Goal: Task Accomplishment & Management: Use online tool/utility

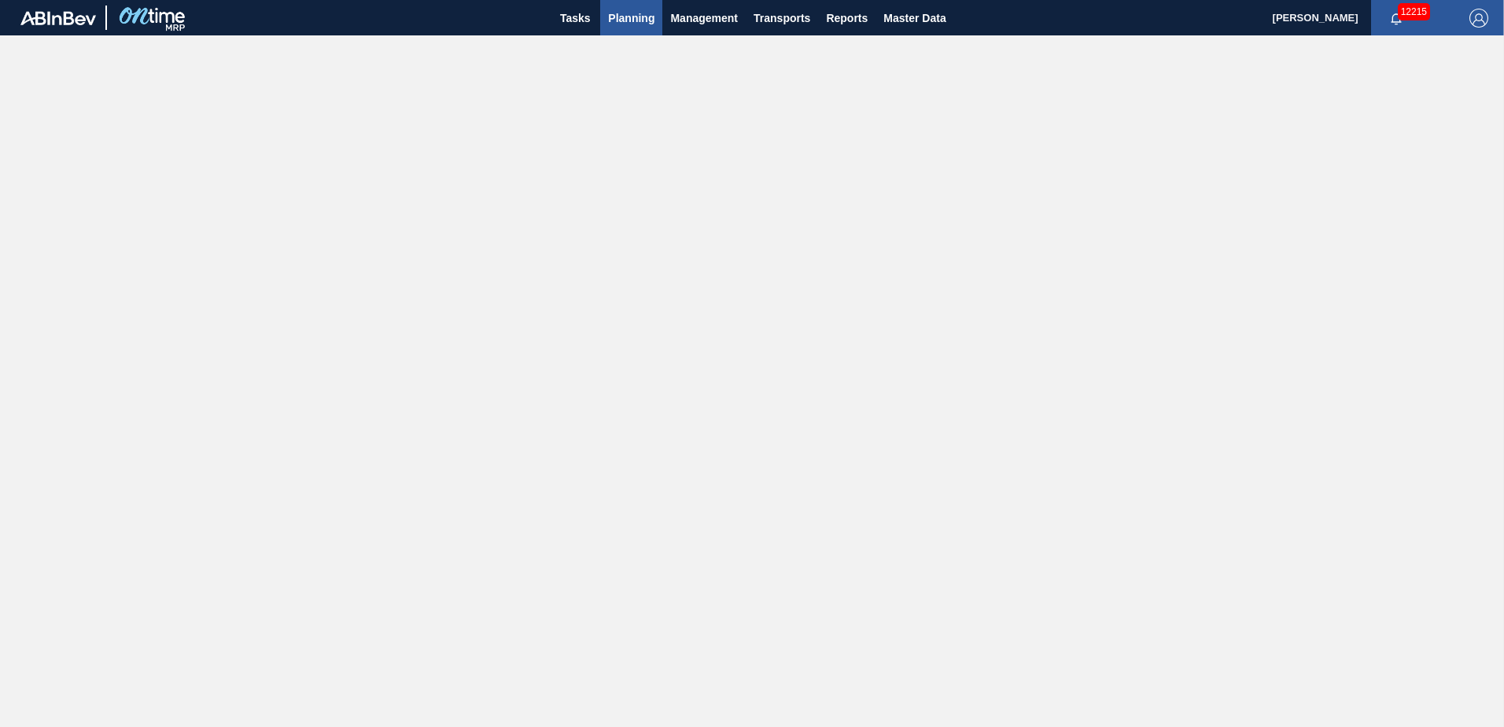
click at [635, 15] on span "Planning" at bounding box center [631, 18] width 46 height 19
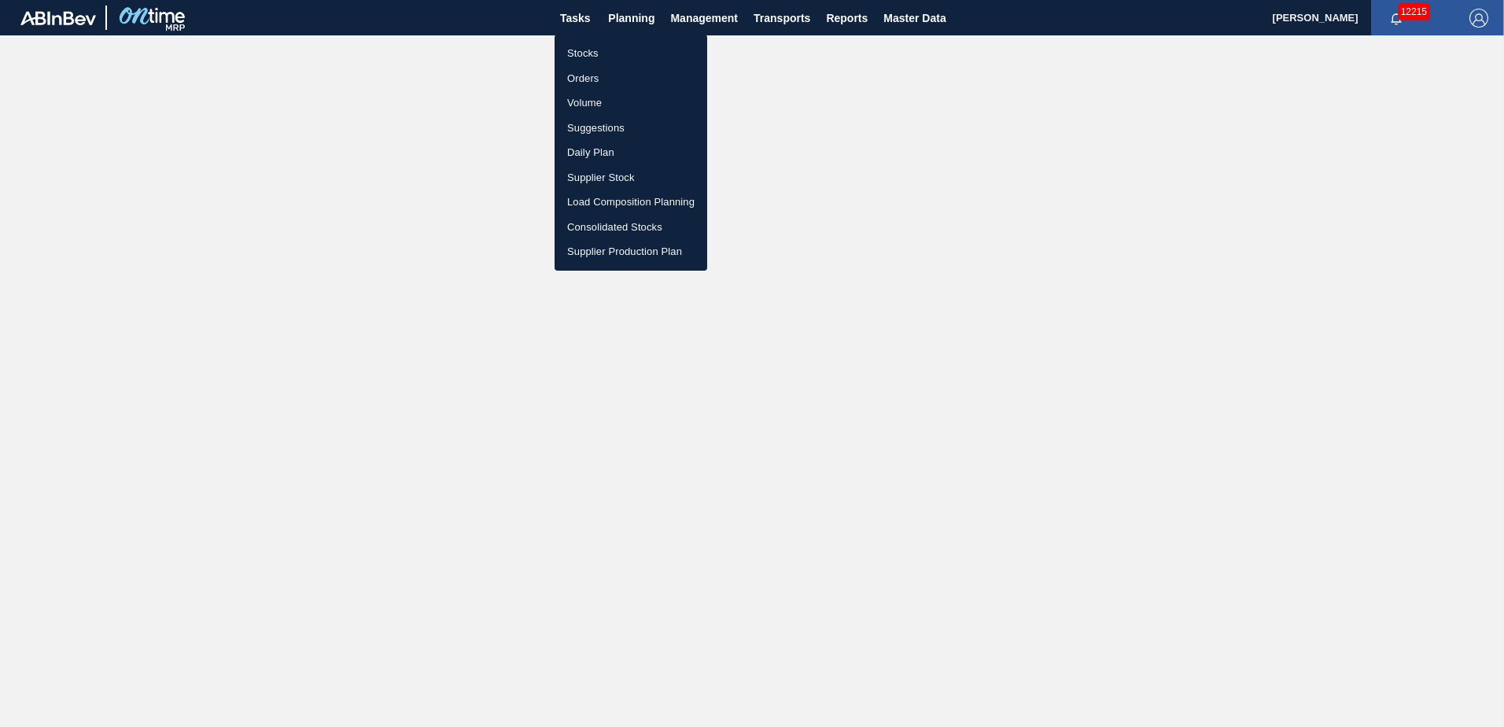
click at [596, 127] on li "Suggestions" at bounding box center [630, 128] width 153 height 25
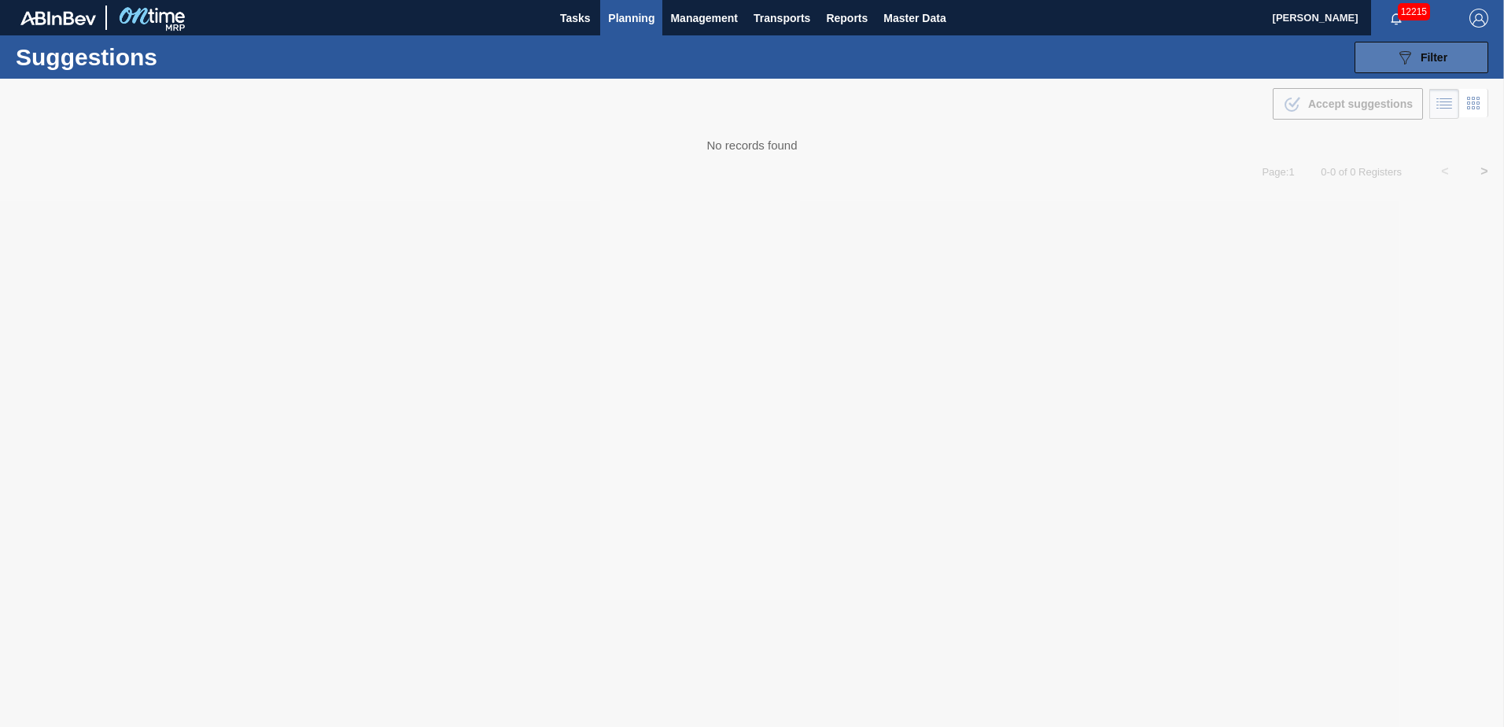
click at [1441, 57] on span "Filter" at bounding box center [1433, 57] width 27 height 13
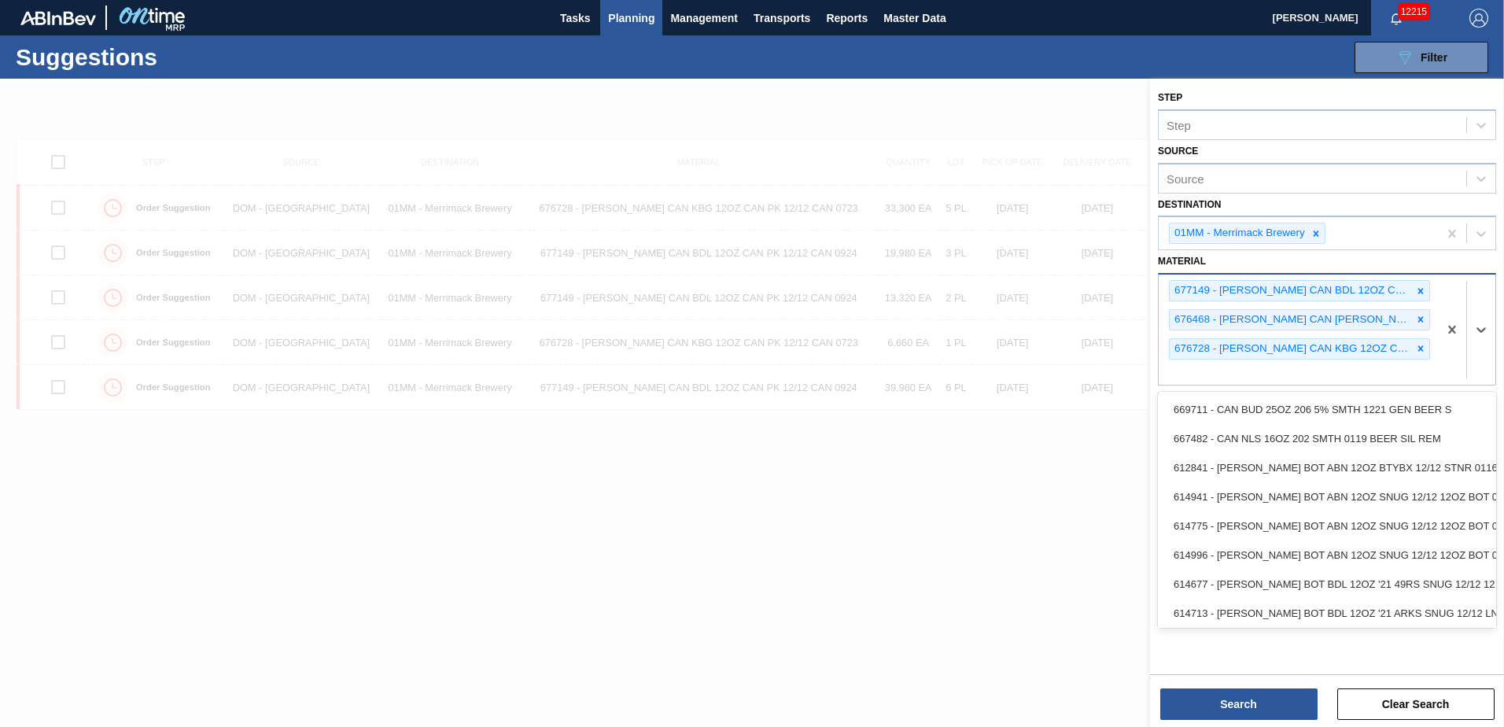
click at [1282, 380] on div "677149 - [PERSON_NAME] CAN BDL 12OZ CAN PK 12/12 CAN 0924 676468 - [PERSON_NAME…" at bounding box center [1297, 329] width 279 height 110
type input "677148"
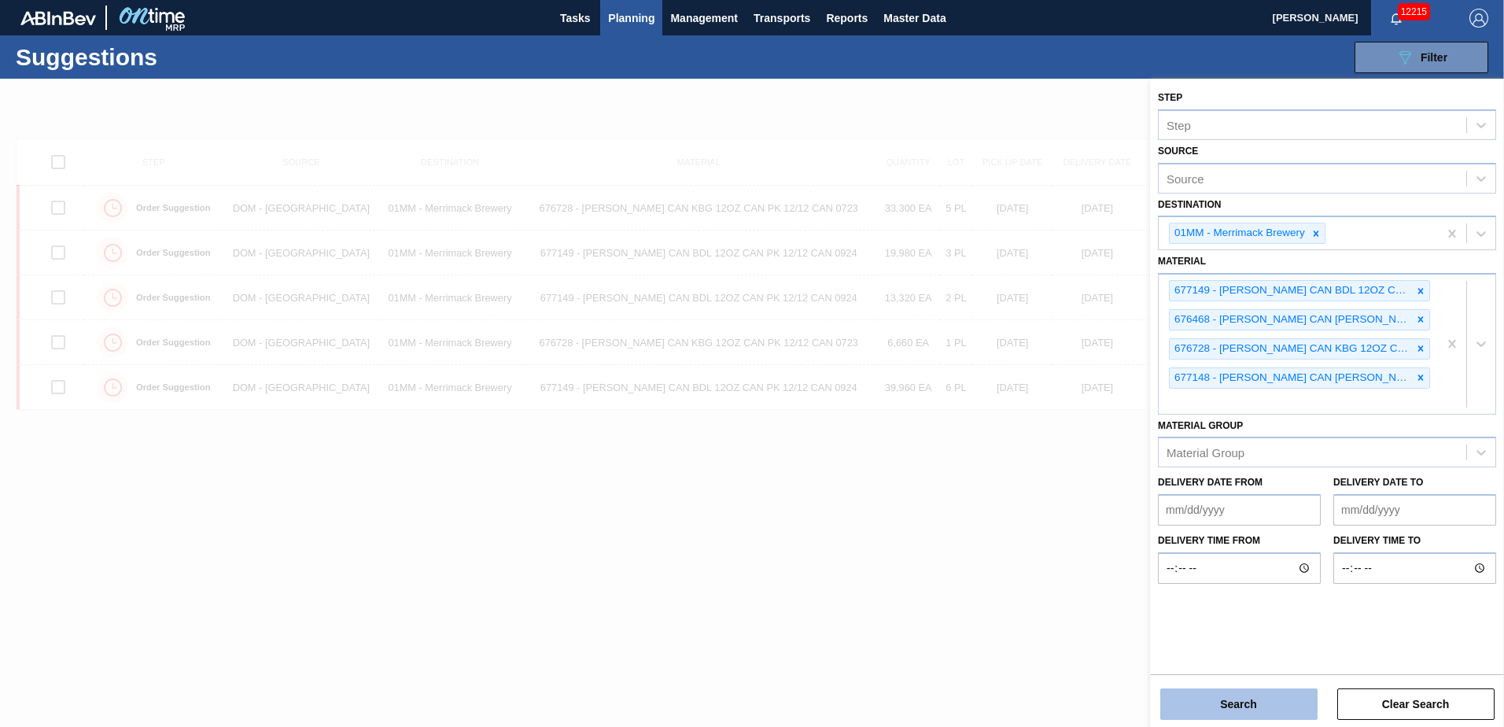
click at [1227, 709] on button "Search" at bounding box center [1238, 703] width 157 height 31
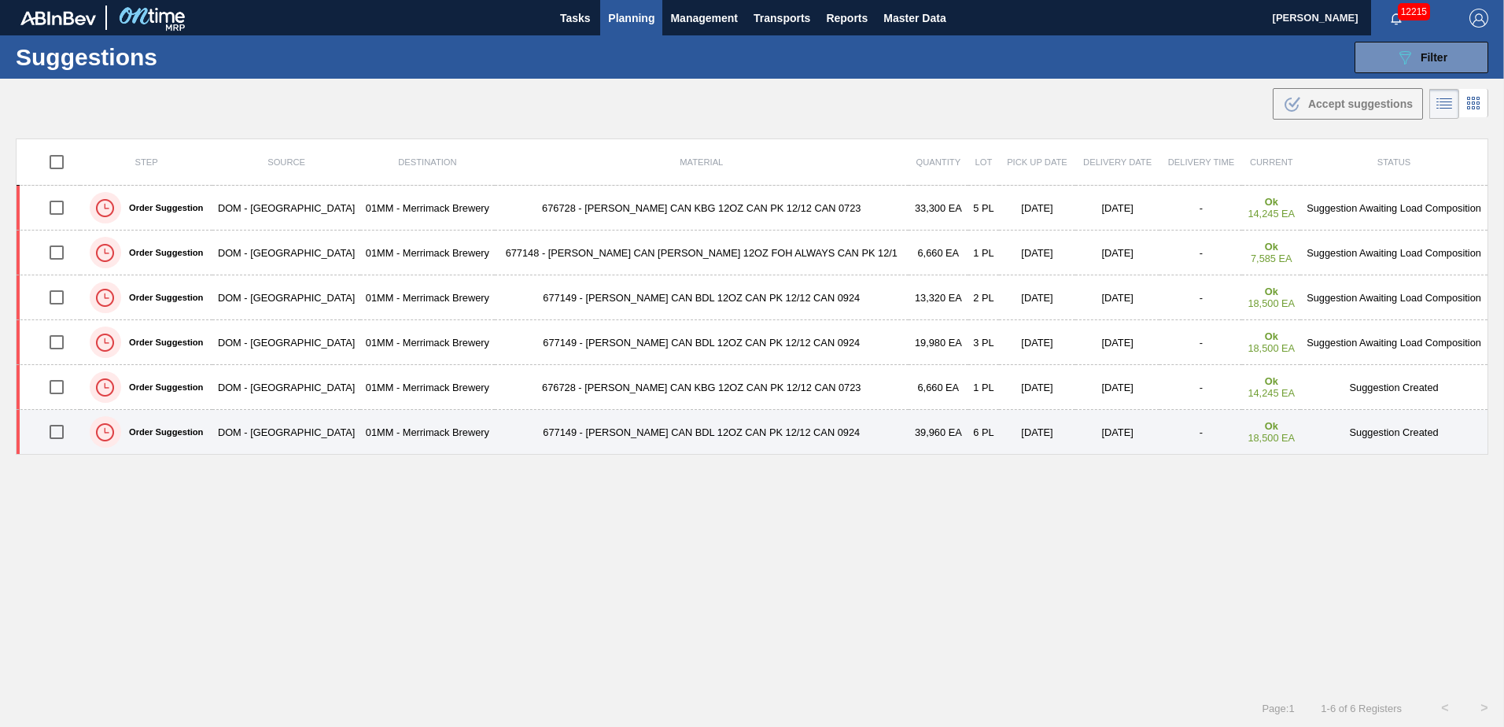
click at [57, 433] on input "checkbox" at bounding box center [56, 431] width 33 height 33
checkbox input "true"
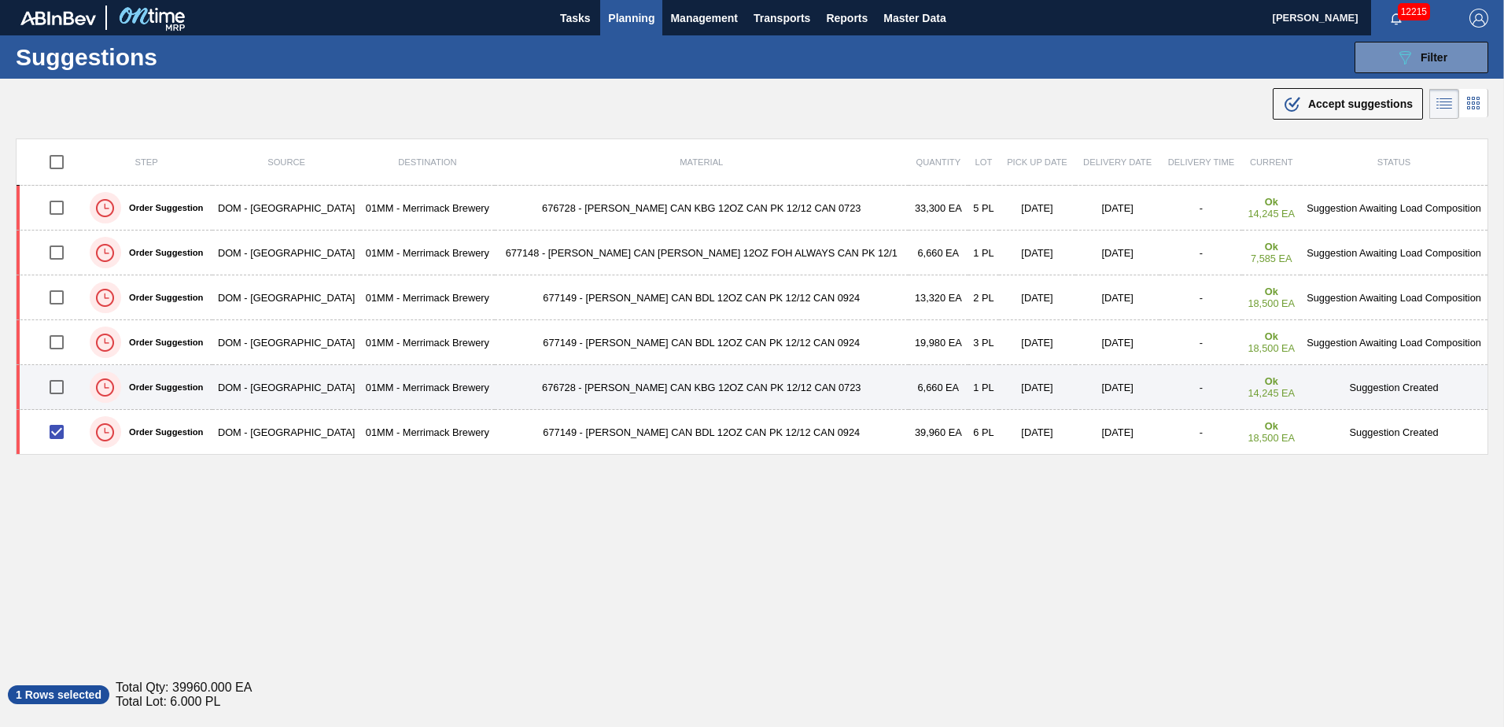
click at [56, 385] on input "checkbox" at bounding box center [56, 386] width 33 height 33
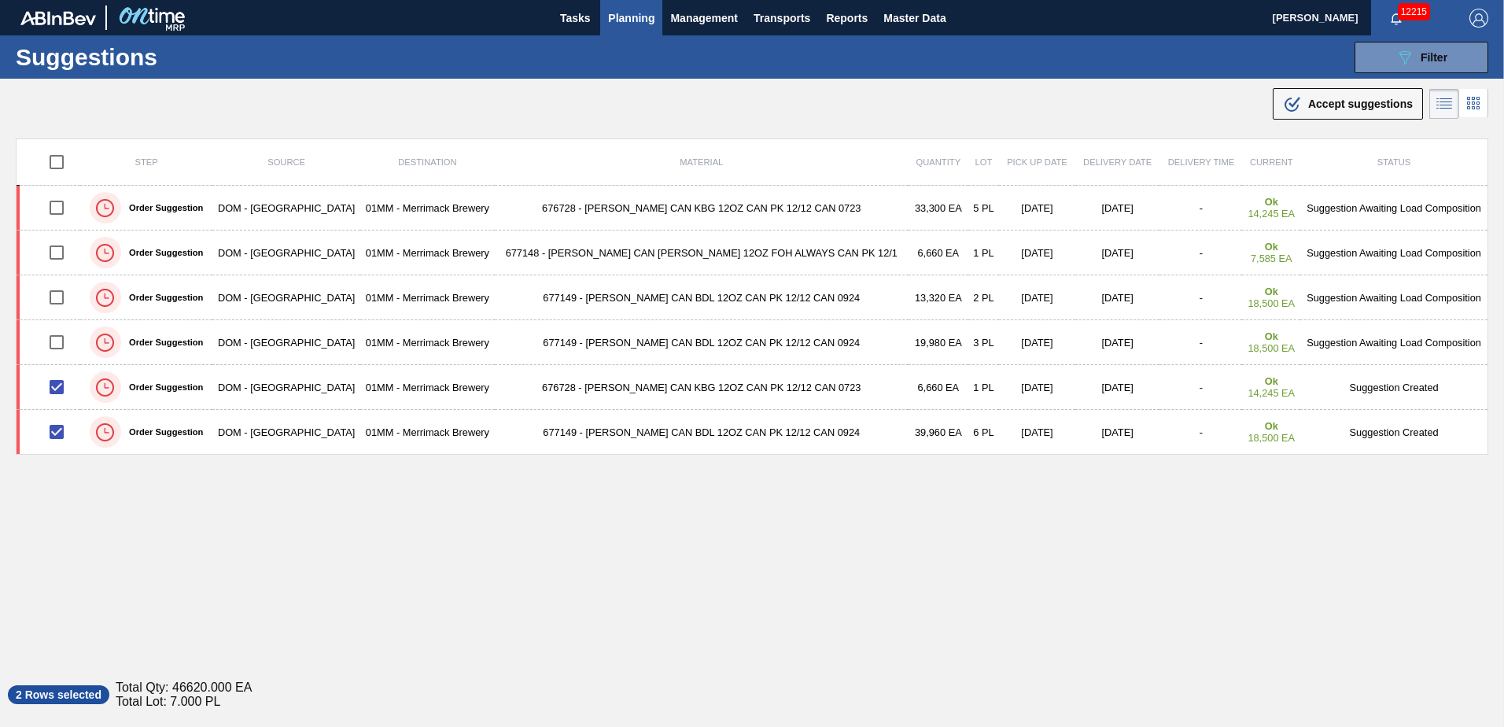
click at [1351, 106] on span "Accept suggestions" at bounding box center [1360, 104] width 105 height 13
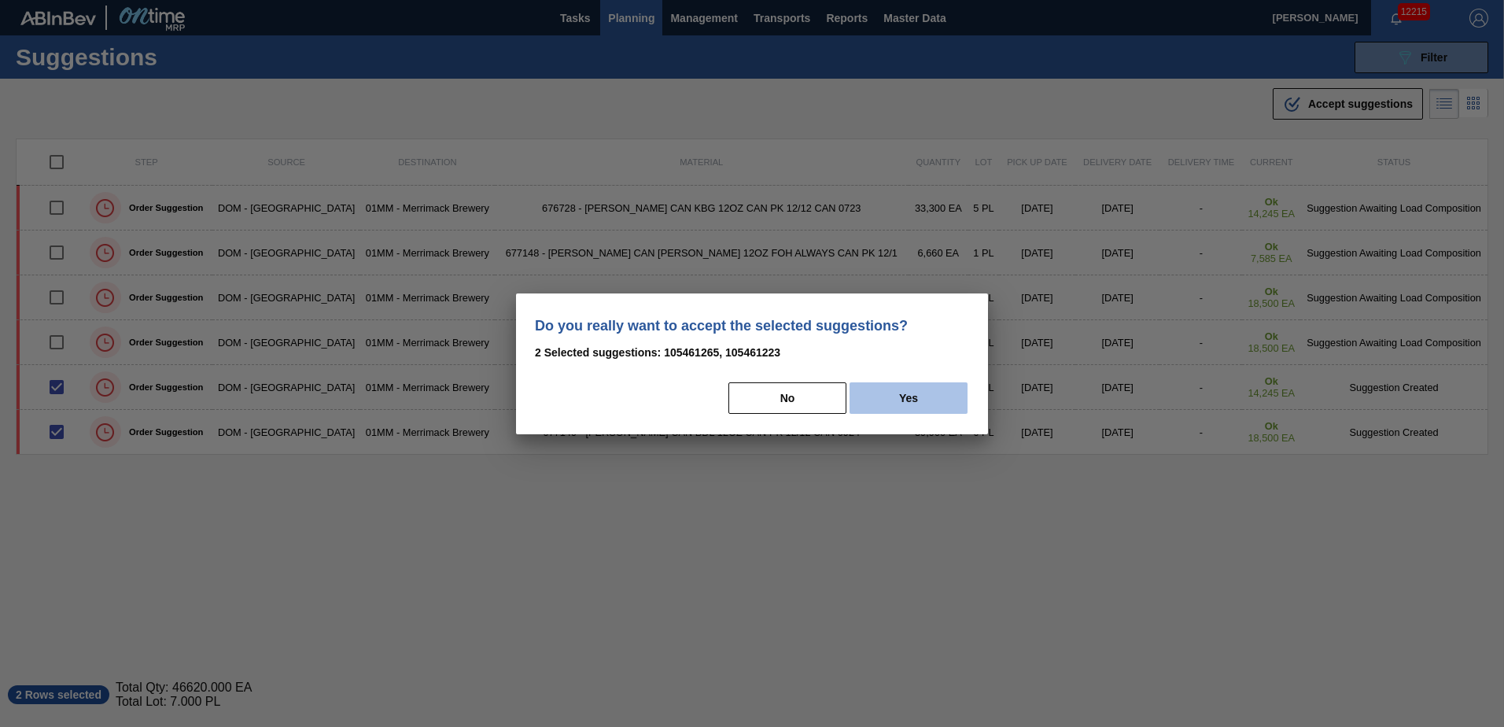
click at [912, 392] on button "Yes" at bounding box center [908, 397] width 118 height 31
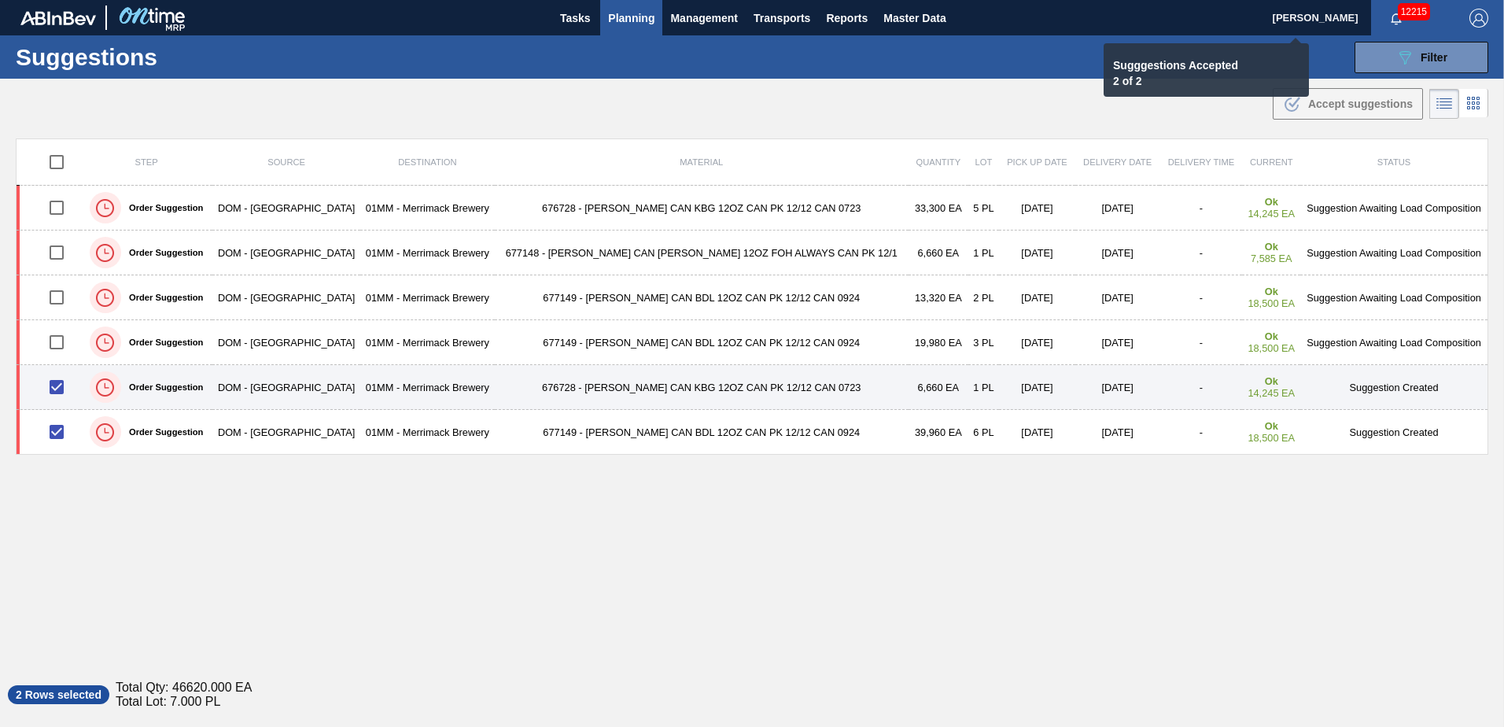
checkbox input "false"
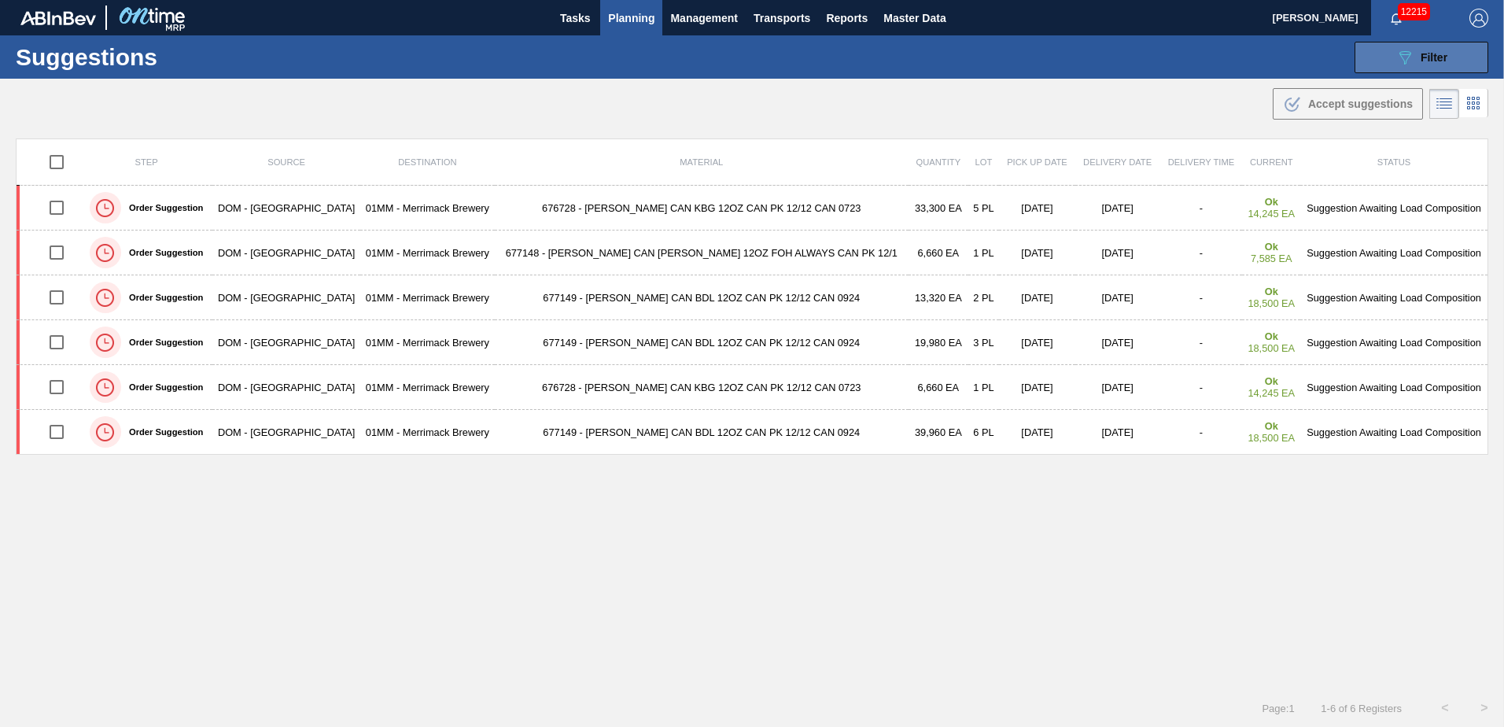
click at [1434, 53] on span "Filter" at bounding box center [1433, 57] width 27 height 13
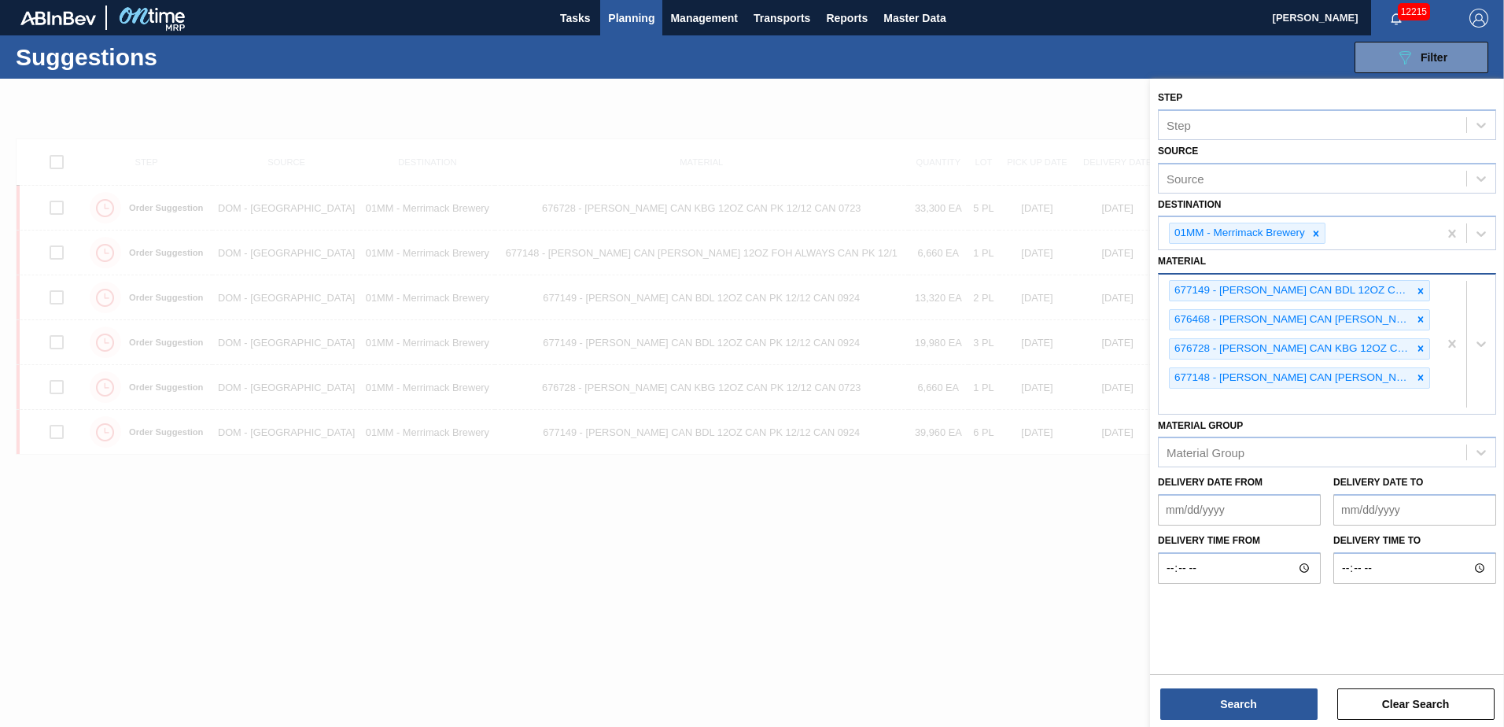
drag, startPoint x: 1416, startPoint y: 350, endPoint x: 1418, endPoint y: 334, distance: 15.8
click at [1417, 350] on icon at bounding box center [1420, 348] width 11 height 11
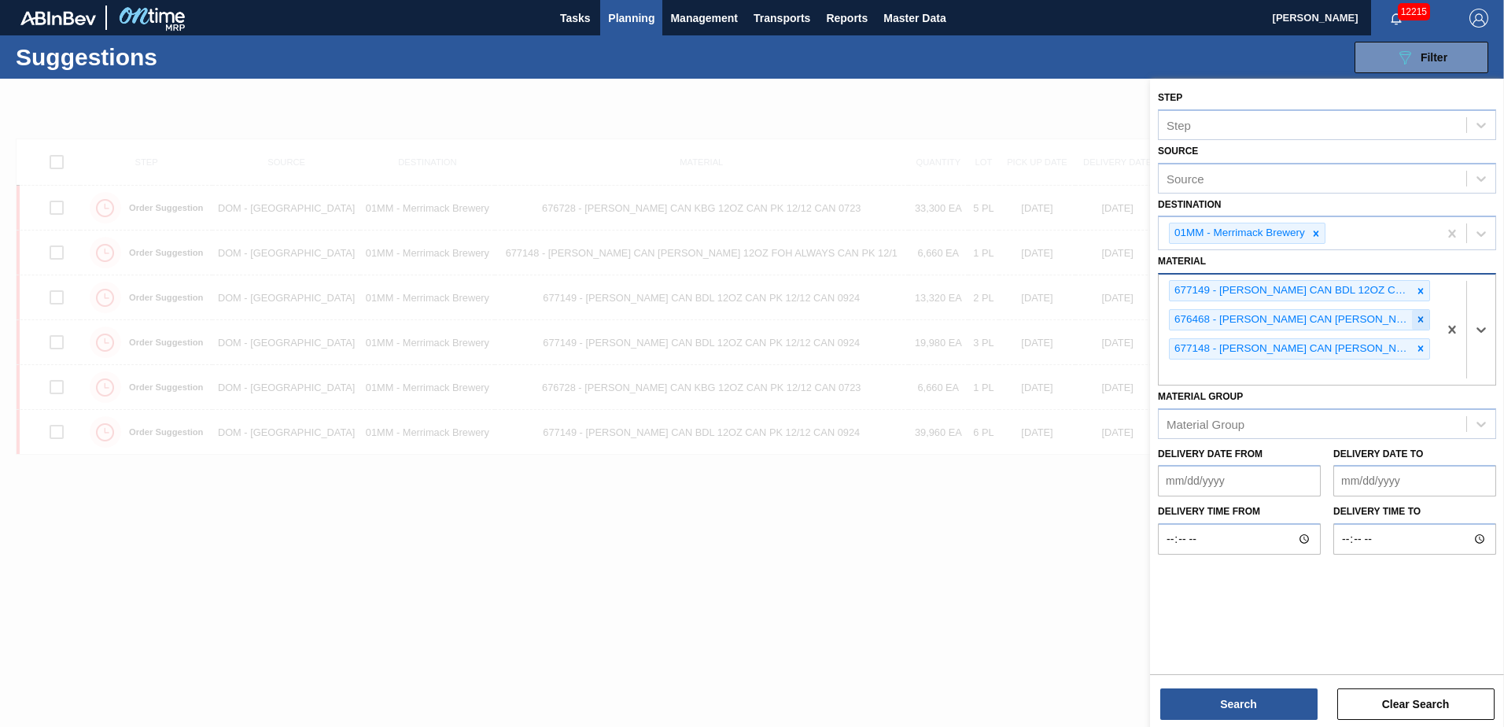
click at [1421, 320] on icon at bounding box center [1421, 320] width 6 height 6
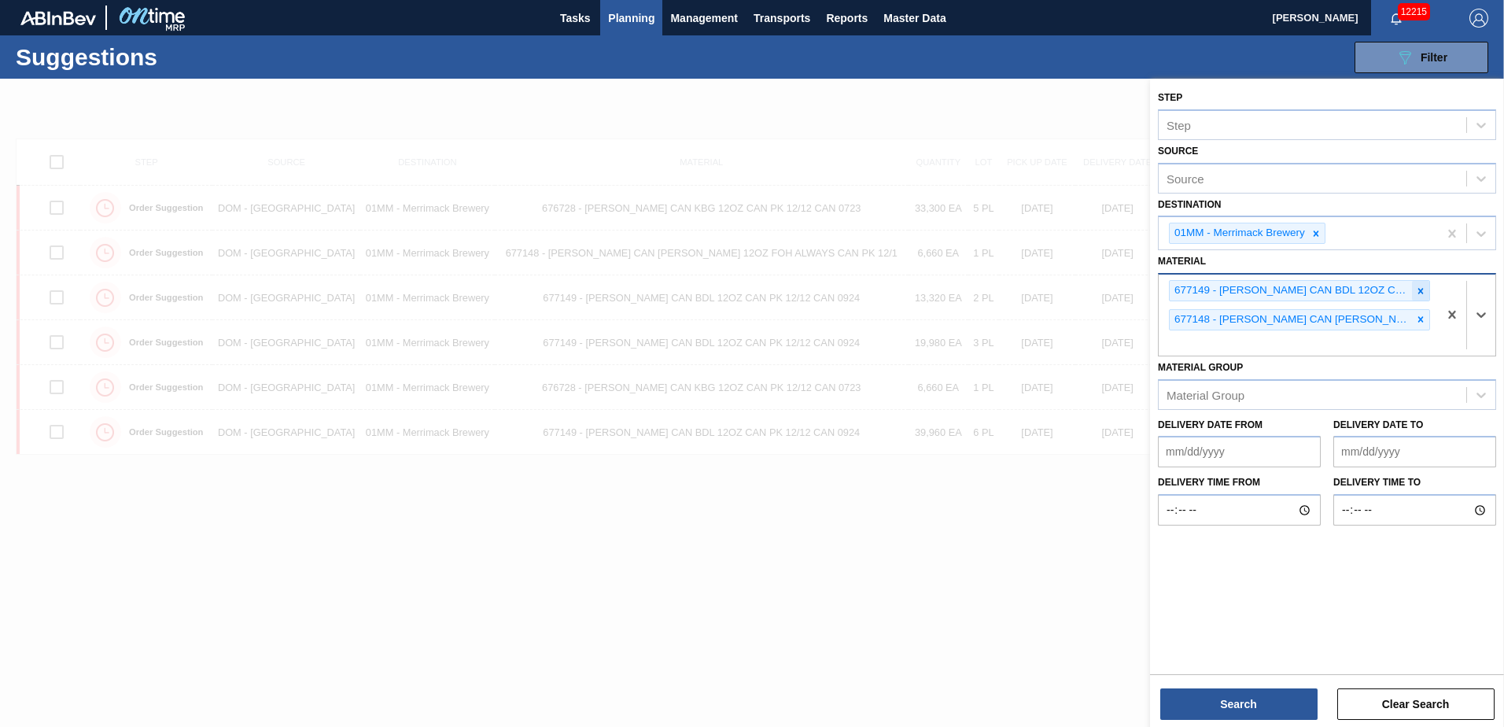
click at [1417, 296] on div at bounding box center [1420, 291] width 17 height 20
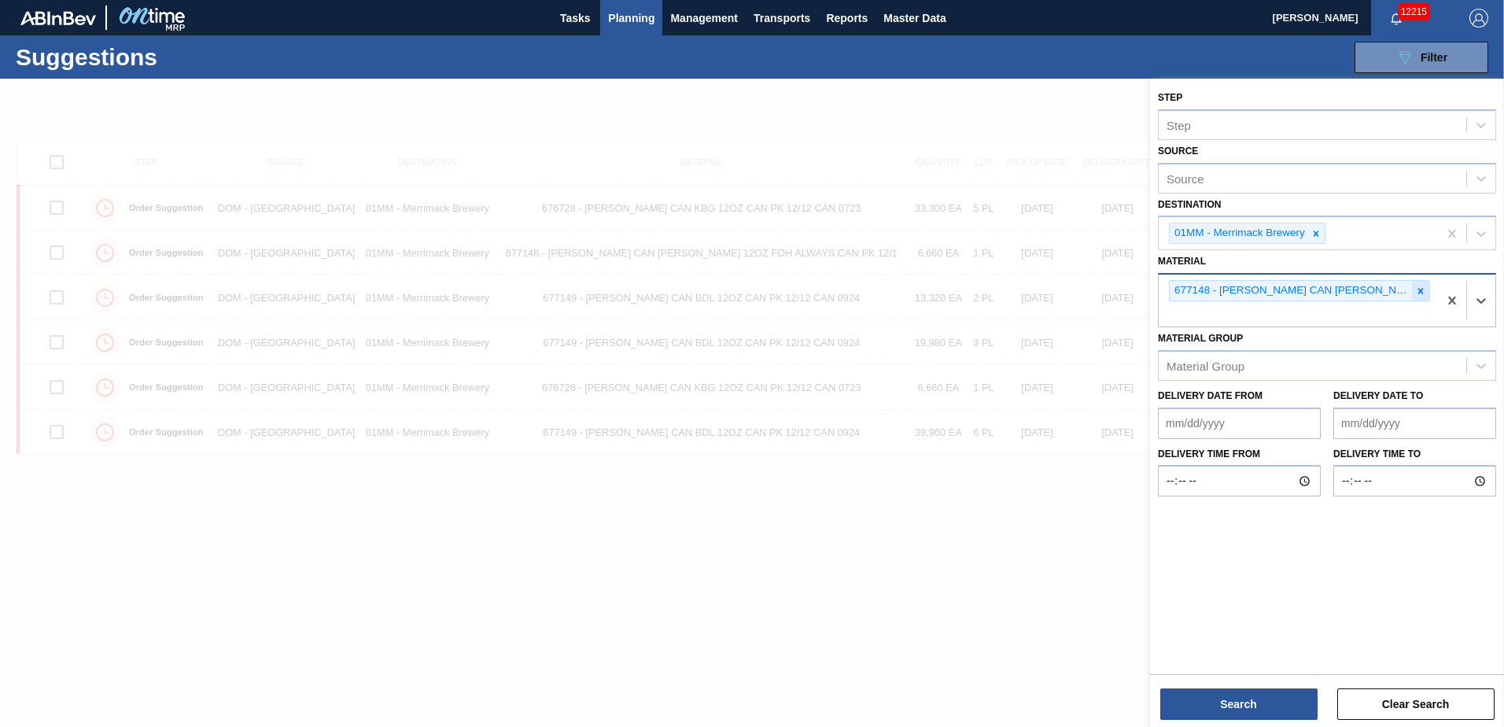
click at [1420, 296] on icon at bounding box center [1420, 290] width 11 height 11
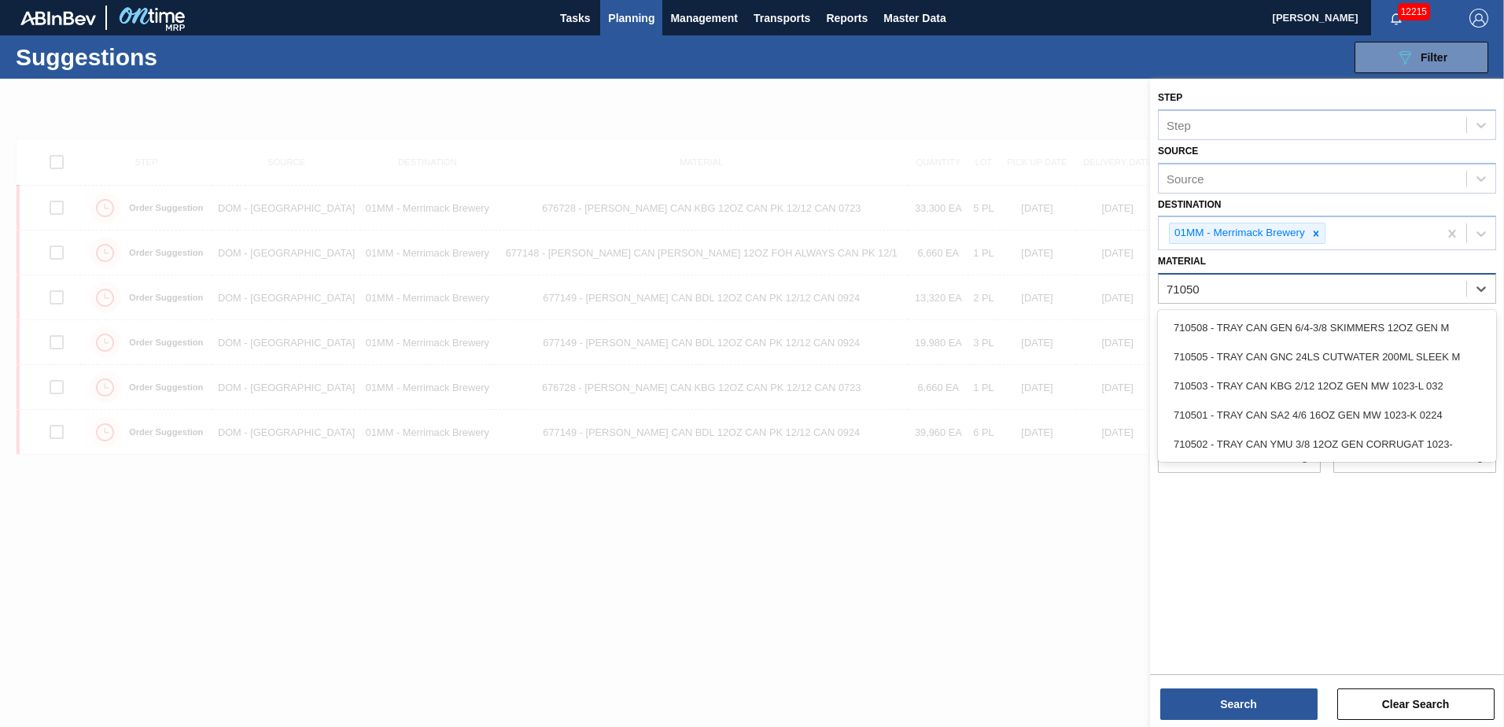
type input "710503"
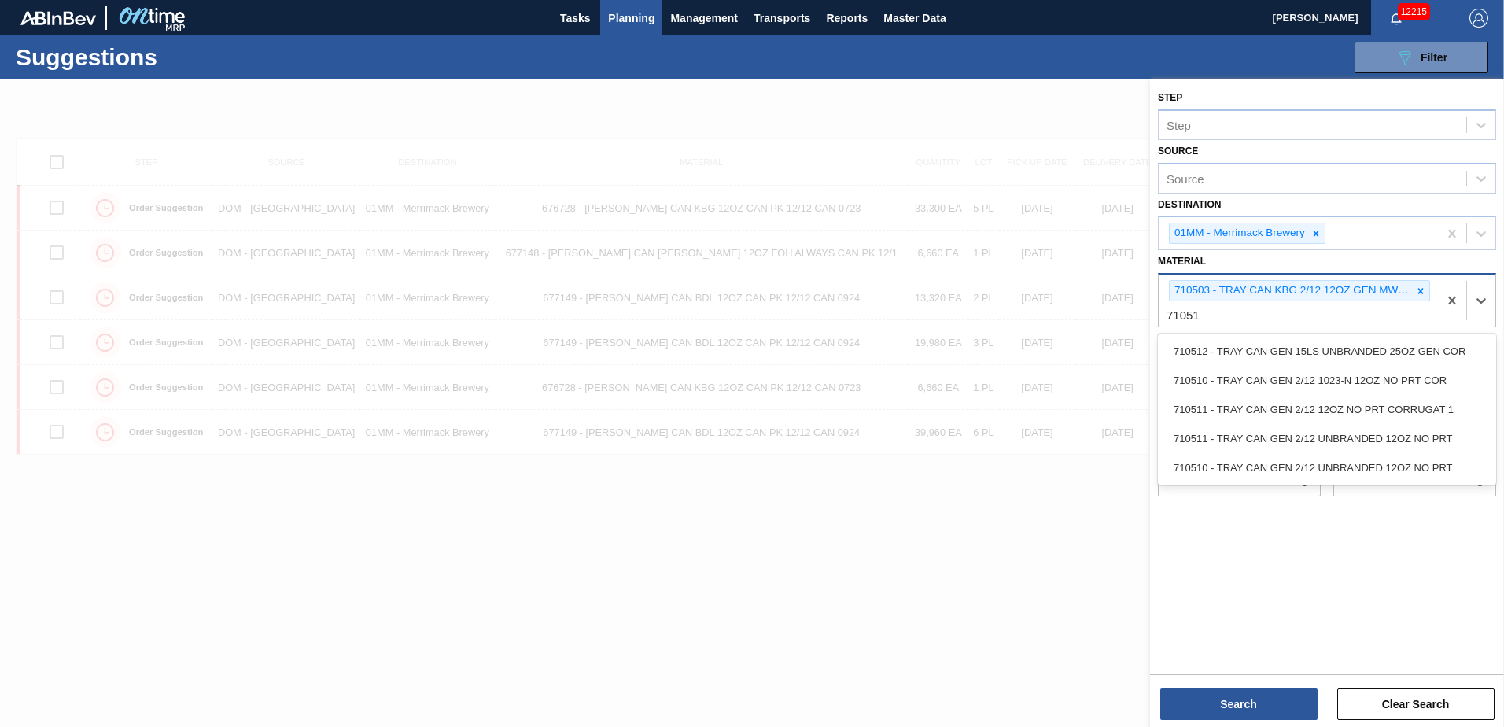
type input "710510"
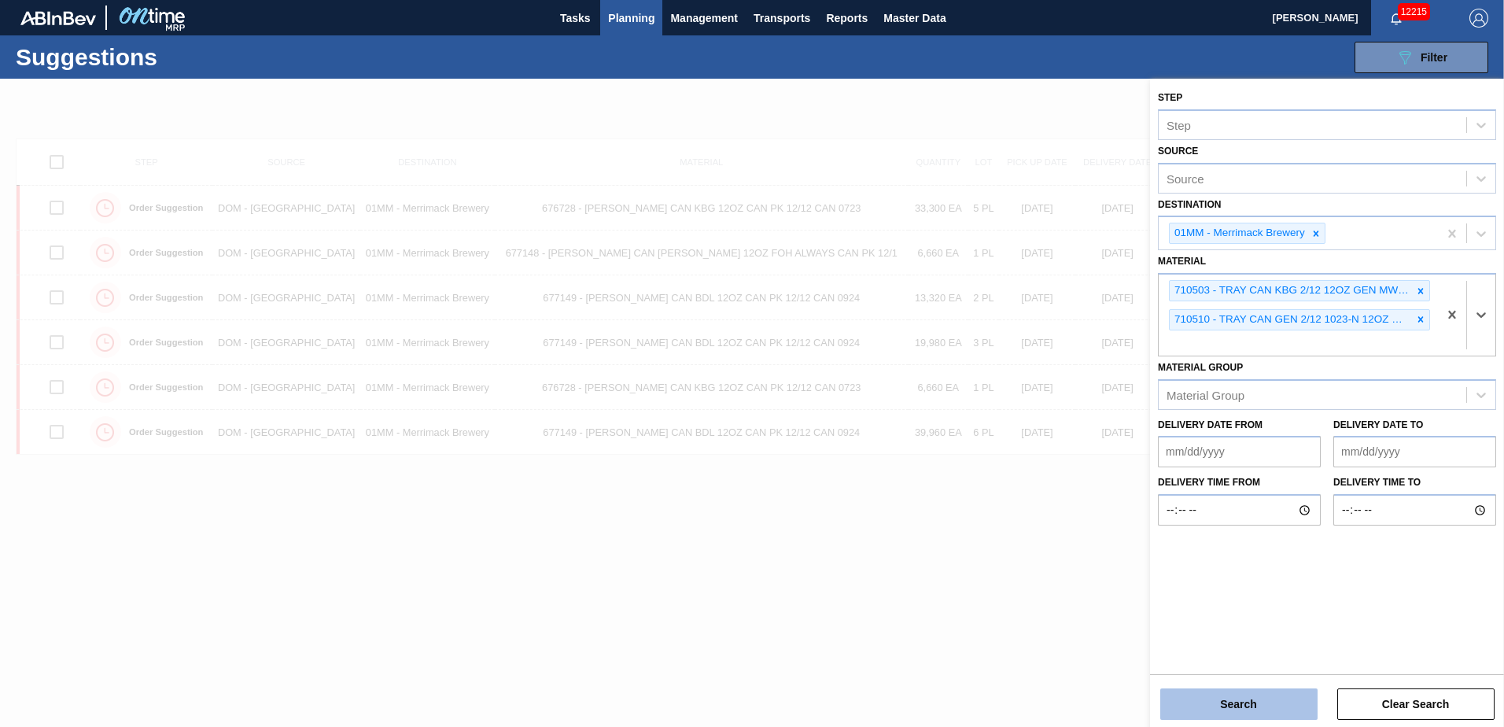
click at [1234, 696] on button "Search" at bounding box center [1238, 703] width 157 height 31
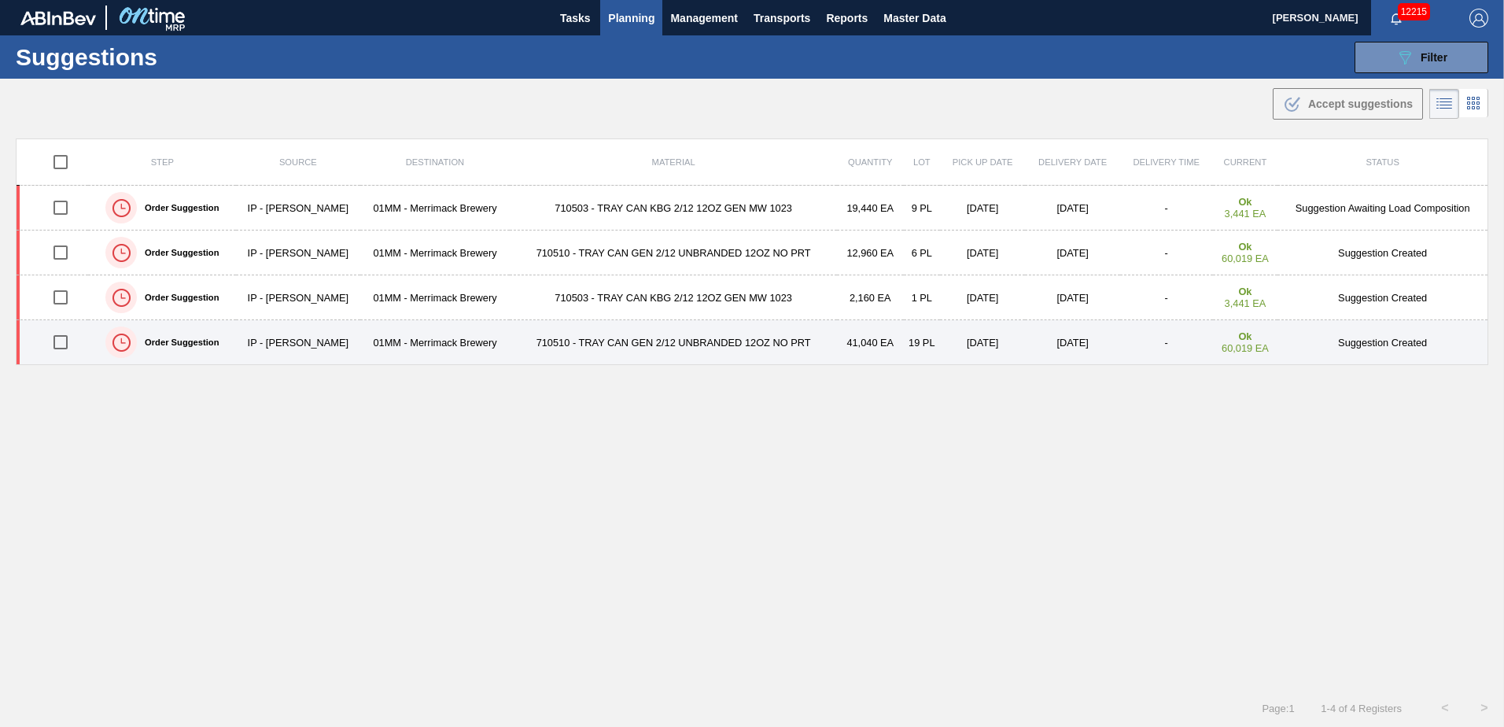
click at [67, 341] on input "checkbox" at bounding box center [60, 342] width 33 height 33
checkbox input "true"
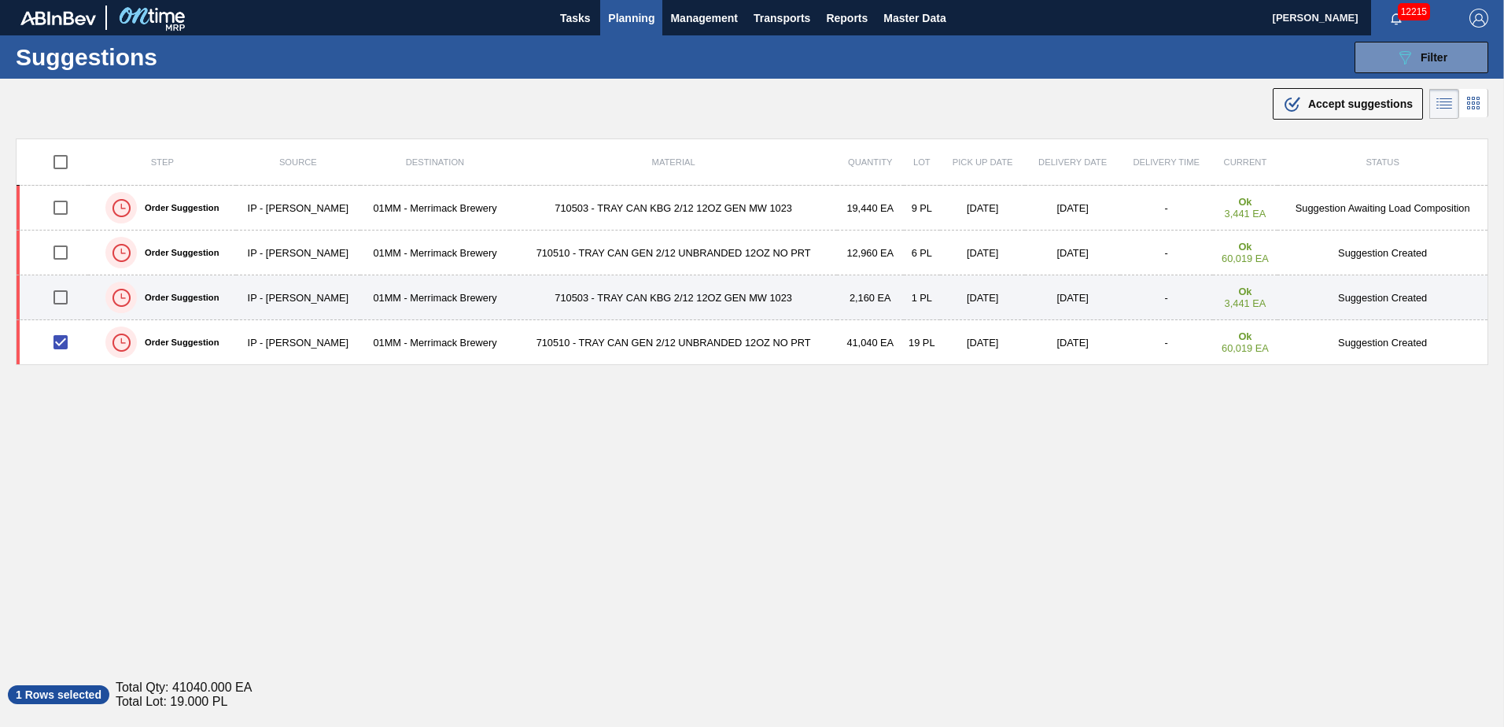
click at [66, 296] on input "checkbox" at bounding box center [60, 297] width 33 height 33
checkbox input "true"
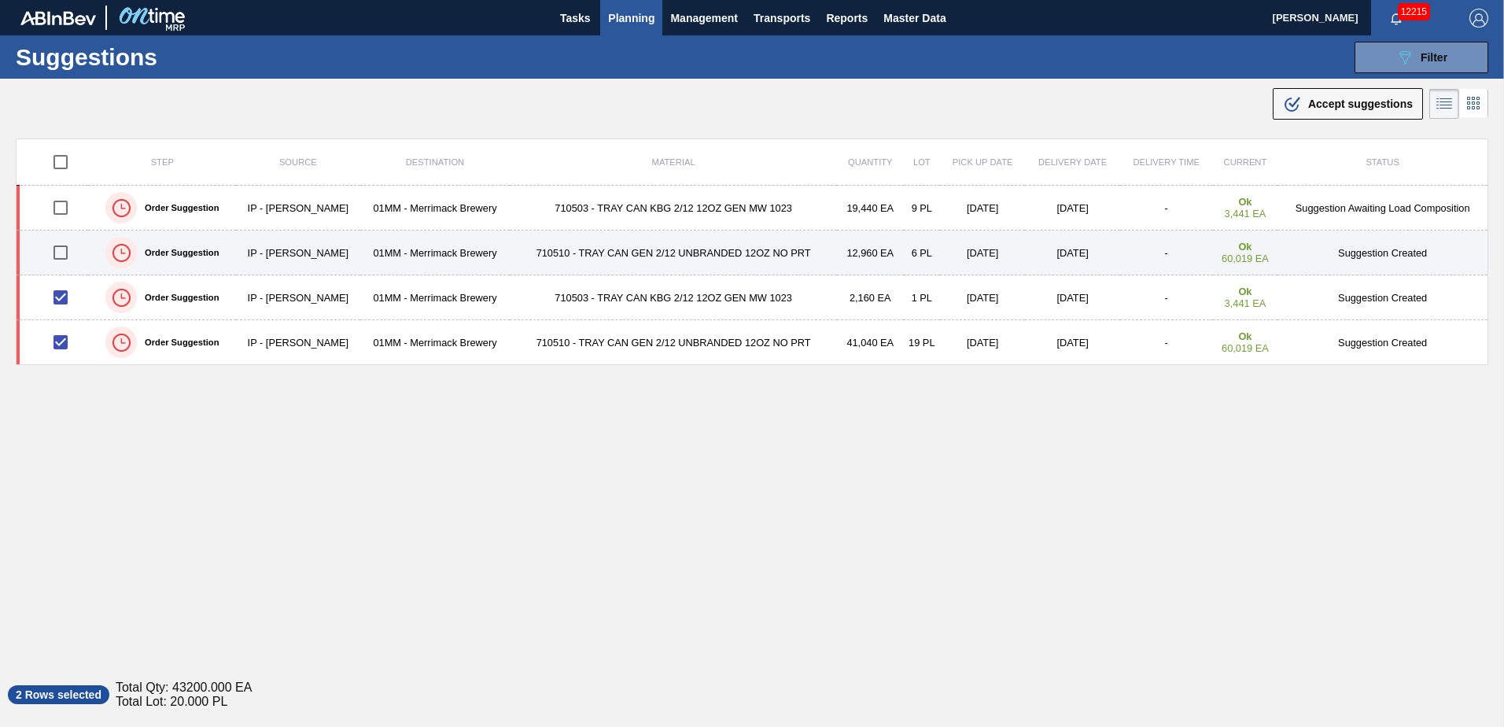
click at [53, 253] on input "checkbox" at bounding box center [60, 252] width 33 height 33
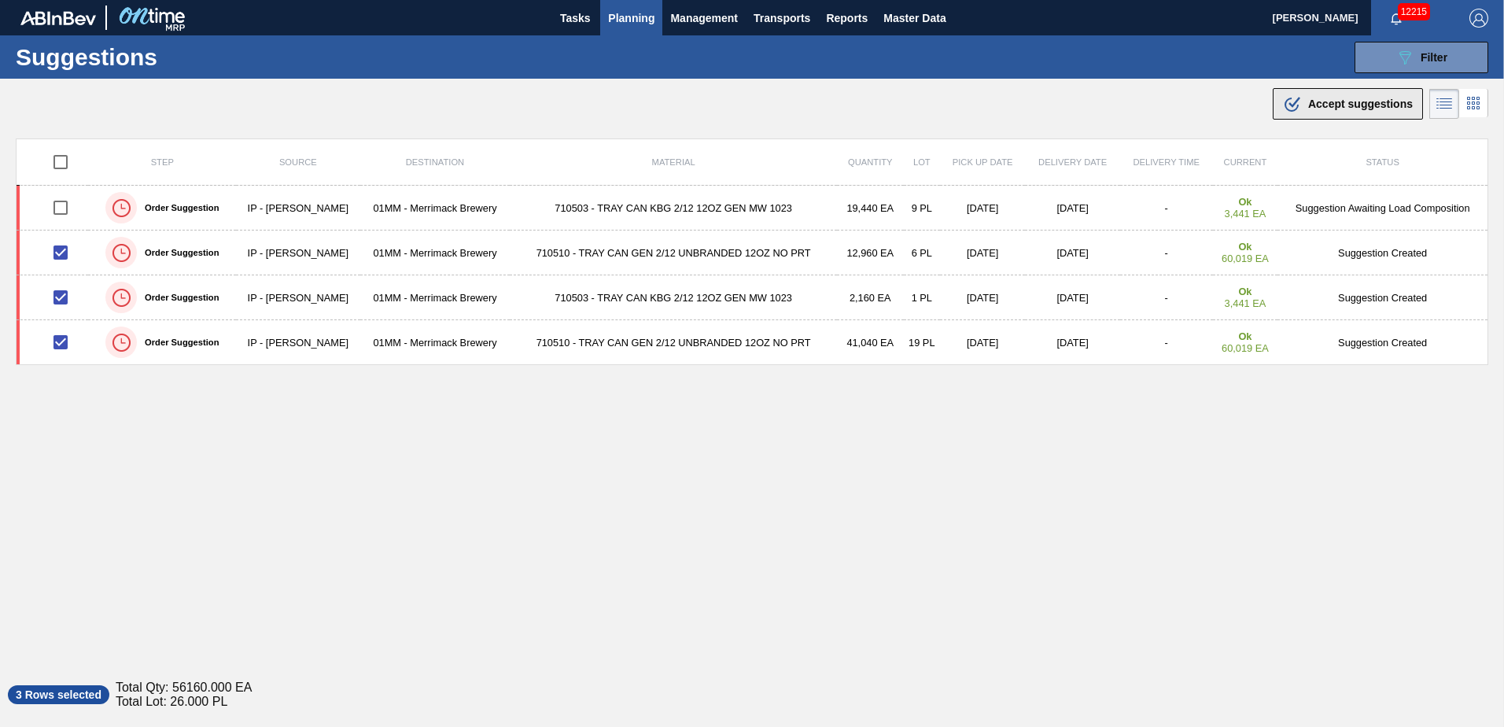
click at [1337, 98] on span "Accept suggestions" at bounding box center [1360, 104] width 105 height 13
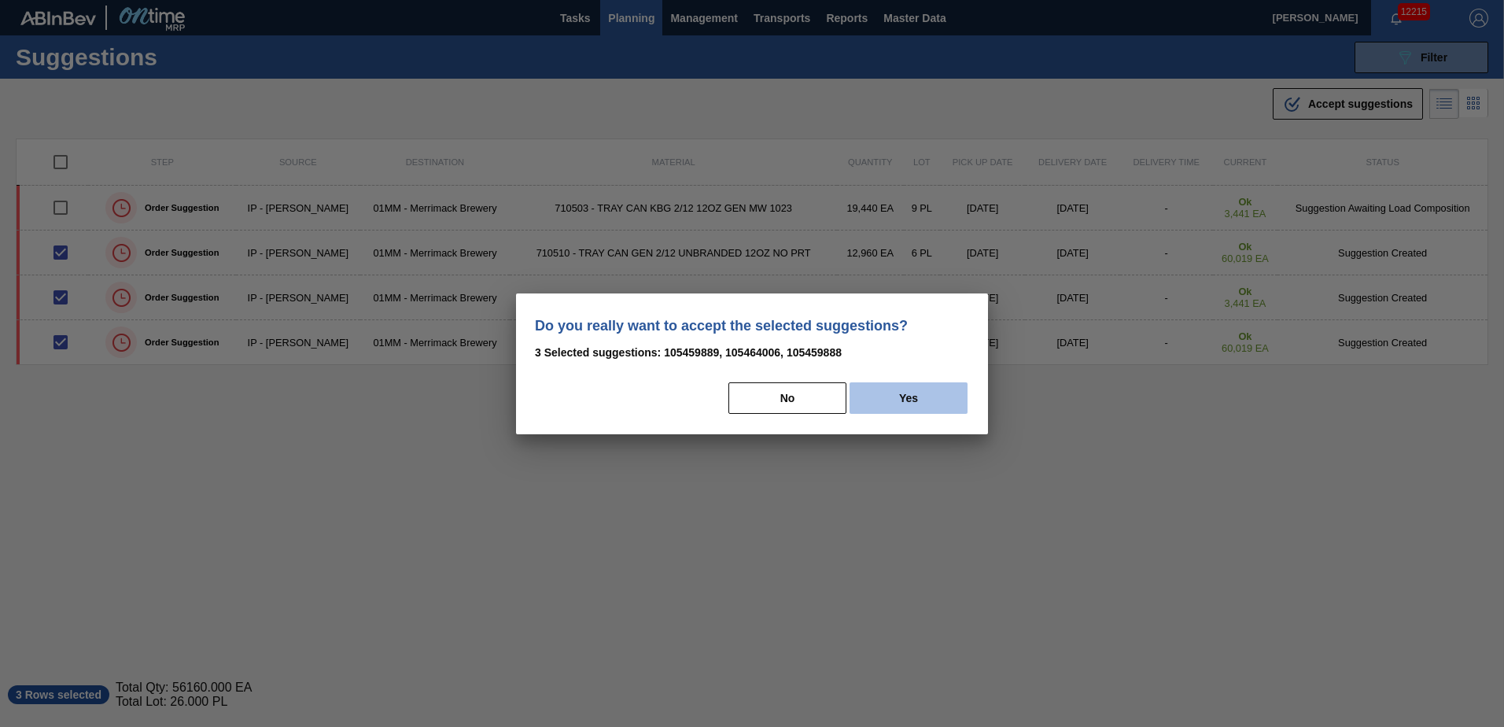
click at [910, 395] on button "Yes" at bounding box center [908, 397] width 118 height 31
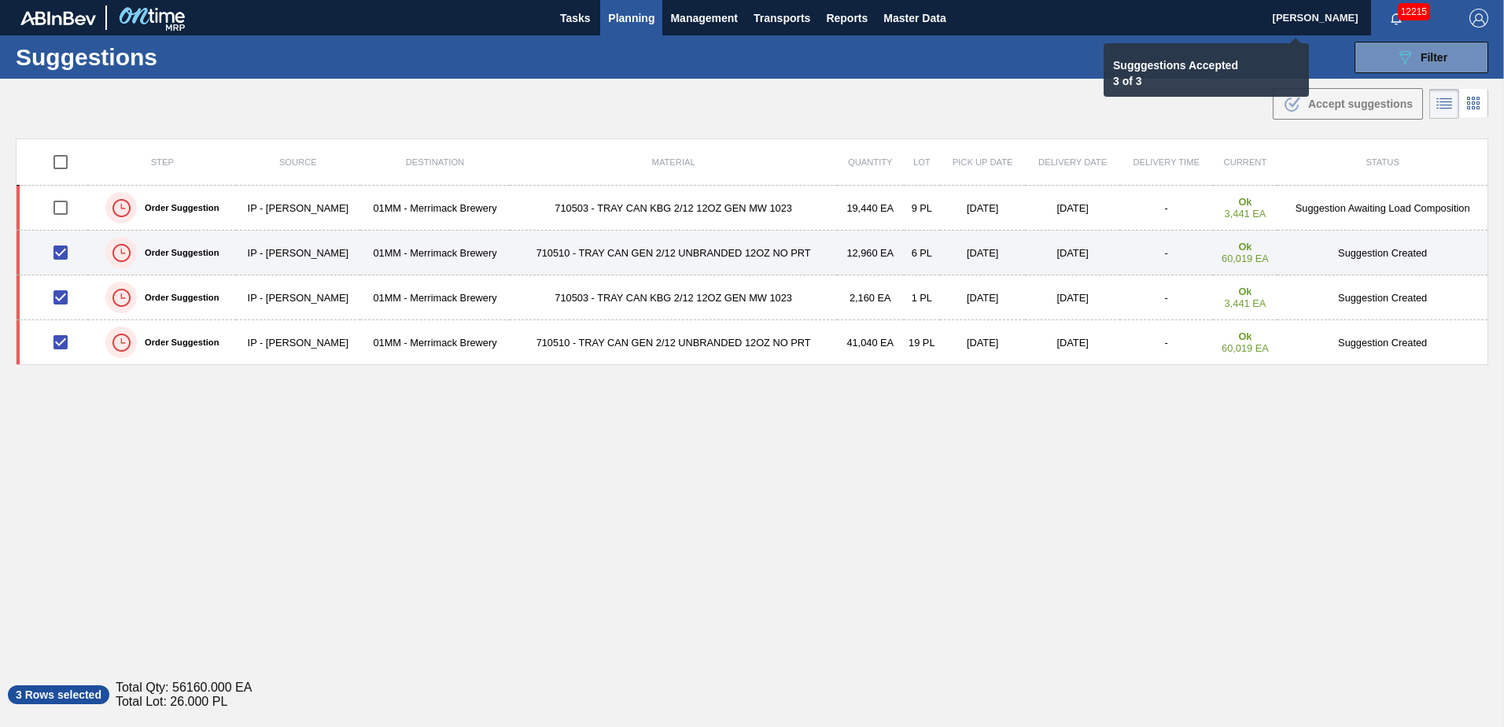
checkbox input "false"
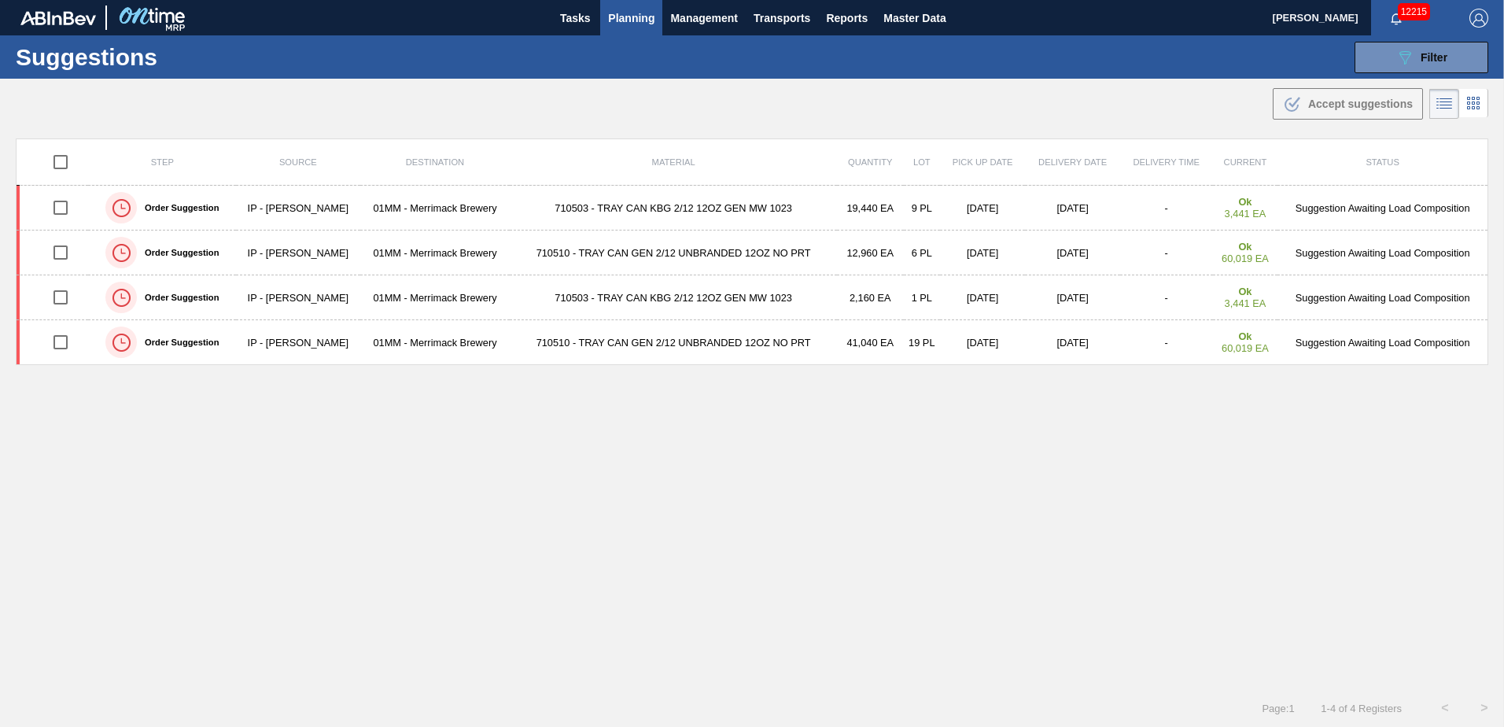
click at [635, 23] on span "Planning" at bounding box center [631, 18] width 46 height 19
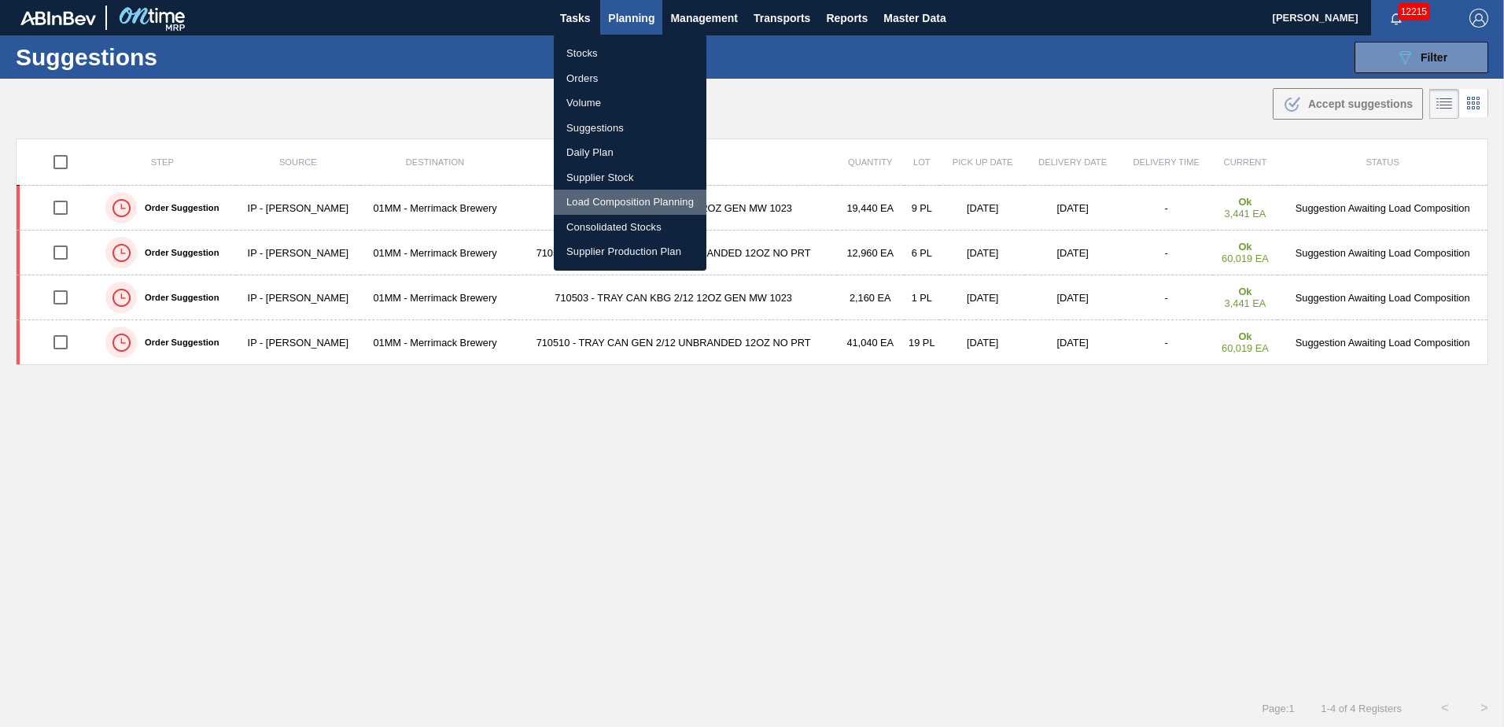
click at [602, 199] on li "Load Composition Planning" at bounding box center [630, 202] width 153 height 25
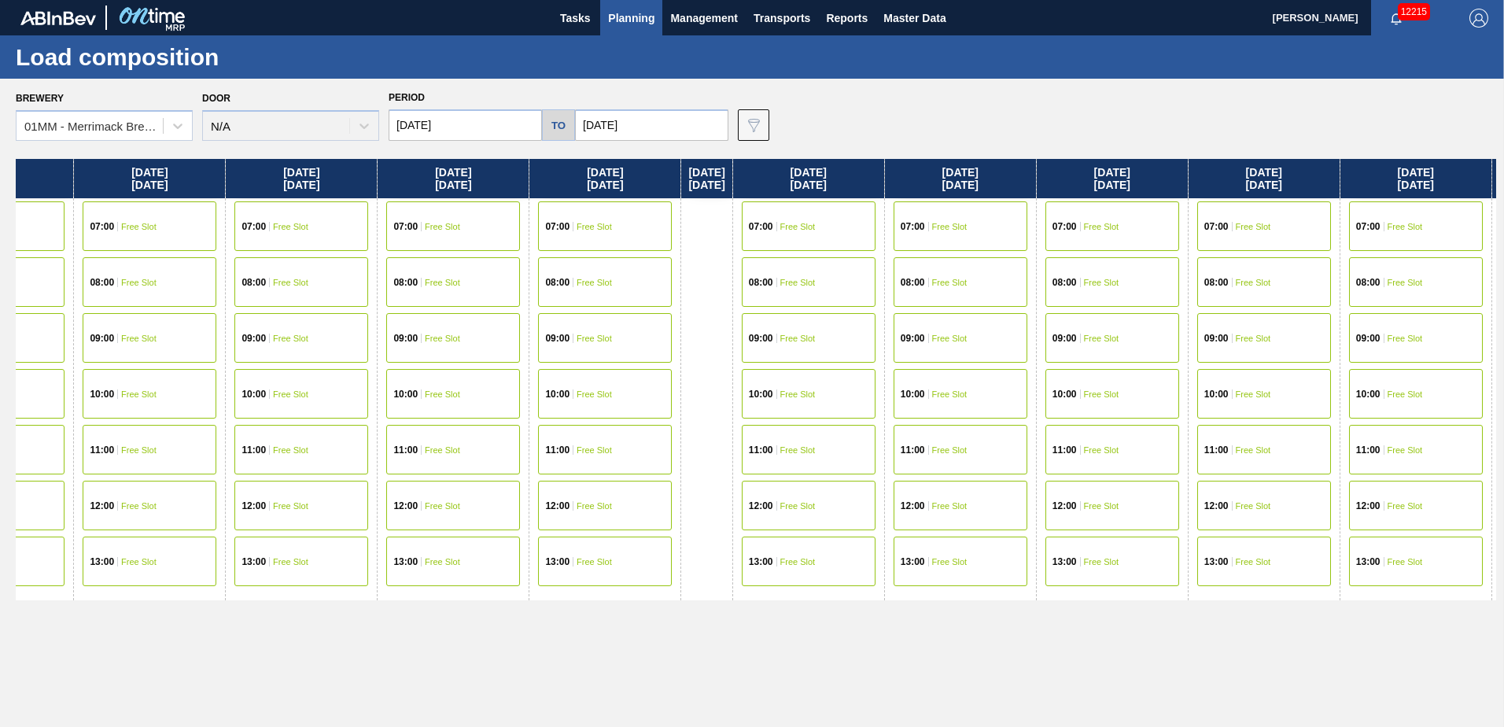
drag, startPoint x: 875, startPoint y: 404, endPoint x: 374, endPoint y: 399, distance: 500.9
click at [386, 400] on div "[DATE] 07:00 Free Slot 08:00 Free Slot 10:00 Free Slot 11:00 Free Slot 12:00 Fr…" at bounding box center [756, 438] width 1480 height 559
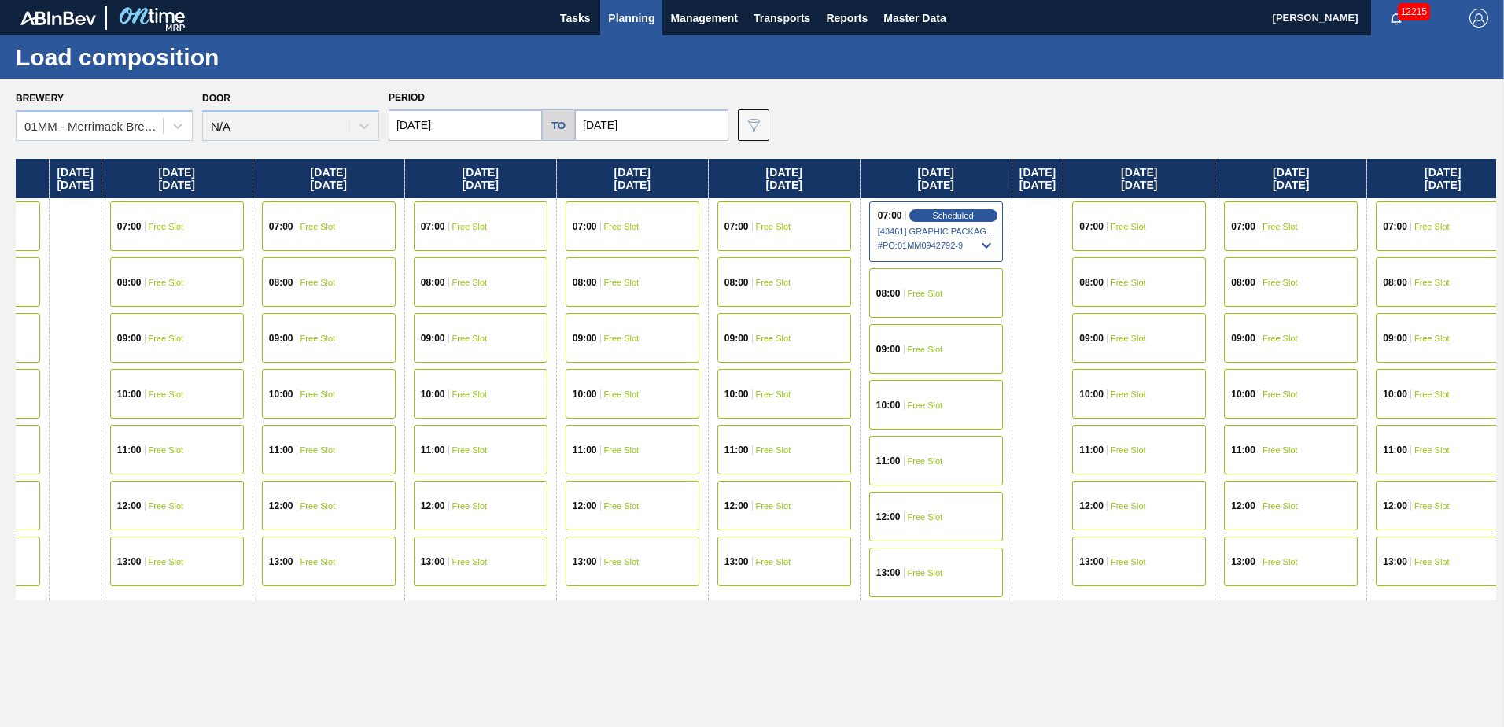
scroll to position [0, 1359]
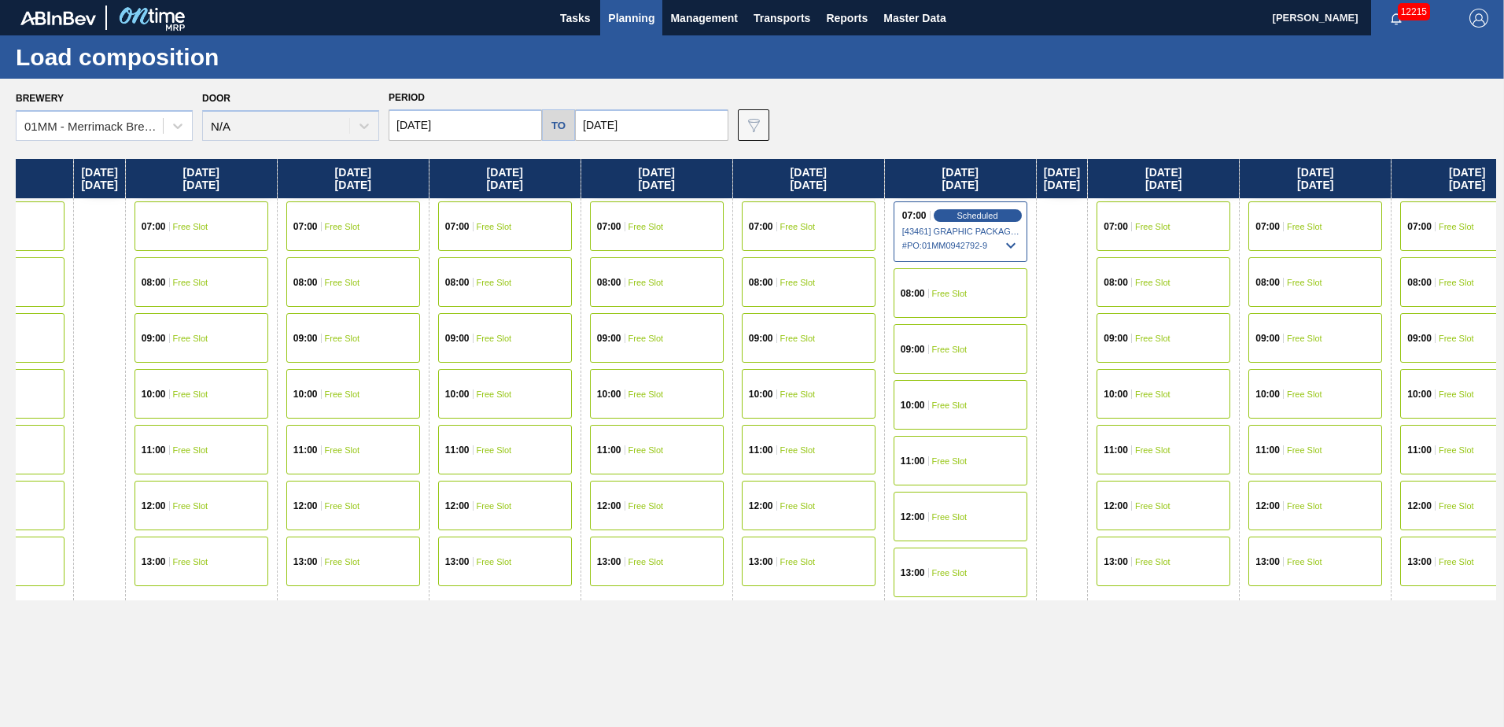
drag, startPoint x: 1180, startPoint y: 416, endPoint x: 622, endPoint y: 416, distance: 557.5
click at [622, 416] on div "[DATE] 07:00 Free Slot 08:00 Free Slot 10:00 Free Slot 11:00 Free Slot 12:00 Fr…" at bounding box center [756, 438] width 1480 height 559
click at [525, 289] on div "08:00 Free Slot" at bounding box center [505, 282] width 134 height 50
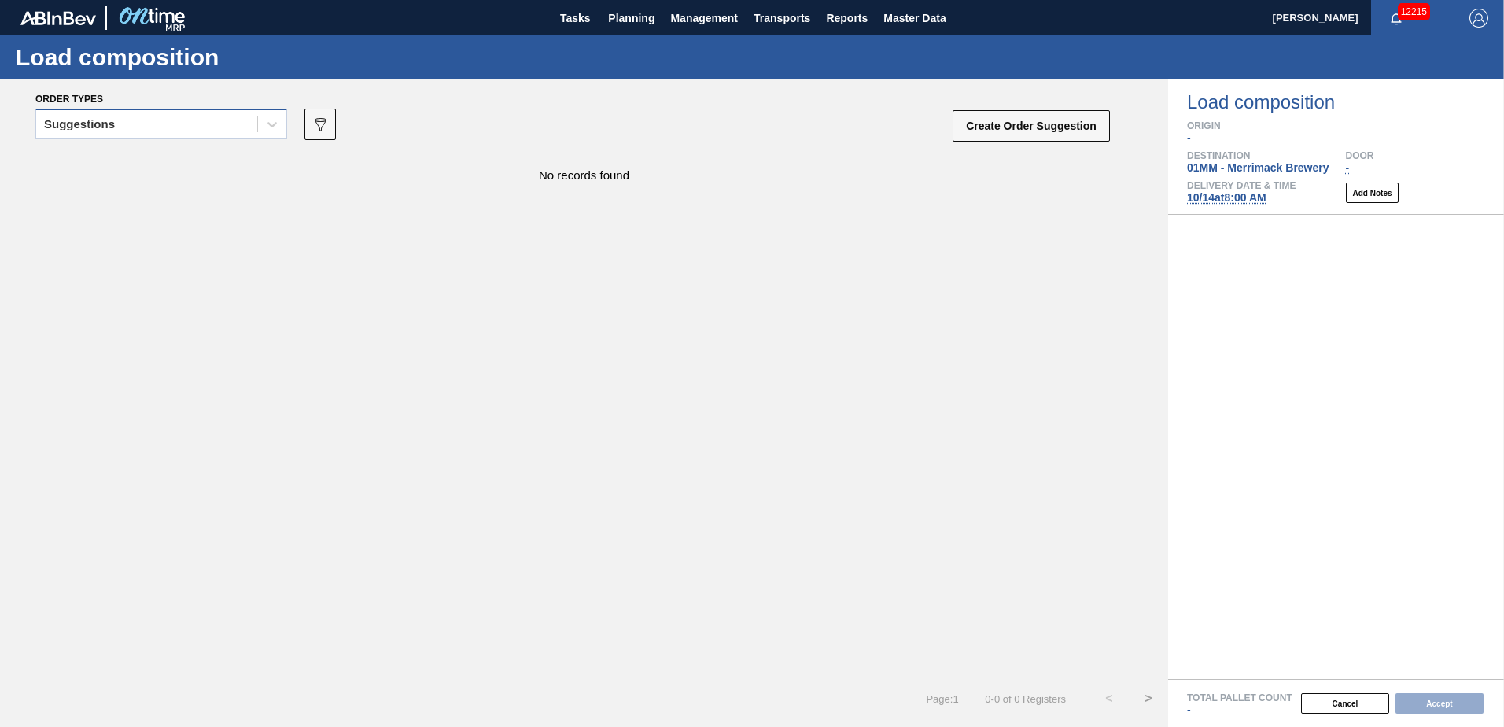
click at [186, 129] on div "Suggestions" at bounding box center [146, 124] width 221 height 23
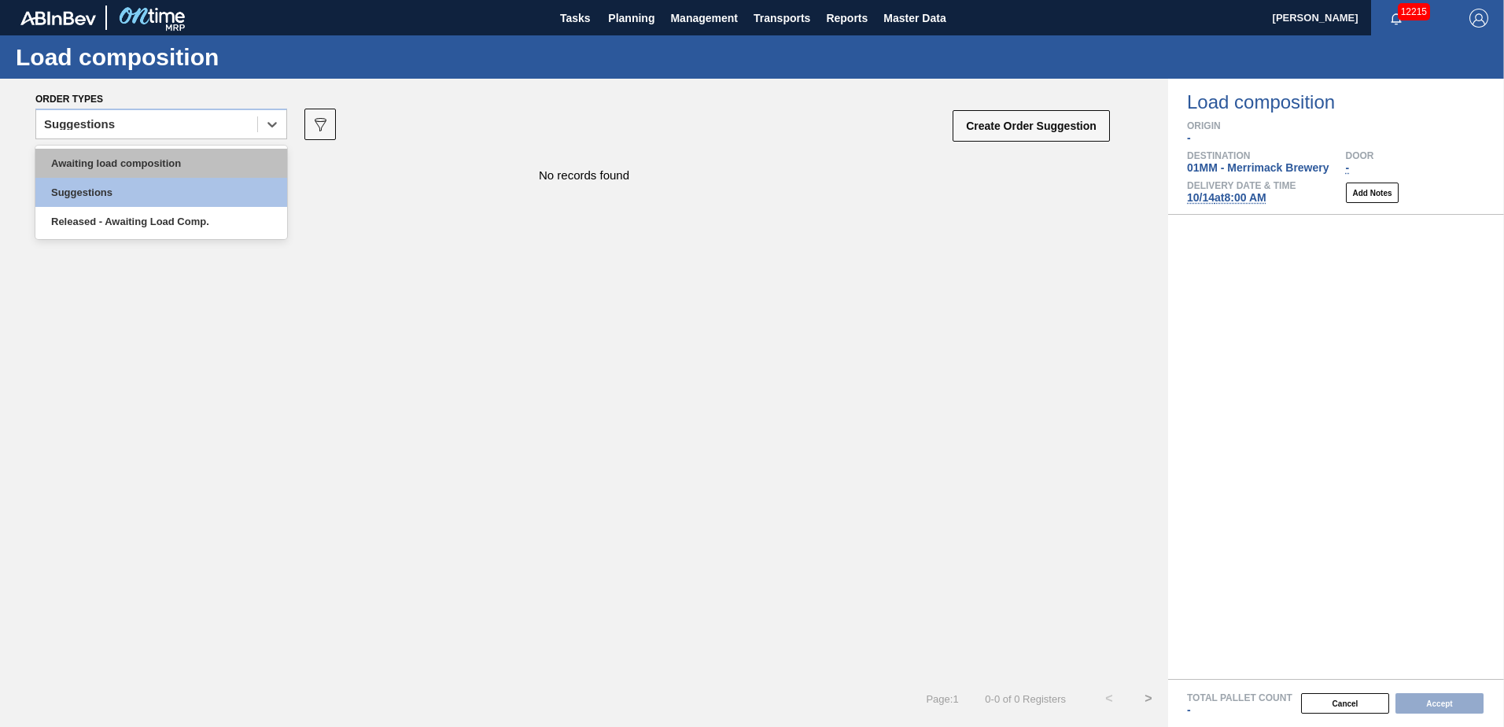
click at [154, 170] on div "Awaiting load composition" at bounding box center [161, 163] width 252 height 29
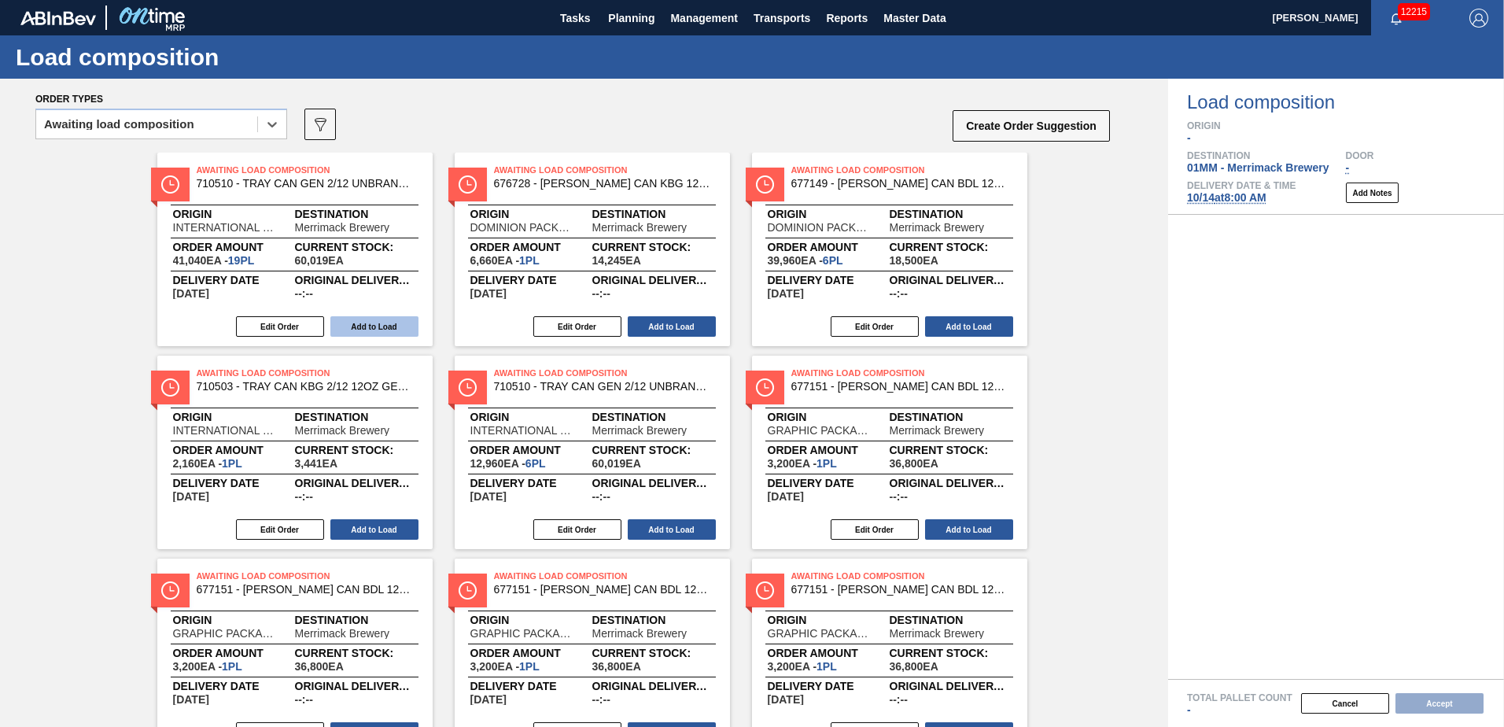
click at [365, 322] on button "Add to Load" at bounding box center [374, 326] width 88 height 20
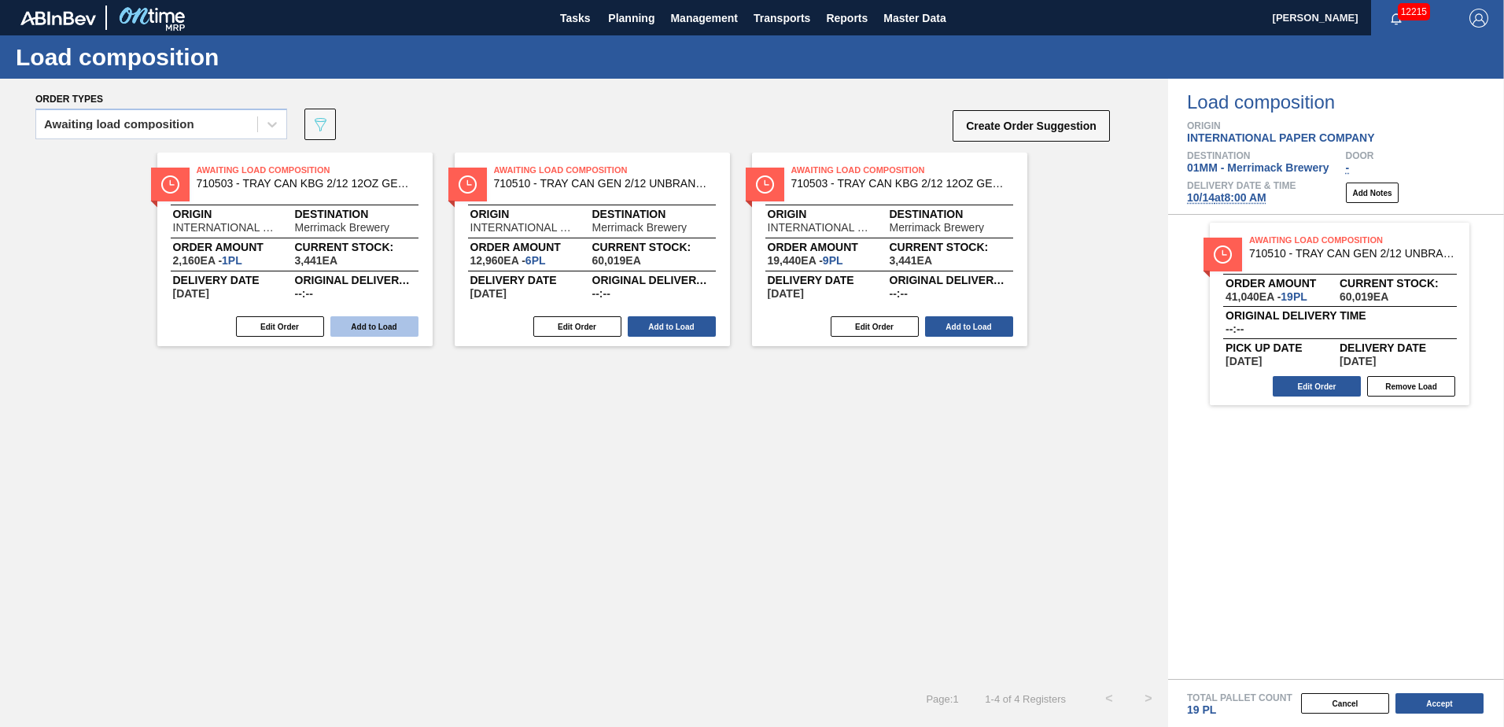
click at [365, 322] on button "Add to Load" at bounding box center [374, 326] width 88 height 20
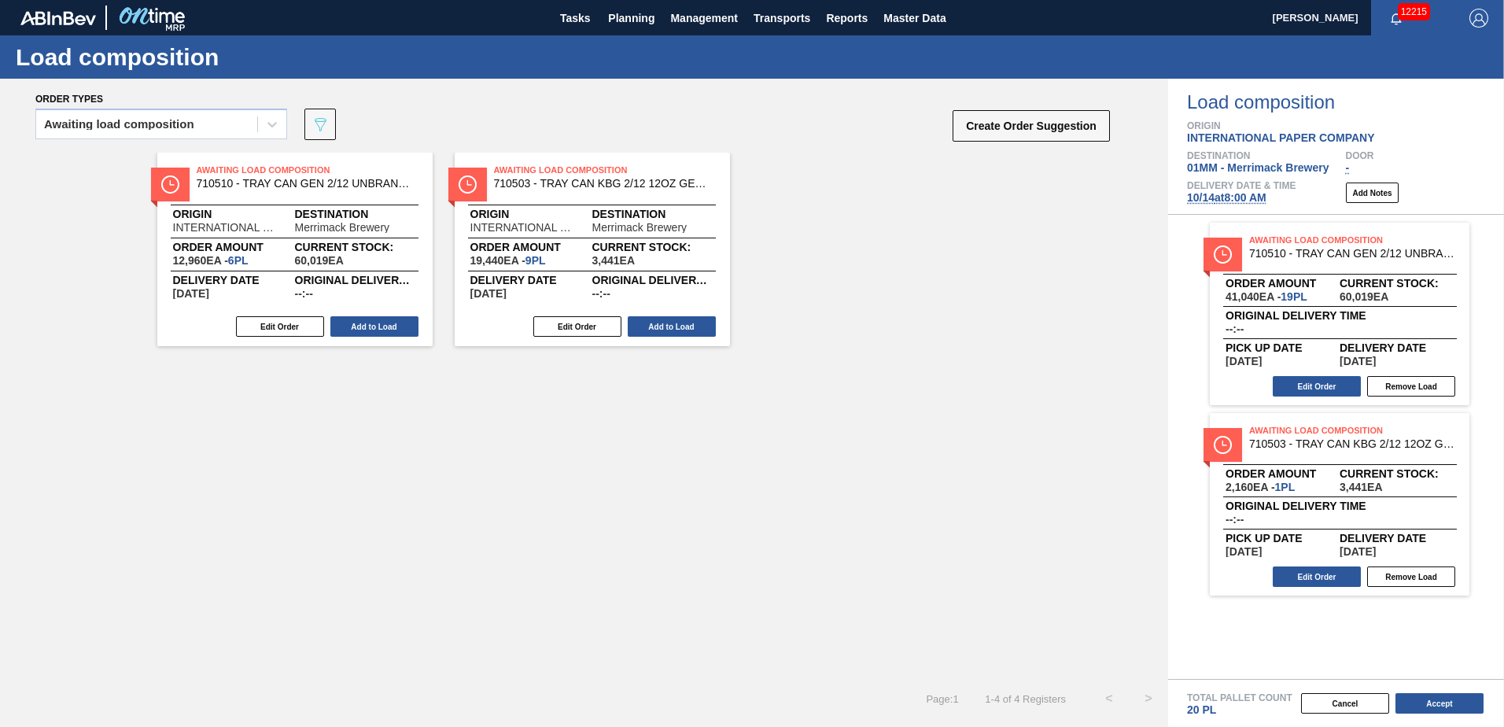
click at [365, 322] on button "Add to Load" at bounding box center [374, 326] width 88 height 20
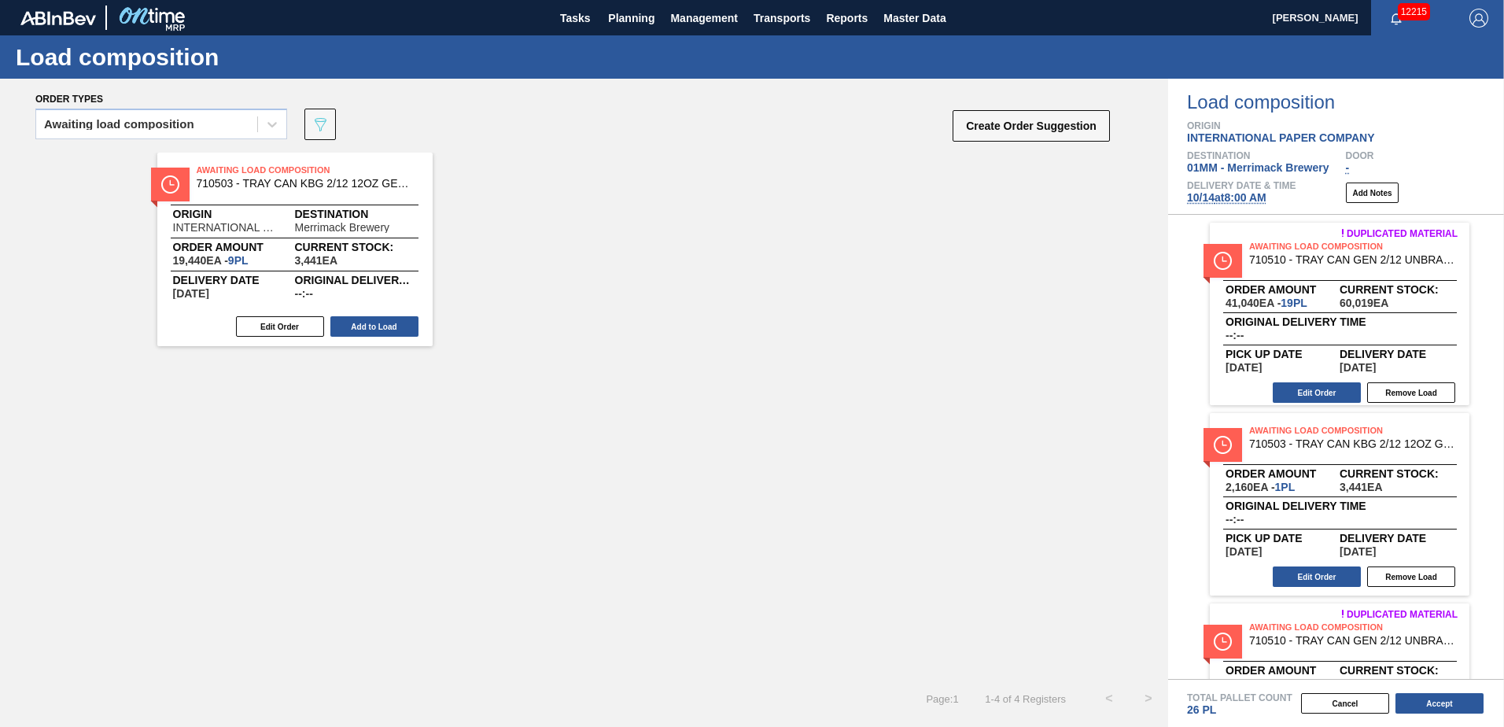
click at [365, 322] on button "Add to Load" at bounding box center [374, 326] width 88 height 20
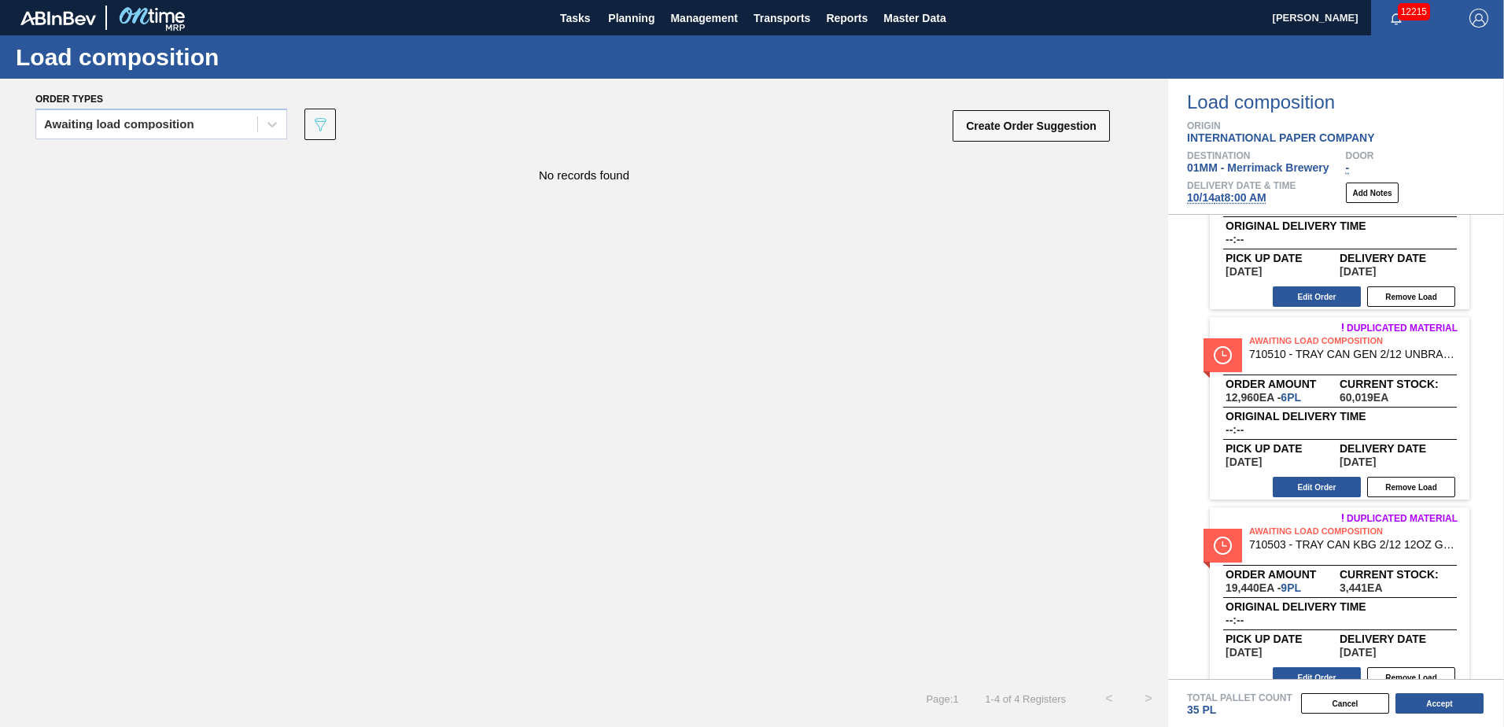
scroll to position [305, 0]
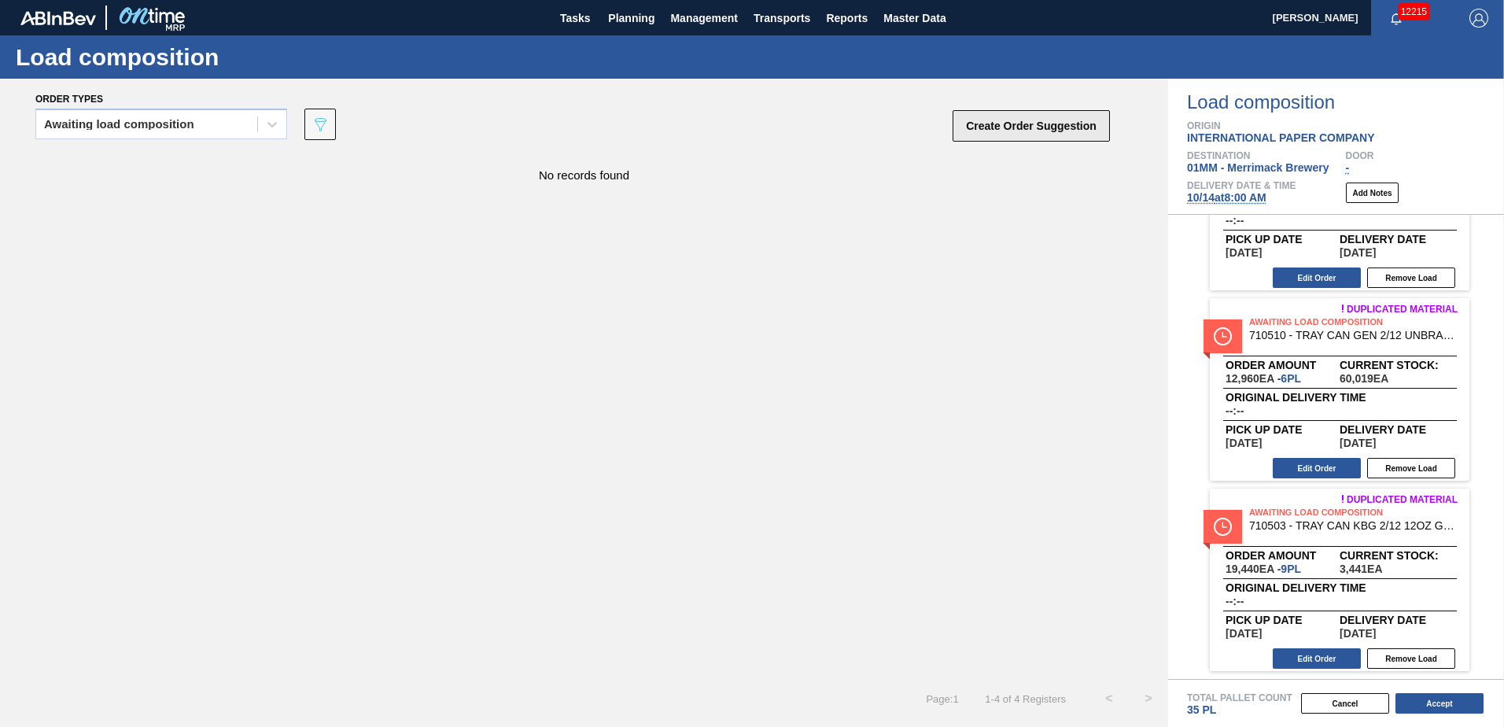
click at [1018, 127] on button "Create Order Suggestion" at bounding box center [1030, 125] width 157 height 31
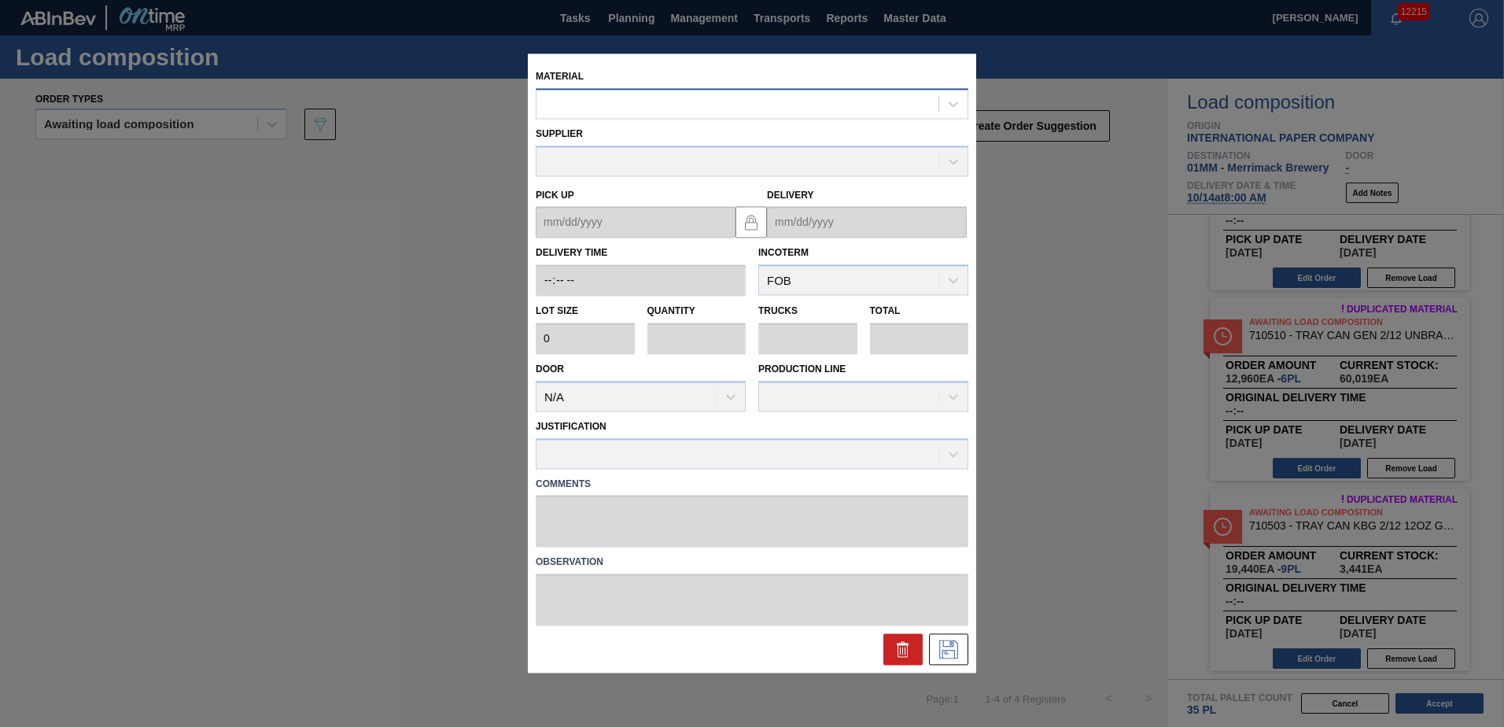
click at [676, 119] on div at bounding box center [752, 103] width 433 height 31
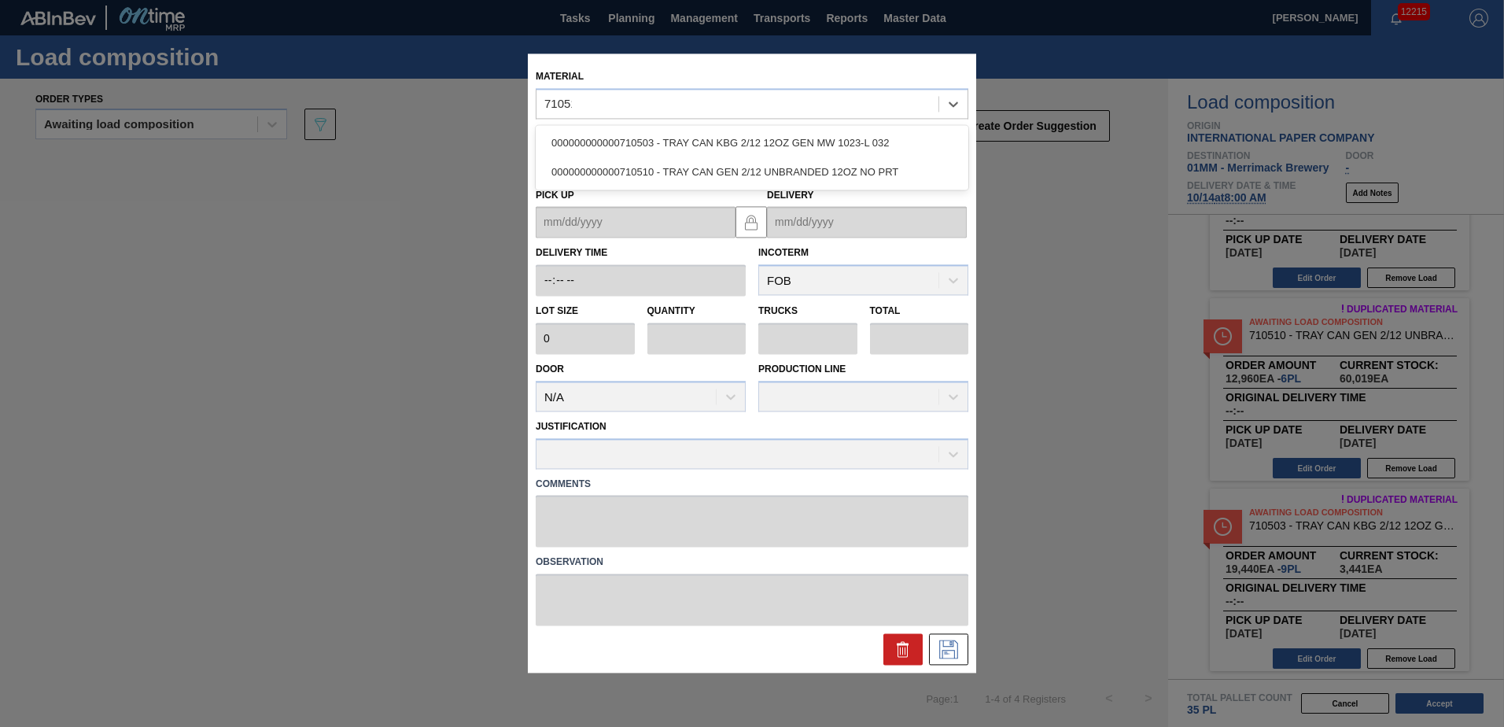
type input "710510"
type input "2,160"
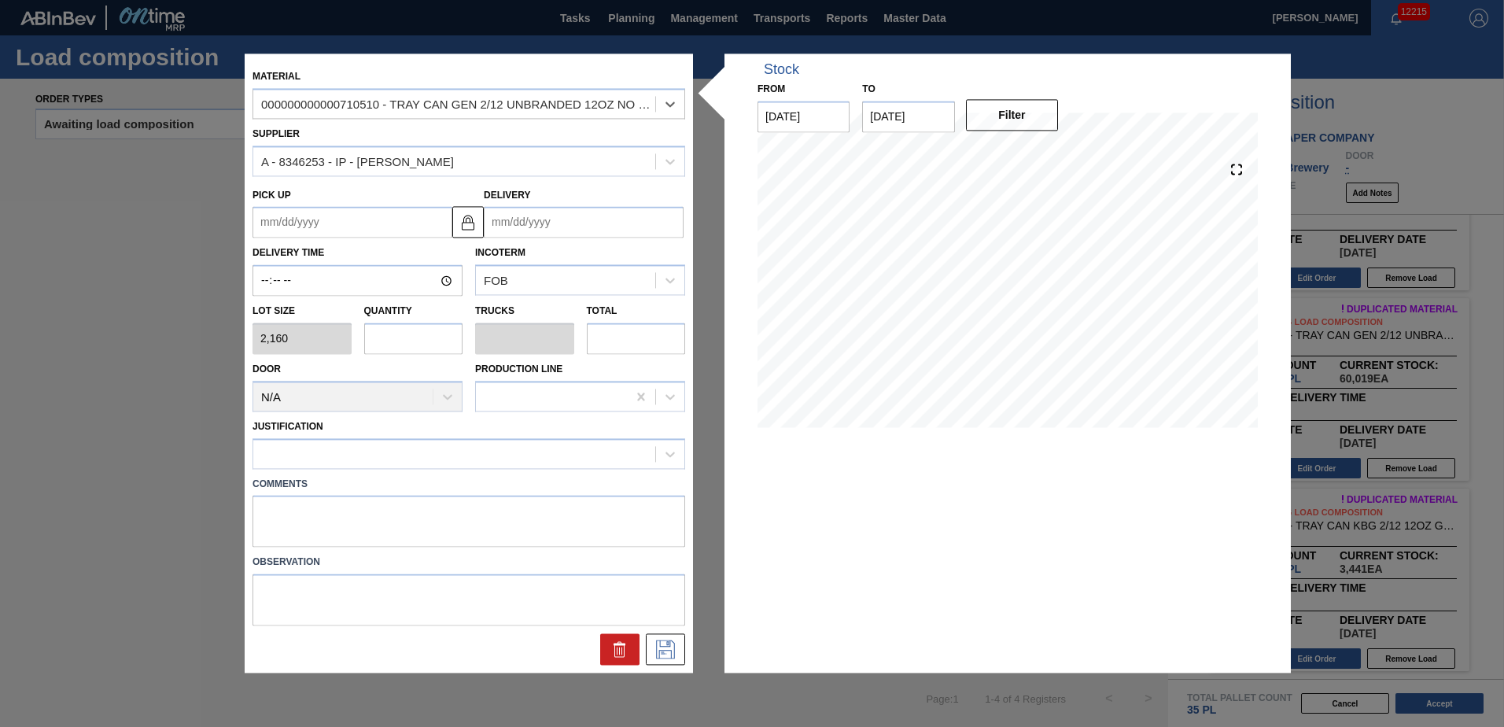
click at [567, 222] on input "Delivery" at bounding box center [584, 222] width 200 height 31
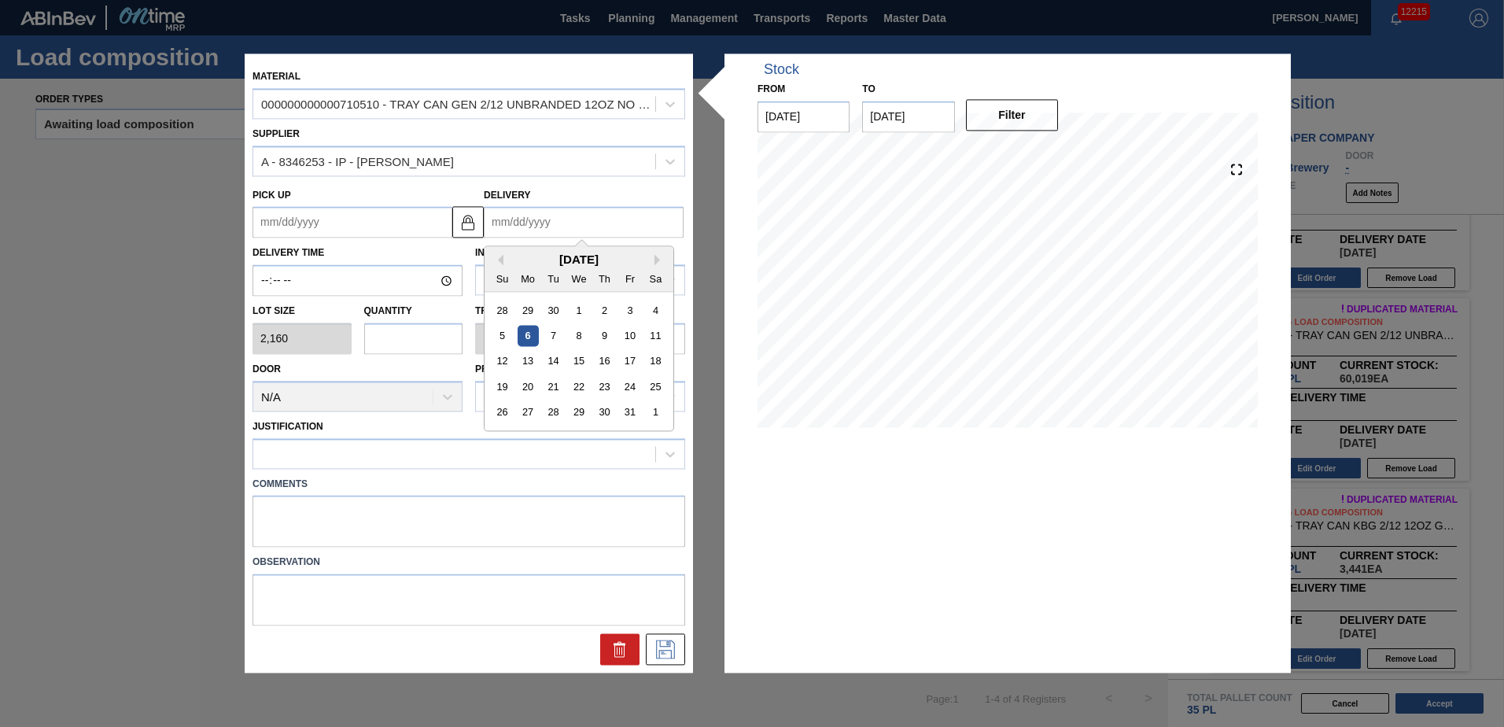
type input "[DATE]"
click at [650, 263] on div "[DATE]" at bounding box center [578, 259] width 189 height 13
click at [653, 258] on div "[DATE]" at bounding box center [578, 259] width 189 height 13
click at [658, 258] on button "Next Month" at bounding box center [659, 260] width 11 height 11
click at [556, 357] on div "14" at bounding box center [553, 361] width 21 height 21
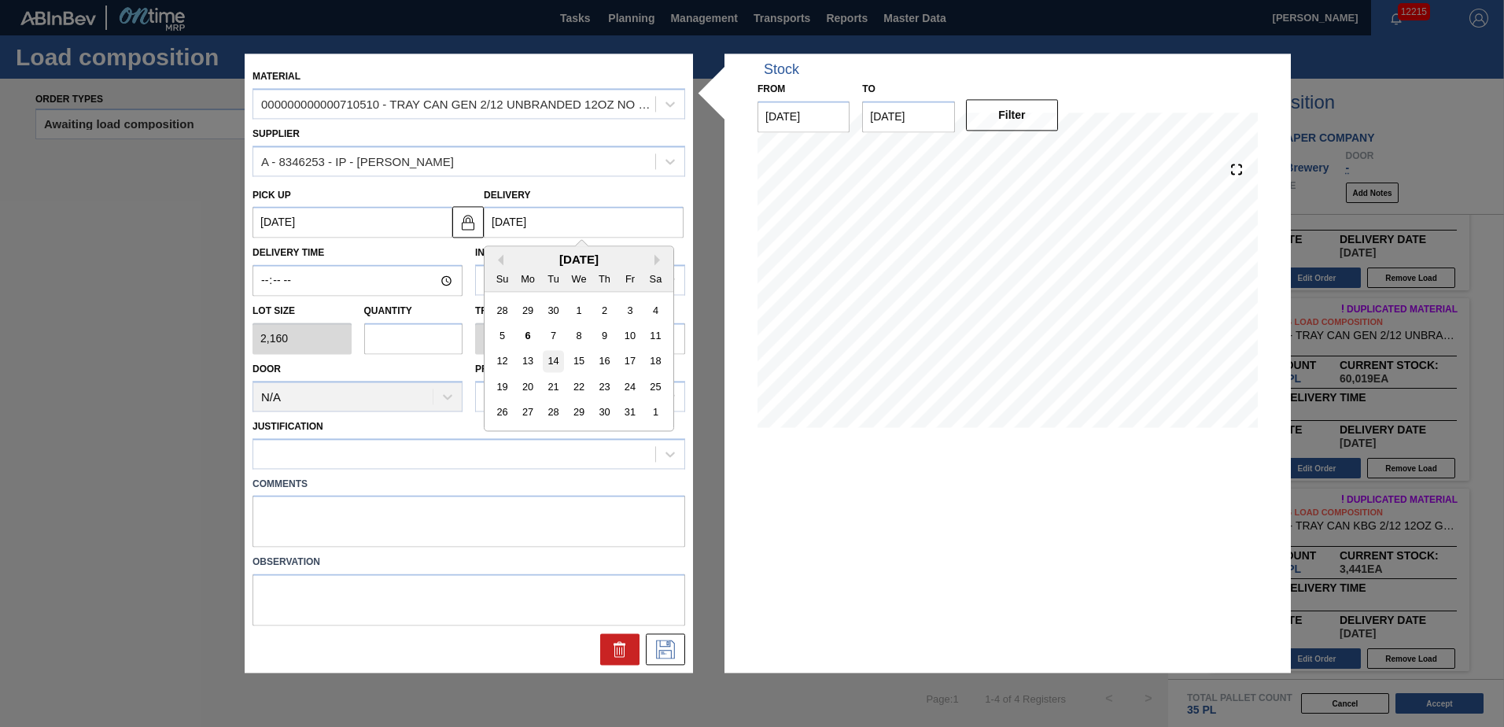
type up "[DATE]"
type input "[DATE]"
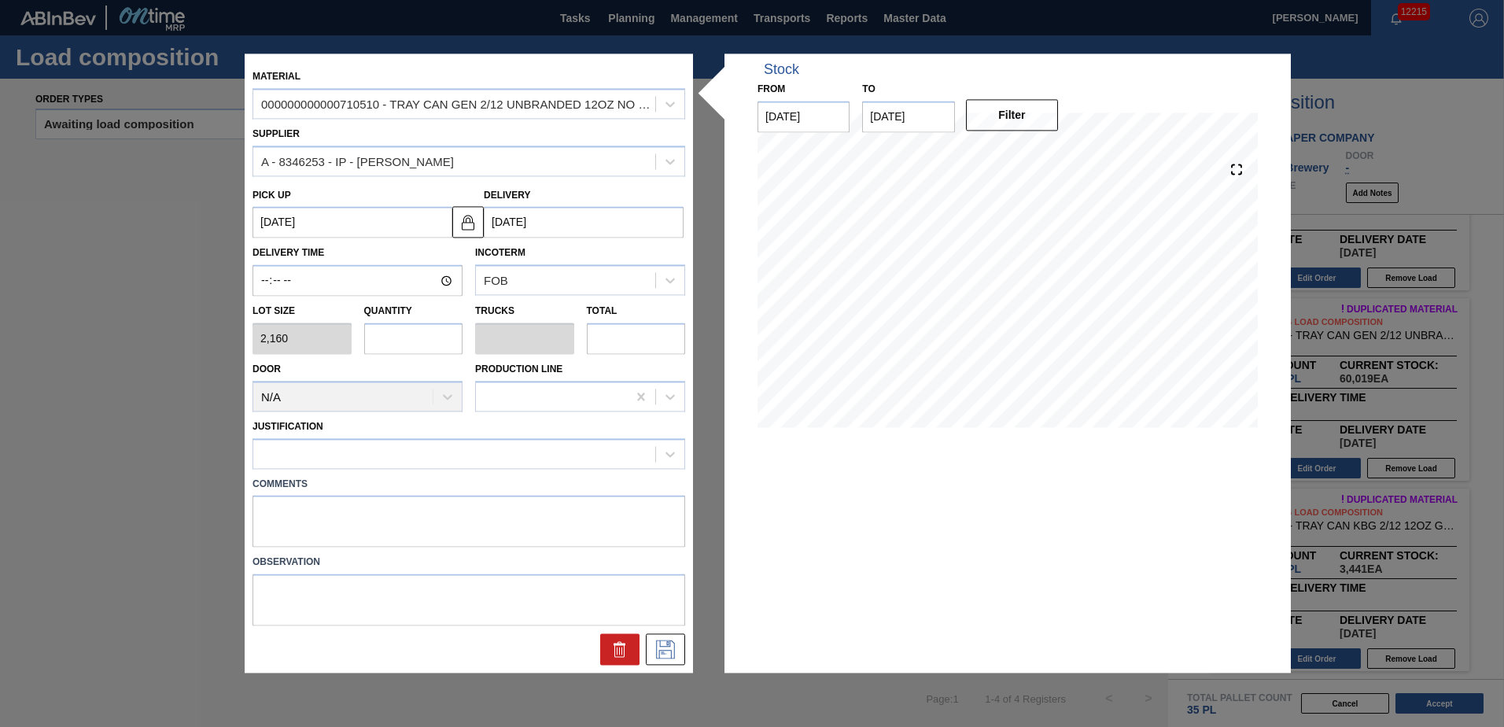
click at [381, 334] on input "text" at bounding box center [413, 337] width 99 height 31
type input "1"
type input "0.019"
type input "2,160"
type input "17"
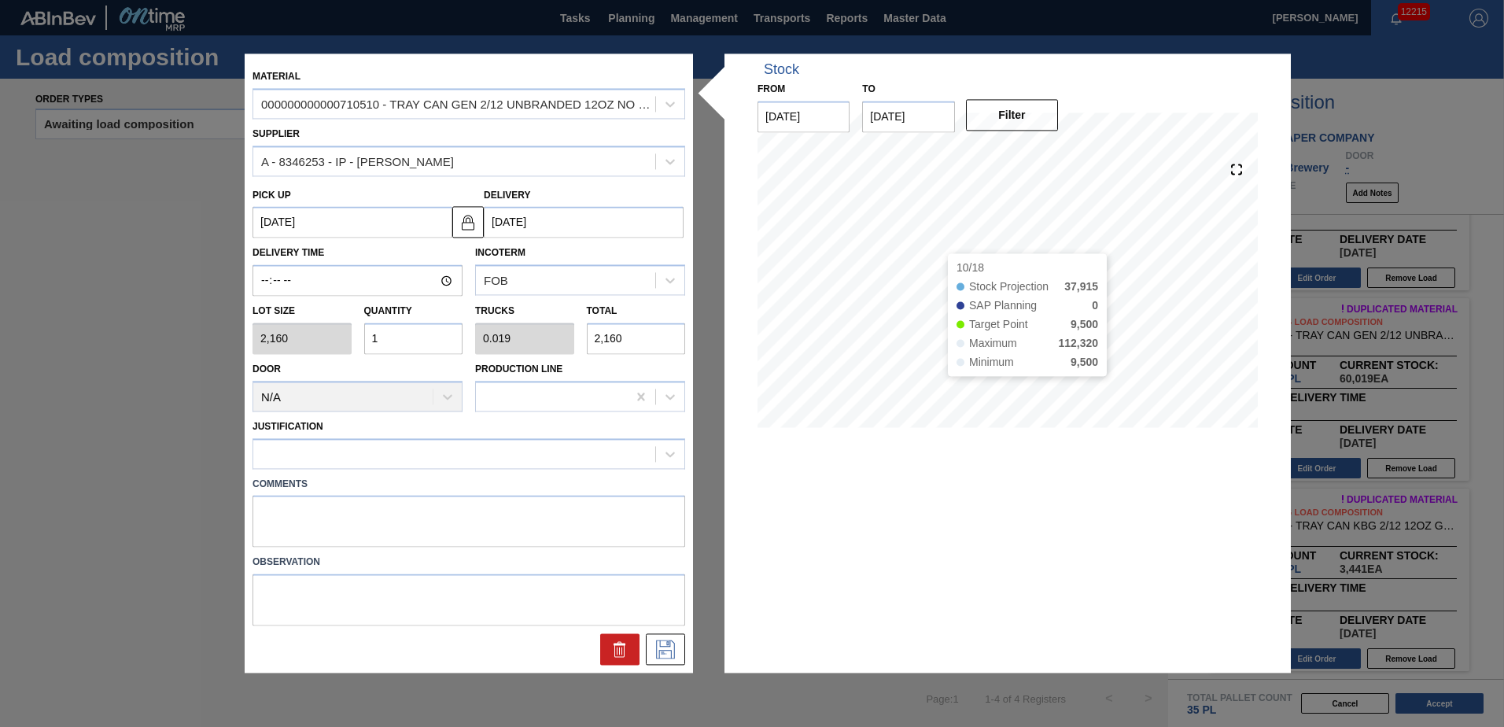
type input "0.327"
type input "36,720"
type input "17"
click at [335, 460] on div at bounding box center [454, 453] width 402 height 23
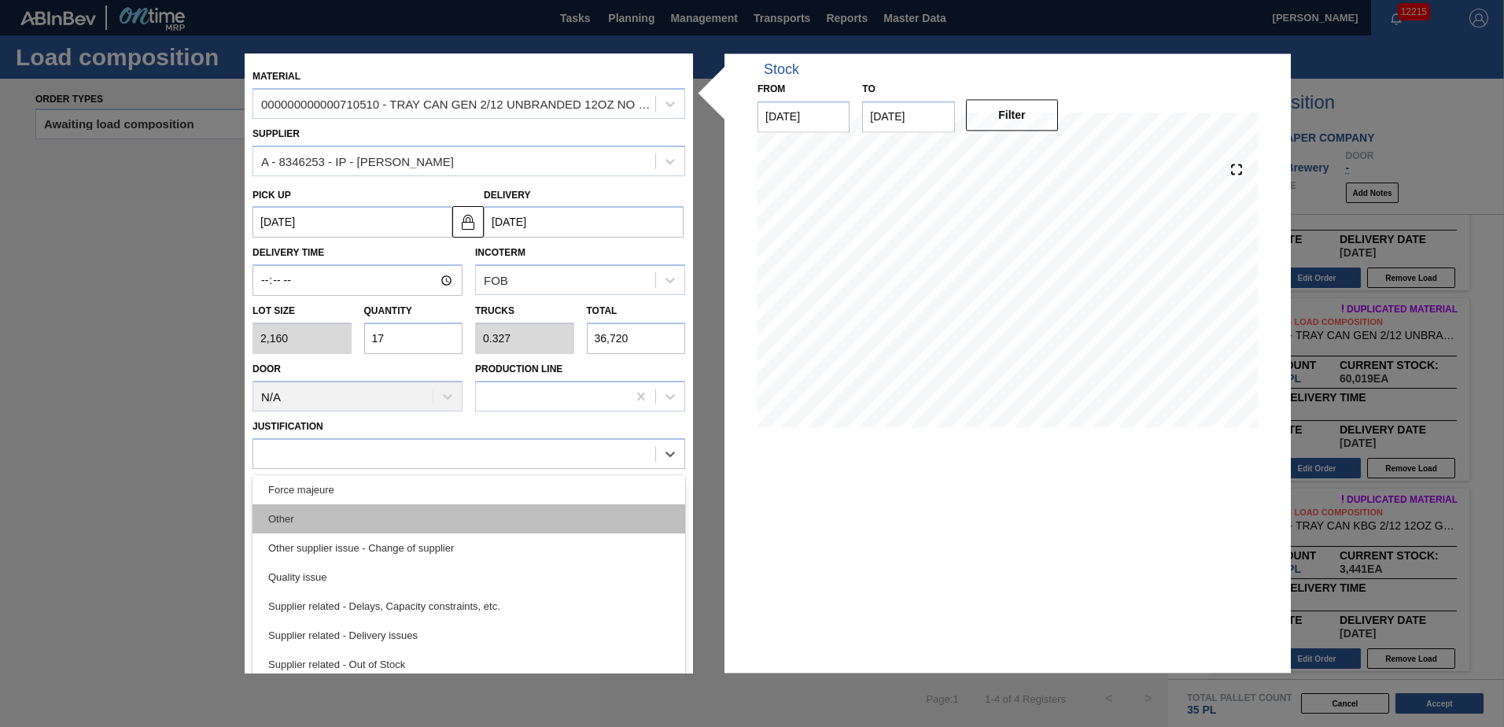
scroll to position [215, 0]
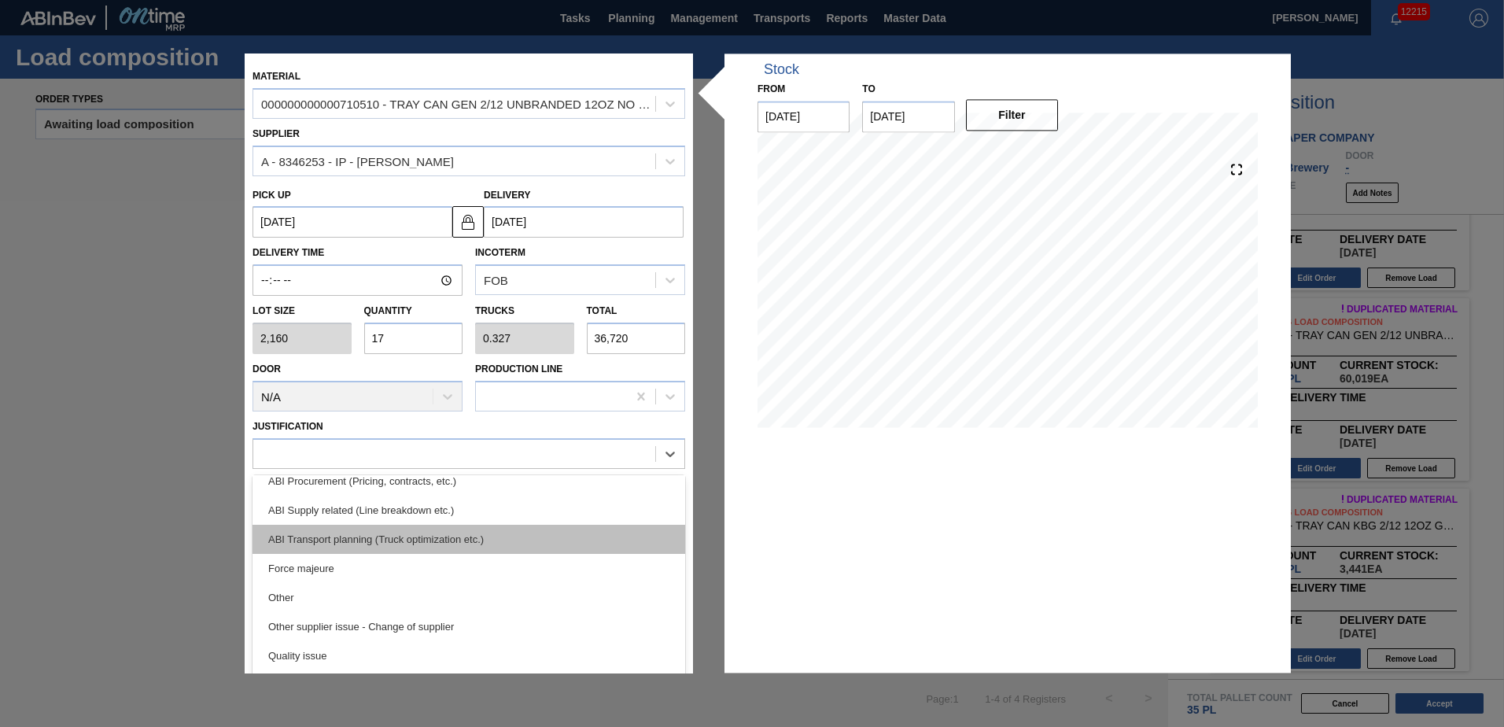
click at [418, 533] on div "ABI Transport planning (Truck optimization etc.)" at bounding box center [468, 539] width 433 height 29
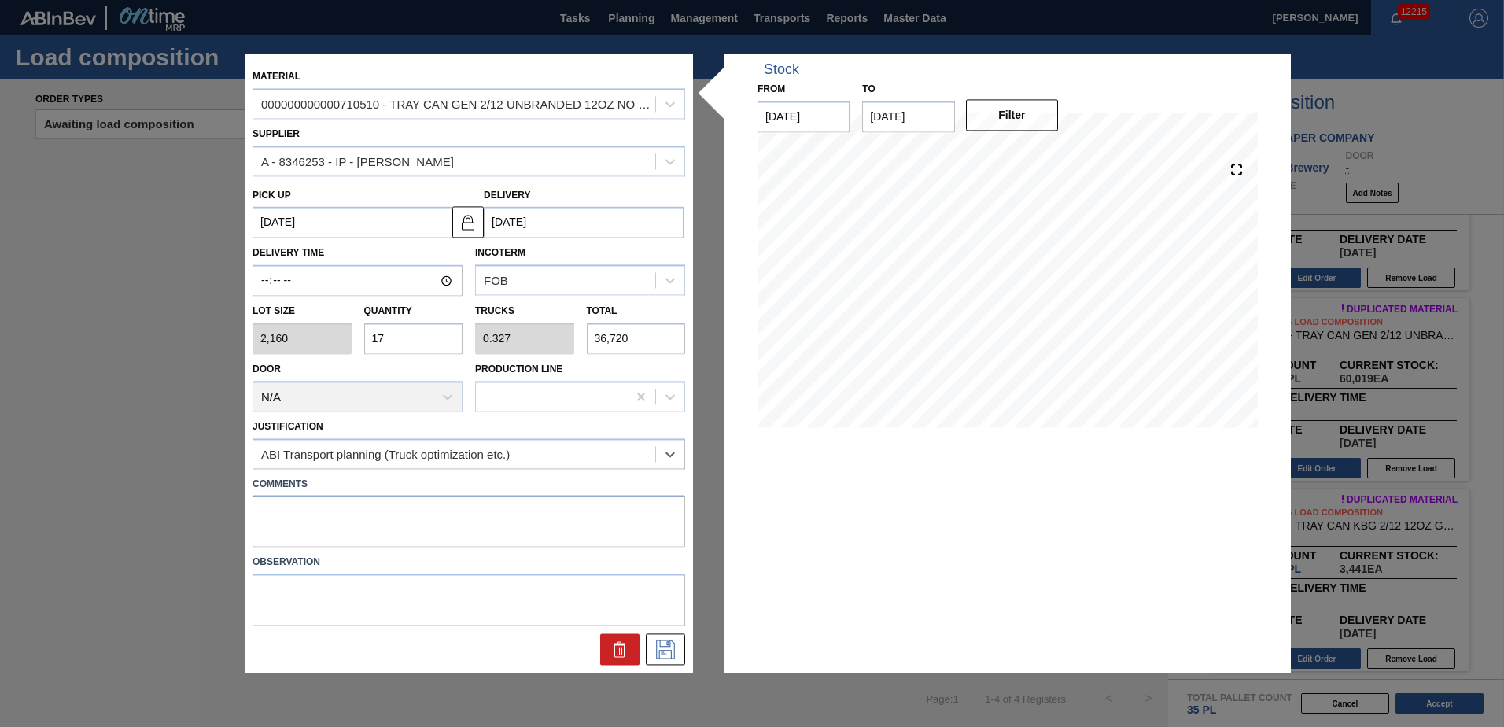
click at [407, 532] on textarea at bounding box center [468, 521] width 433 height 52
click at [669, 655] on icon at bounding box center [665, 649] width 25 height 19
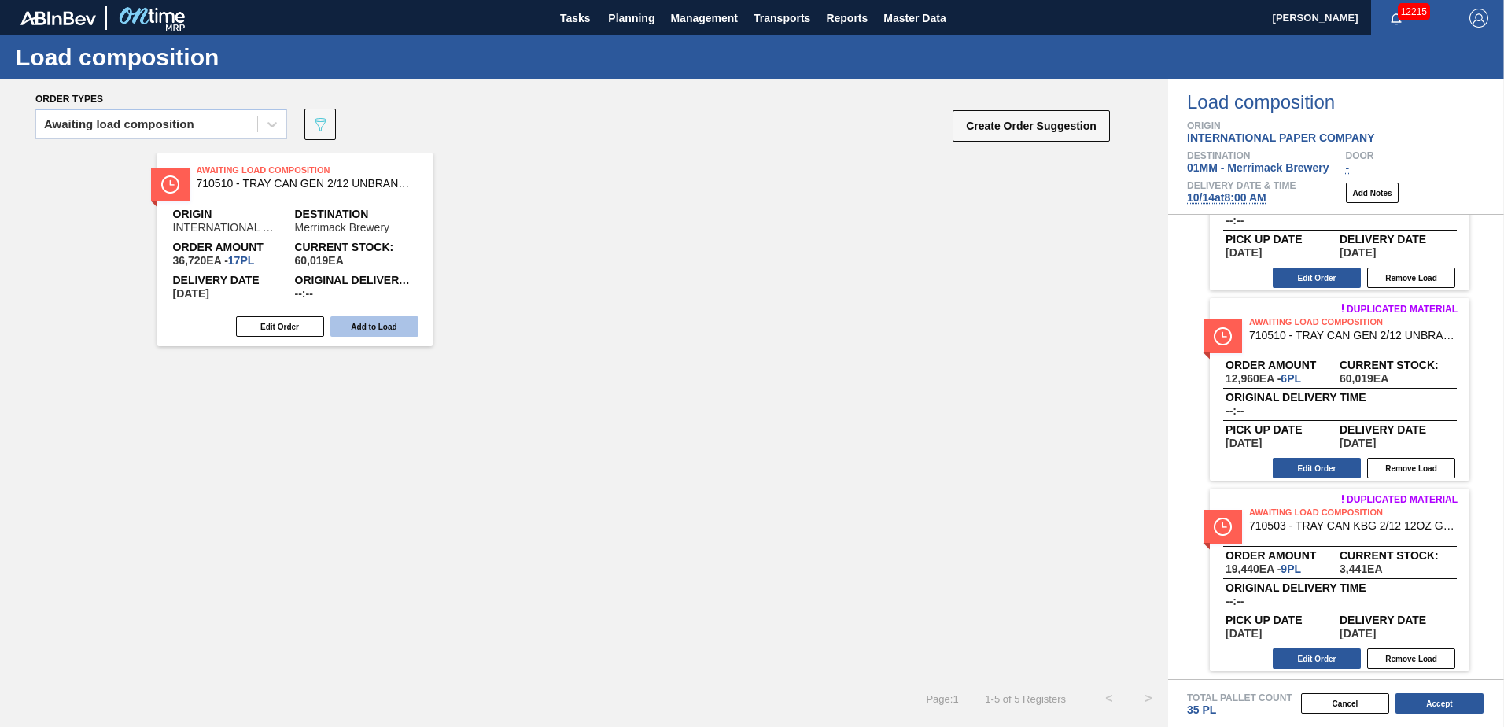
click at [392, 336] on button "Add to Load" at bounding box center [374, 326] width 88 height 20
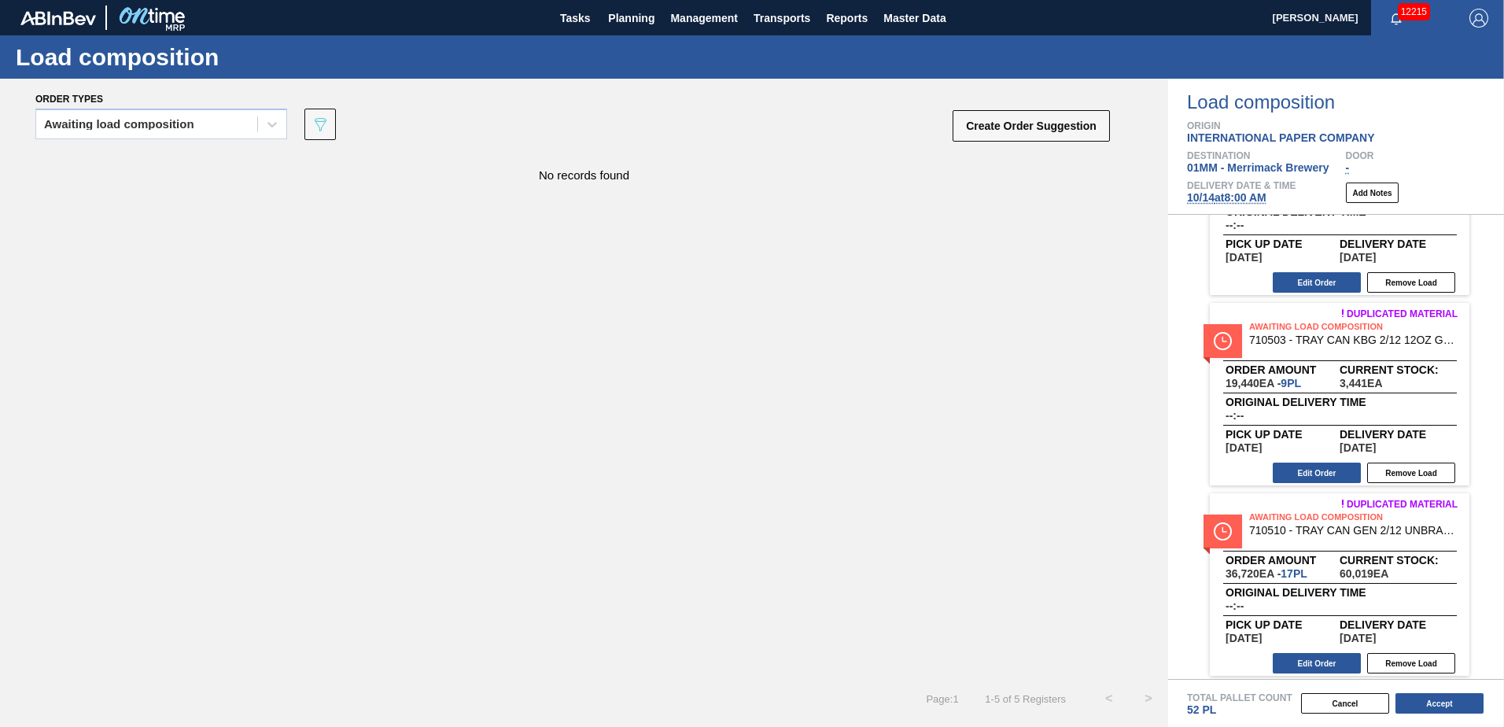
scroll to position [495, 0]
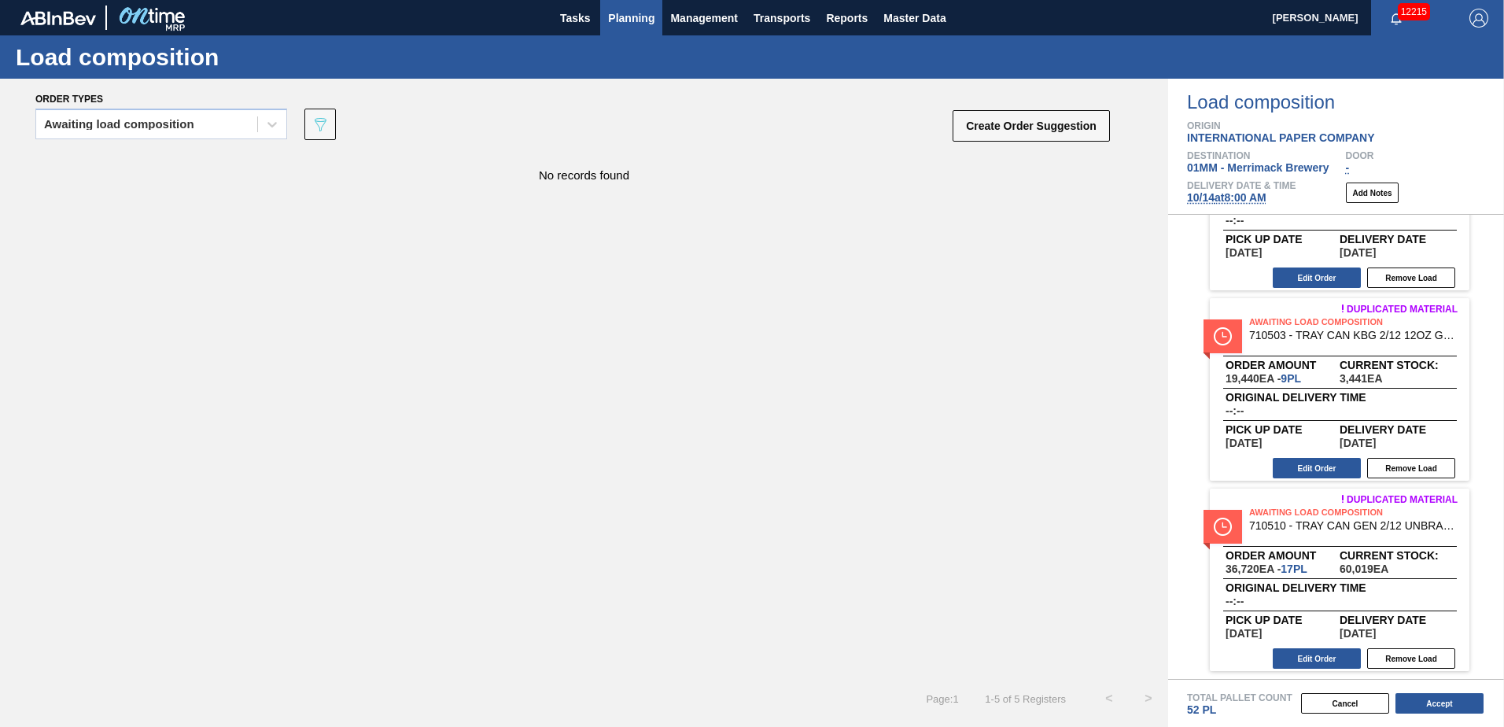
click at [617, 20] on span "Planning" at bounding box center [631, 18] width 46 height 19
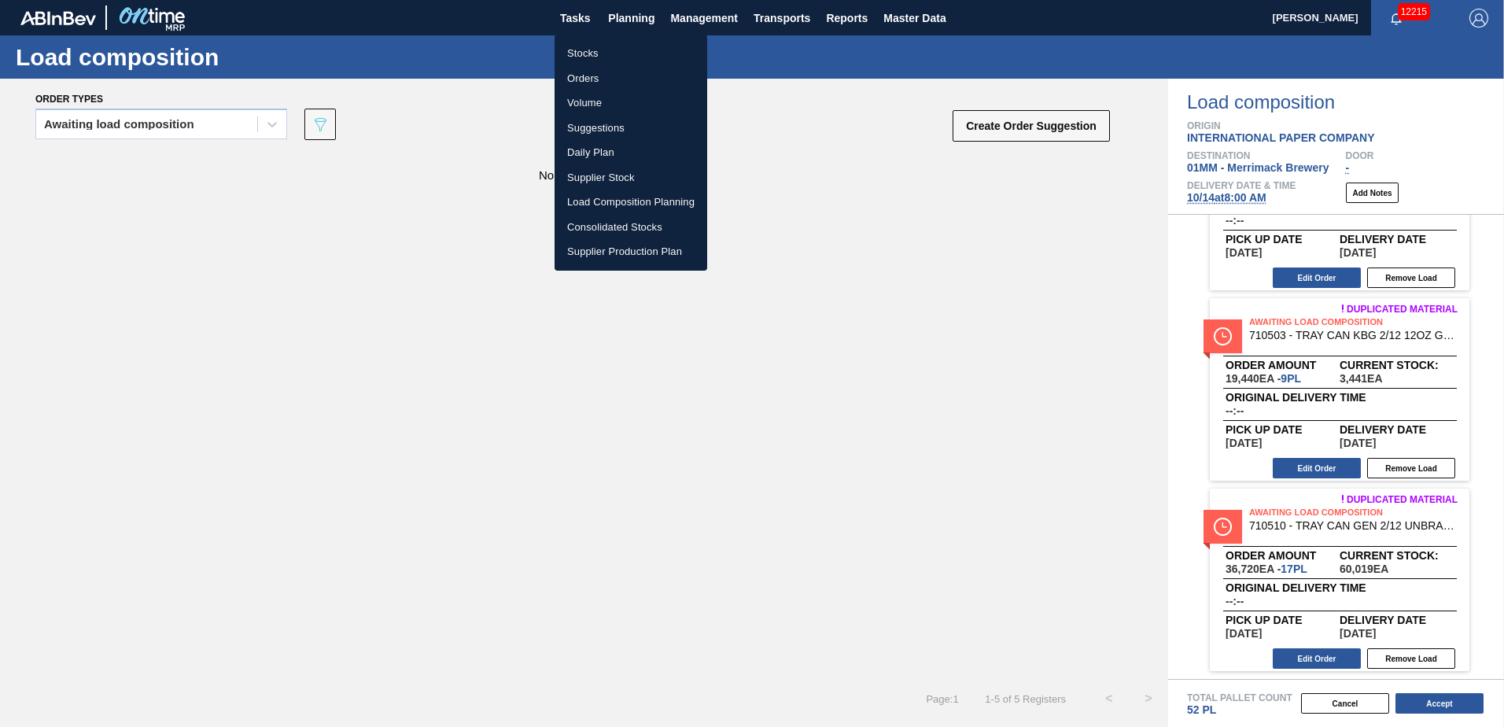
click at [586, 55] on li "Stocks" at bounding box center [630, 53] width 153 height 25
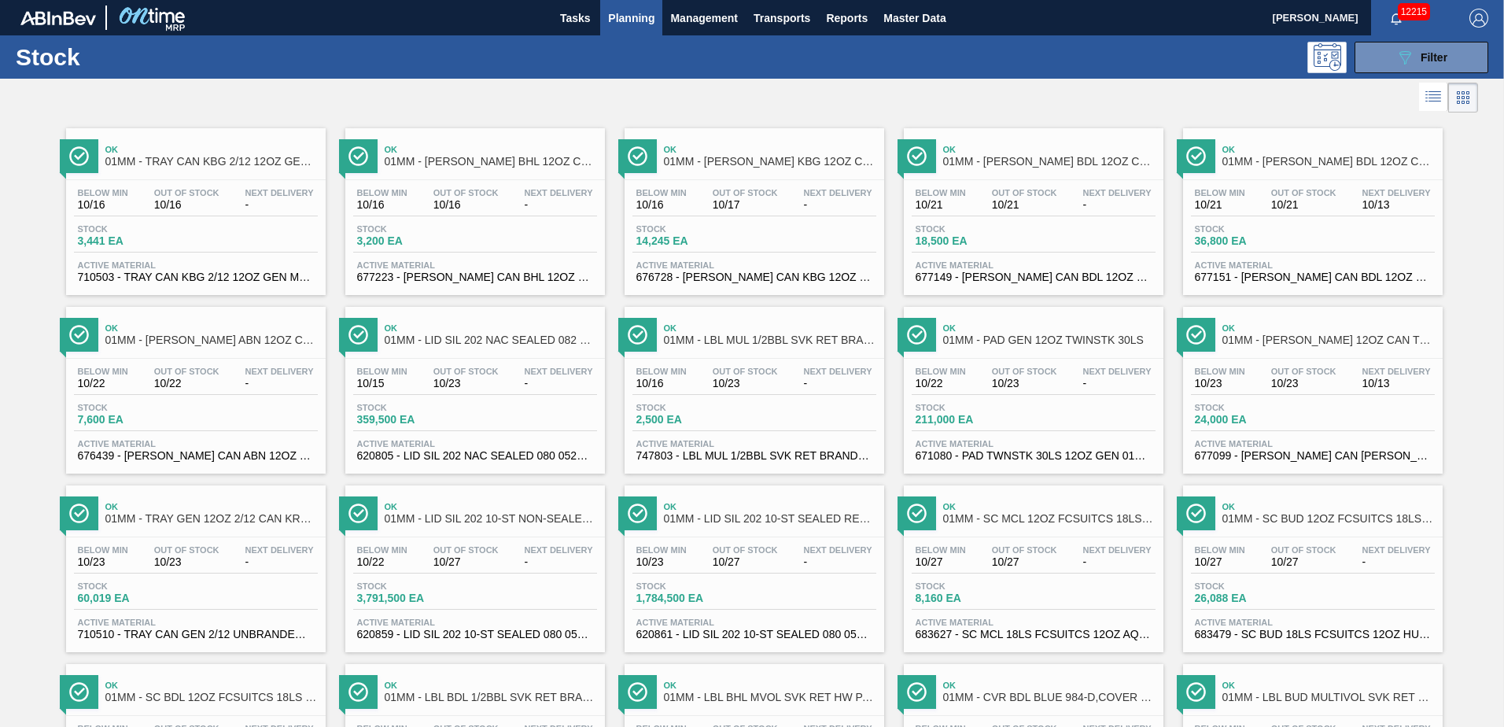
click at [226, 211] on div "Below Min 10/16 Out Of Stock 10/16 Next Delivery -" at bounding box center [196, 202] width 244 height 28
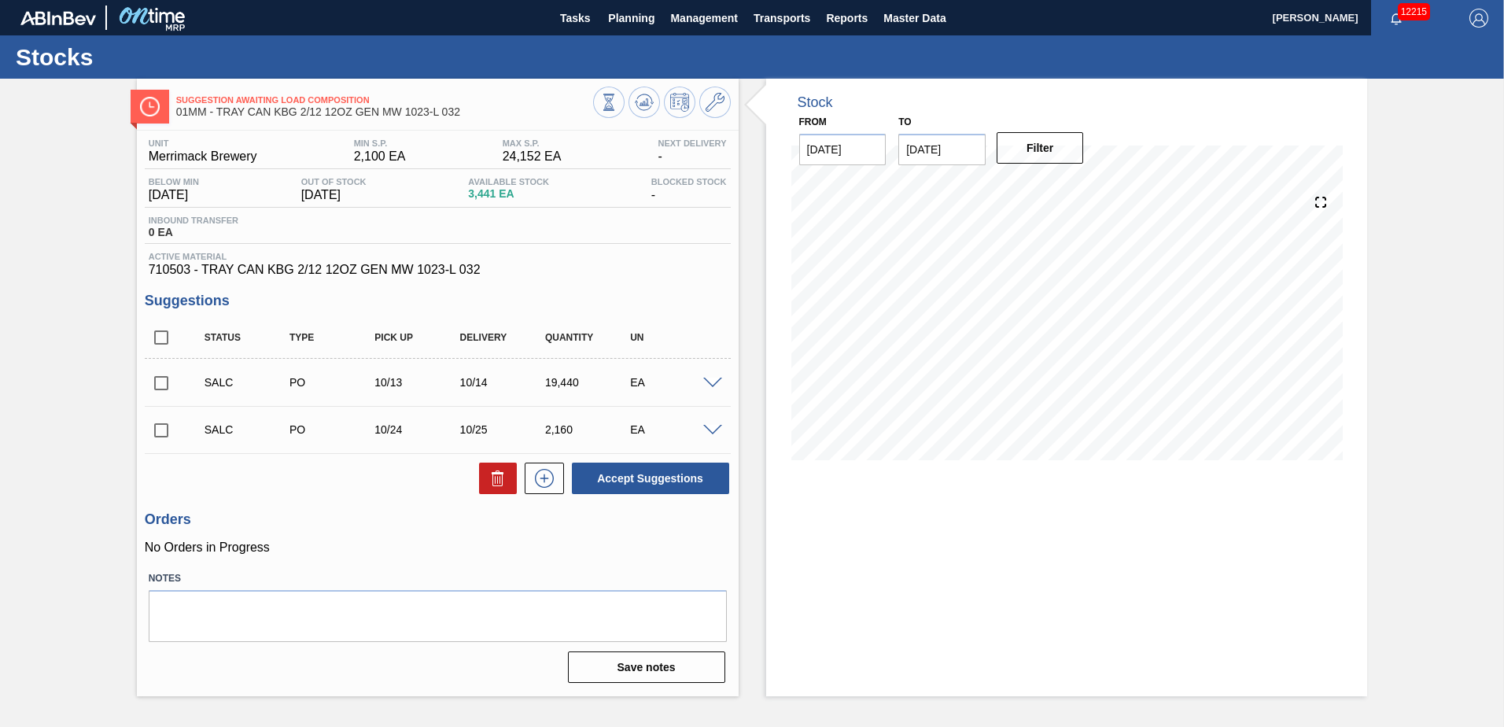
click at [156, 341] on input "checkbox" at bounding box center [161, 337] width 33 height 33
checkbox input "true"
click at [624, 475] on button "Accept Suggestions" at bounding box center [650, 477] width 157 height 31
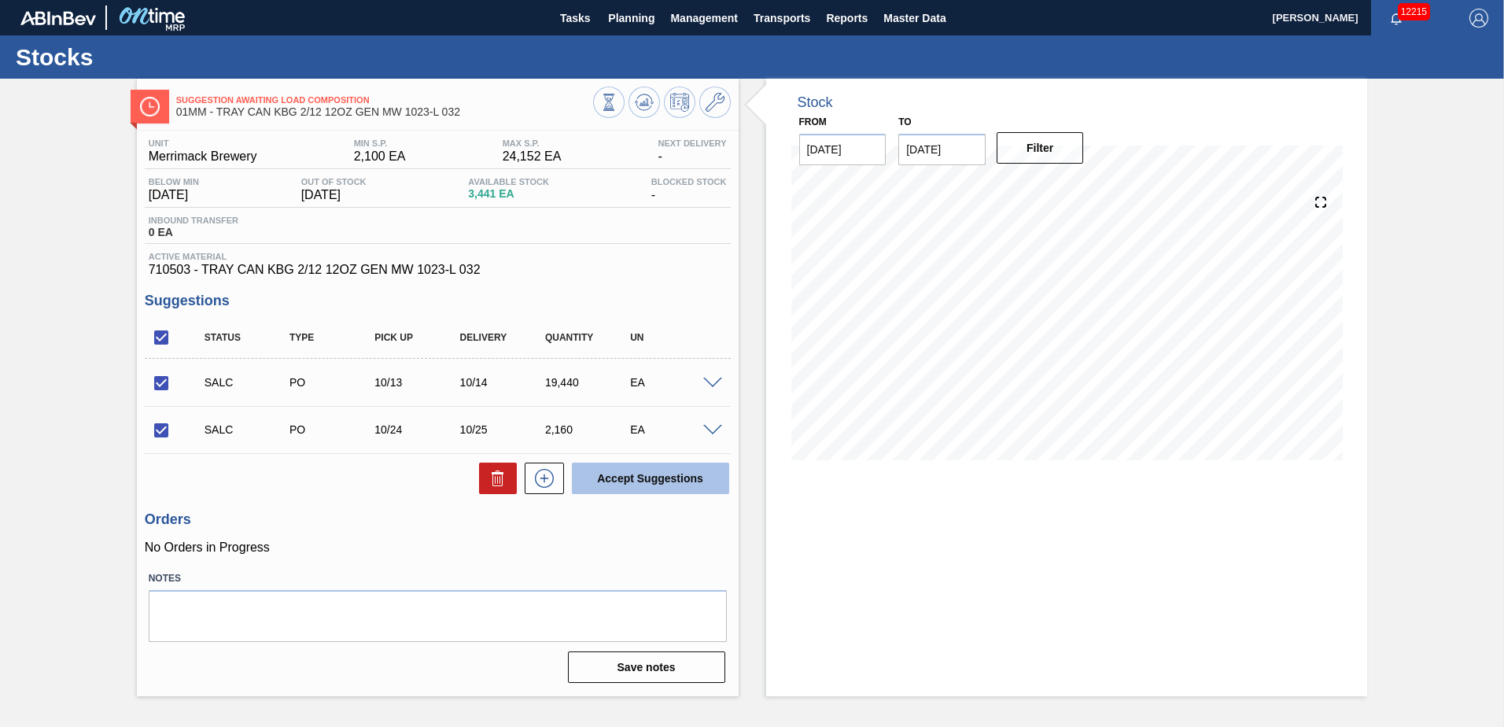
checkbox input "false"
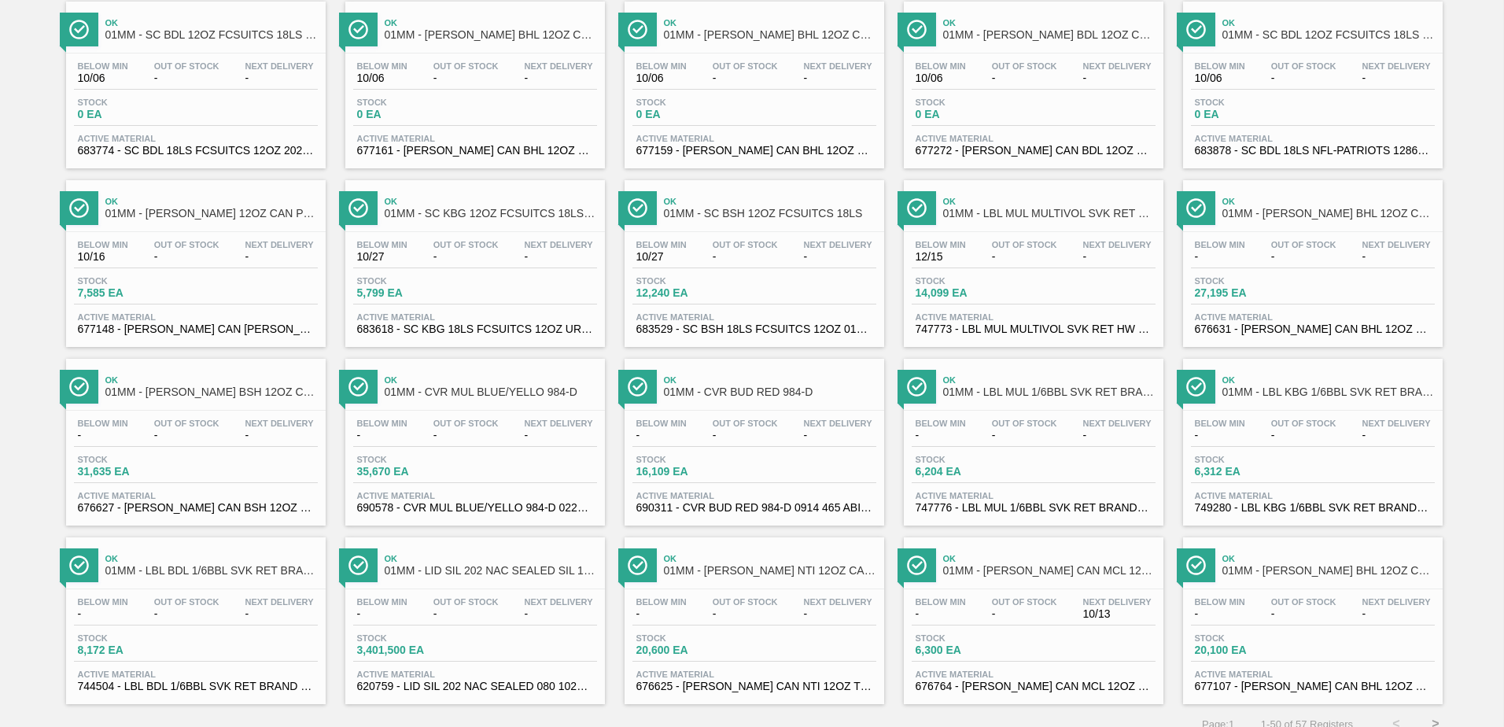
scroll to position [1213, 0]
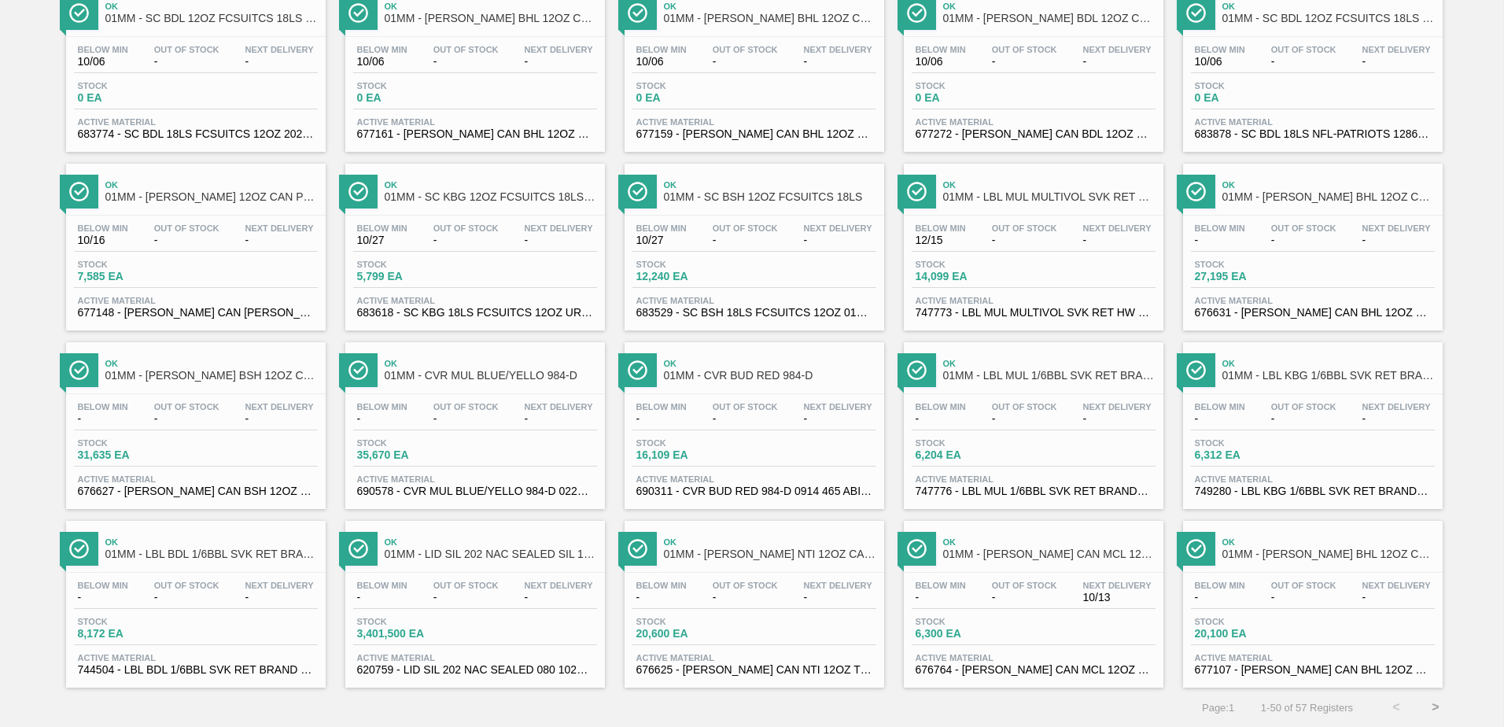
click at [1437, 705] on button ">" at bounding box center [1434, 706] width 39 height 39
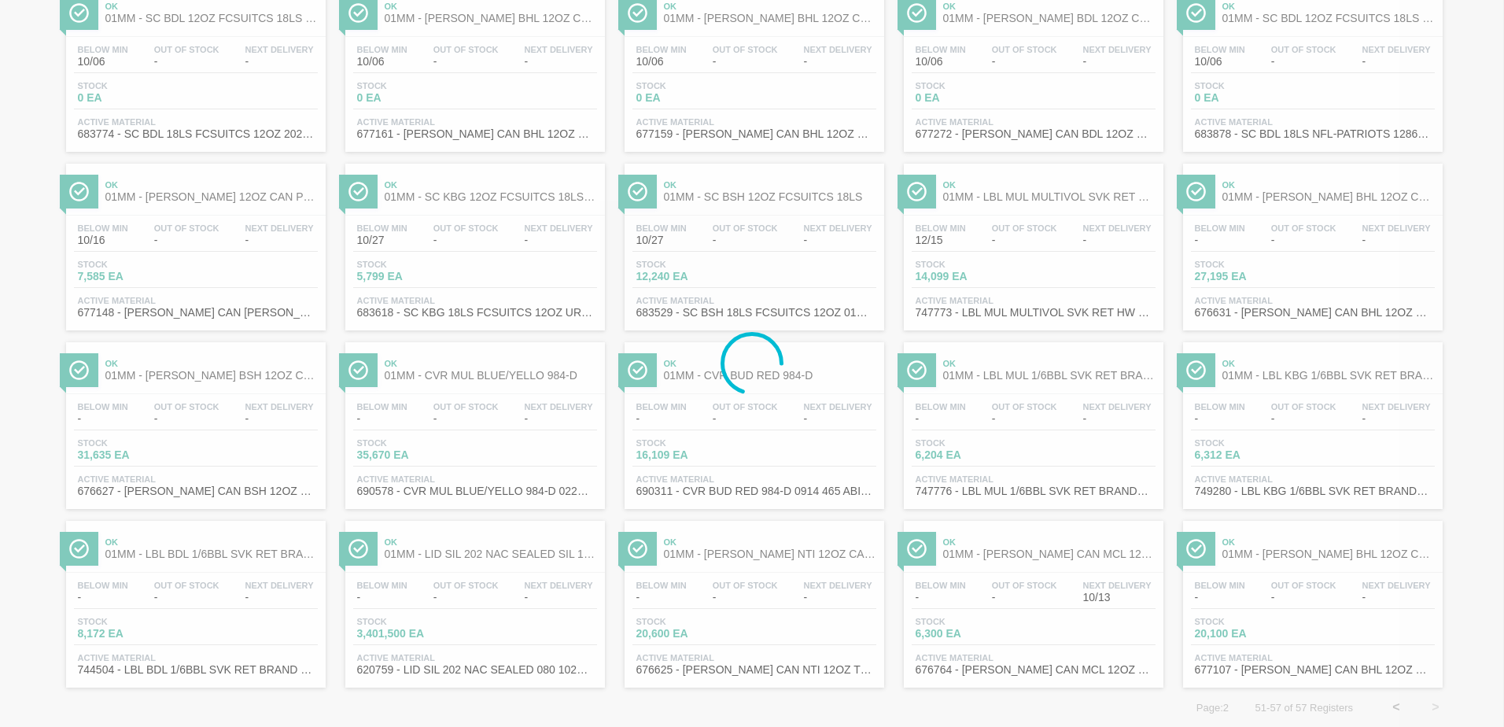
scroll to position [0, 0]
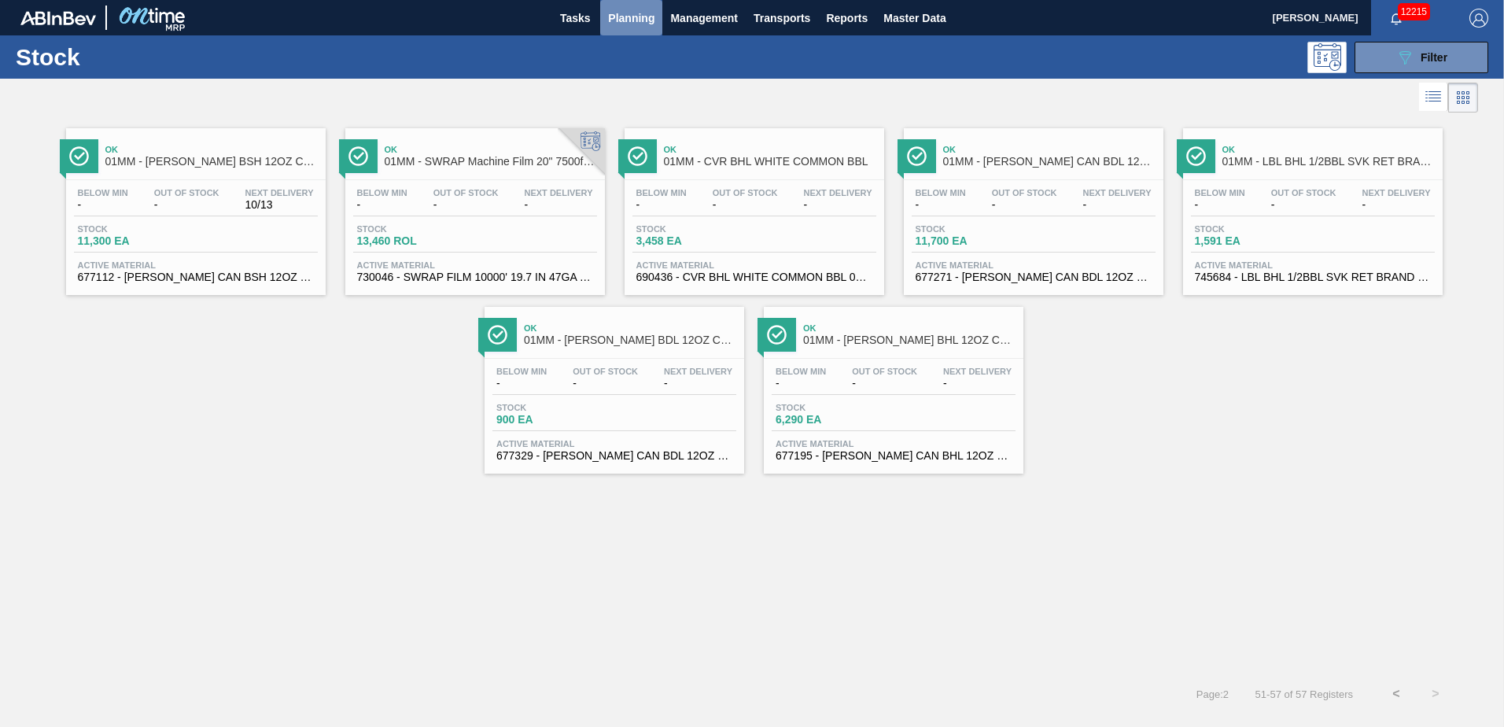
click at [628, 14] on span "Planning" at bounding box center [631, 18] width 46 height 19
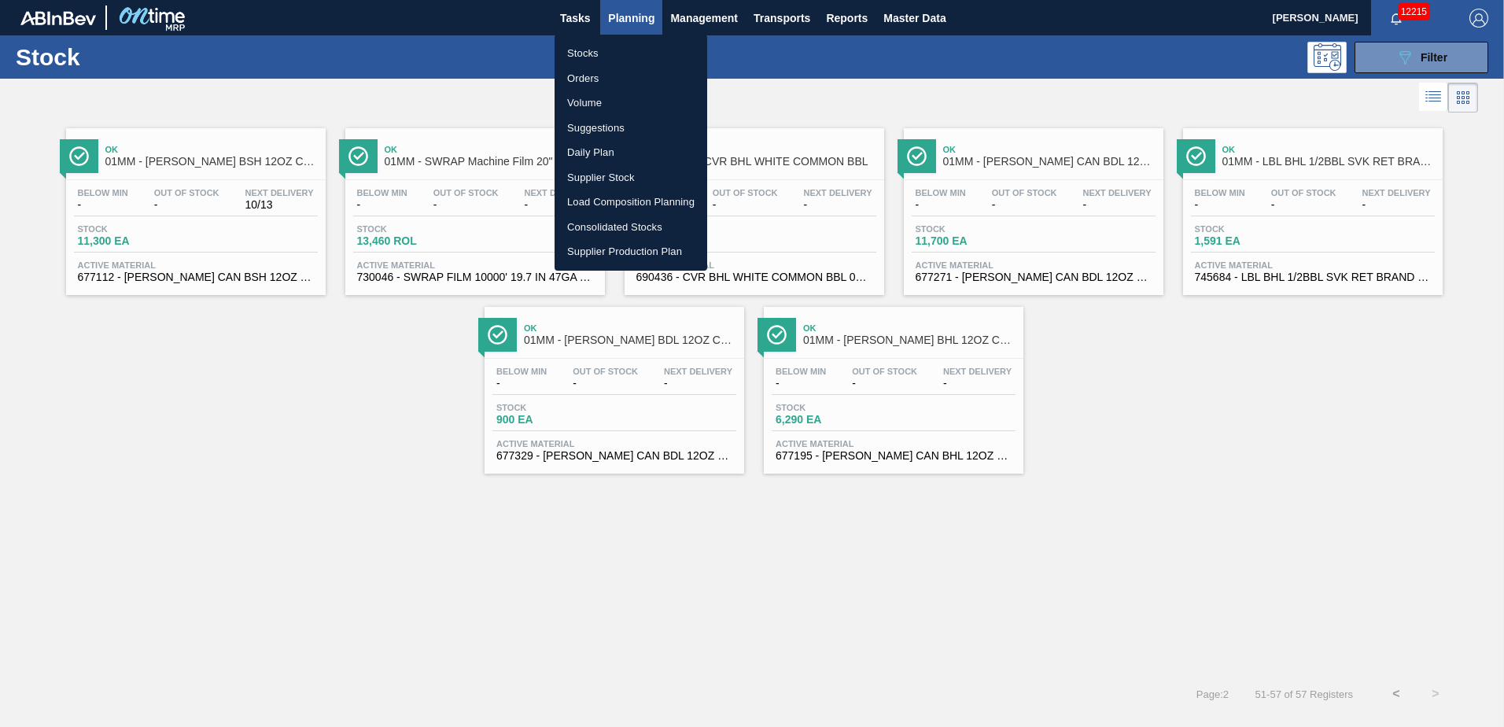
click at [639, 199] on li "Load Composition Planning" at bounding box center [630, 202] width 153 height 25
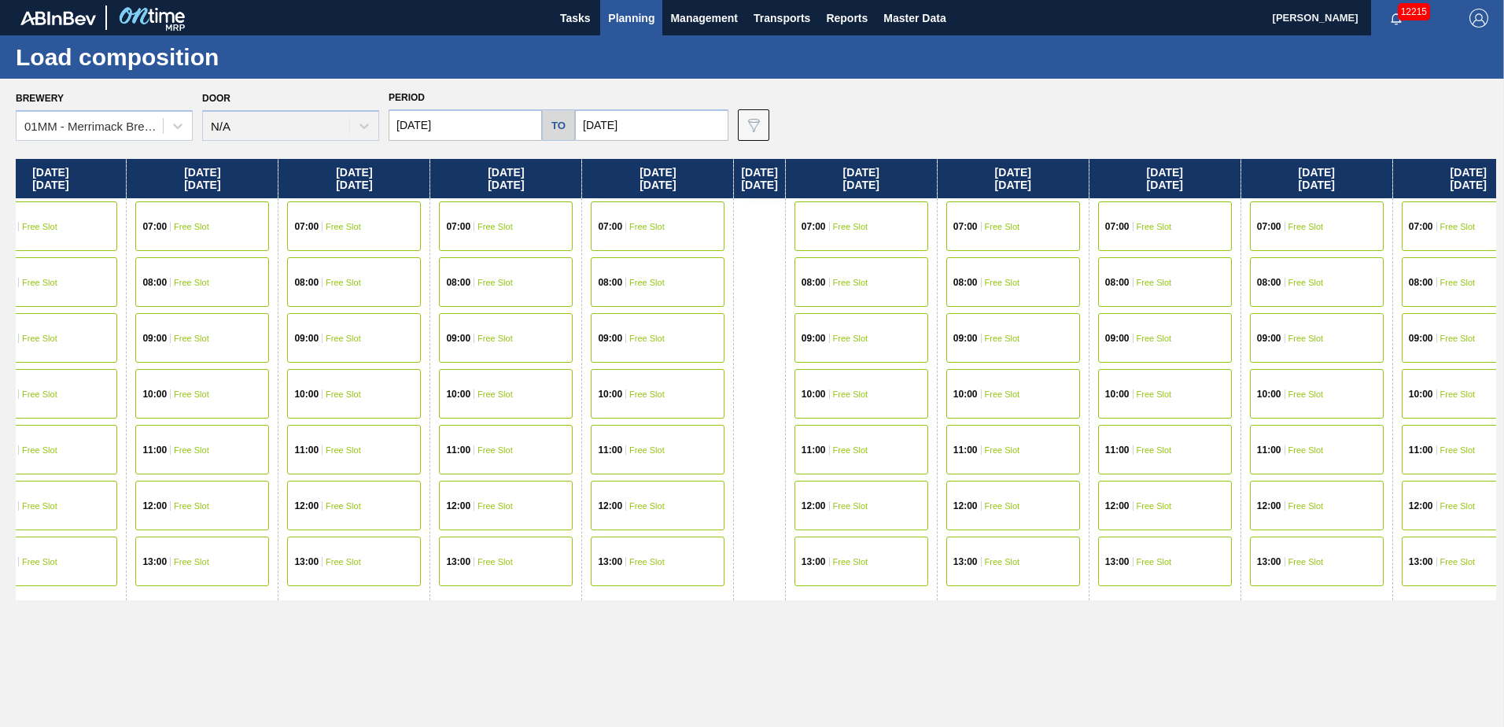
drag, startPoint x: 755, startPoint y: 387, endPoint x: 289, endPoint y: 418, distance: 466.5
click at [292, 418] on div "[DATE] 07:00 Free Slot 08:00 Free Slot 10:00 Free Slot 11:00 Free Slot 12:00 Fr…" at bounding box center [756, 438] width 1480 height 559
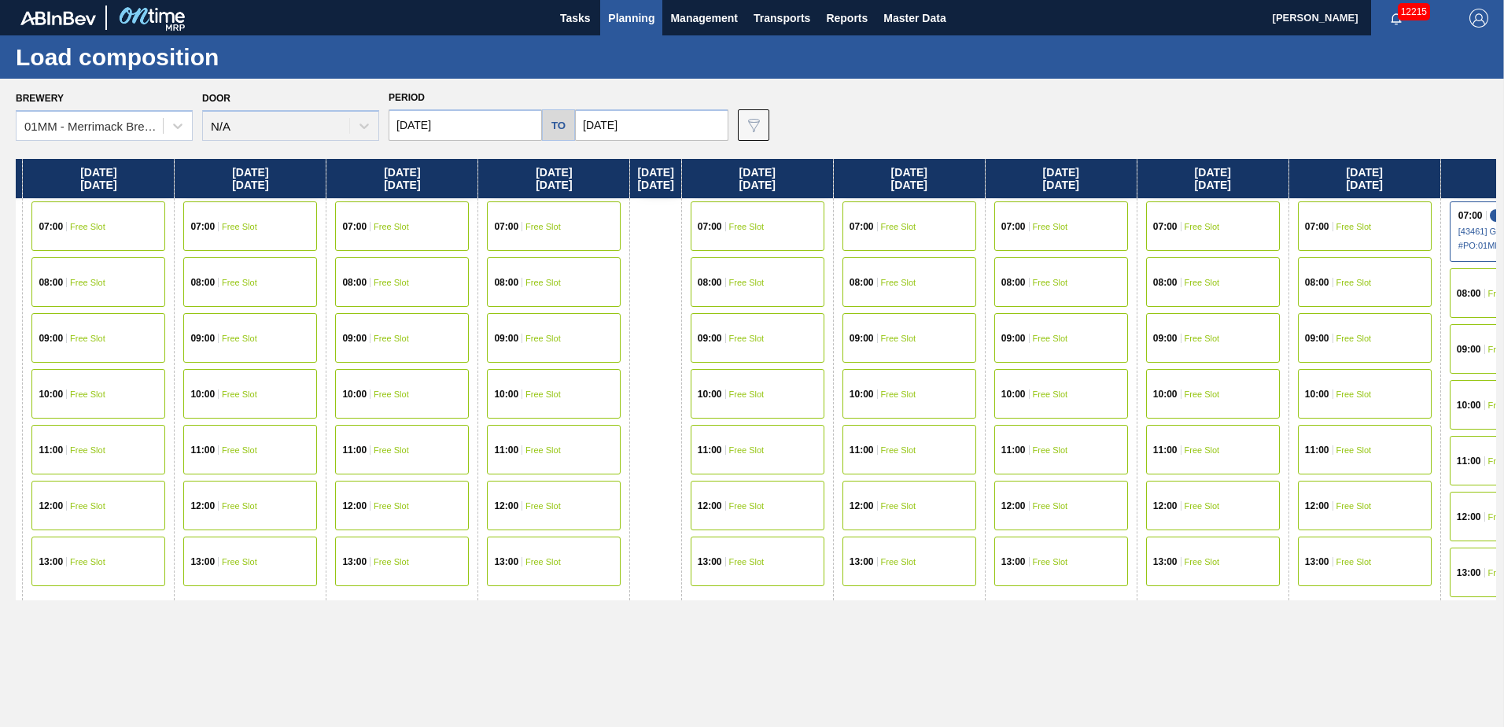
click at [1074, 272] on div "08:00 Free Slot" at bounding box center [1061, 282] width 134 height 50
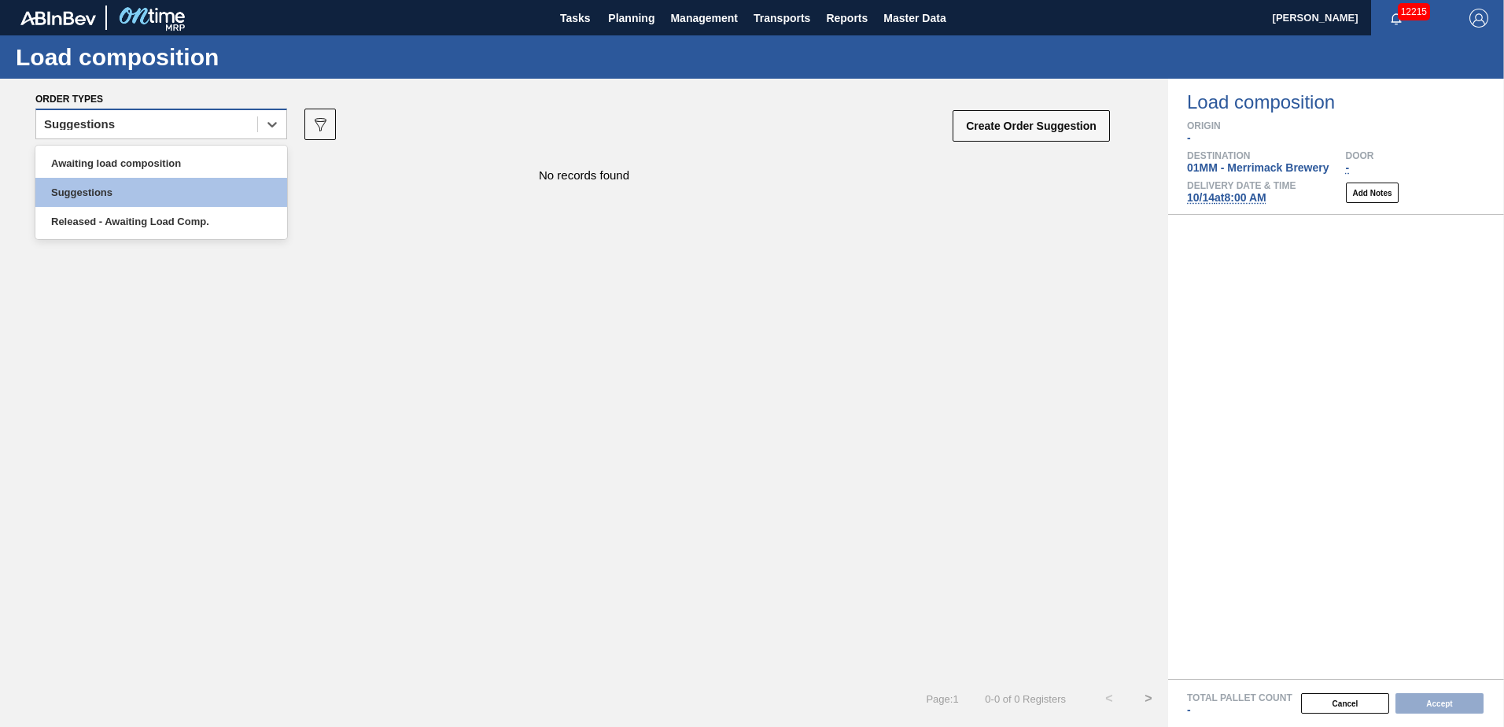
click at [235, 128] on div "Suggestions" at bounding box center [146, 124] width 221 height 23
click at [218, 157] on div "Awaiting load composition" at bounding box center [161, 163] width 252 height 29
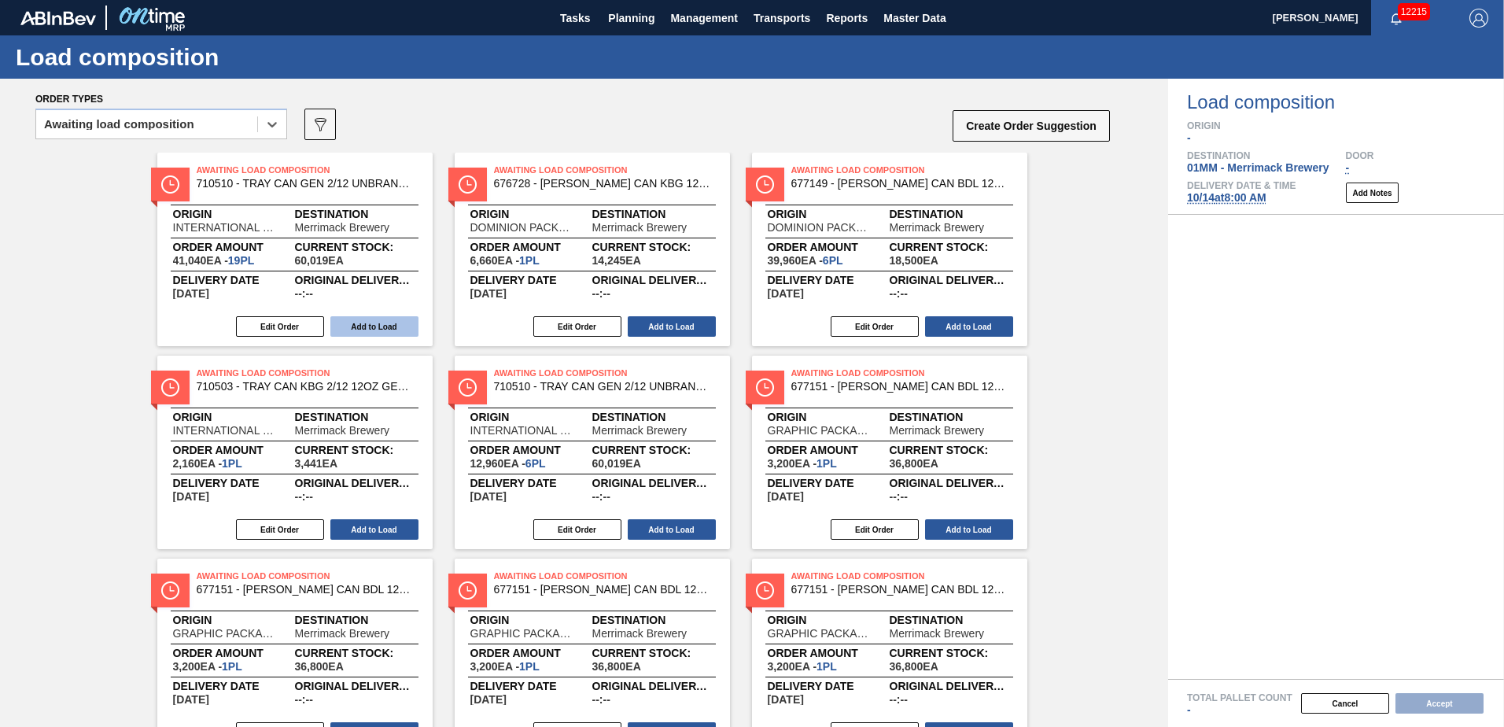
click at [374, 325] on button "Add to Load" at bounding box center [374, 326] width 88 height 20
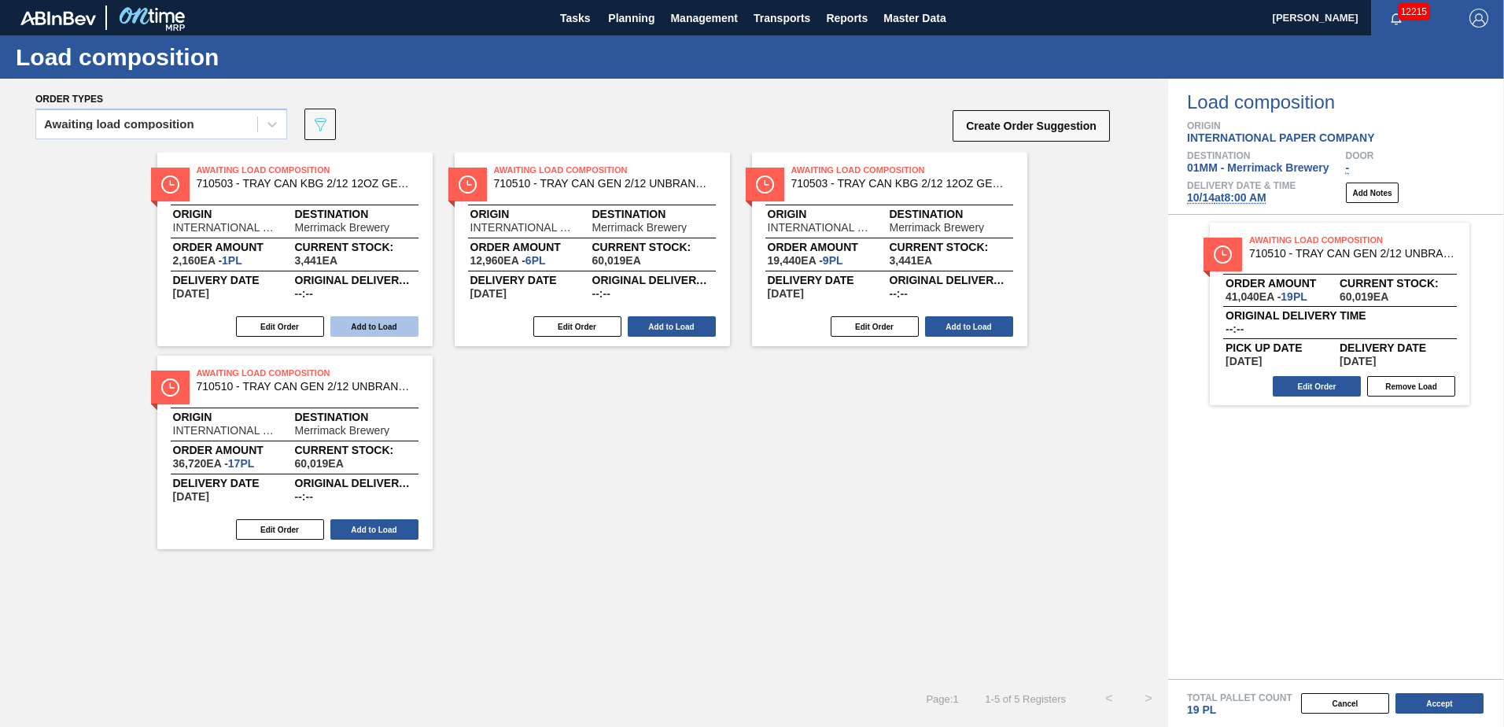
click at [374, 326] on button "Add to Load" at bounding box center [374, 326] width 88 height 20
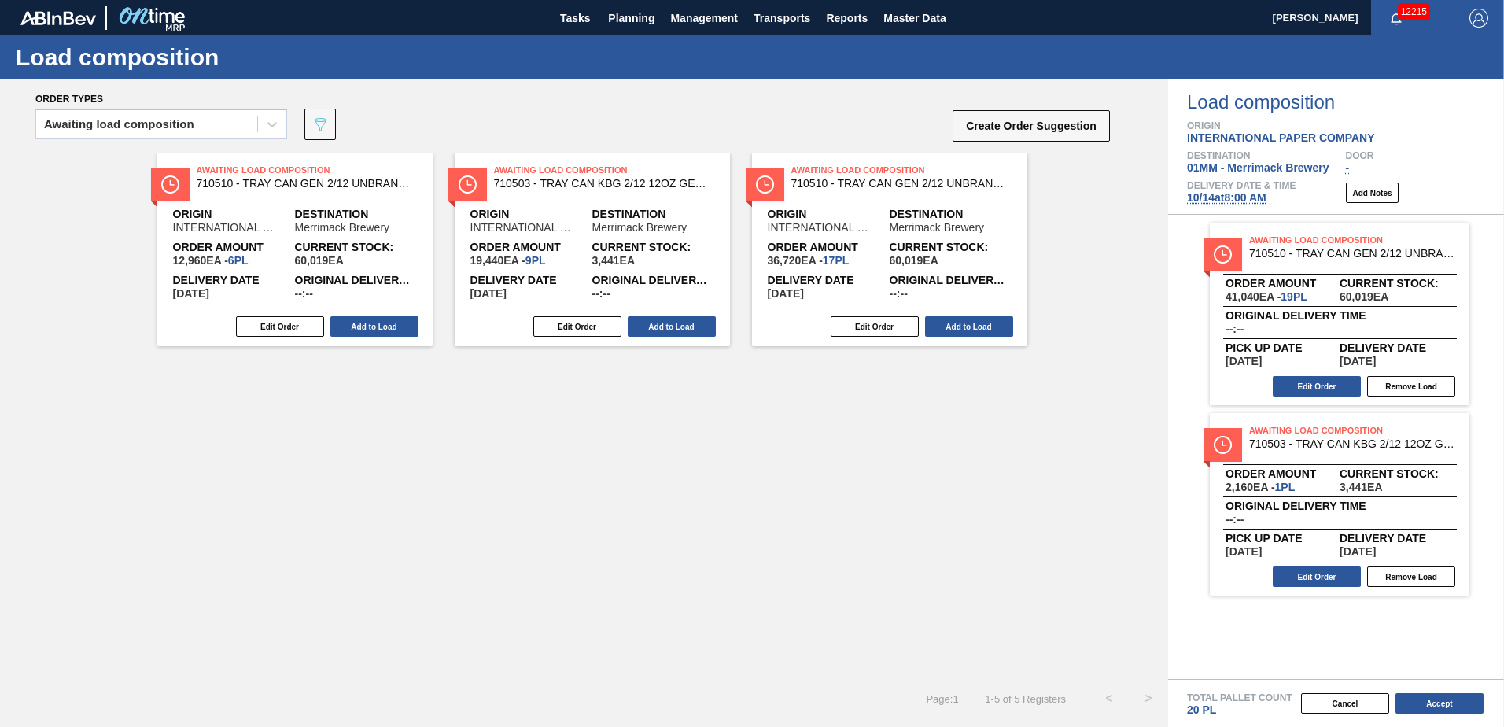
click at [374, 326] on button "Add to Load" at bounding box center [374, 326] width 88 height 20
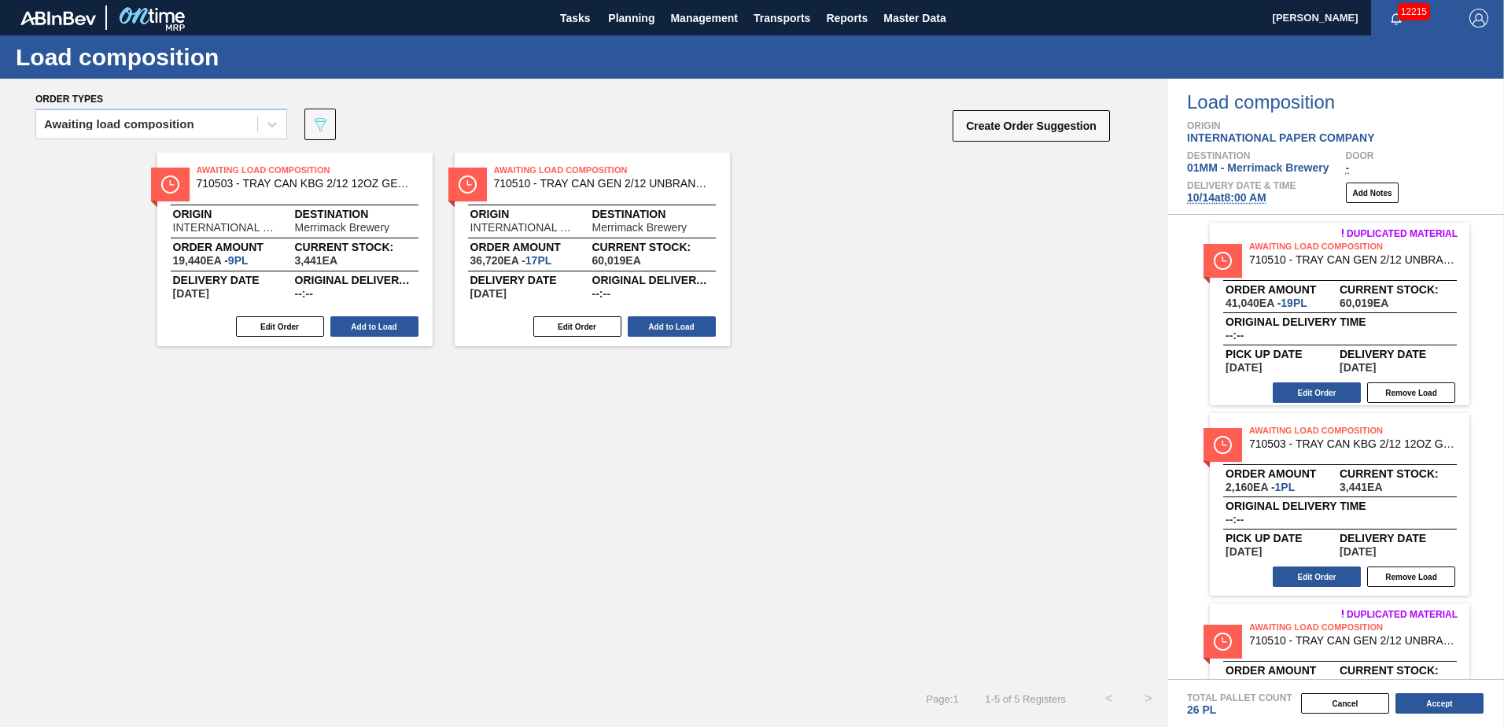
click at [374, 326] on button "Add to Load" at bounding box center [374, 326] width 88 height 20
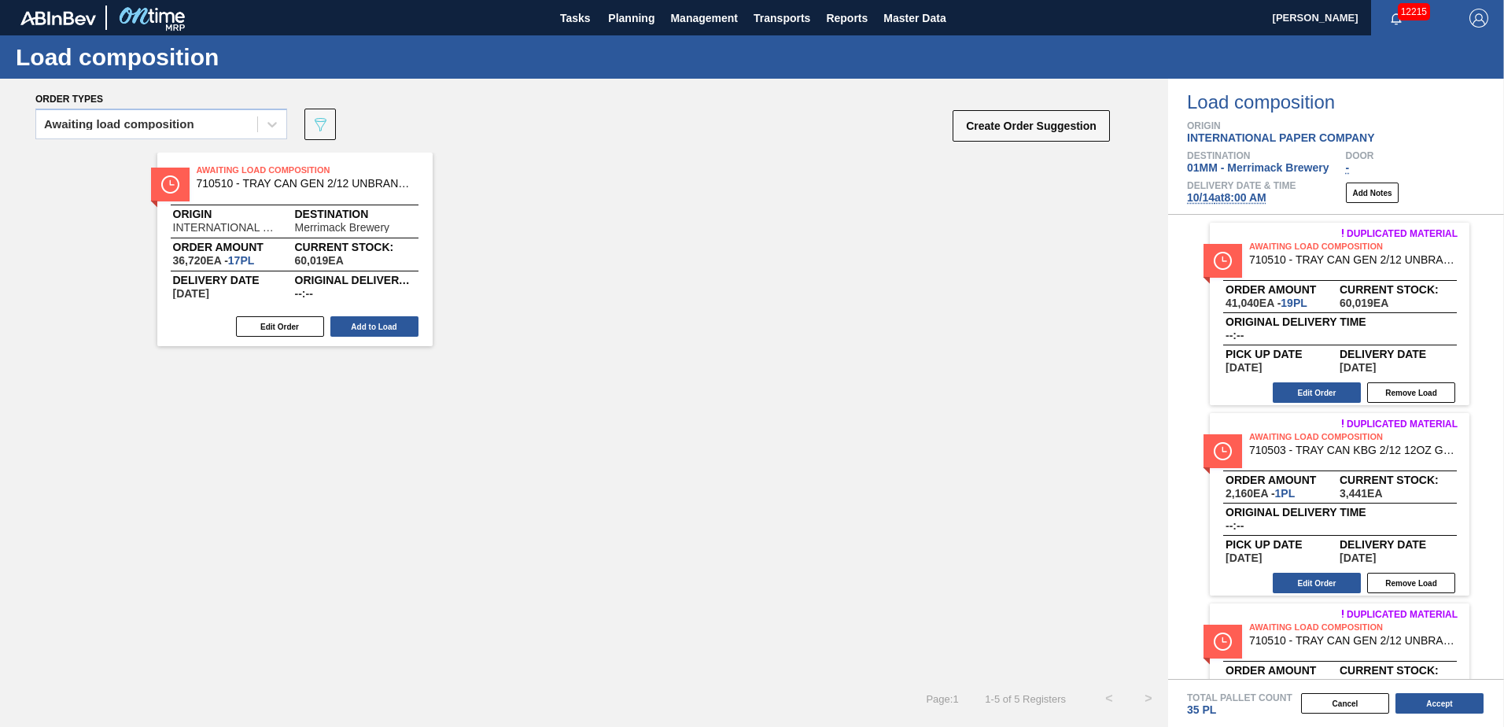
click at [374, 326] on button "Add to Load" at bounding box center [374, 326] width 88 height 20
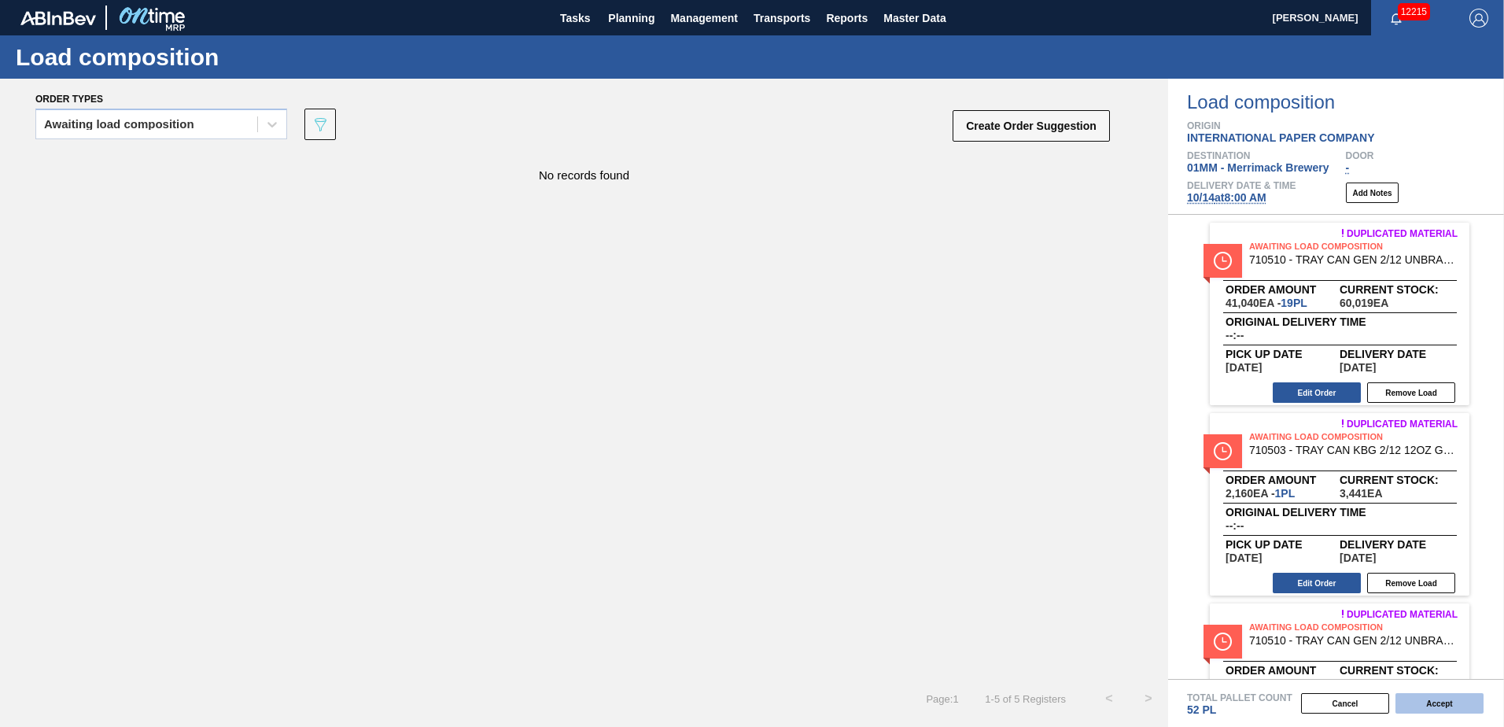
click at [1429, 700] on button "Accept" at bounding box center [1439, 703] width 88 height 20
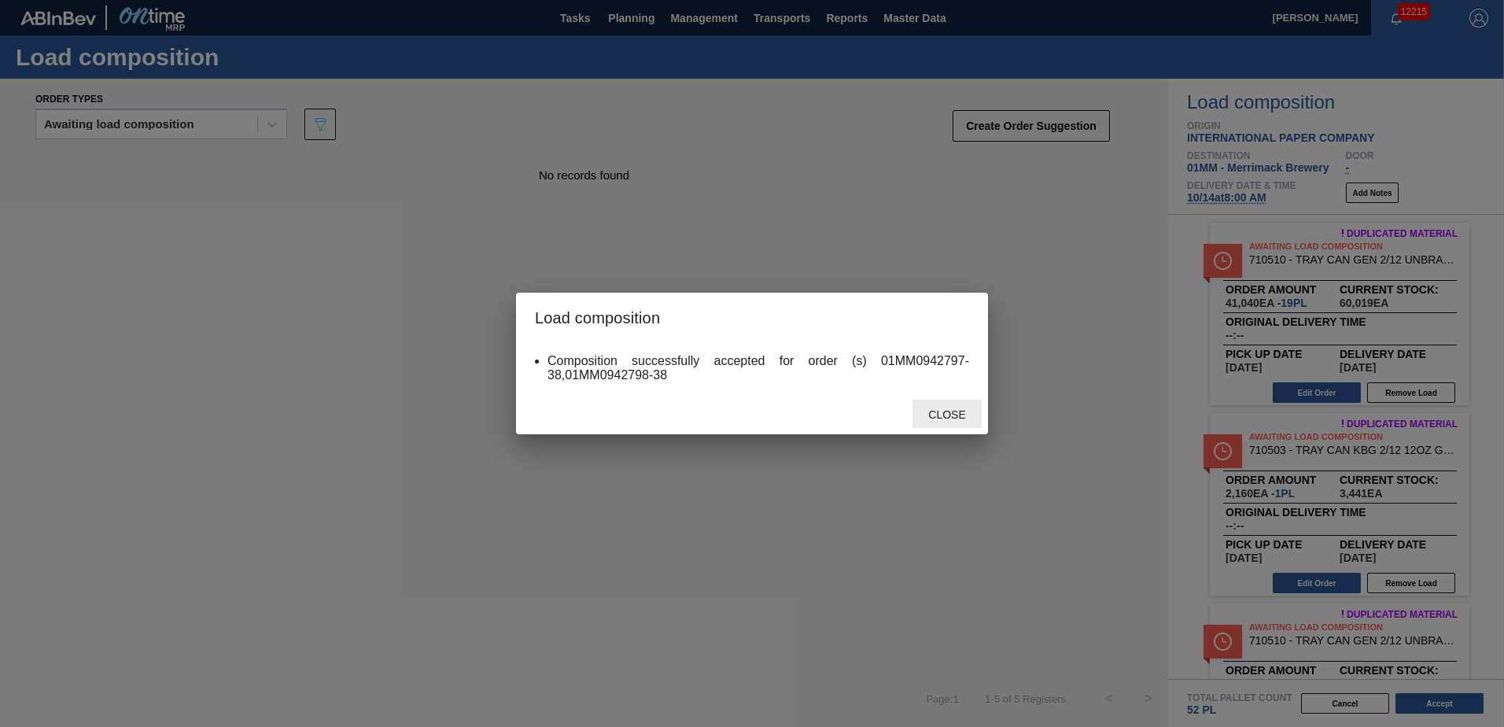
click at [948, 411] on span "Close" at bounding box center [946, 414] width 62 height 13
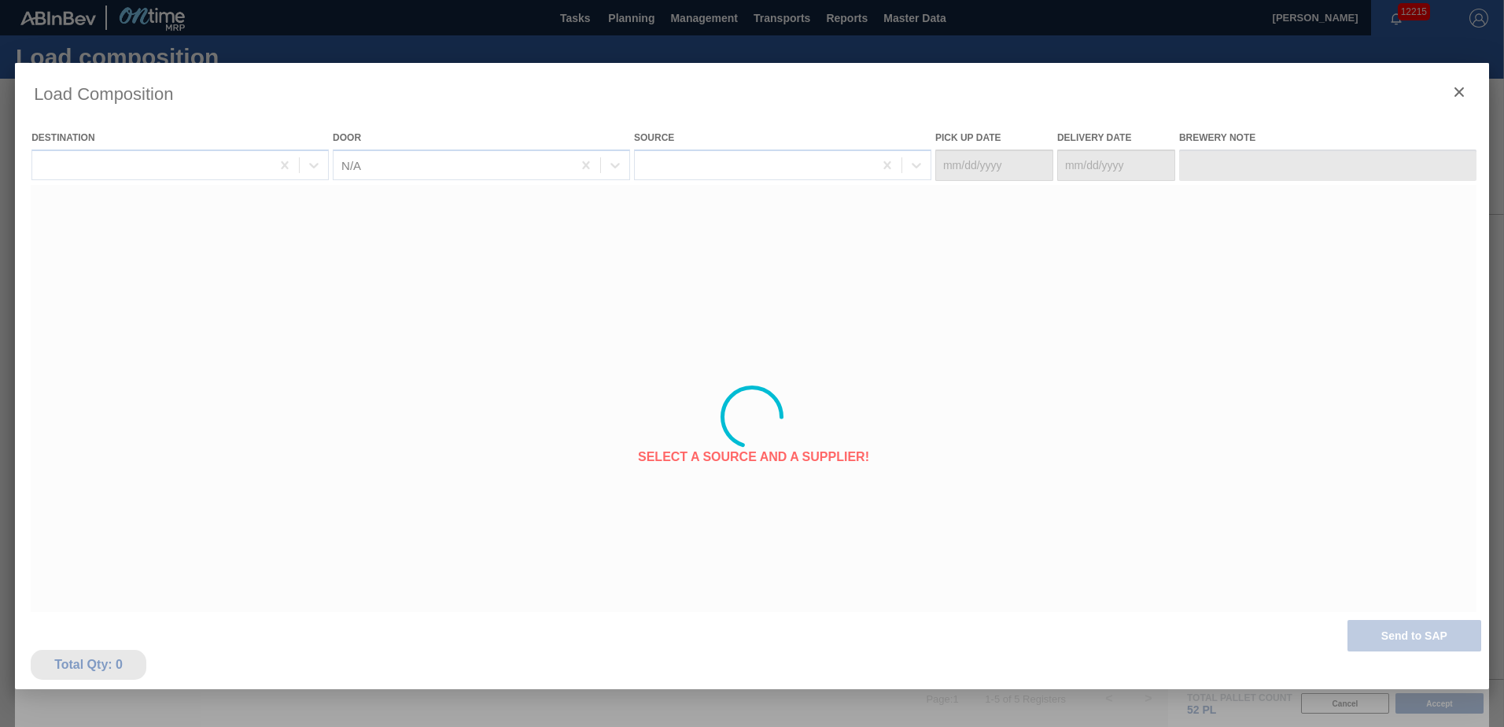
type Date "[DATE]"
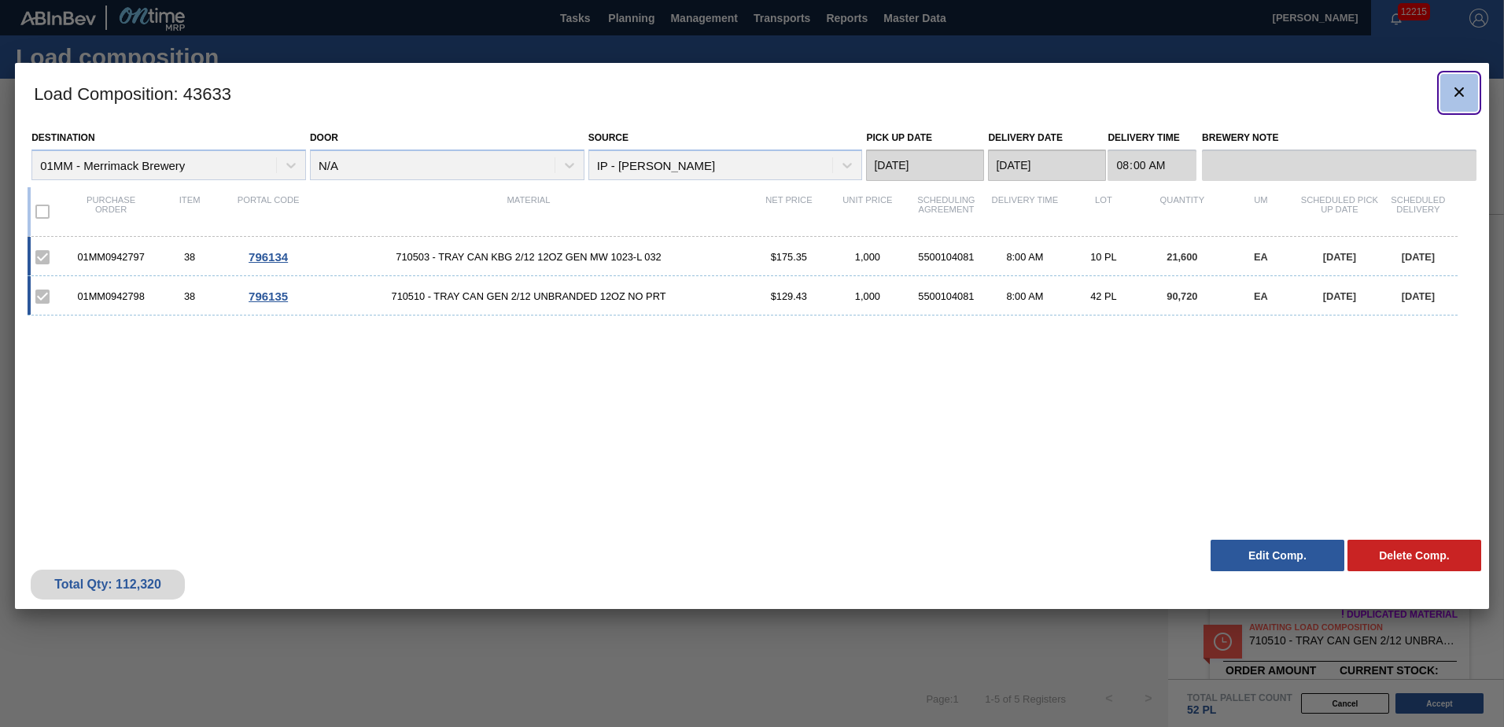
click at [1454, 94] on icon "botão de ícone" at bounding box center [1458, 92] width 19 height 19
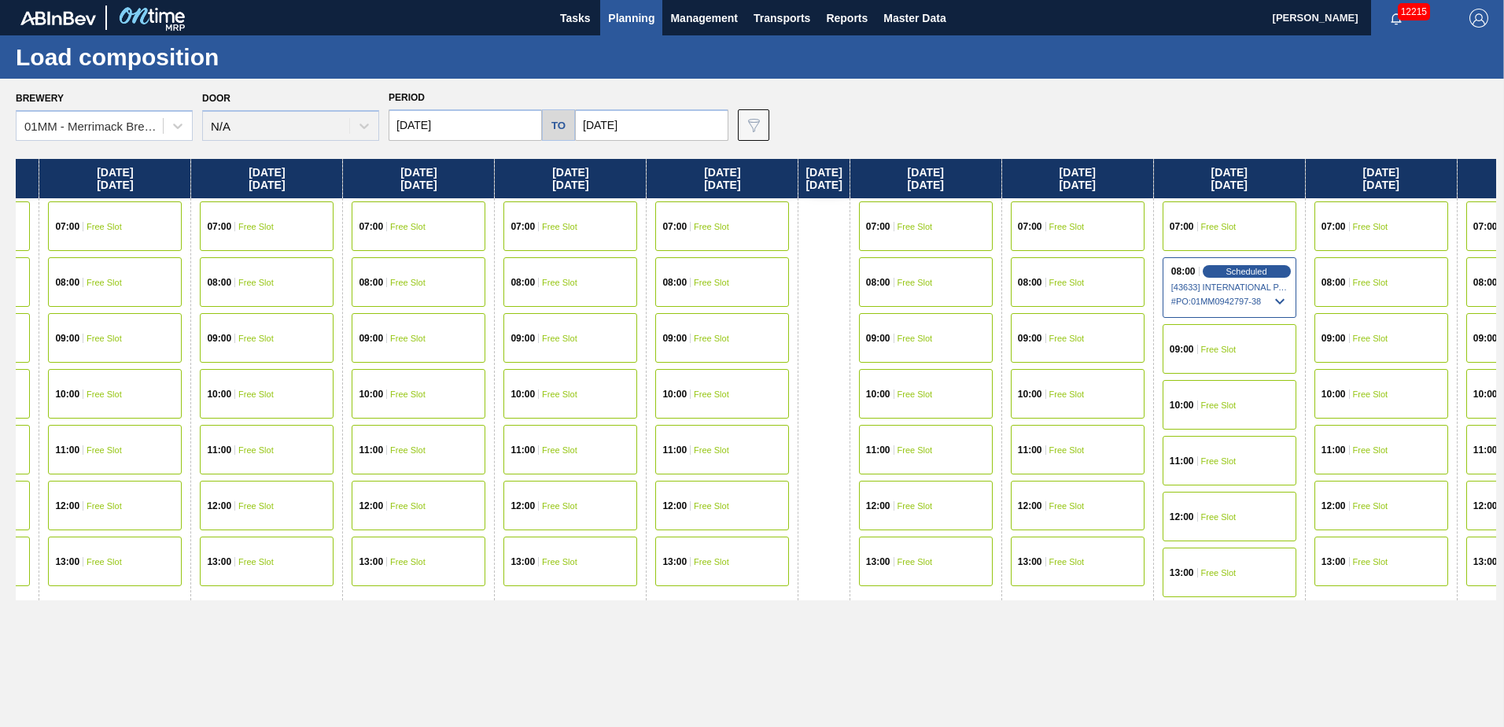
drag, startPoint x: 1376, startPoint y: 440, endPoint x: 637, endPoint y: 451, distance: 739.3
click at [654, 451] on div "[DATE] 07:00 Free Slot 08:00 Free Slot 10:00 Free Slot 11:00 Free Slot 12:00 Fr…" at bounding box center [756, 438] width 1480 height 559
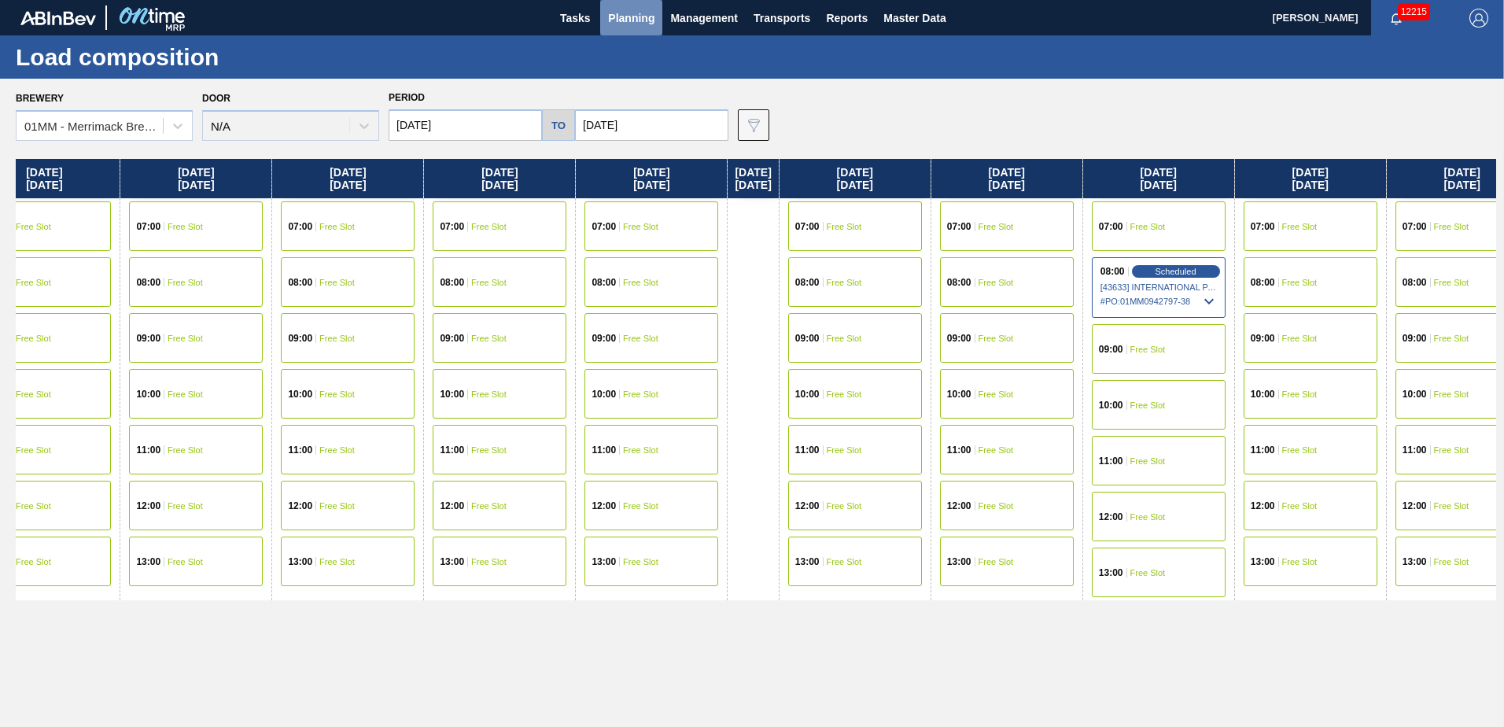
click at [638, 17] on span "Planning" at bounding box center [631, 18] width 46 height 19
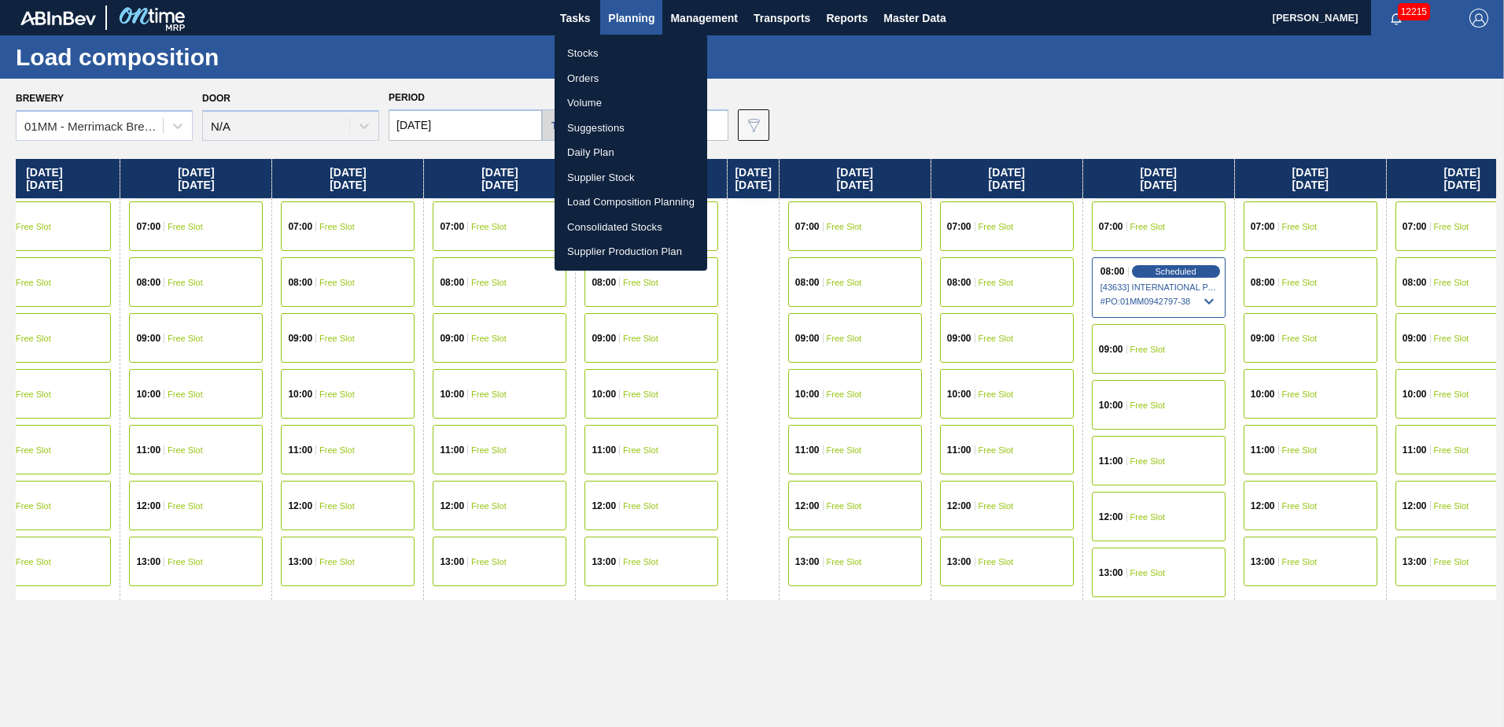
click at [591, 54] on li "Stocks" at bounding box center [630, 53] width 153 height 25
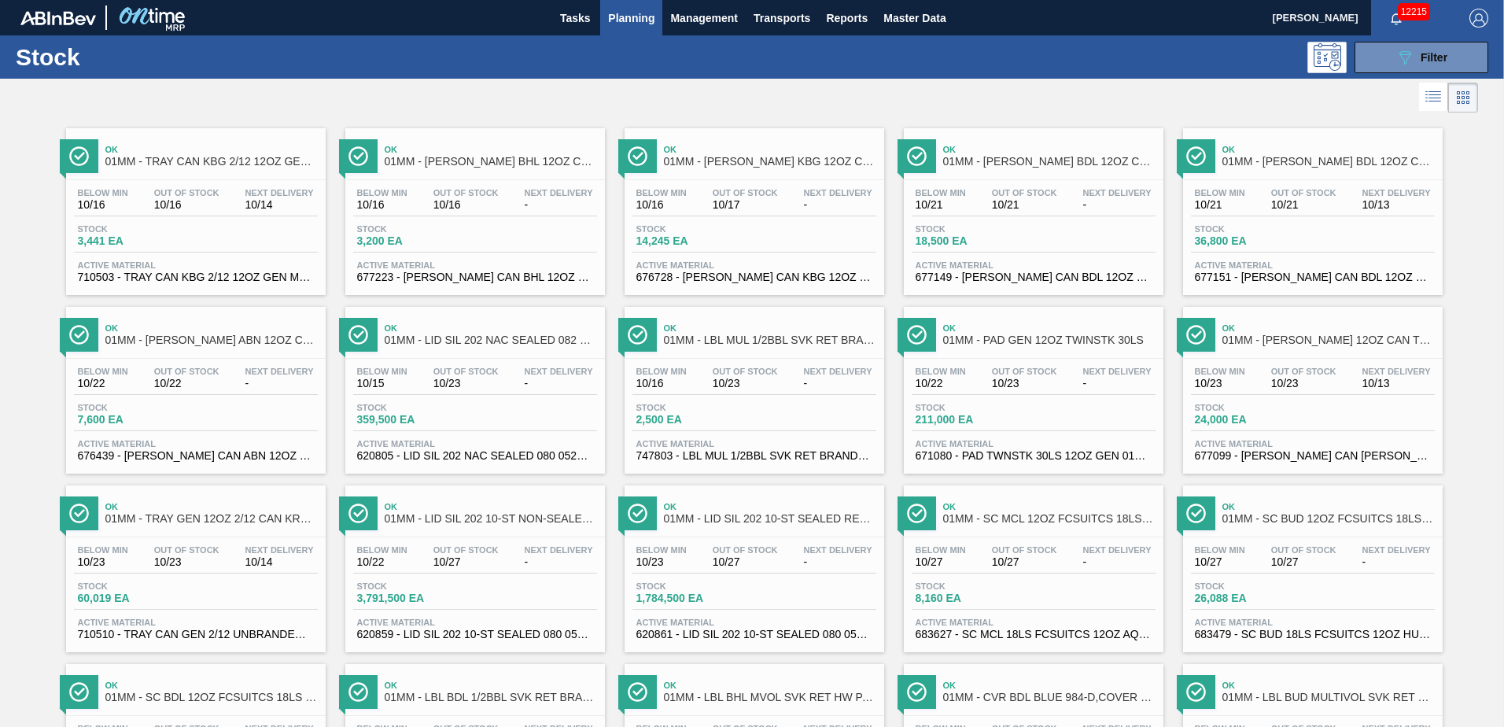
click at [242, 589] on div "Stock 60,019 EA" at bounding box center [196, 595] width 244 height 28
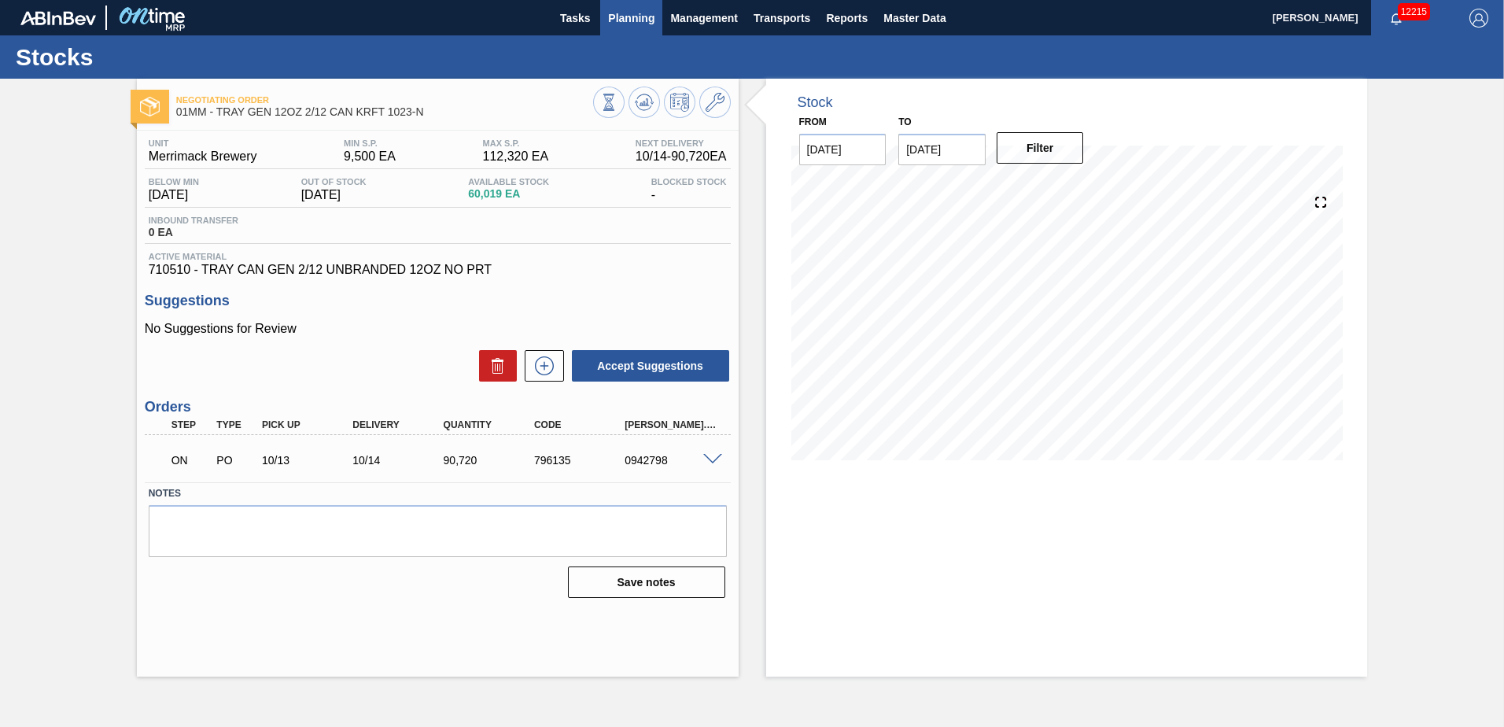
click at [640, 21] on span "Planning" at bounding box center [631, 18] width 46 height 19
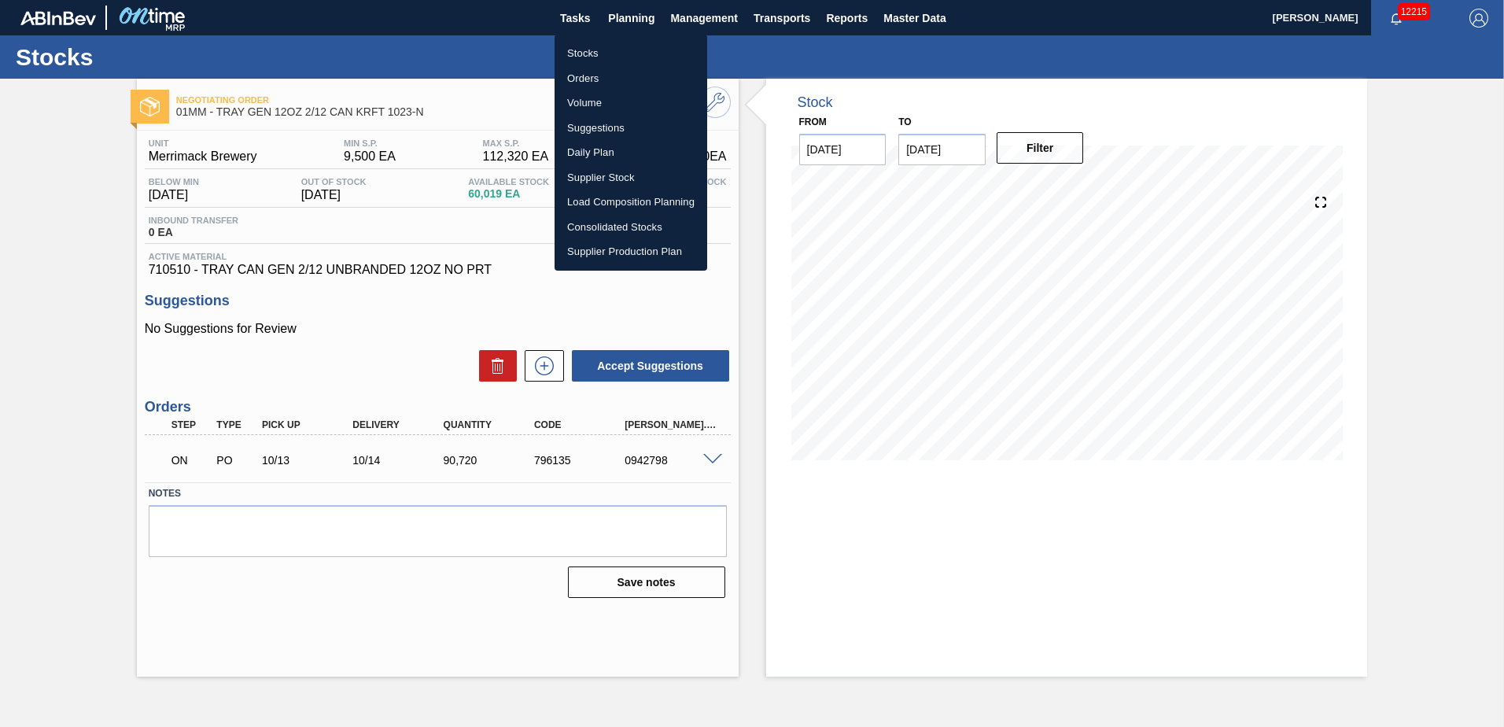
click at [603, 129] on li "Suggestions" at bounding box center [630, 128] width 153 height 25
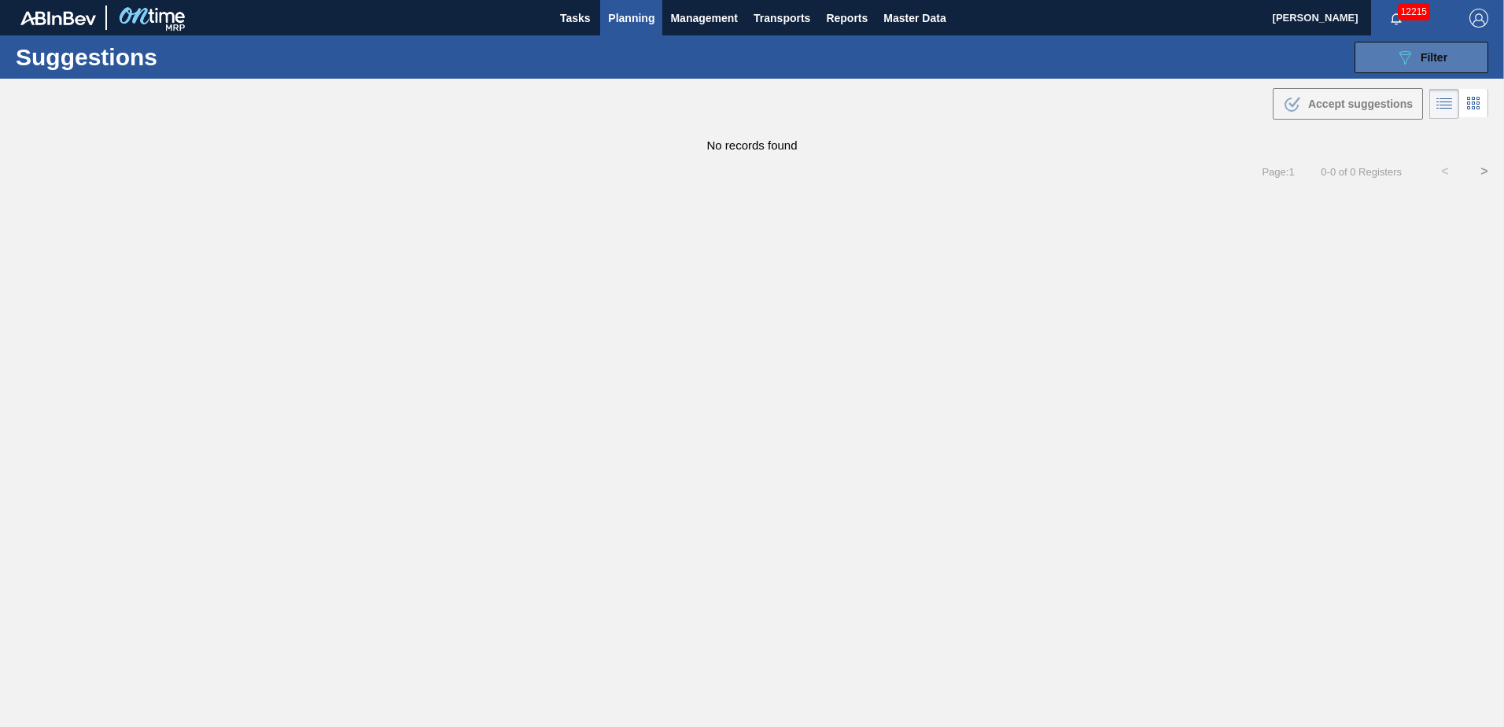
click at [1441, 52] on span "Filter" at bounding box center [1433, 57] width 27 height 13
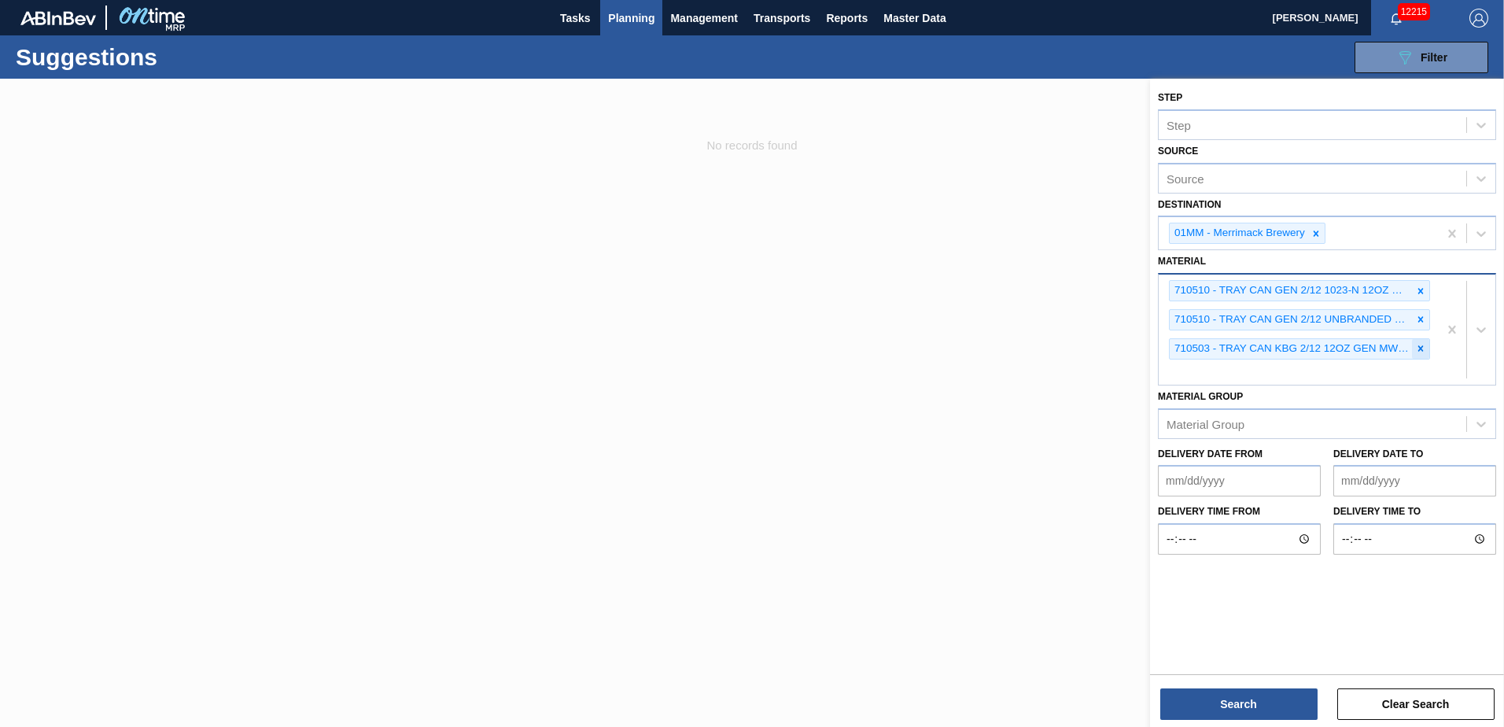
click at [1424, 349] on icon at bounding box center [1420, 348] width 11 height 11
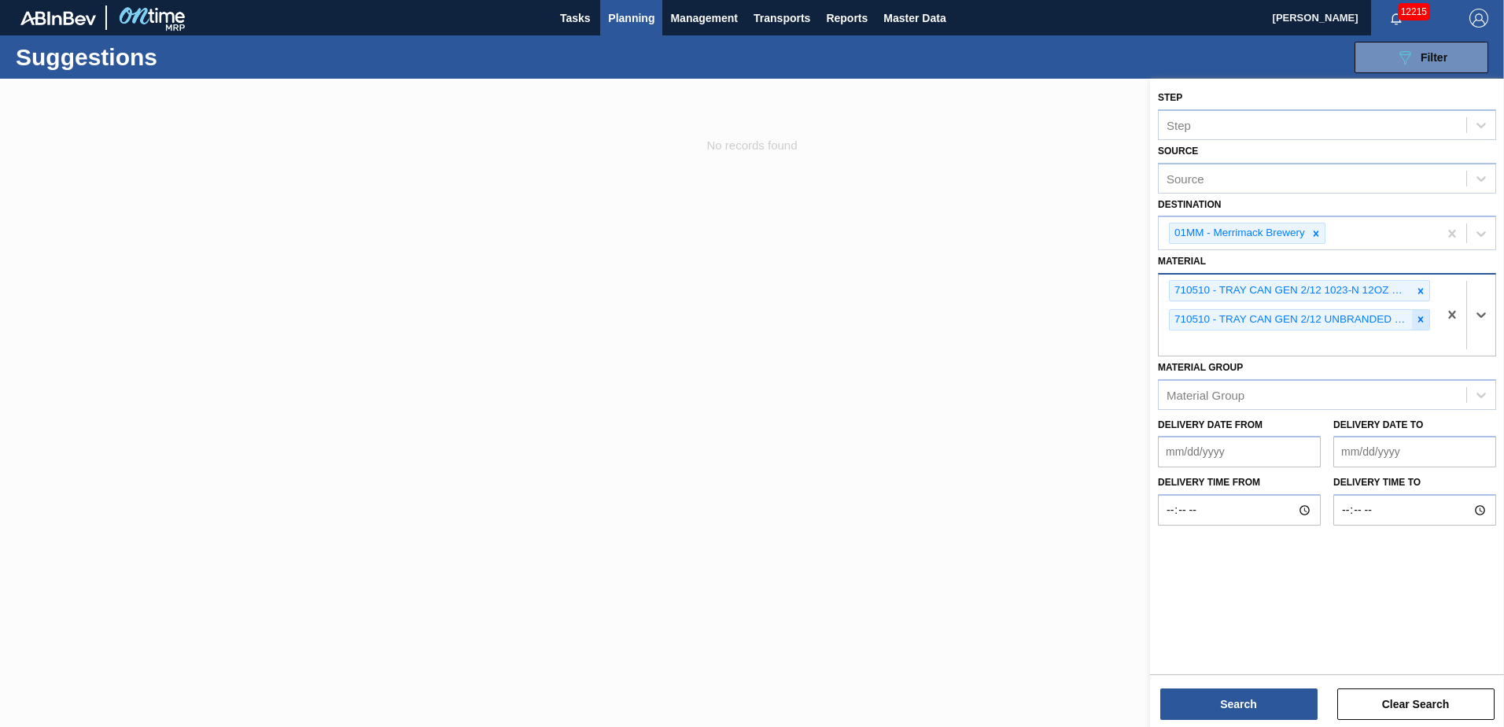
click at [1419, 322] on icon at bounding box center [1420, 319] width 11 height 11
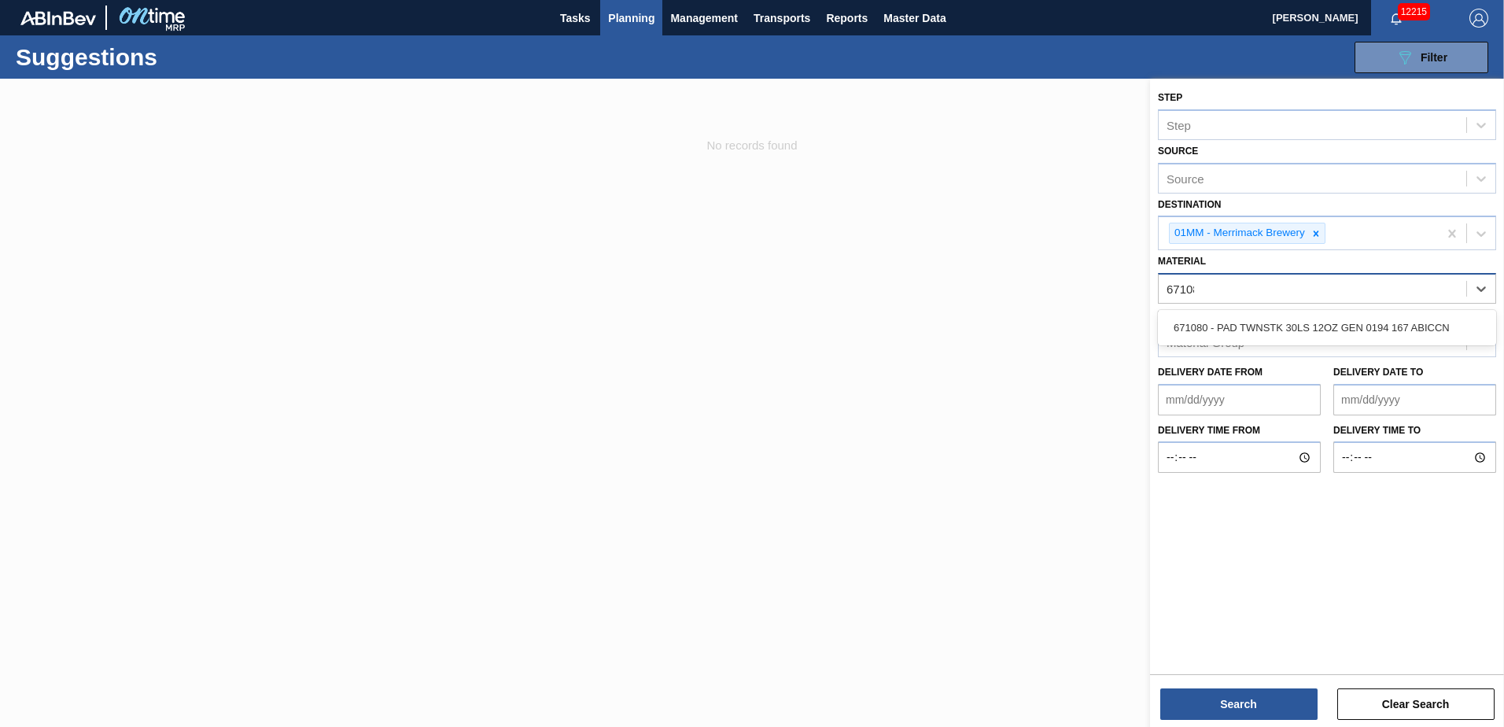
type input "671080"
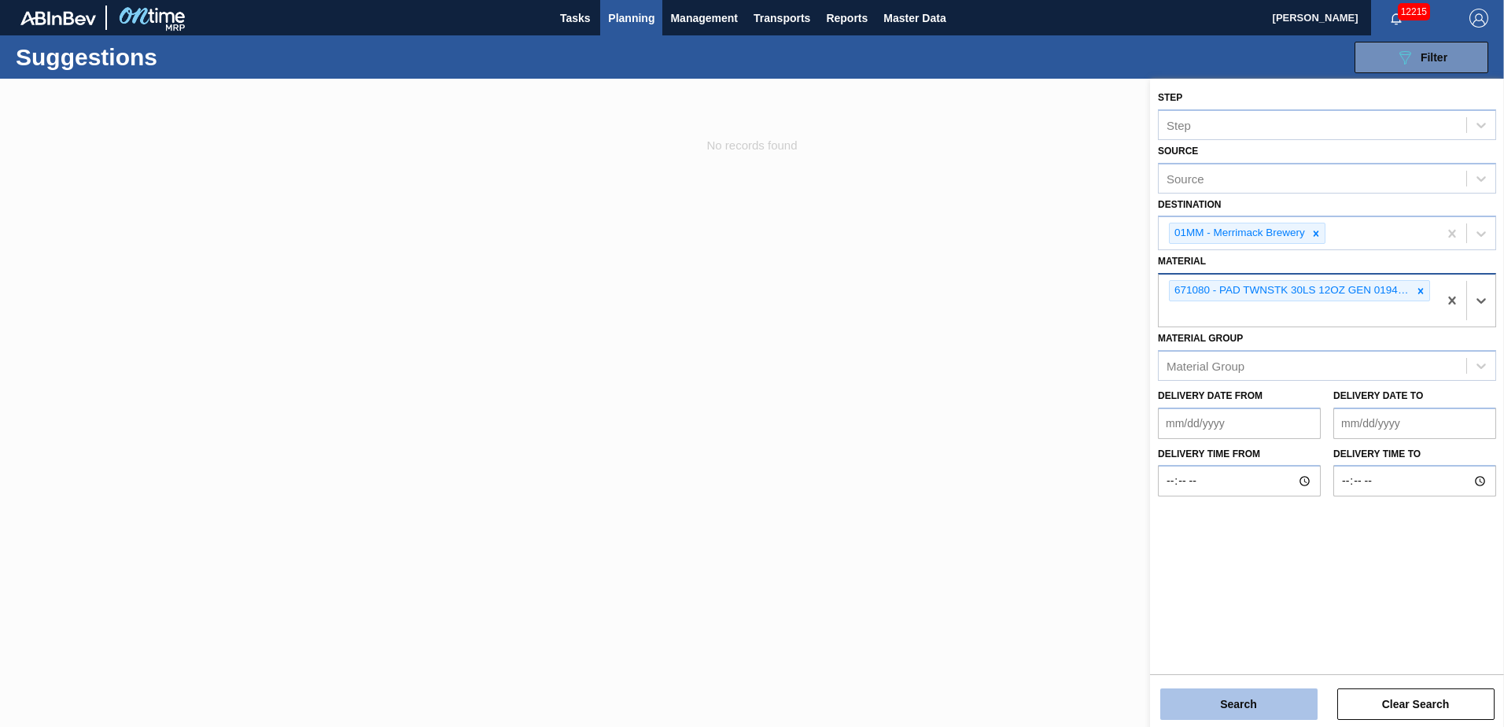
click at [1240, 702] on button "Search" at bounding box center [1238, 703] width 157 height 31
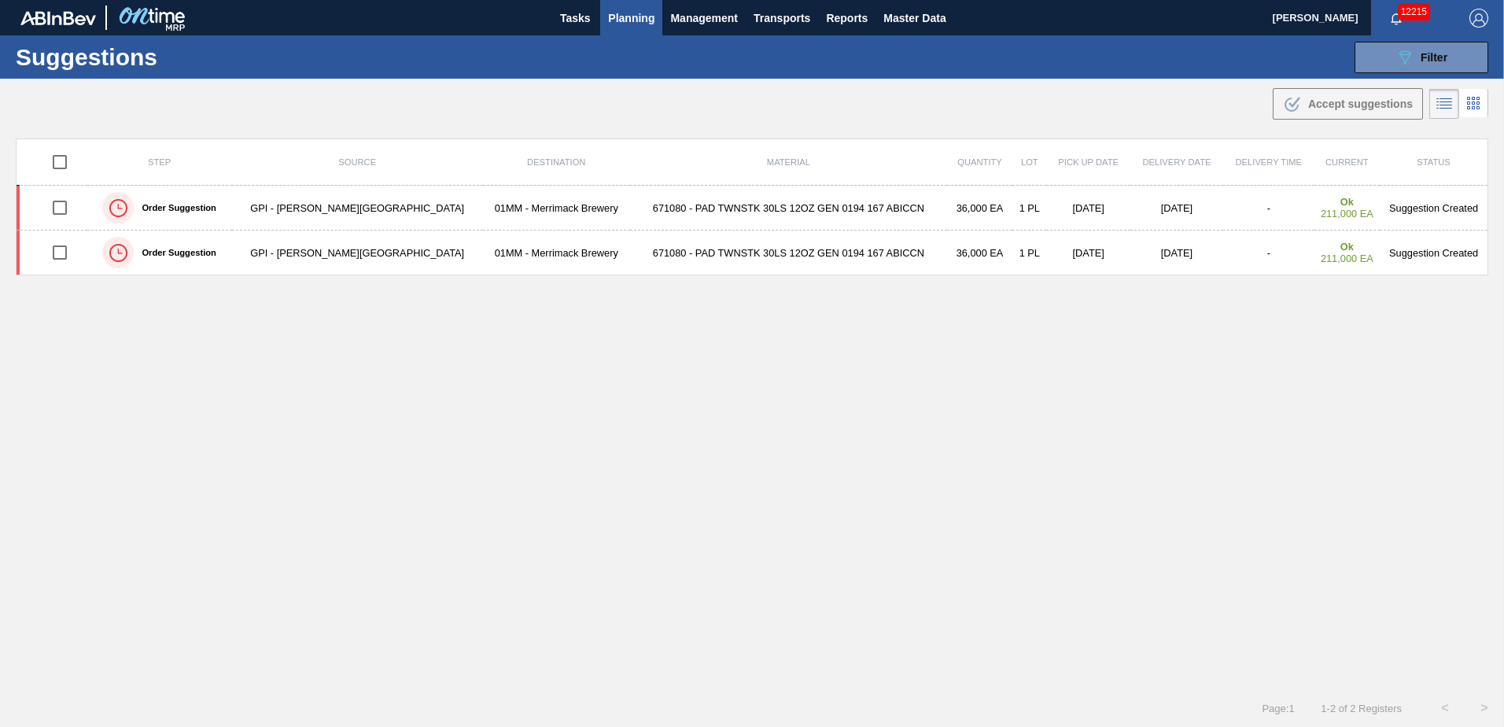
click at [65, 162] on input "checkbox" at bounding box center [59, 161] width 33 height 33
checkbox input "true"
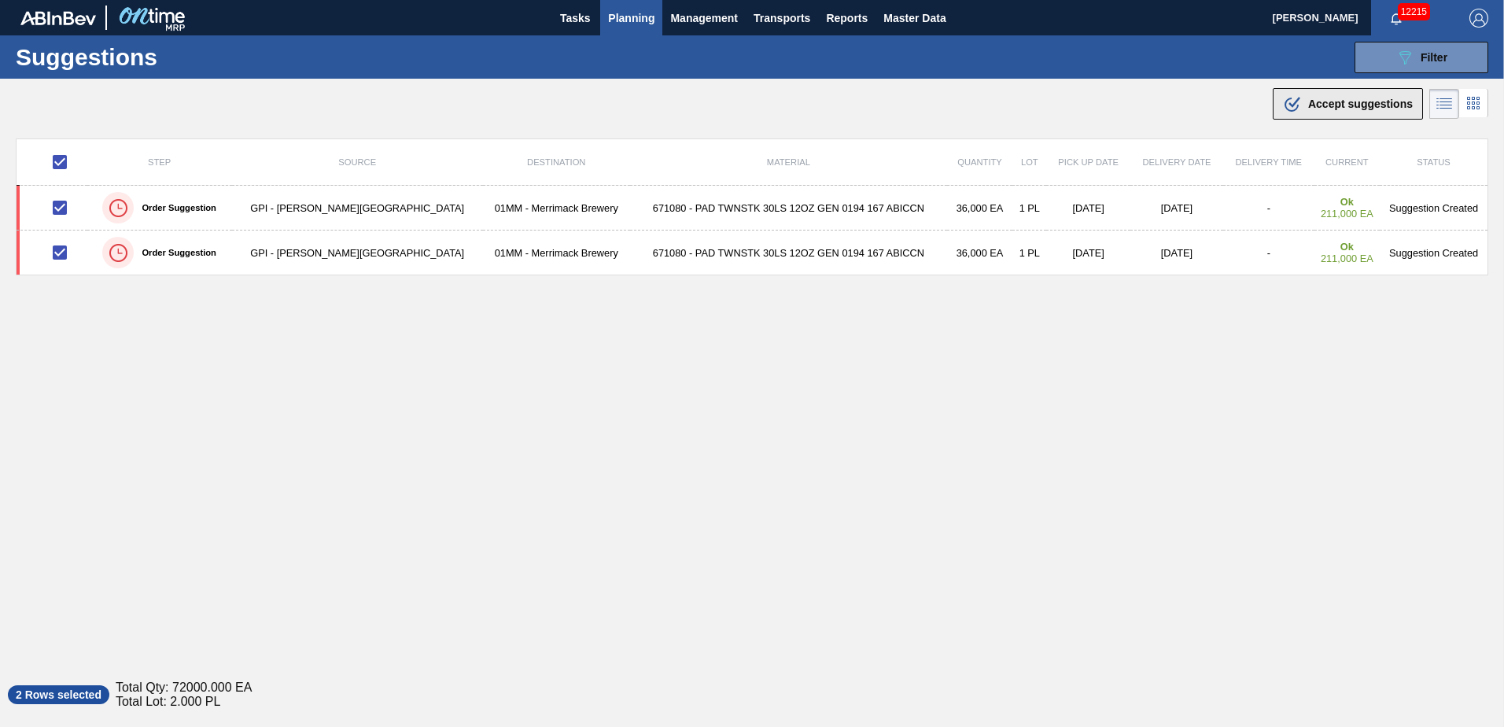
click at [1339, 106] on span "Accept suggestions" at bounding box center [1360, 104] width 105 height 13
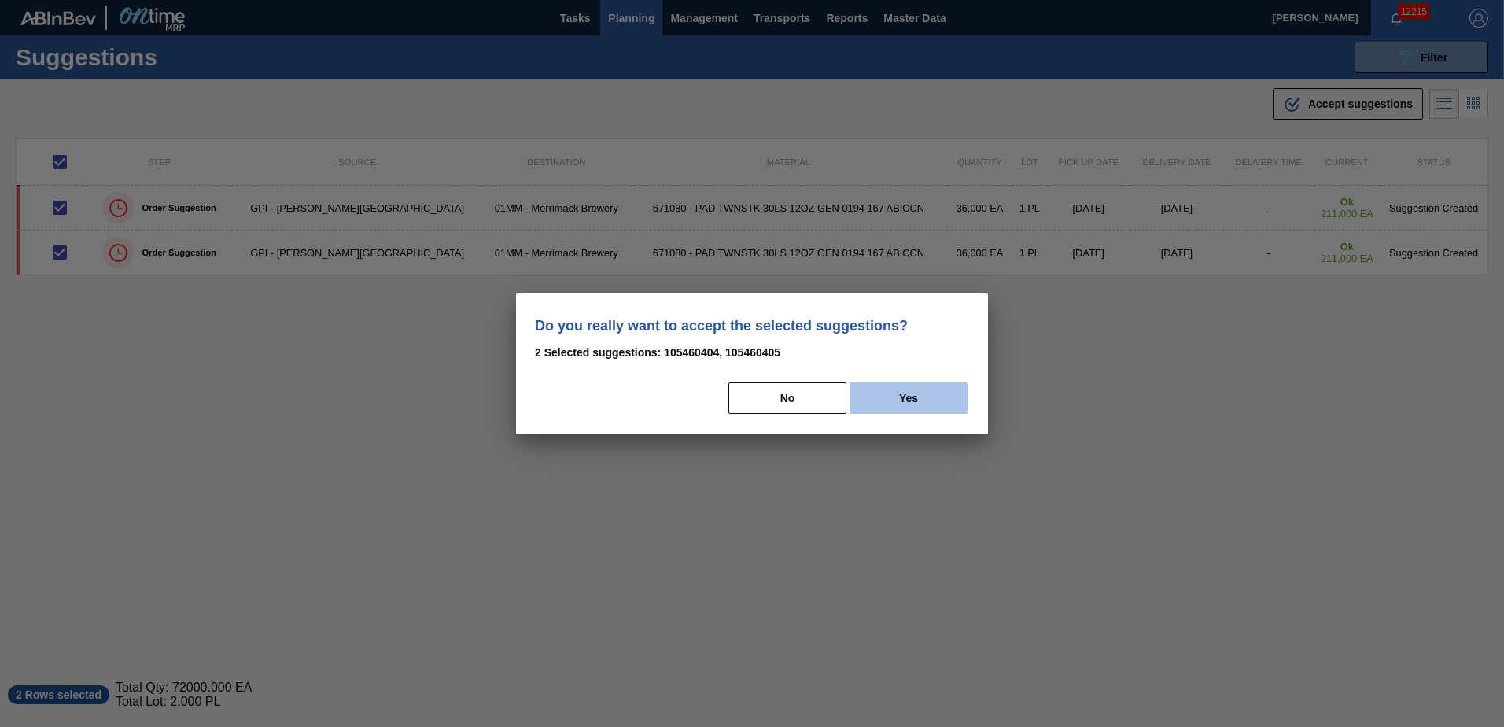
click at [897, 392] on button "Yes" at bounding box center [908, 397] width 118 height 31
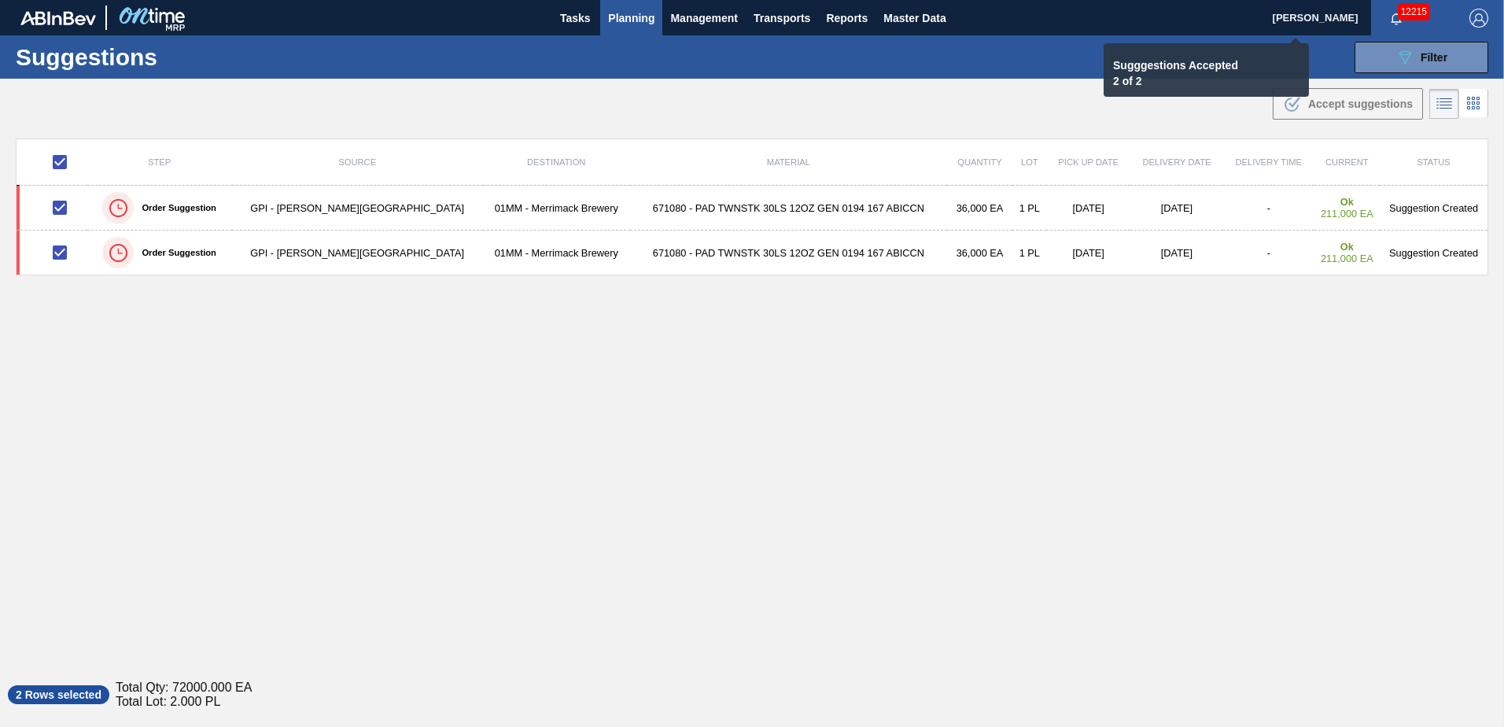
checkbox input "false"
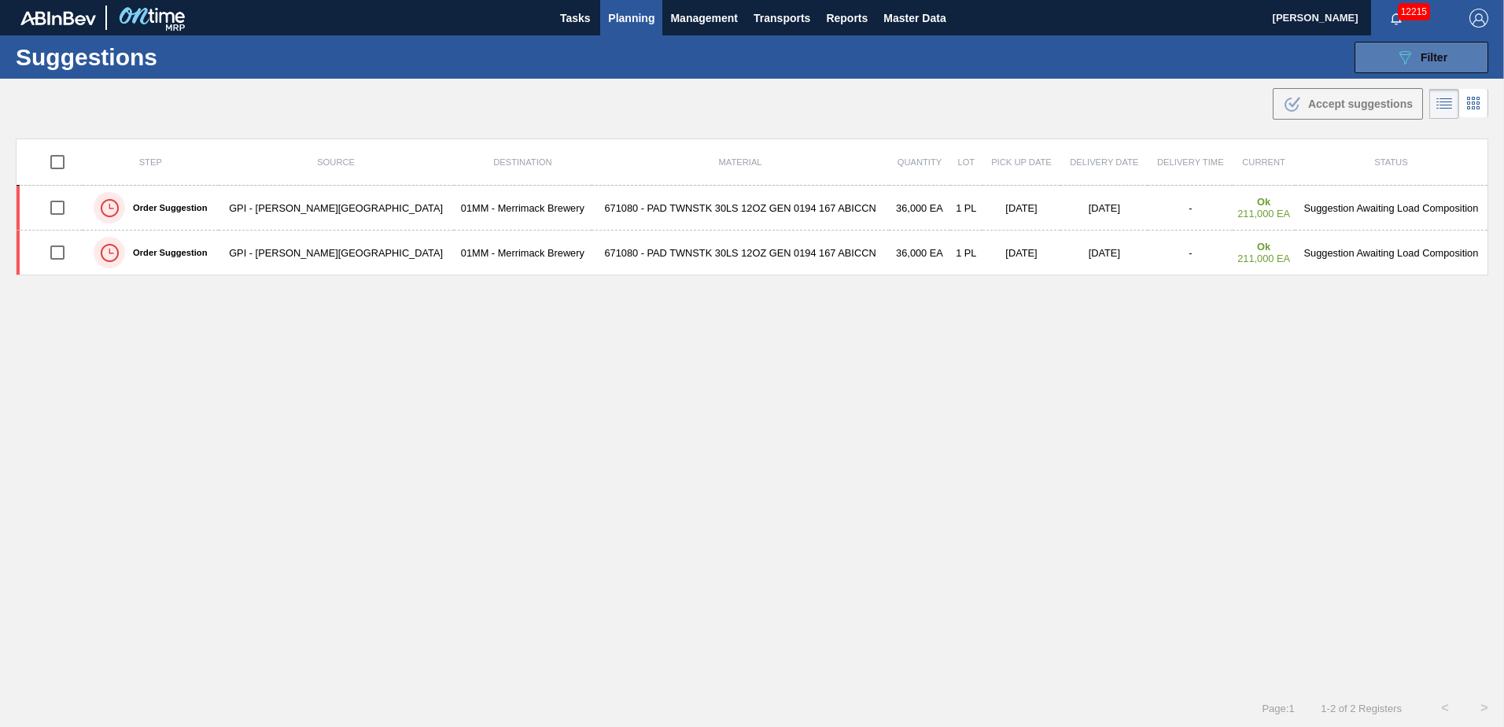
click at [1425, 62] on span "Filter" at bounding box center [1433, 57] width 27 height 13
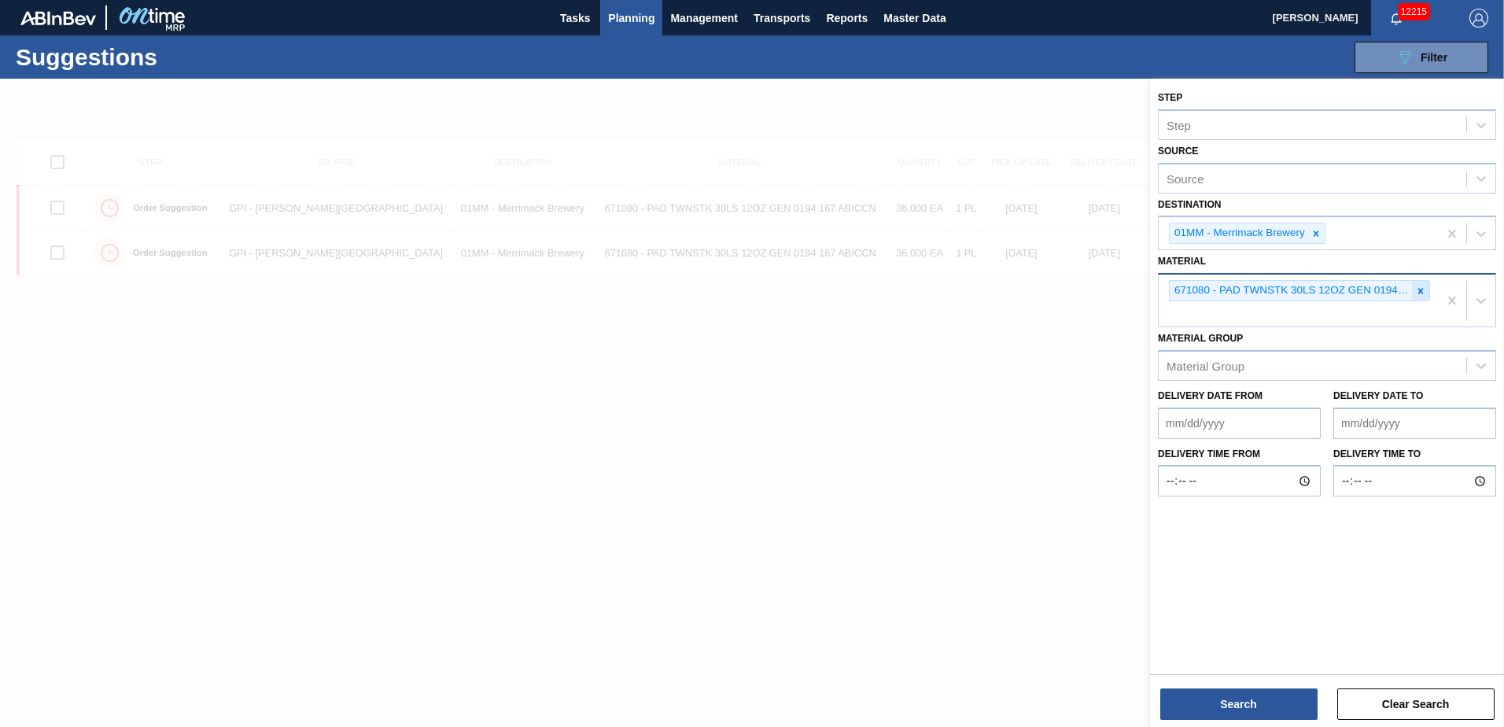
click at [1422, 293] on icon at bounding box center [1421, 291] width 6 height 6
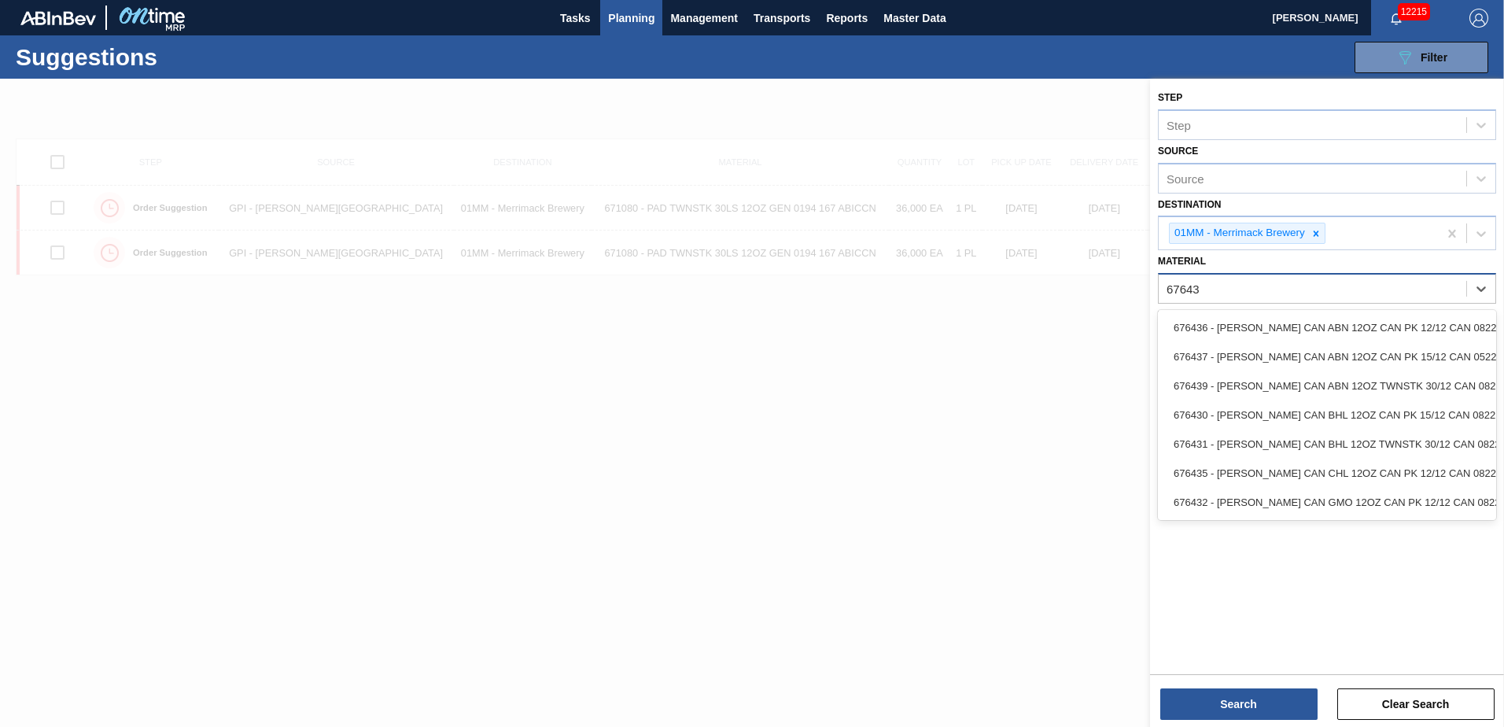
type input "676439"
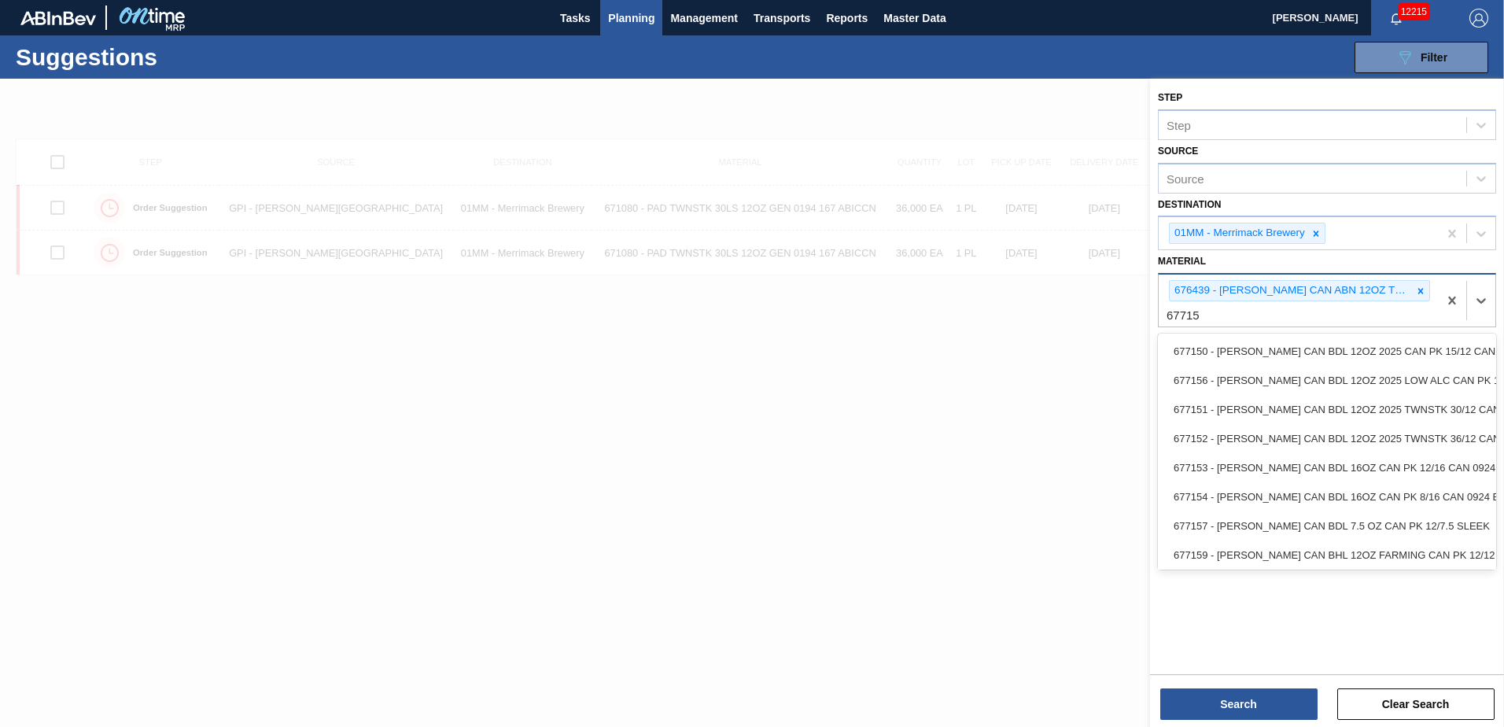
type input "677151"
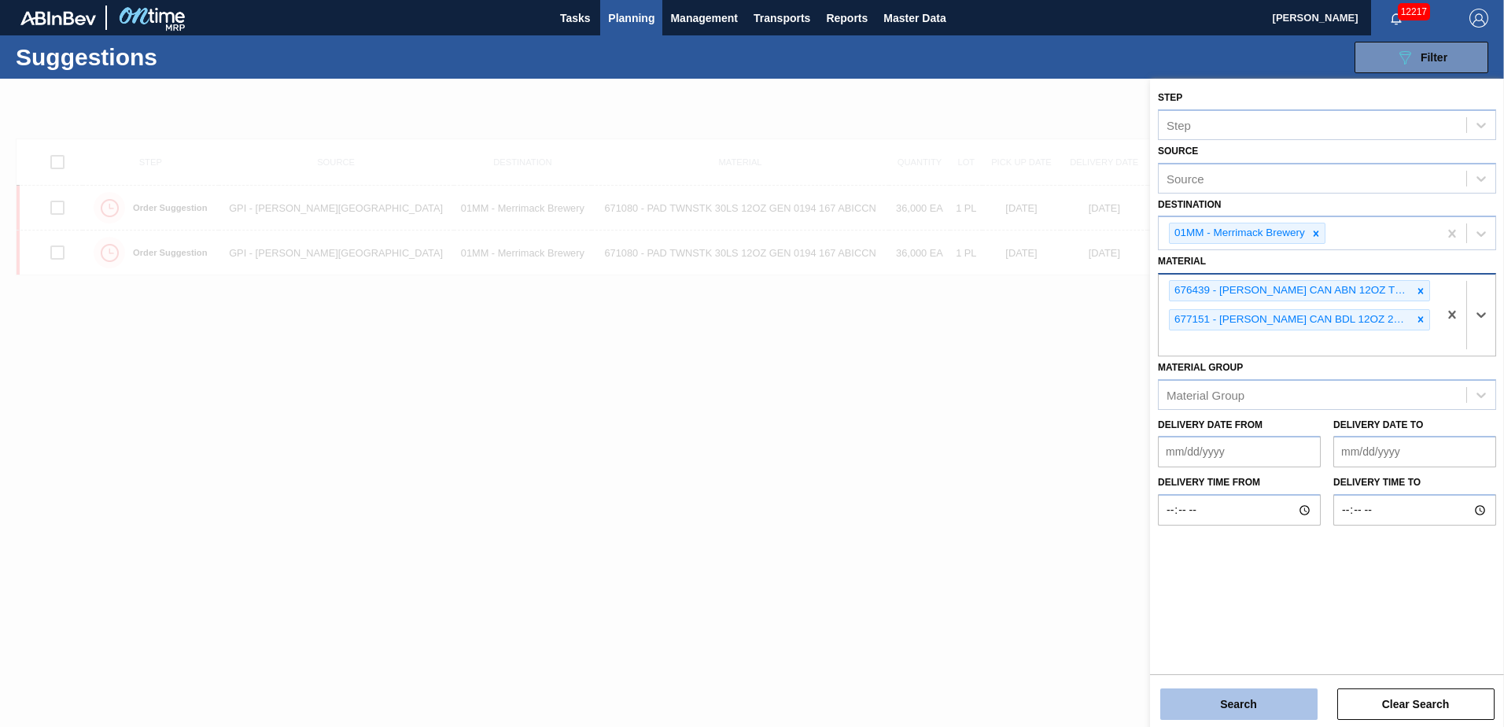
click at [1262, 712] on button "Search" at bounding box center [1238, 703] width 157 height 31
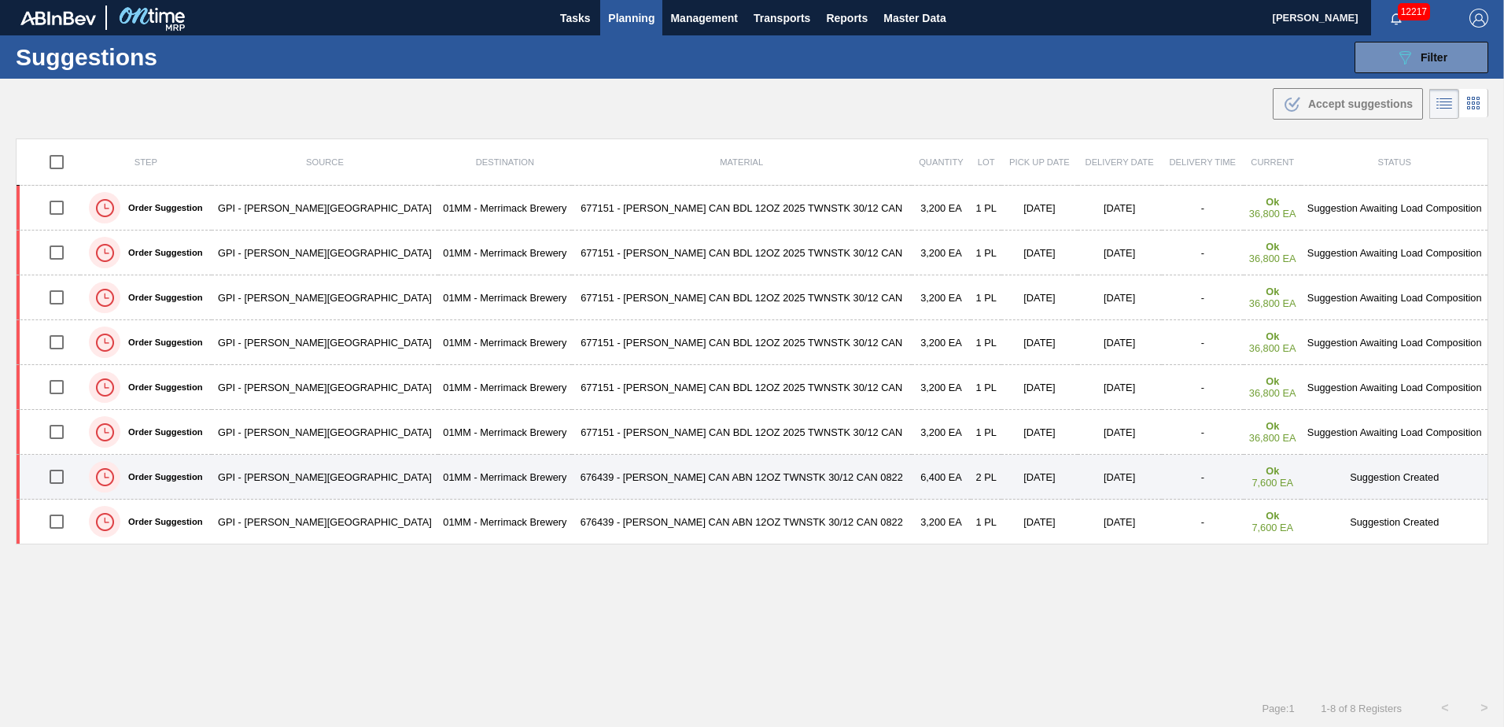
click at [61, 478] on input "checkbox" at bounding box center [56, 476] width 33 height 33
checkbox input "true"
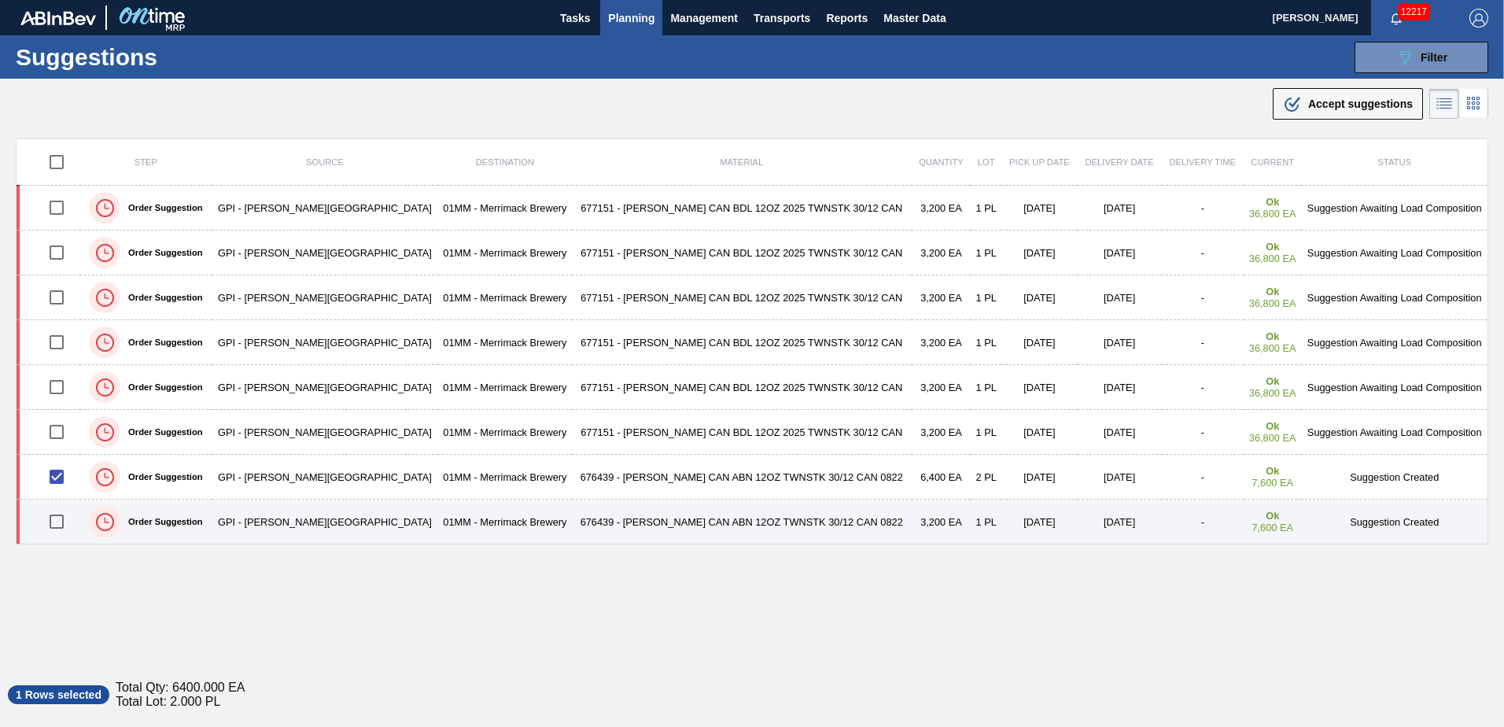
click at [61, 522] on input "checkbox" at bounding box center [56, 521] width 33 height 33
checkbox input "true"
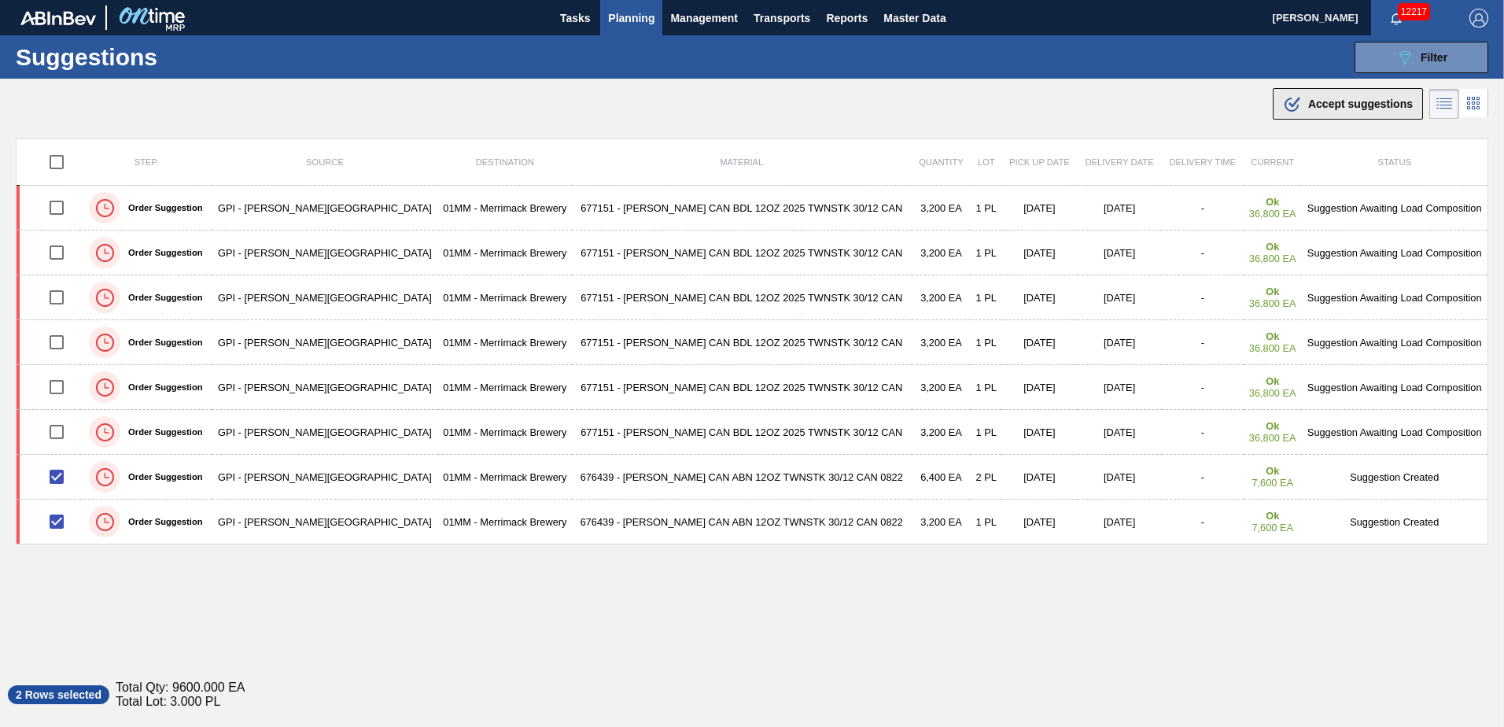
click at [1345, 105] on span "Accept suggestions" at bounding box center [1360, 104] width 105 height 13
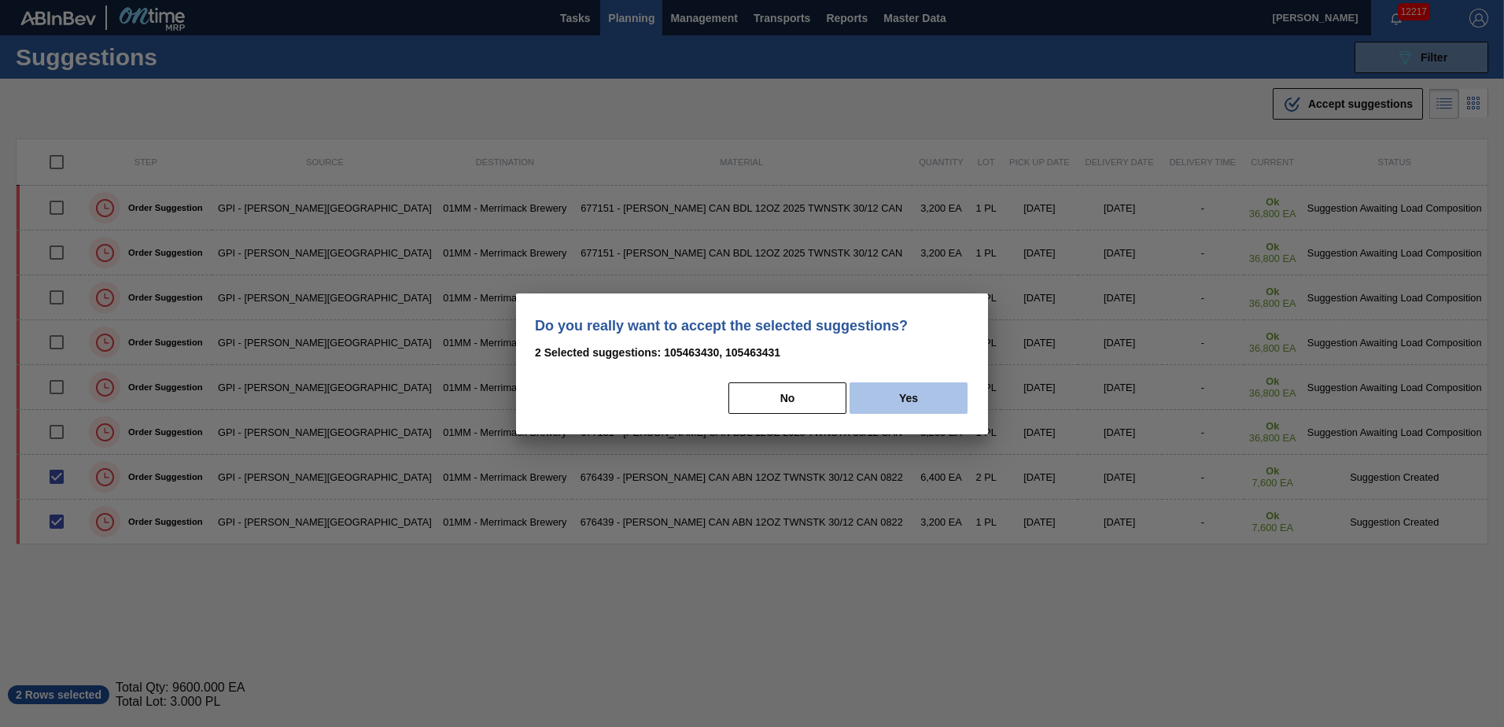
click at [936, 392] on button "Yes" at bounding box center [908, 397] width 118 height 31
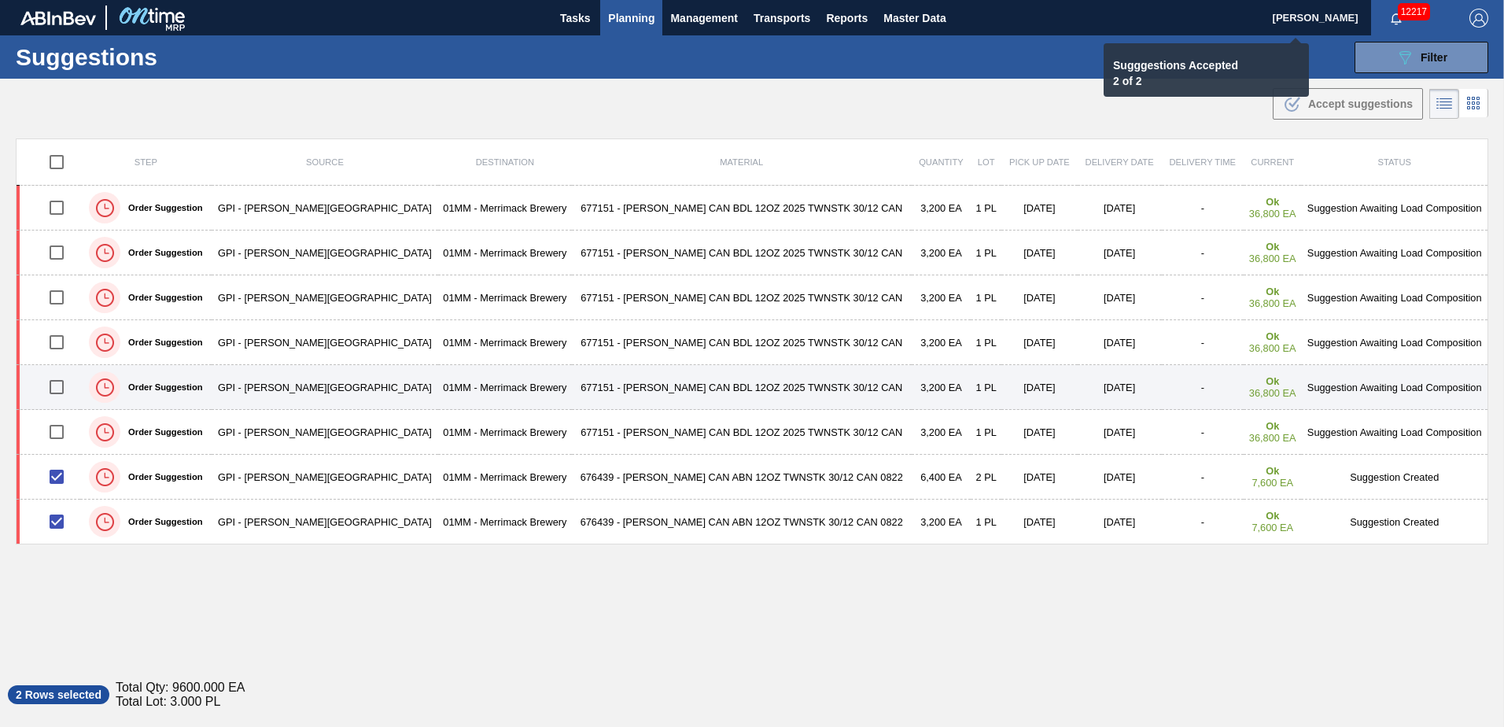
checkbox input "false"
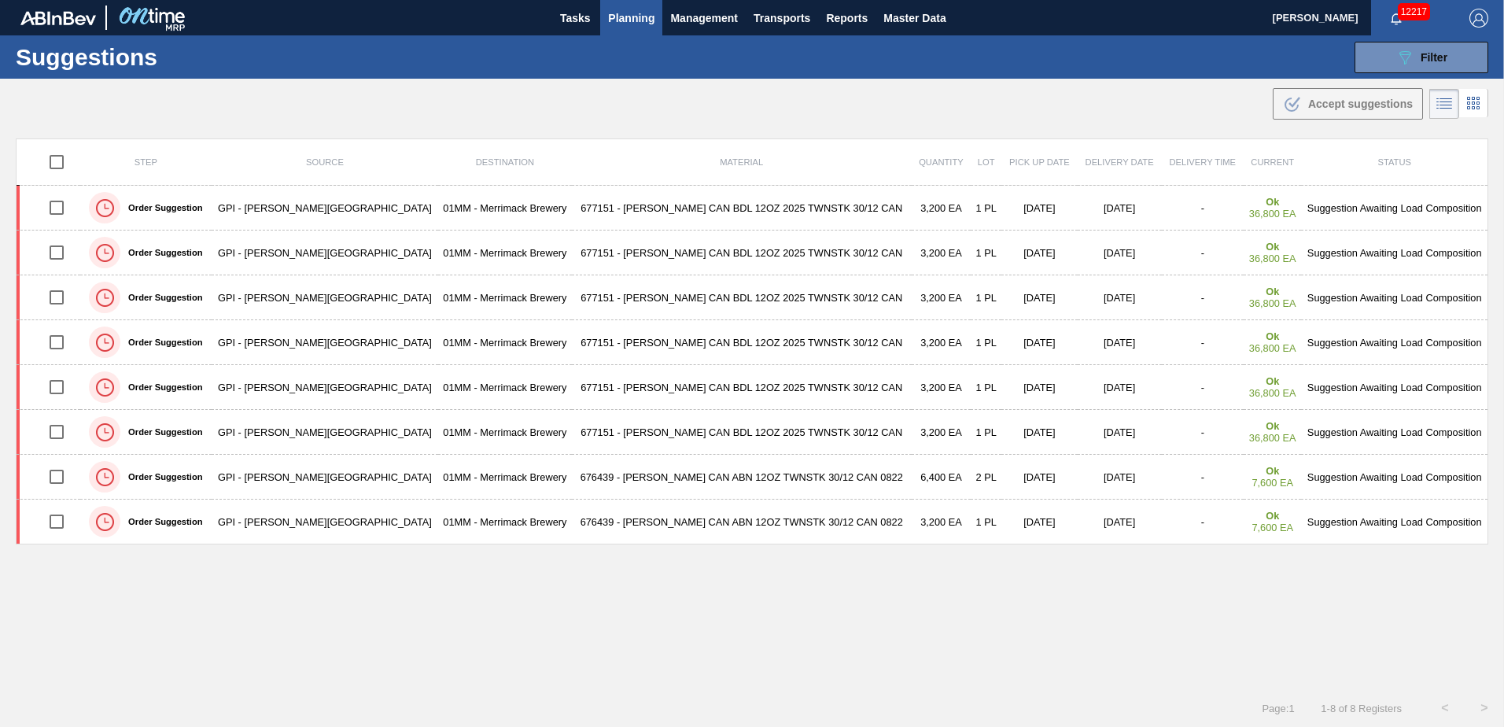
click at [631, 18] on span "Planning" at bounding box center [631, 18] width 46 height 19
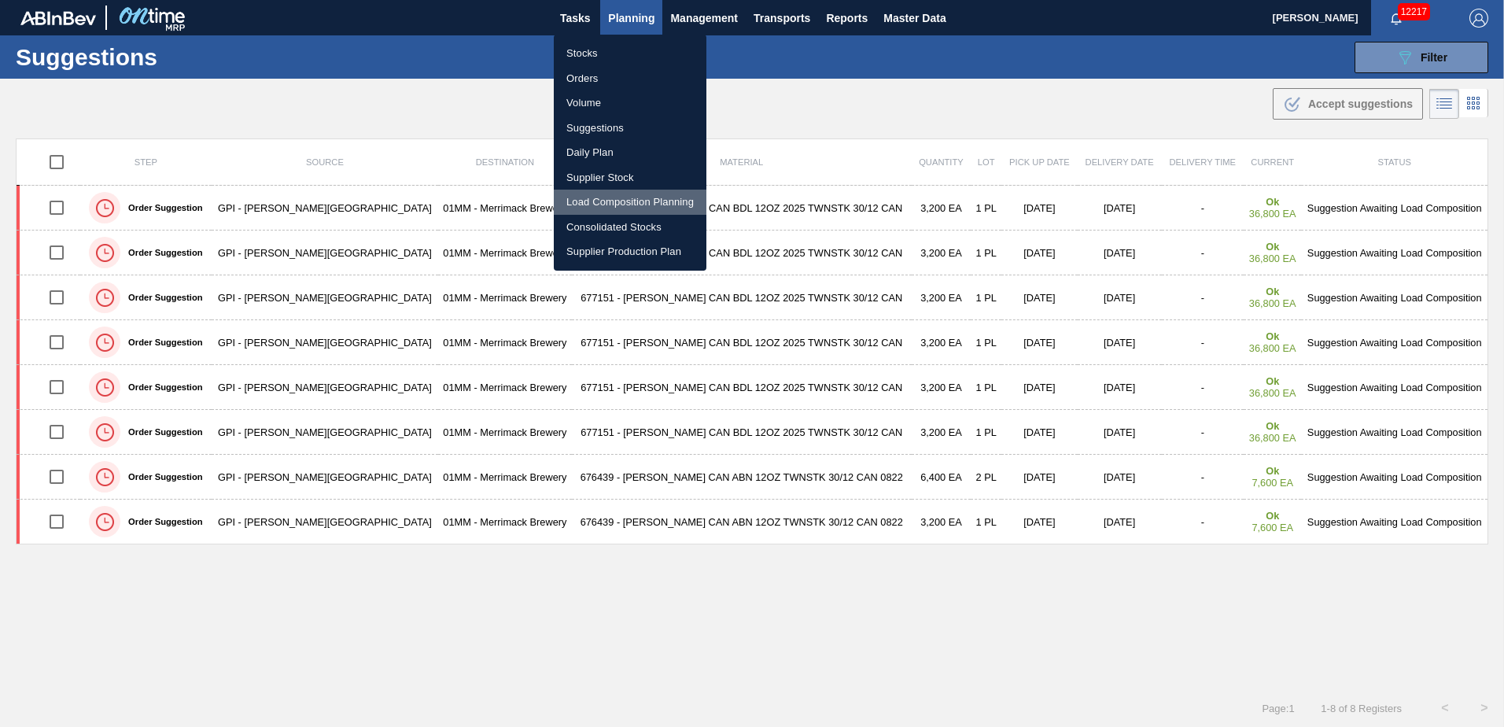
click at [599, 207] on li "Load Composition Planning" at bounding box center [630, 202] width 153 height 25
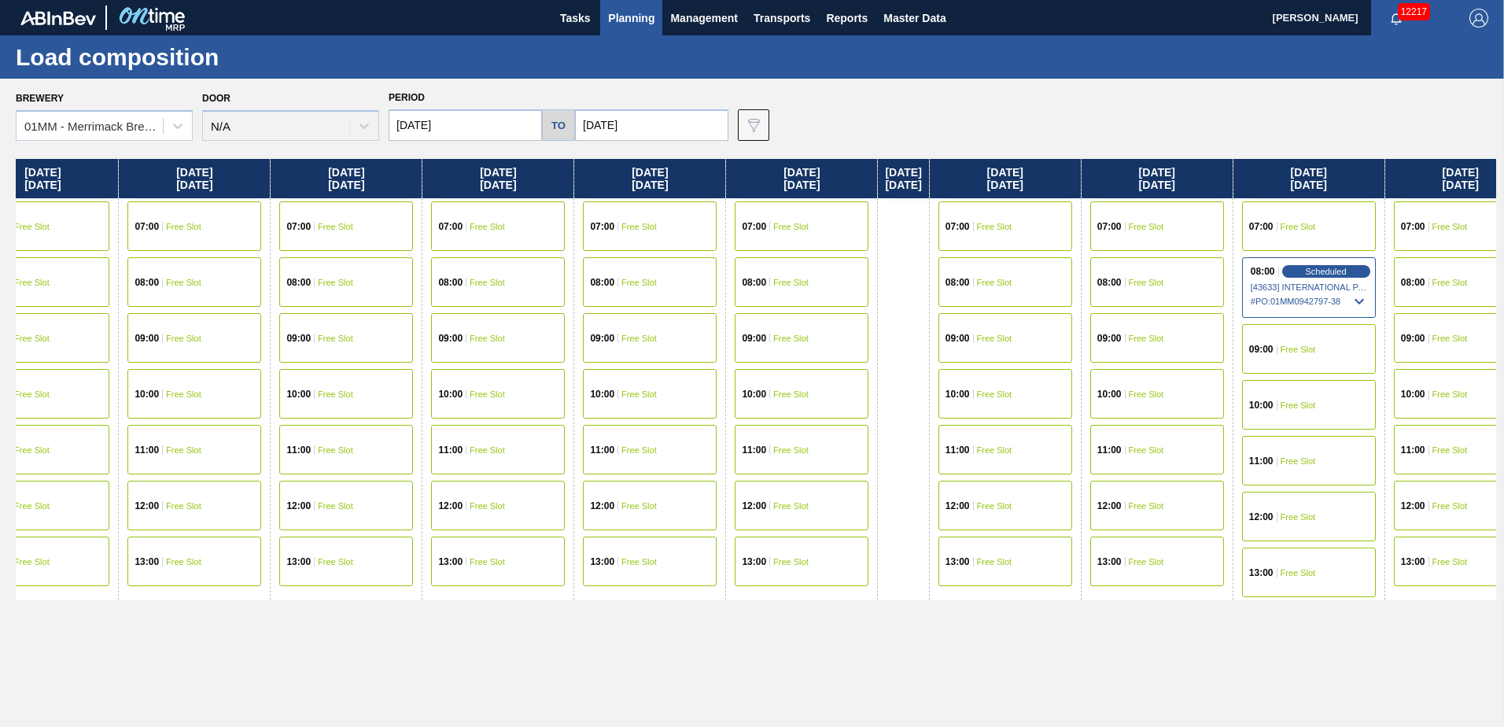
drag, startPoint x: 1172, startPoint y: 514, endPoint x: 344, endPoint y: 499, distance: 827.4
click at [344, 499] on div "[DATE] 07:00 Free Slot 08:00 Free Slot 10:00 Free Slot 11:00 Free Slot 12:00 Fr…" at bounding box center [756, 438] width 1480 height 559
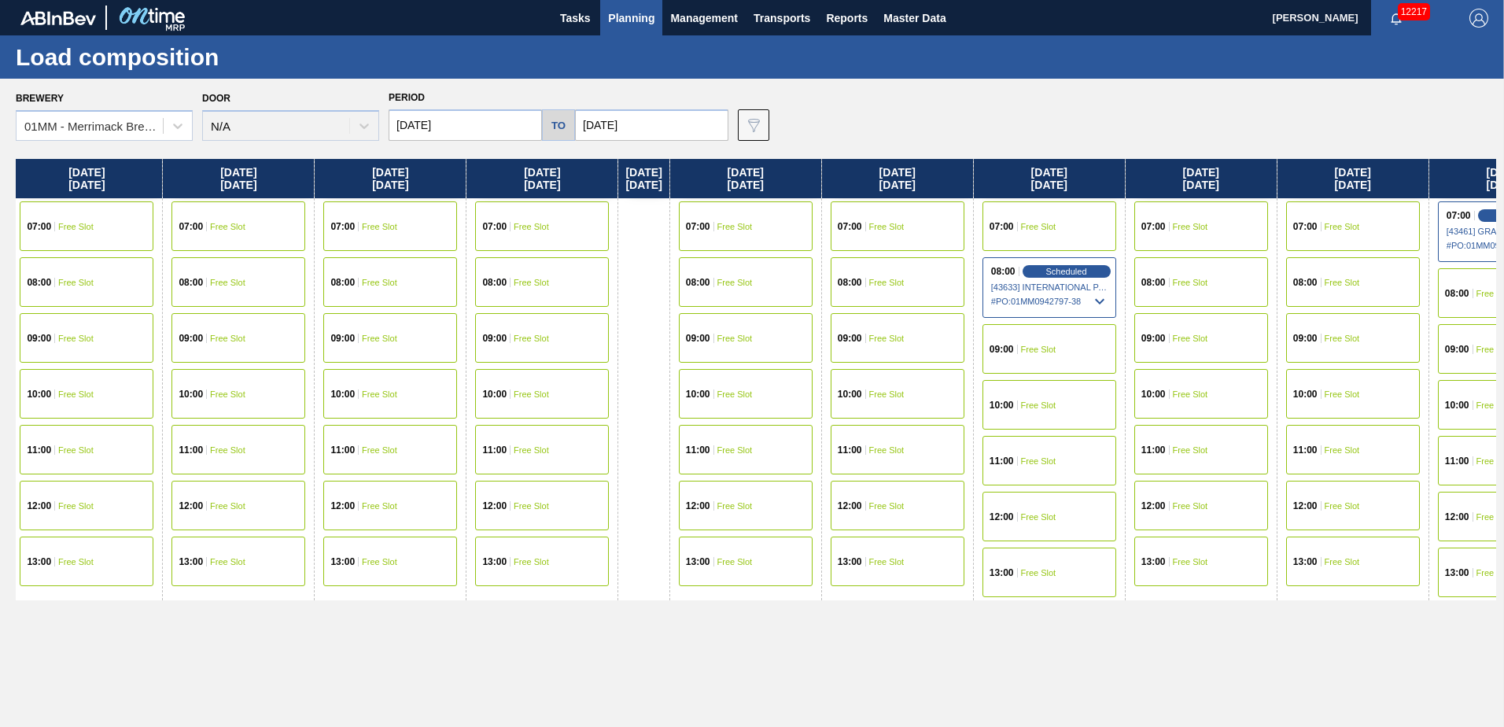
click at [1222, 275] on div "08:00 Free Slot" at bounding box center [1201, 282] width 134 height 50
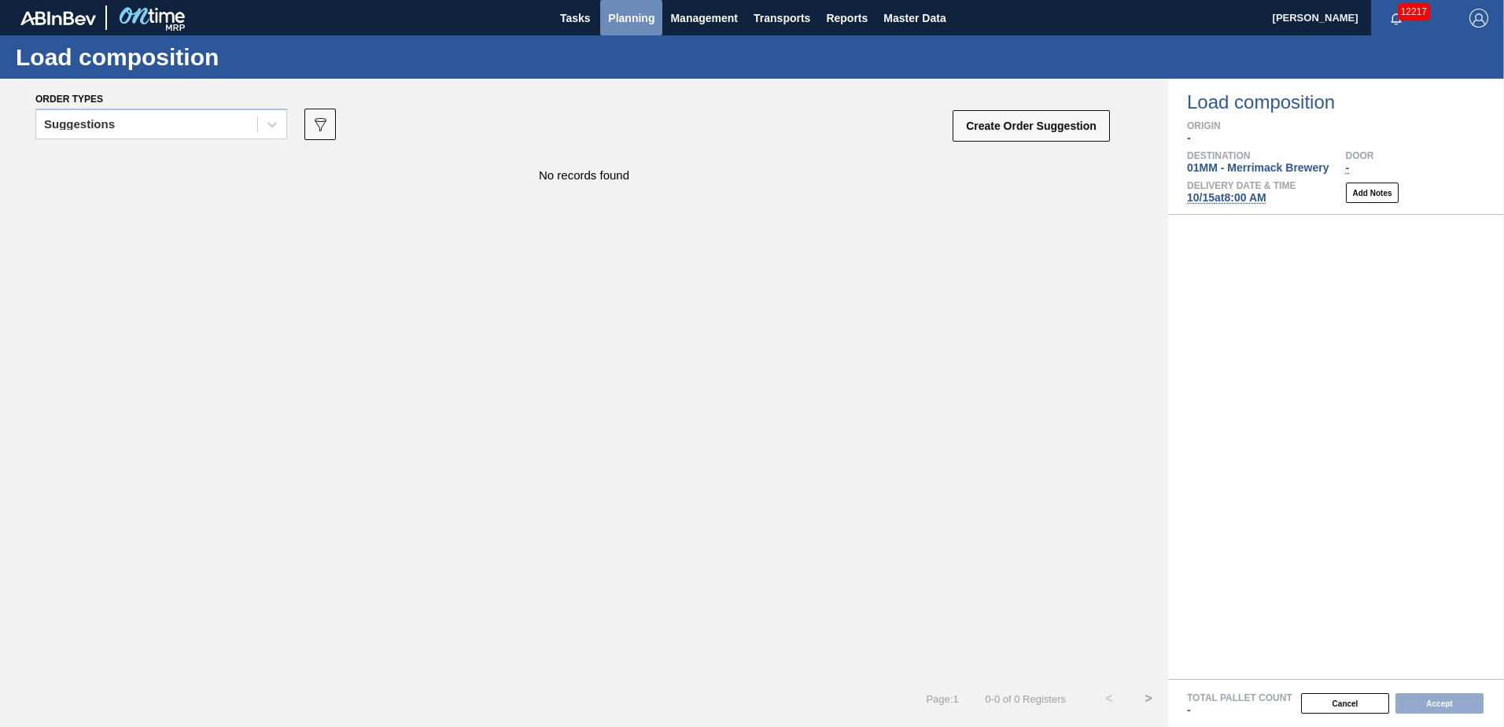
click at [637, 17] on span "Planning" at bounding box center [631, 18] width 46 height 19
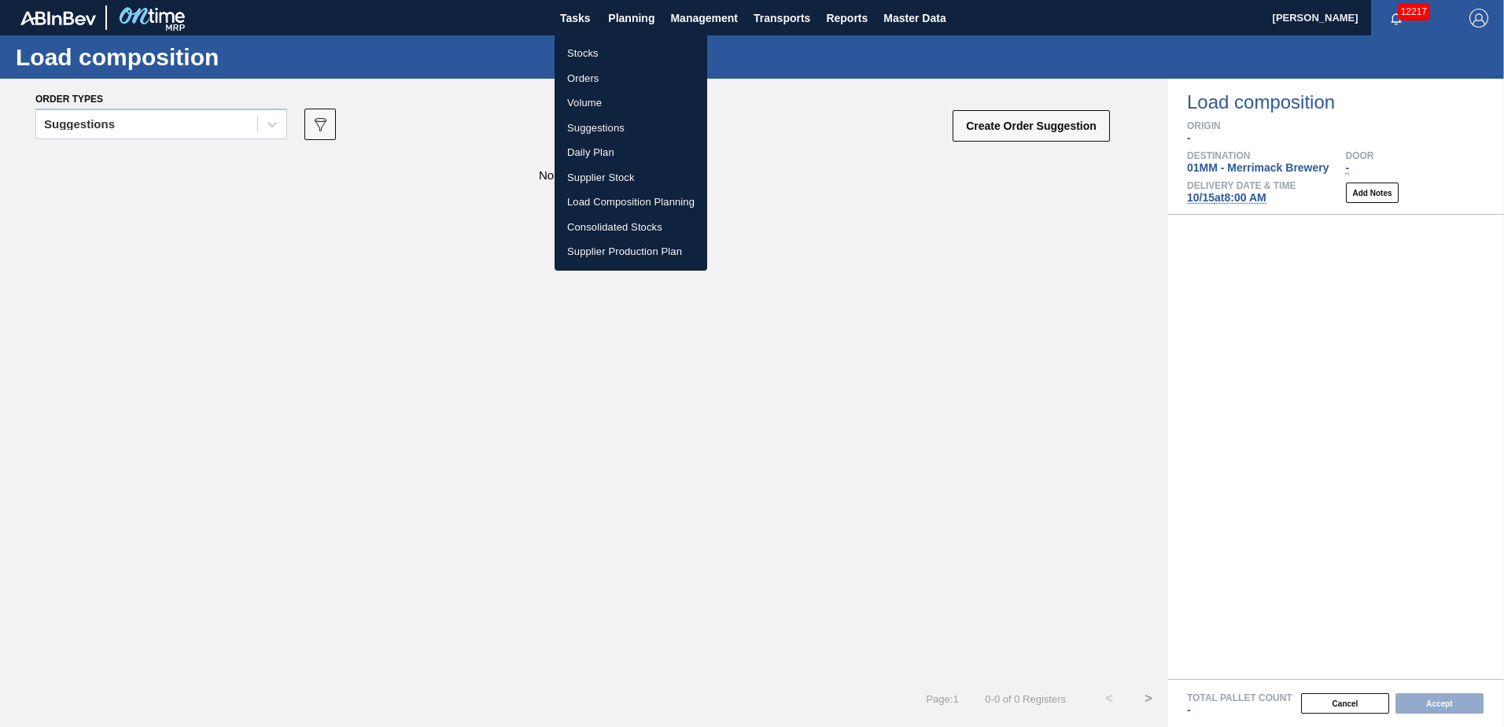
click at [613, 204] on li "Load Composition Planning" at bounding box center [630, 202] width 153 height 25
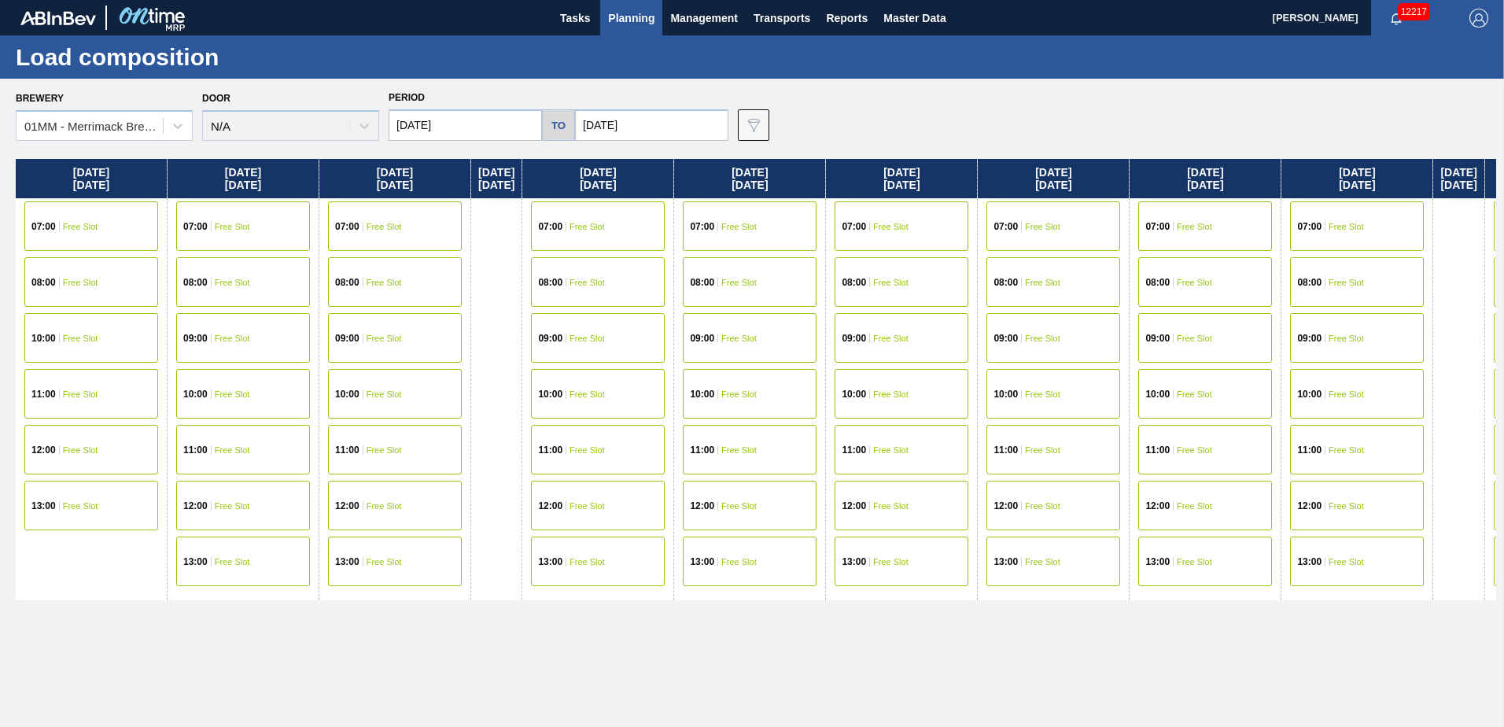
click at [619, 7] on button "Planning" at bounding box center [631, 17] width 62 height 35
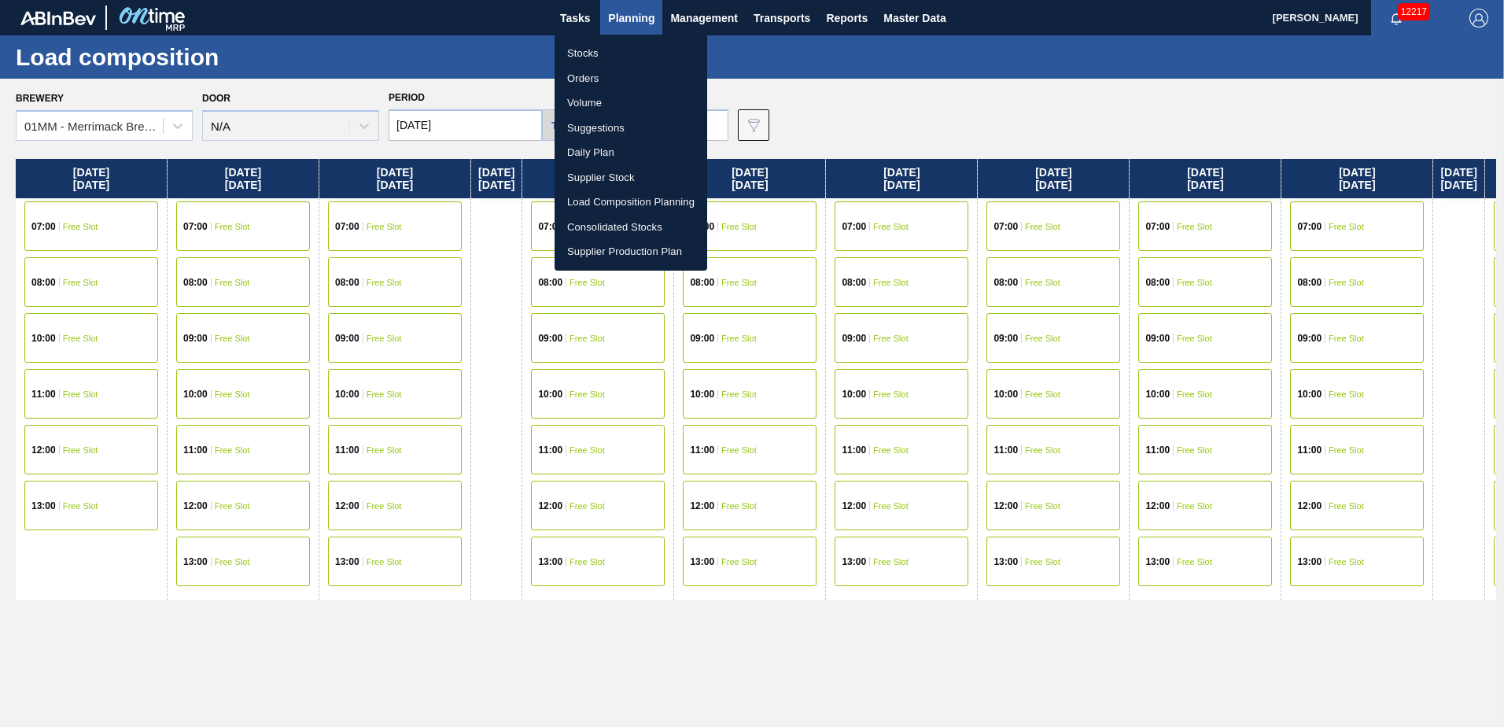
click at [599, 129] on li "Suggestions" at bounding box center [630, 128] width 153 height 25
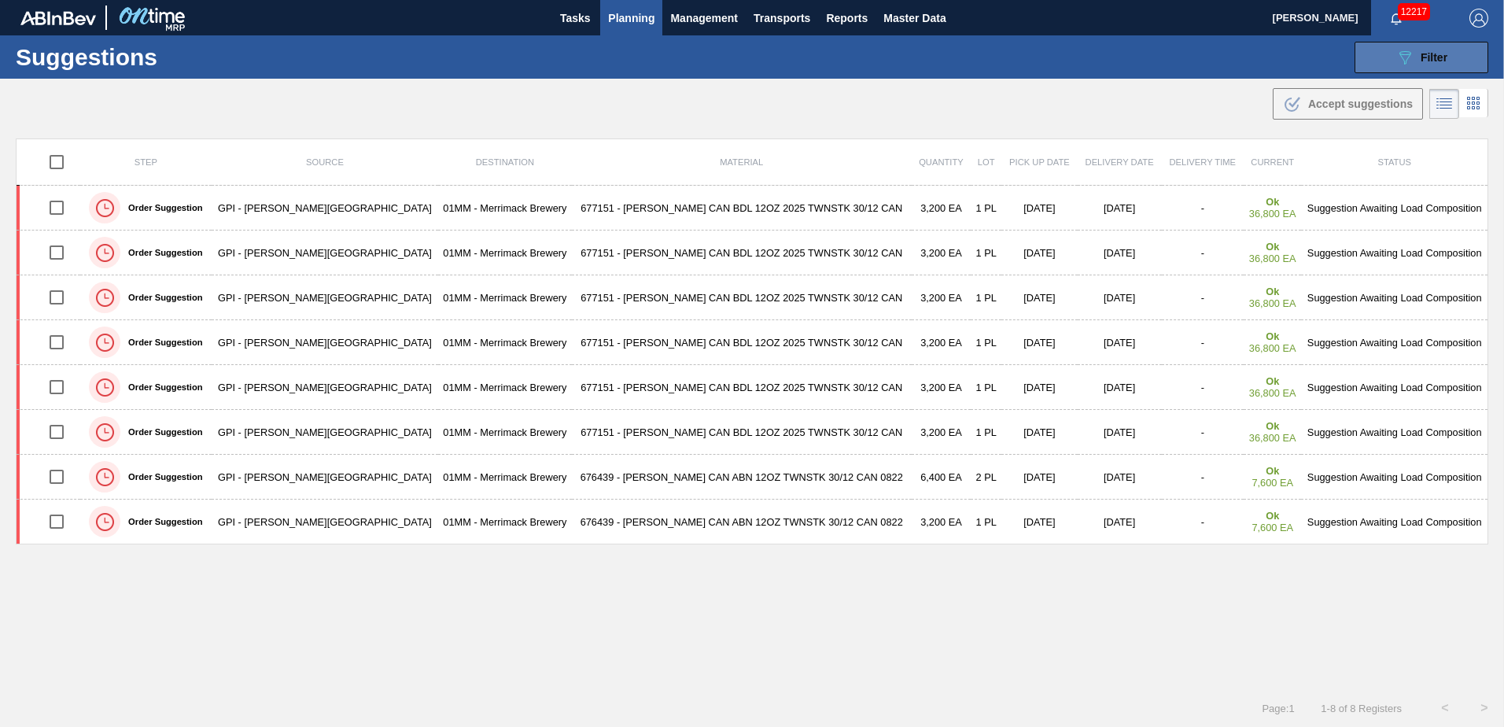
click at [1420, 57] on span "Filter" at bounding box center [1433, 57] width 27 height 13
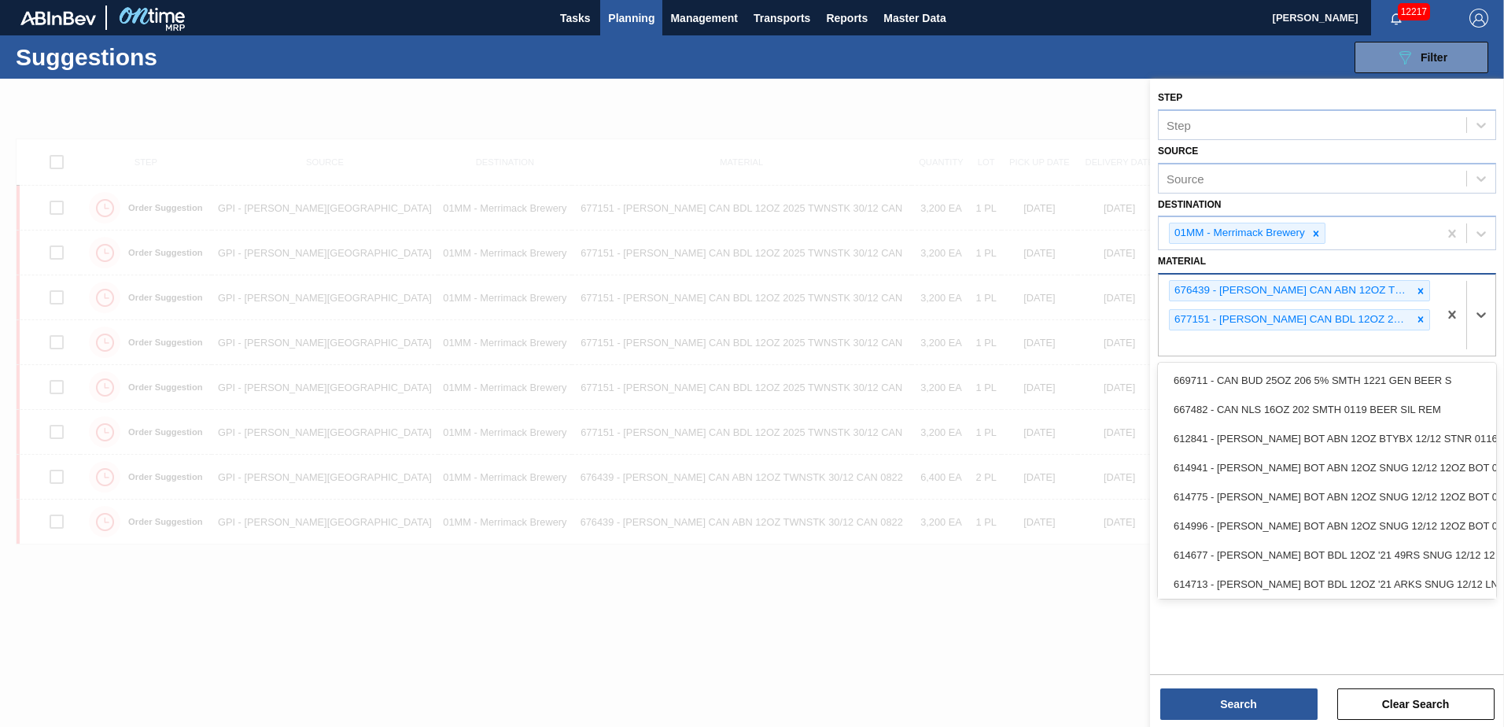
click at [1345, 341] on div "676439 - CARR CAN ABN 12OZ TWNSTK 30/12 CAN 0822 677151 - CARR CAN BDL 12OZ 202…" at bounding box center [1297, 314] width 279 height 81
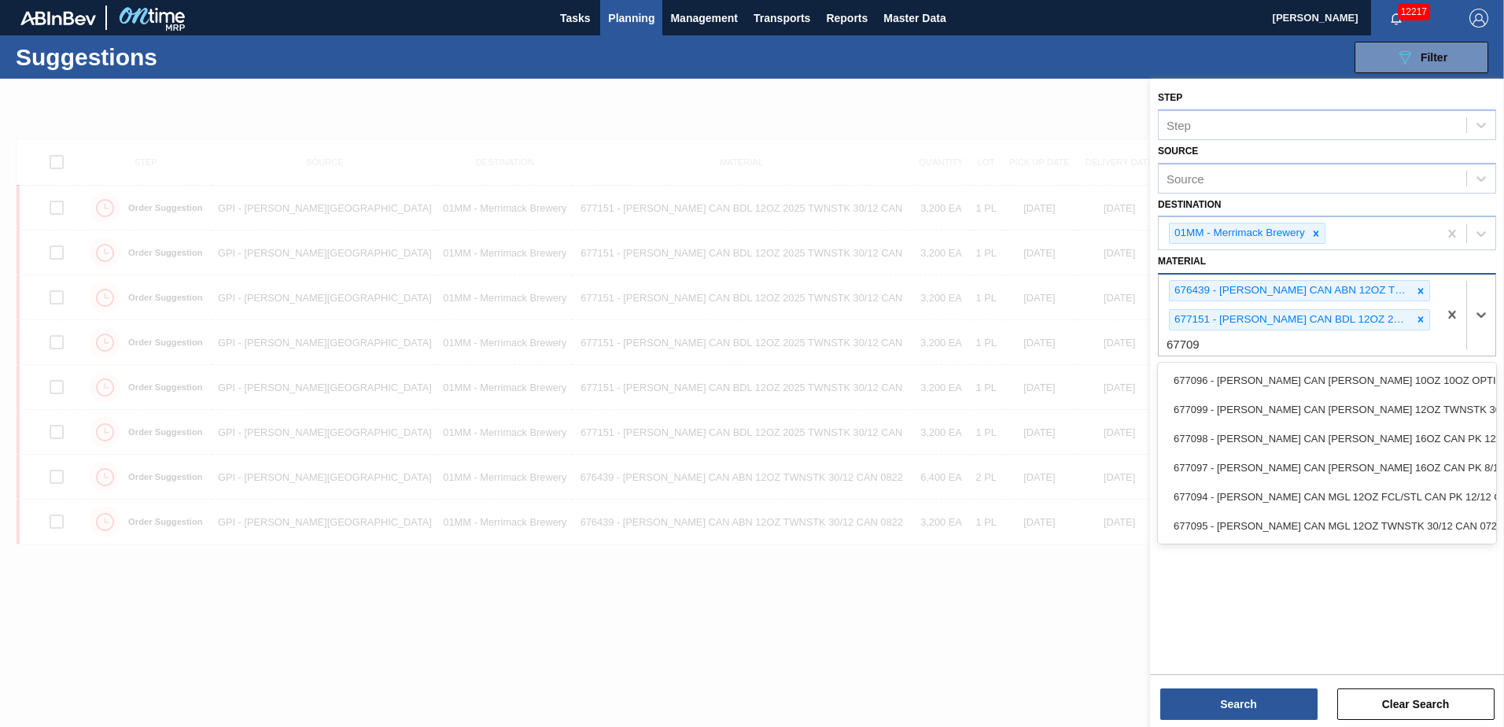
type input "677099"
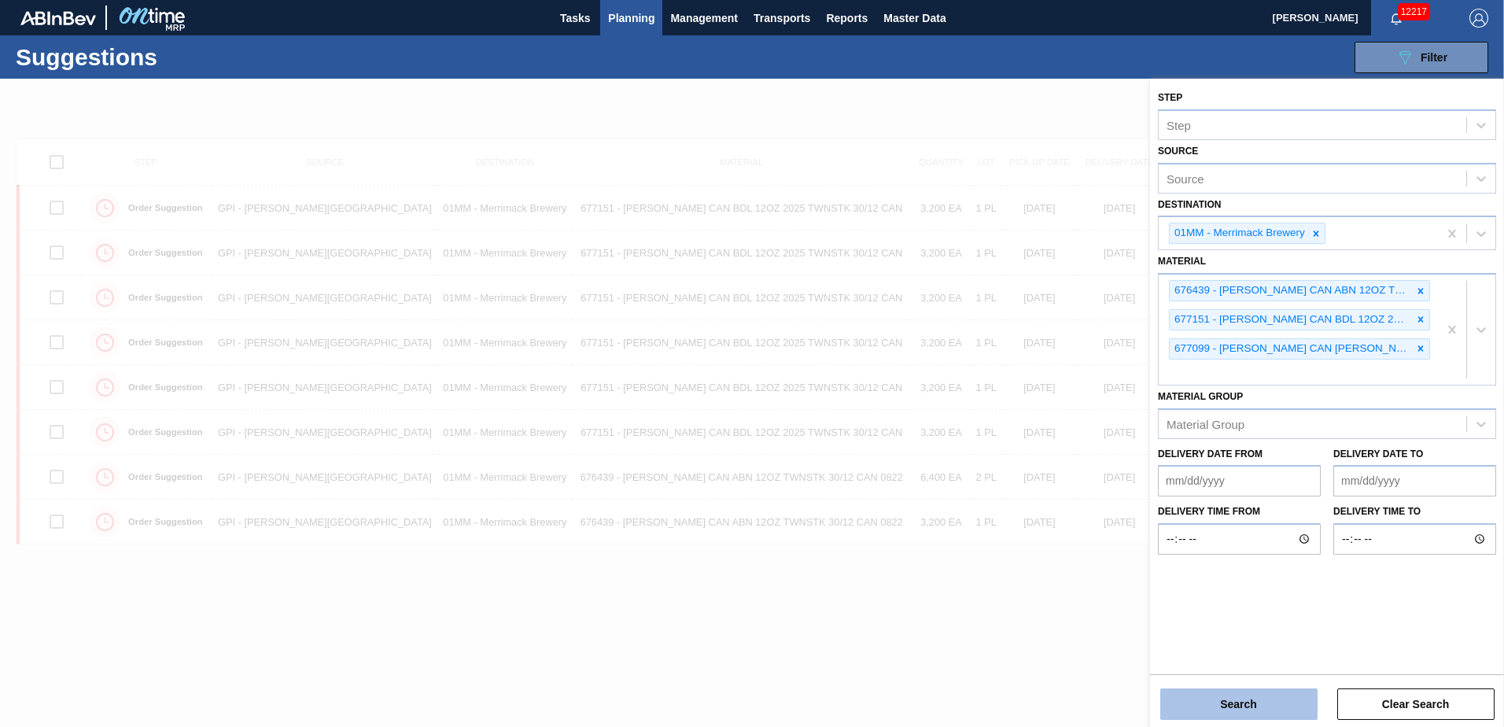
click at [1258, 694] on button "Search" at bounding box center [1238, 703] width 157 height 31
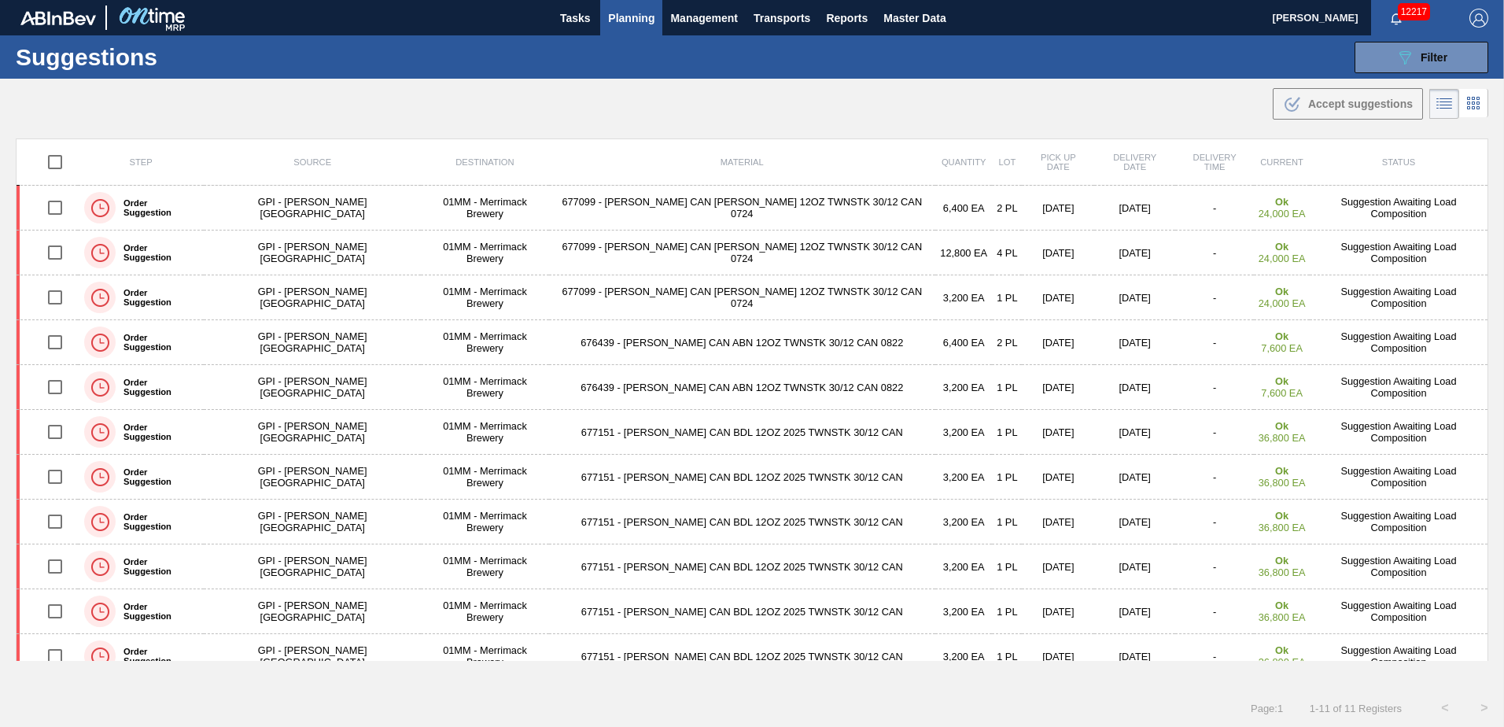
click at [629, 13] on span "Planning" at bounding box center [631, 18] width 46 height 19
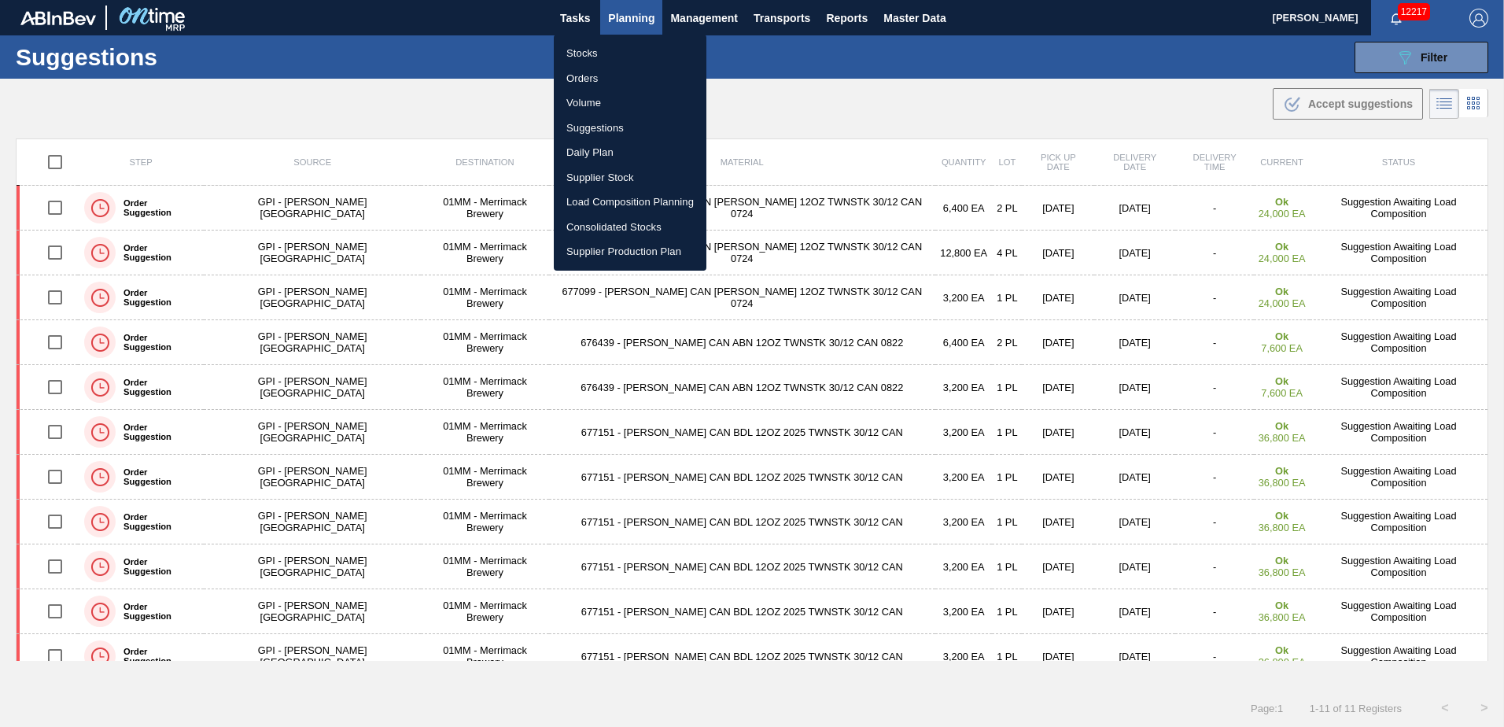
click at [604, 199] on li "Load Composition Planning" at bounding box center [630, 202] width 153 height 25
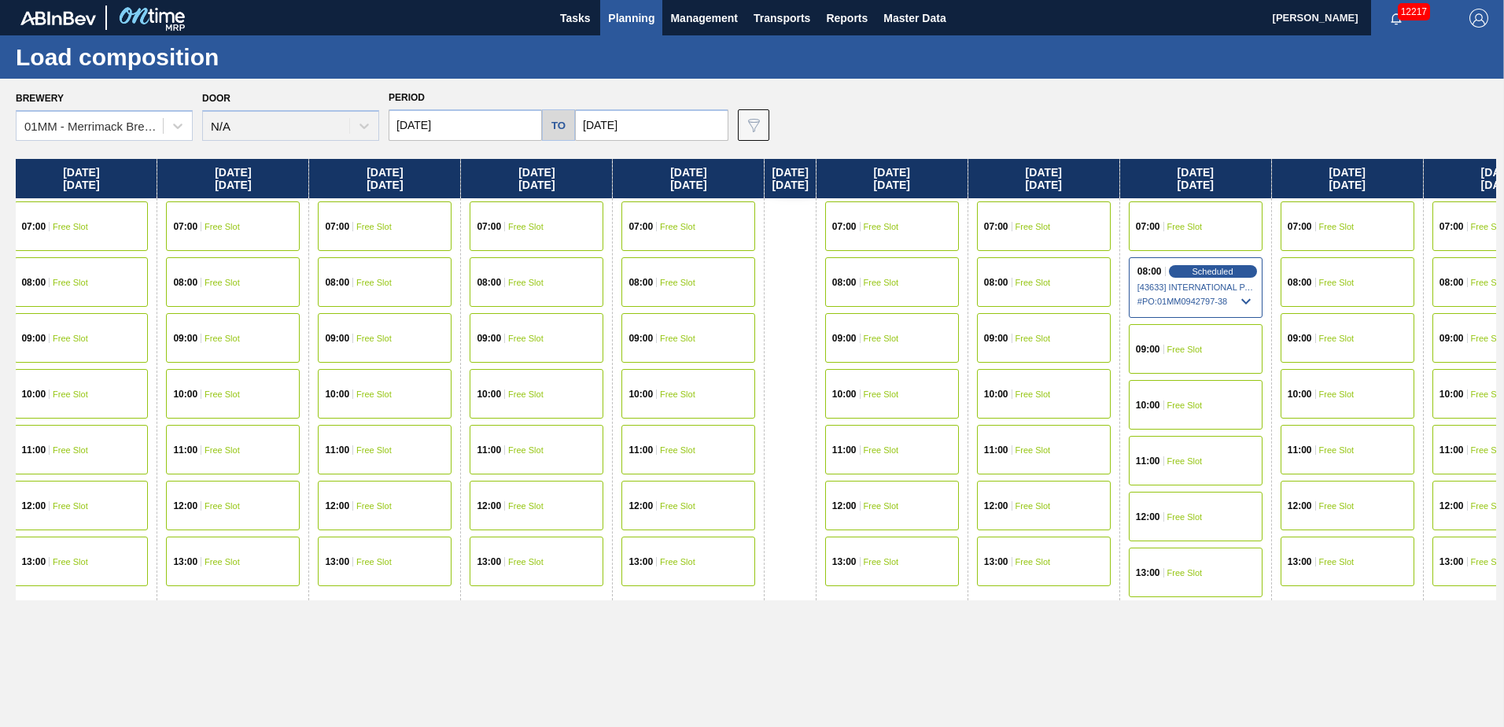
drag, startPoint x: 1210, startPoint y: 388, endPoint x: 503, endPoint y: 388, distance: 707.0
click at [495, 388] on div "[DATE] 07:00 Free Slot 08:00 Free Slot 10:00 Free Slot 11:00 Free Slot 12:00 Fr…" at bounding box center [756, 438] width 1480 height 559
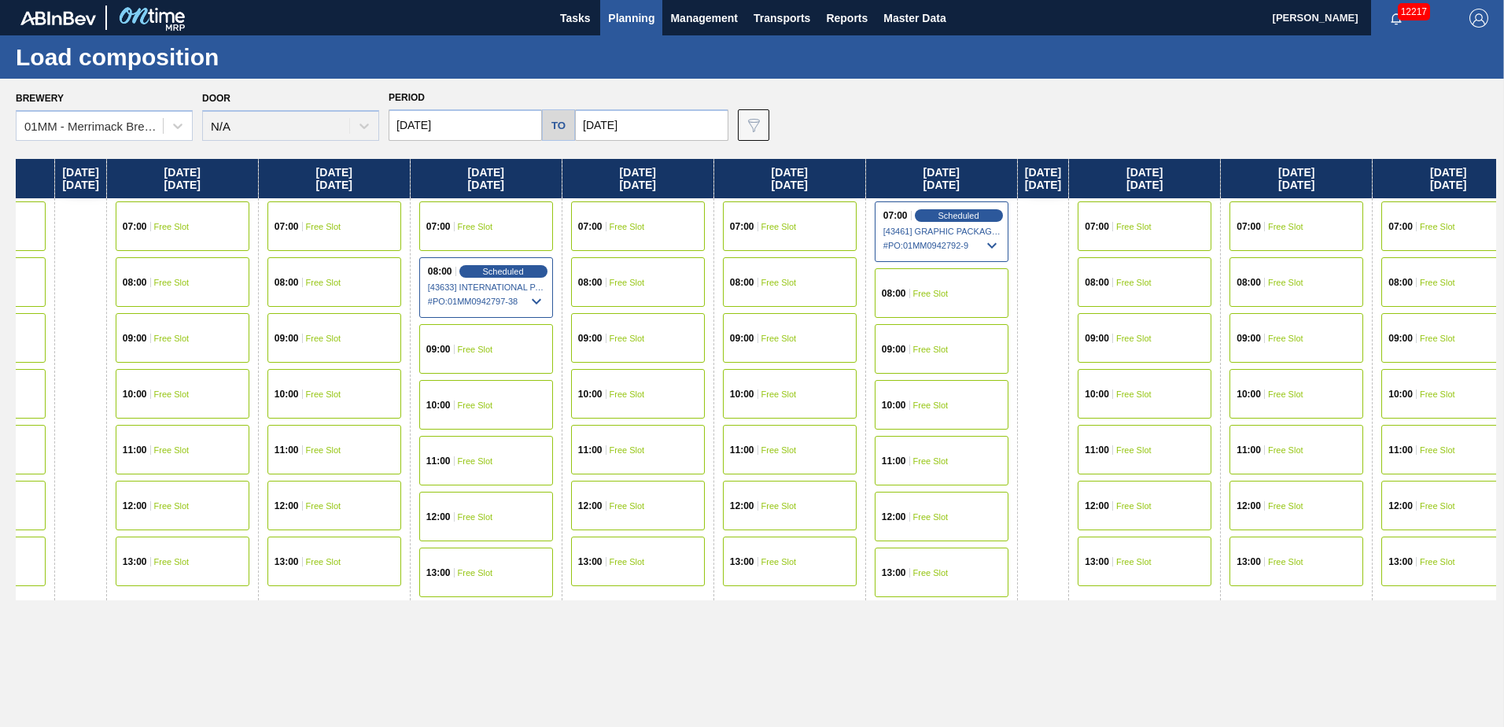
scroll to position [0, 1397]
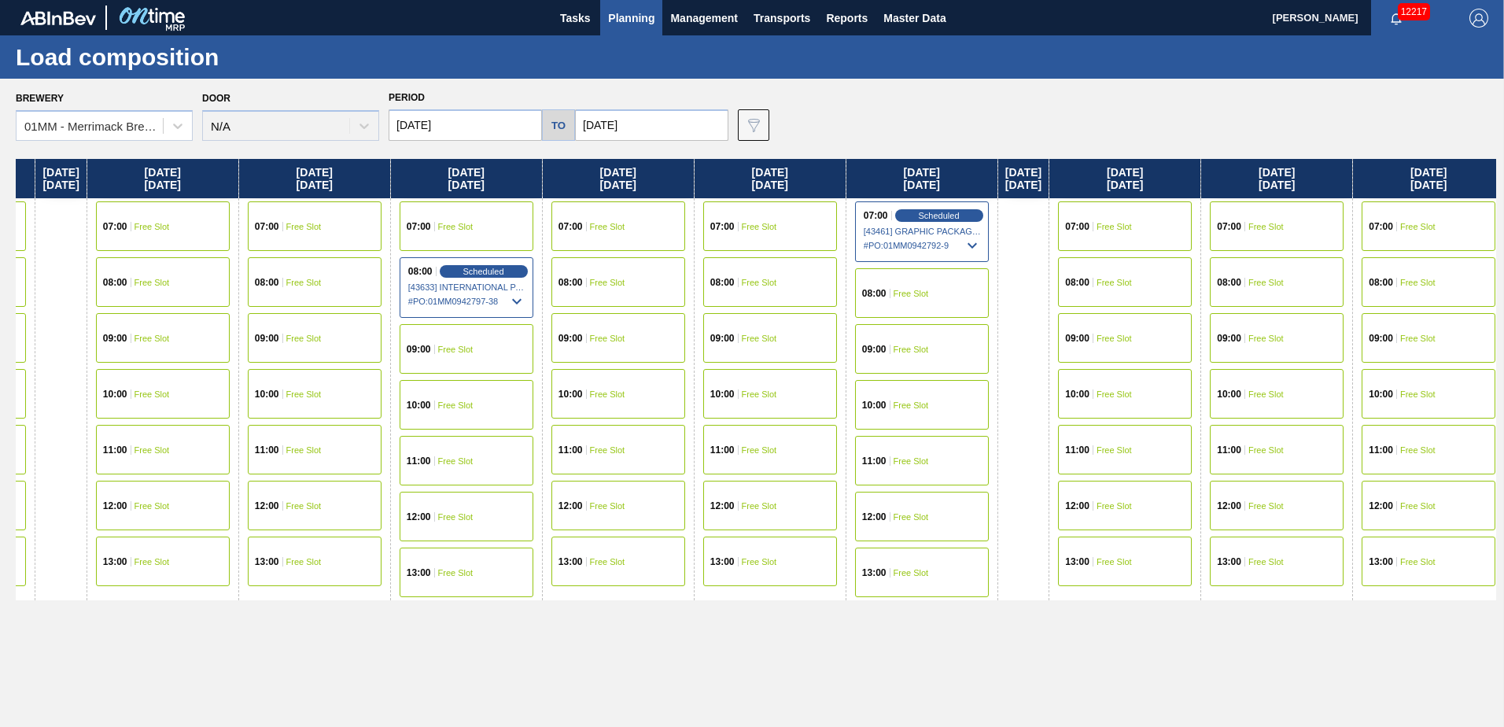
drag, startPoint x: 1060, startPoint y: 389, endPoint x: 385, endPoint y: 388, distance: 674.7
click at [385, 388] on div "[DATE] 07:00 Free Slot 08:00 Free Slot 10:00 Free Slot 11:00 Free Slot 12:00 Fr…" at bounding box center [756, 438] width 1480 height 559
click at [625, 284] on span "Free Slot" at bounding box center [607, 282] width 35 height 9
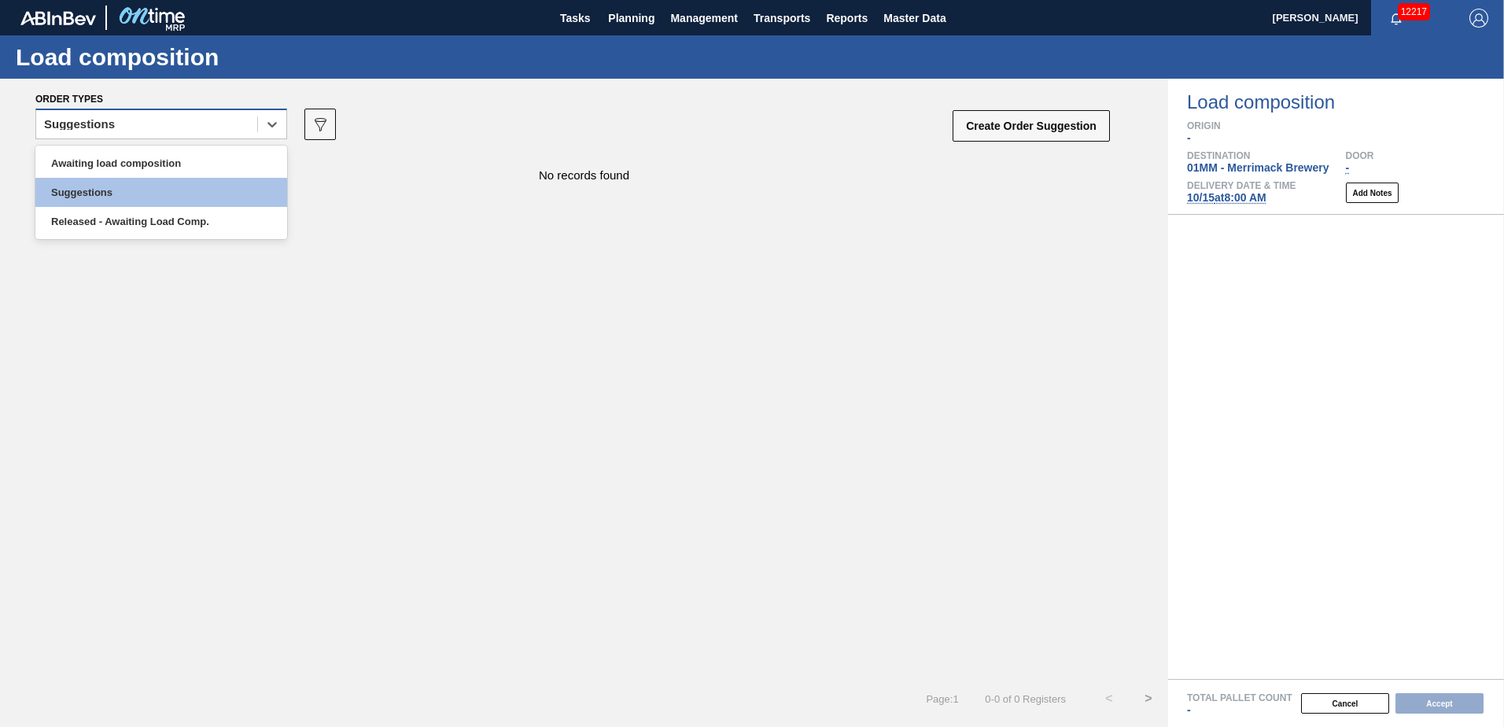
click at [182, 116] on div "Suggestions" at bounding box center [146, 124] width 221 height 23
click at [130, 163] on div "Awaiting load composition" at bounding box center [161, 163] width 252 height 29
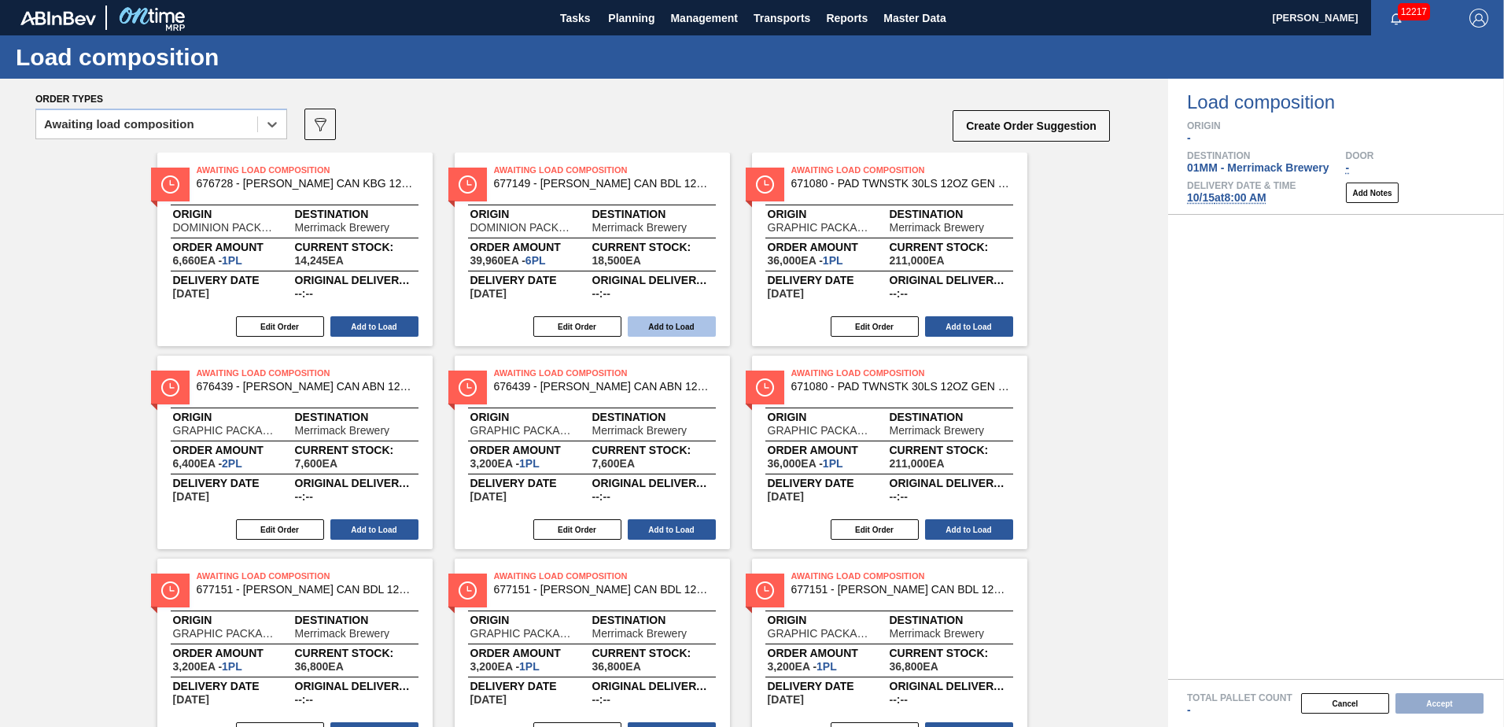
click at [663, 331] on button "Add to Load" at bounding box center [672, 326] width 88 height 20
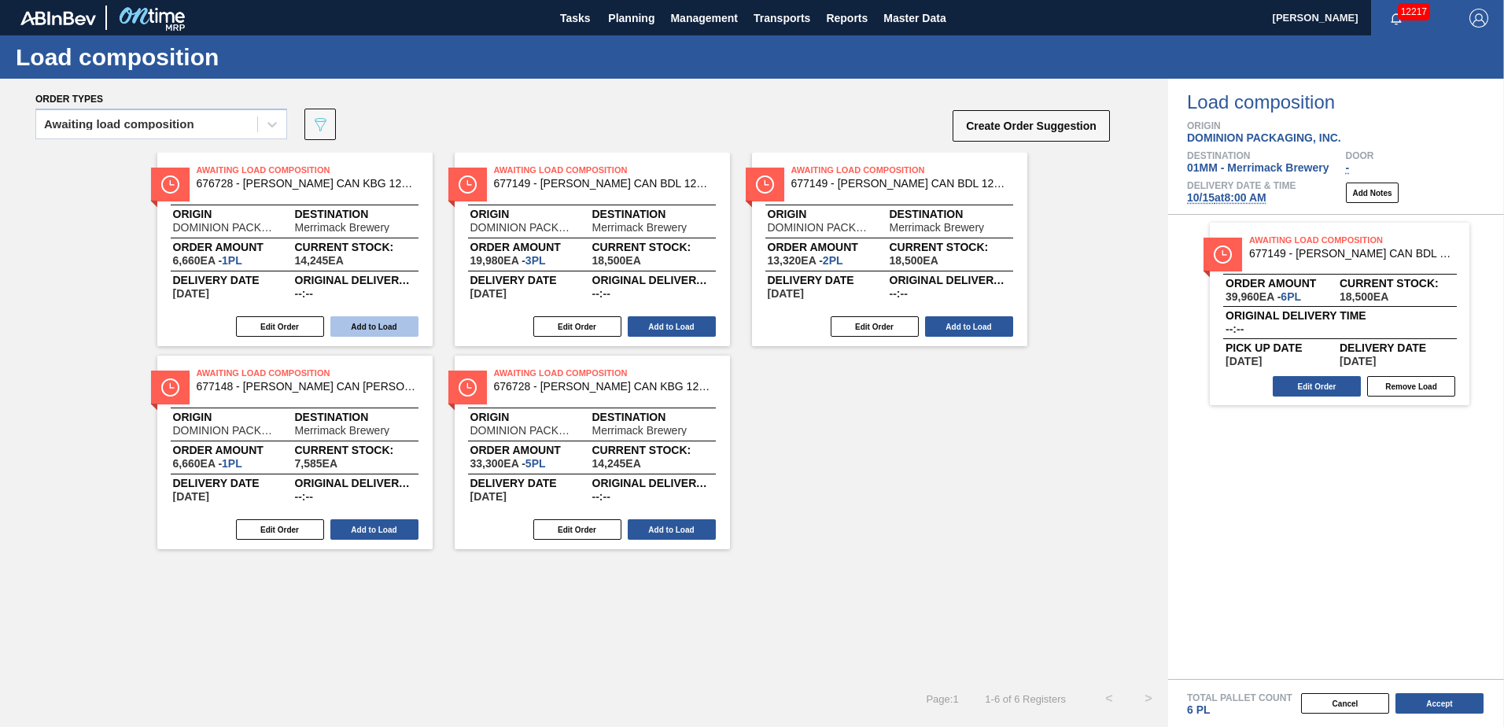
click at [376, 327] on button "Add to Load" at bounding box center [374, 326] width 88 height 20
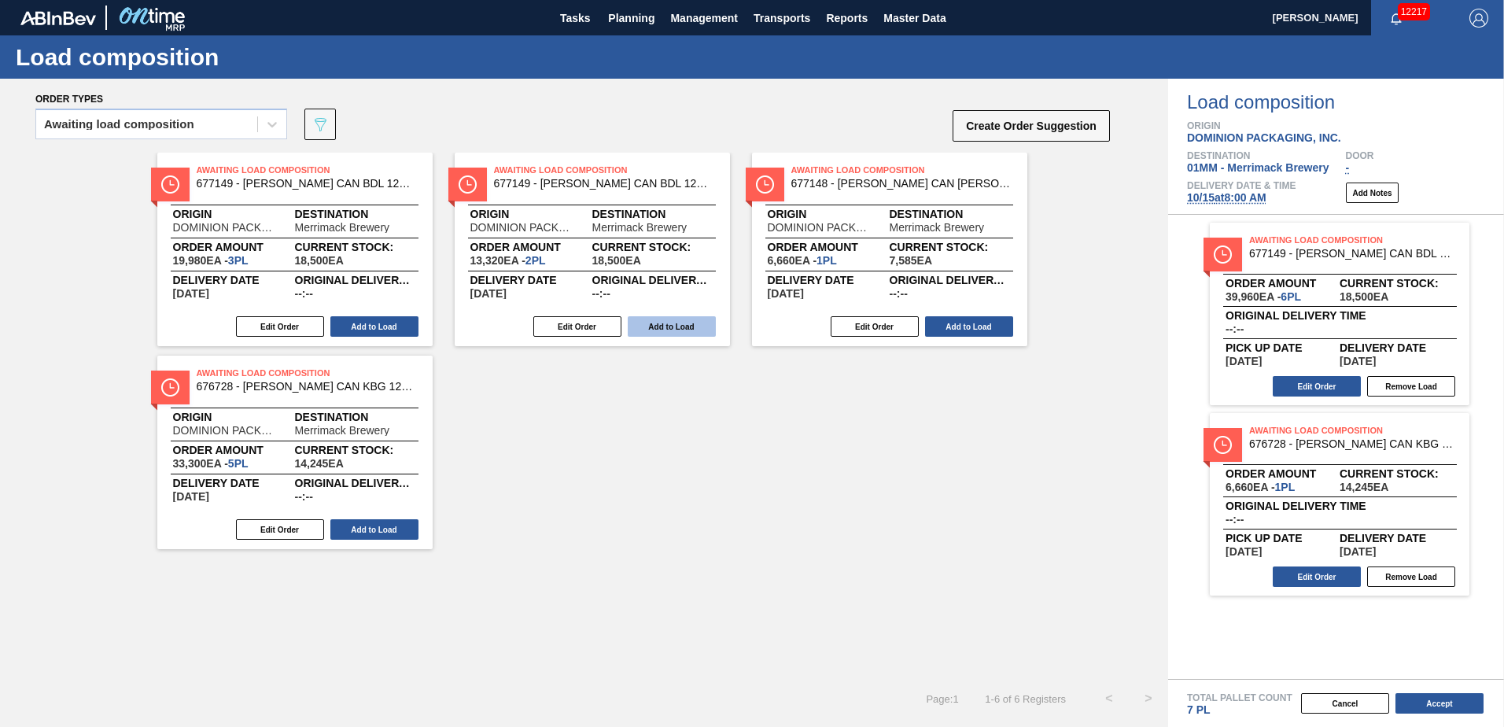
click at [671, 323] on button "Add to Load" at bounding box center [672, 326] width 88 height 20
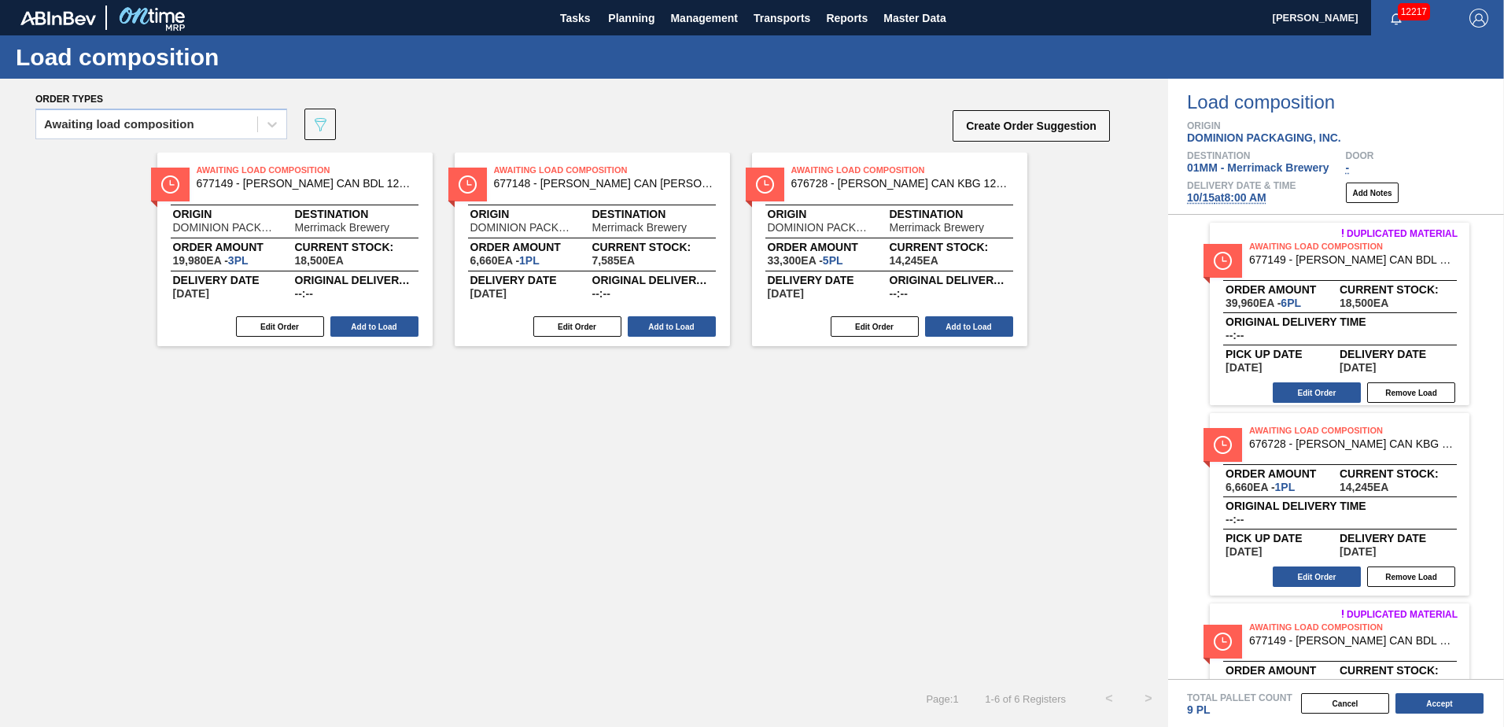
click at [374, 313] on div "Awaiting Load Composition 677149 - CARR CAN BDL 12OZ CAN PK 12/12 CAN 0924 Orig…" at bounding box center [294, 249] width 275 height 193
click at [972, 326] on button "Add to Load" at bounding box center [969, 326] width 88 height 20
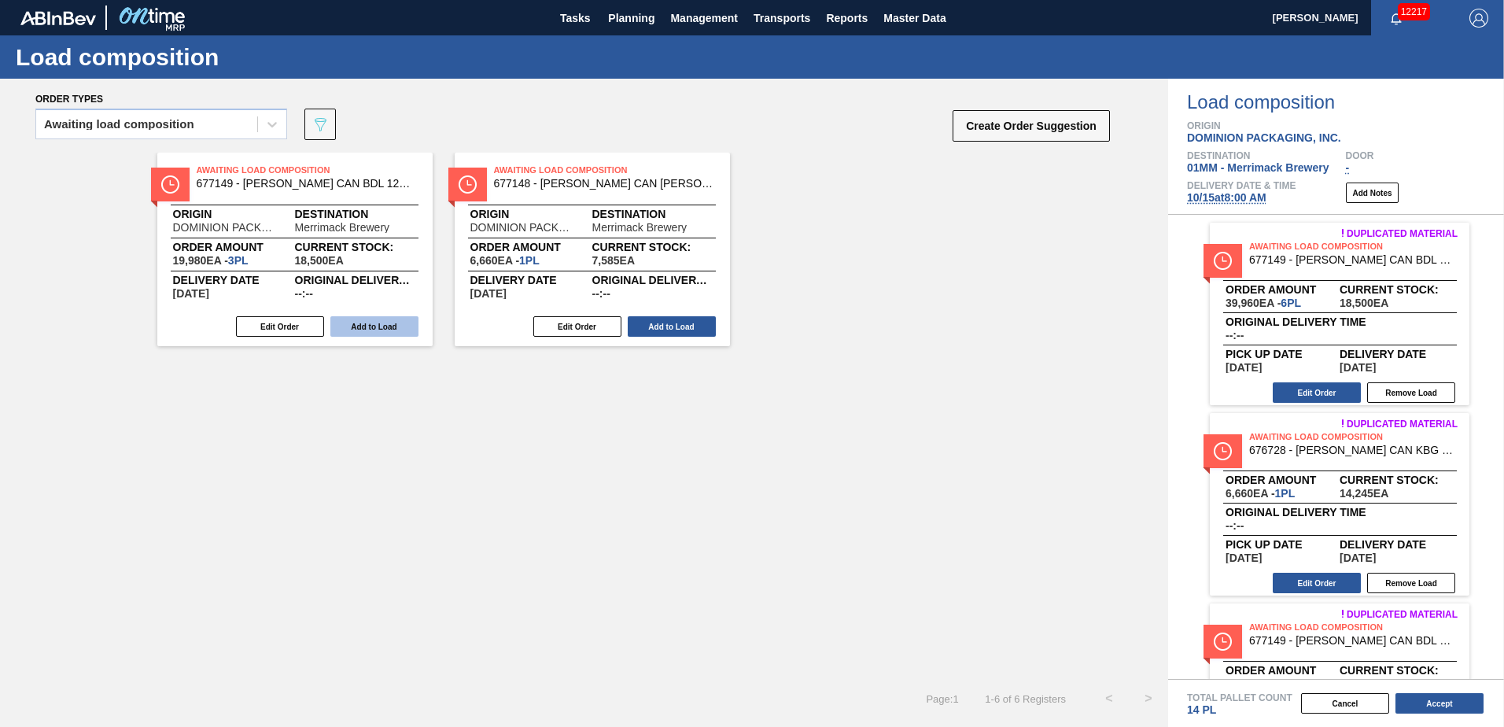
click at [367, 319] on button "Add to Load" at bounding box center [374, 326] width 88 height 20
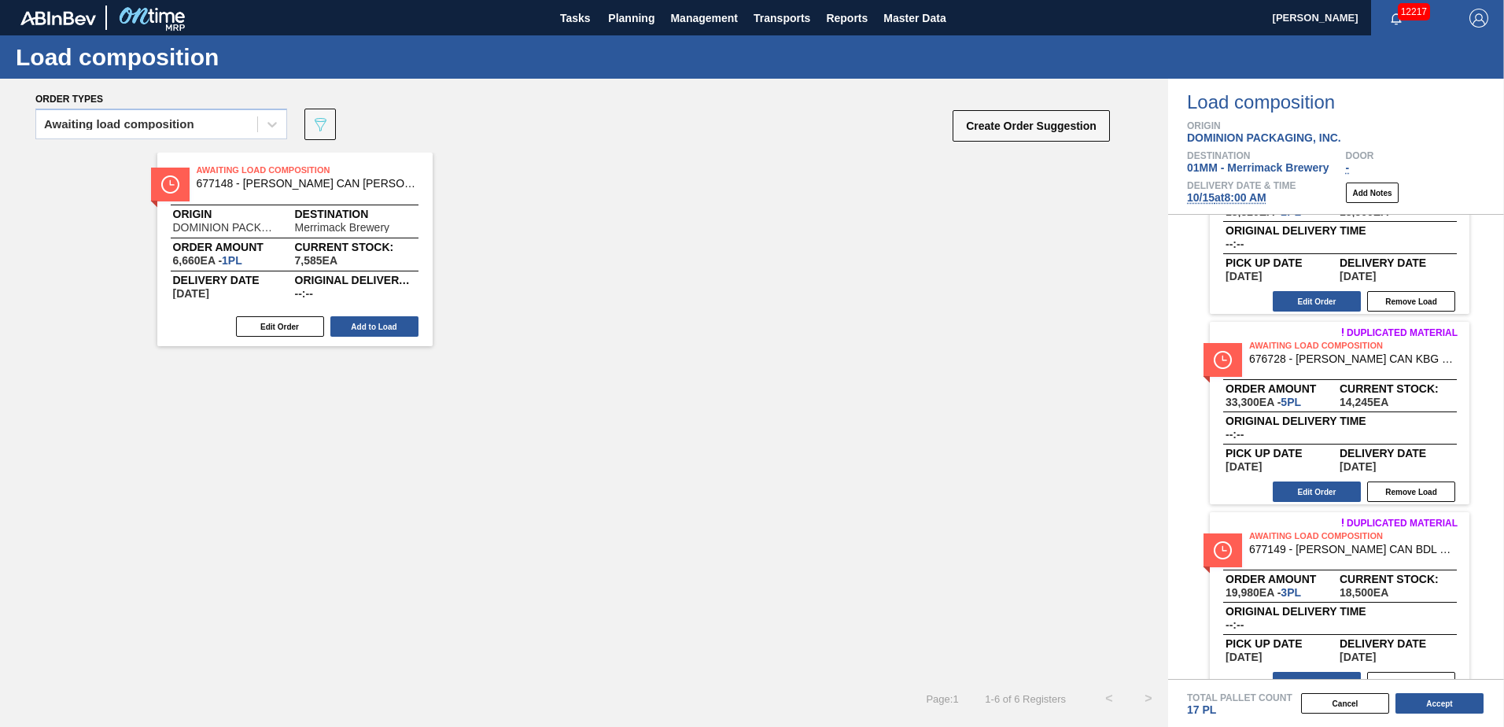
scroll to position [495, 0]
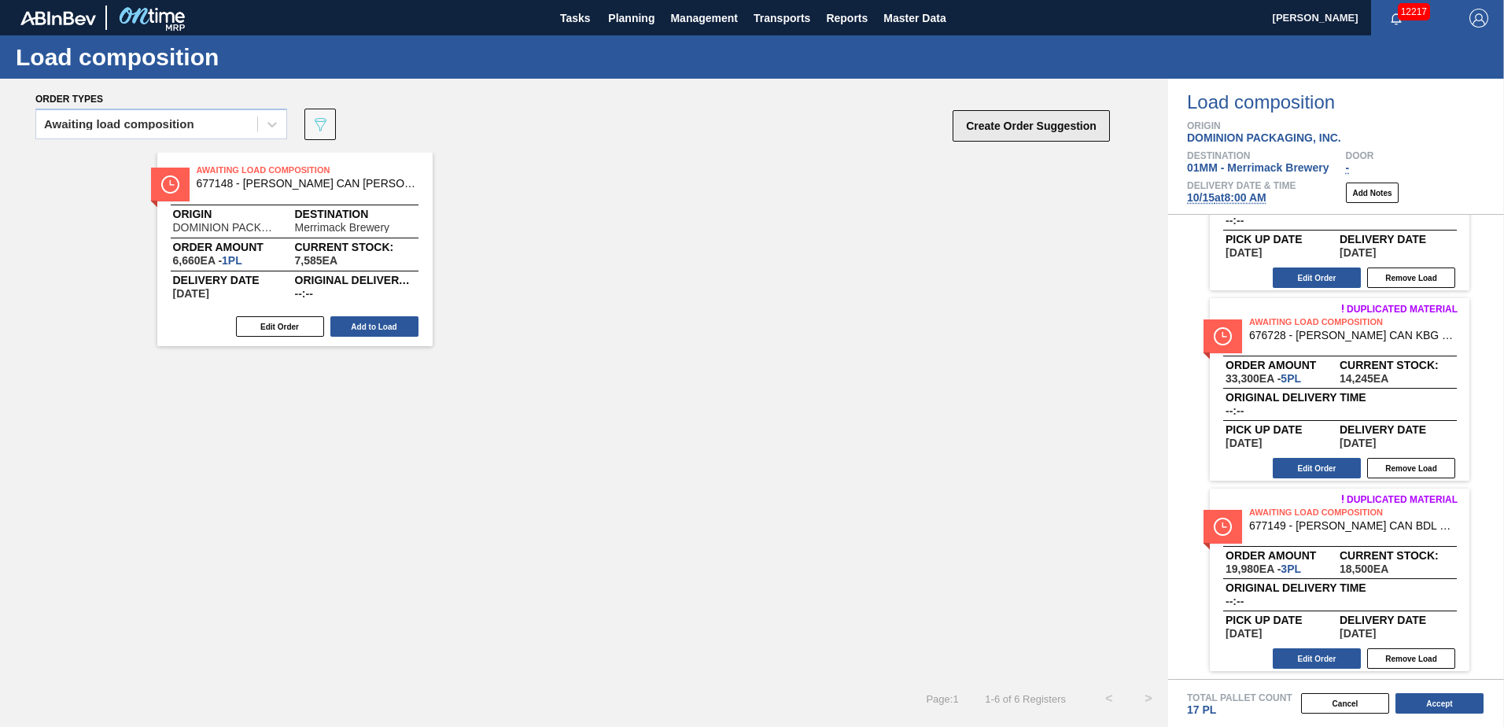
click at [1008, 127] on button "Create Order Suggestion" at bounding box center [1030, 125] width 157 height 31
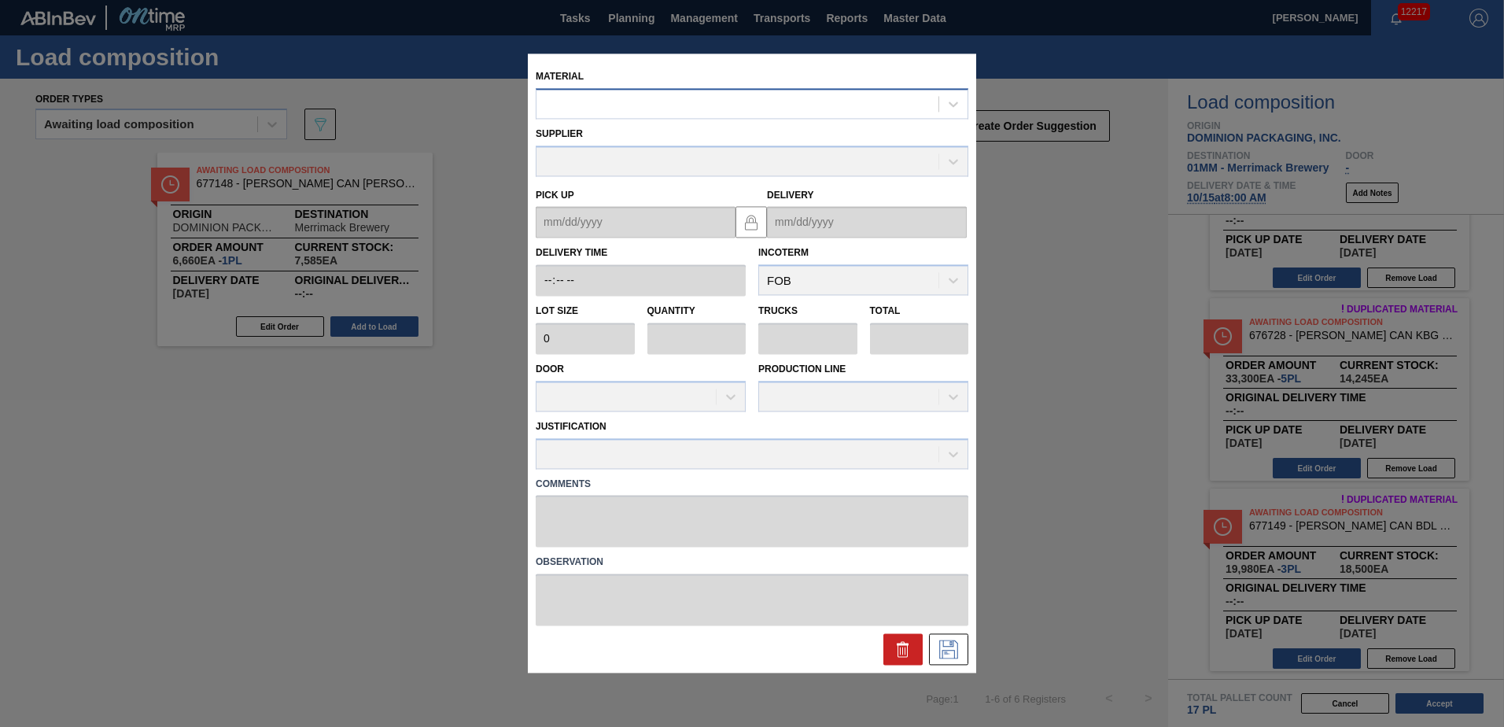
click at [692, 90] on div at bounding box center [752, 103] width 433 height 31
type input "676468"
click at [895, 650] on icon at bounding box center [902, 649] width 19 height 19
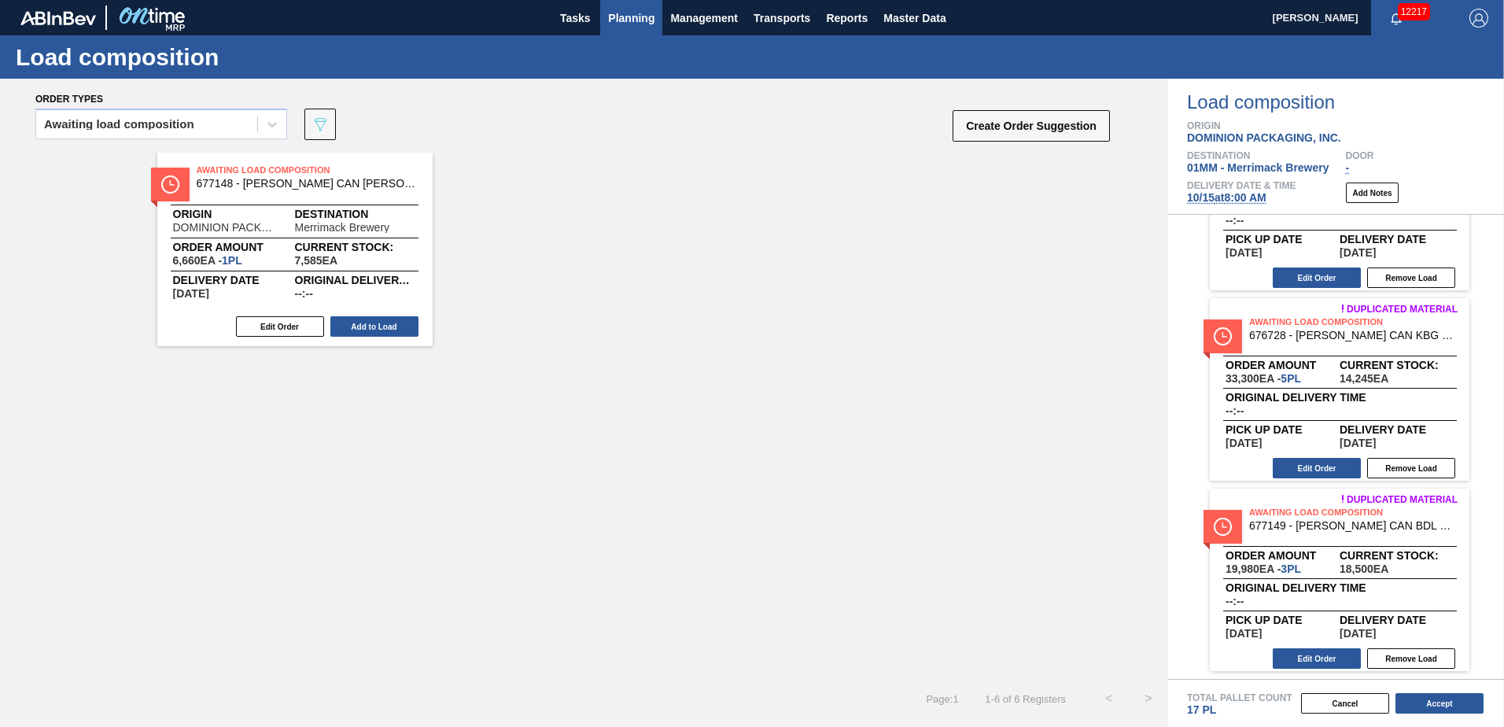
click at [630, 20] on span "Planning" at bounding box center [631, 18] width 46 height 19
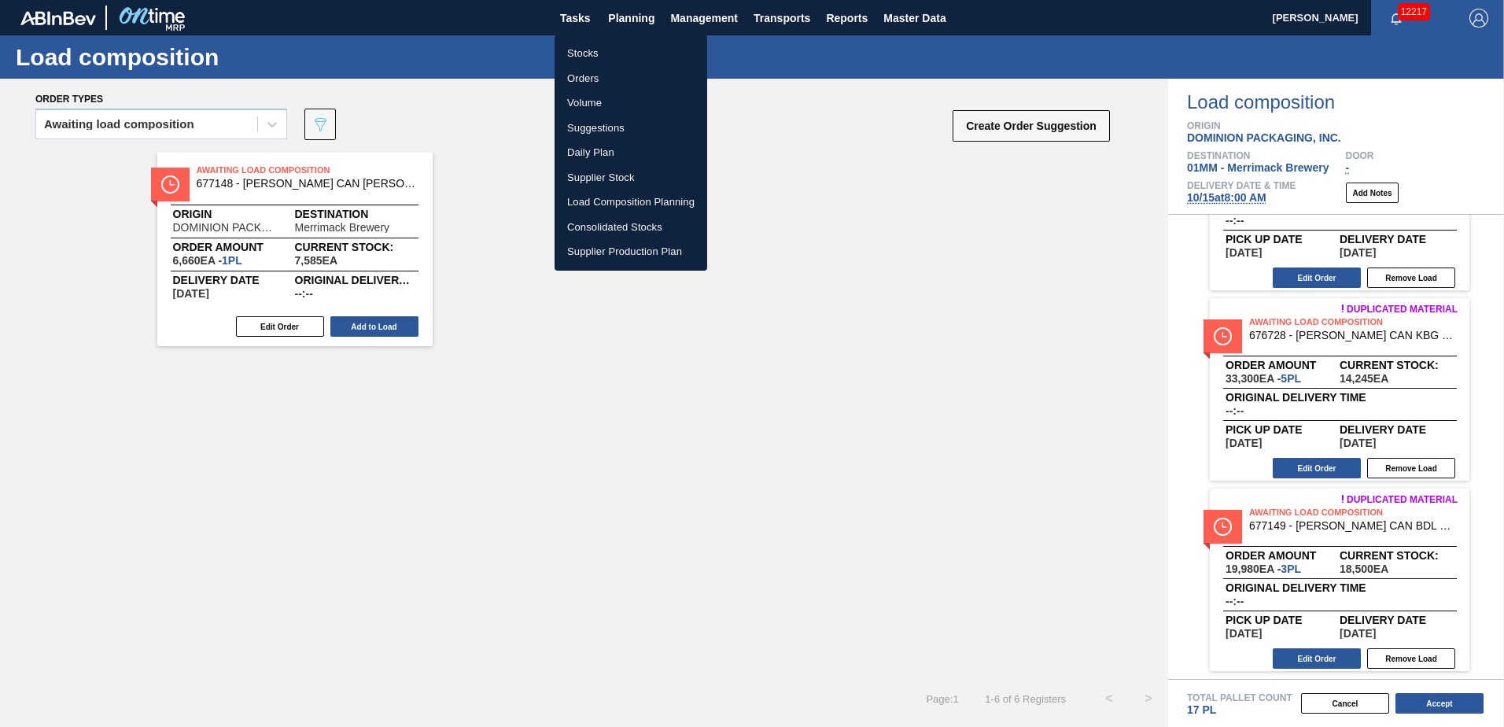
click at [587, 61] on li "Stocks" at bounding box center [630, 53] width 153 height 25
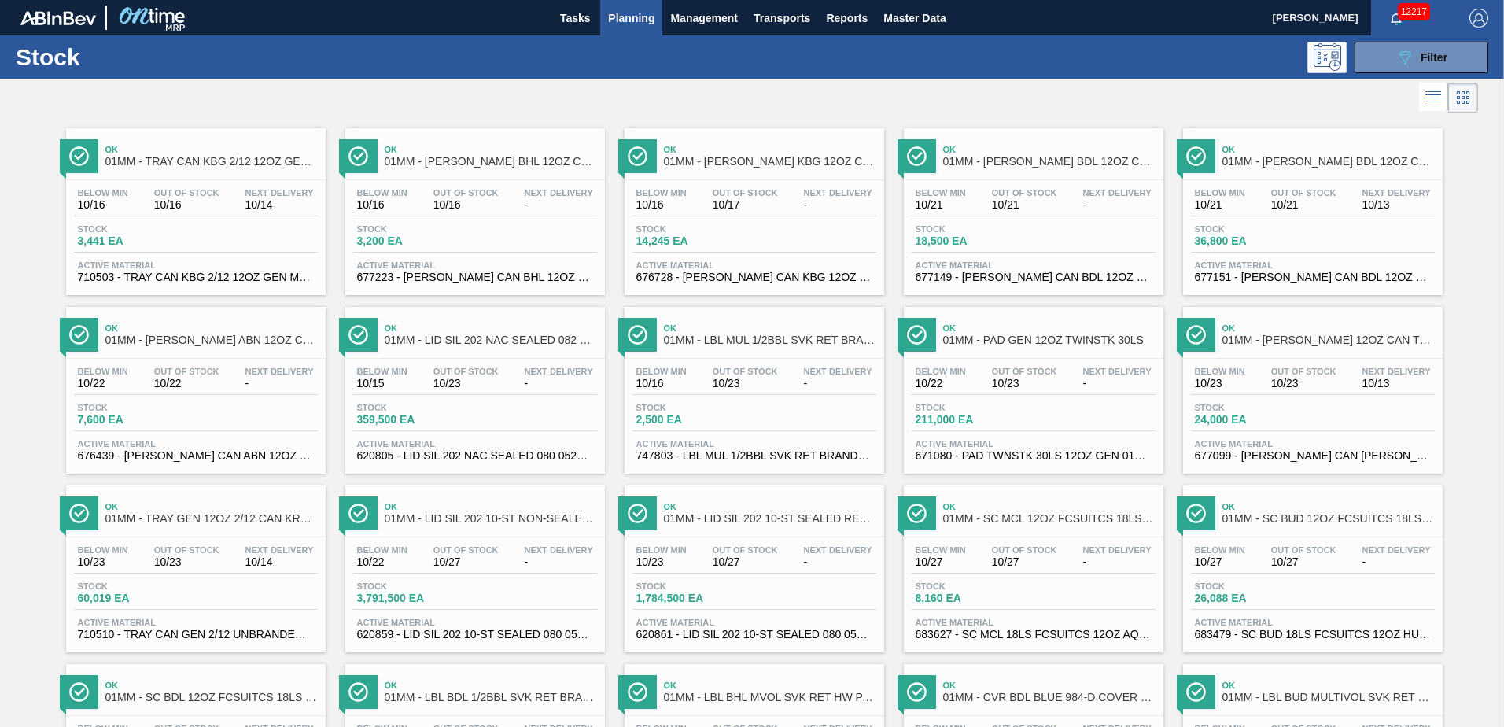
scroll to position [1163, 0]
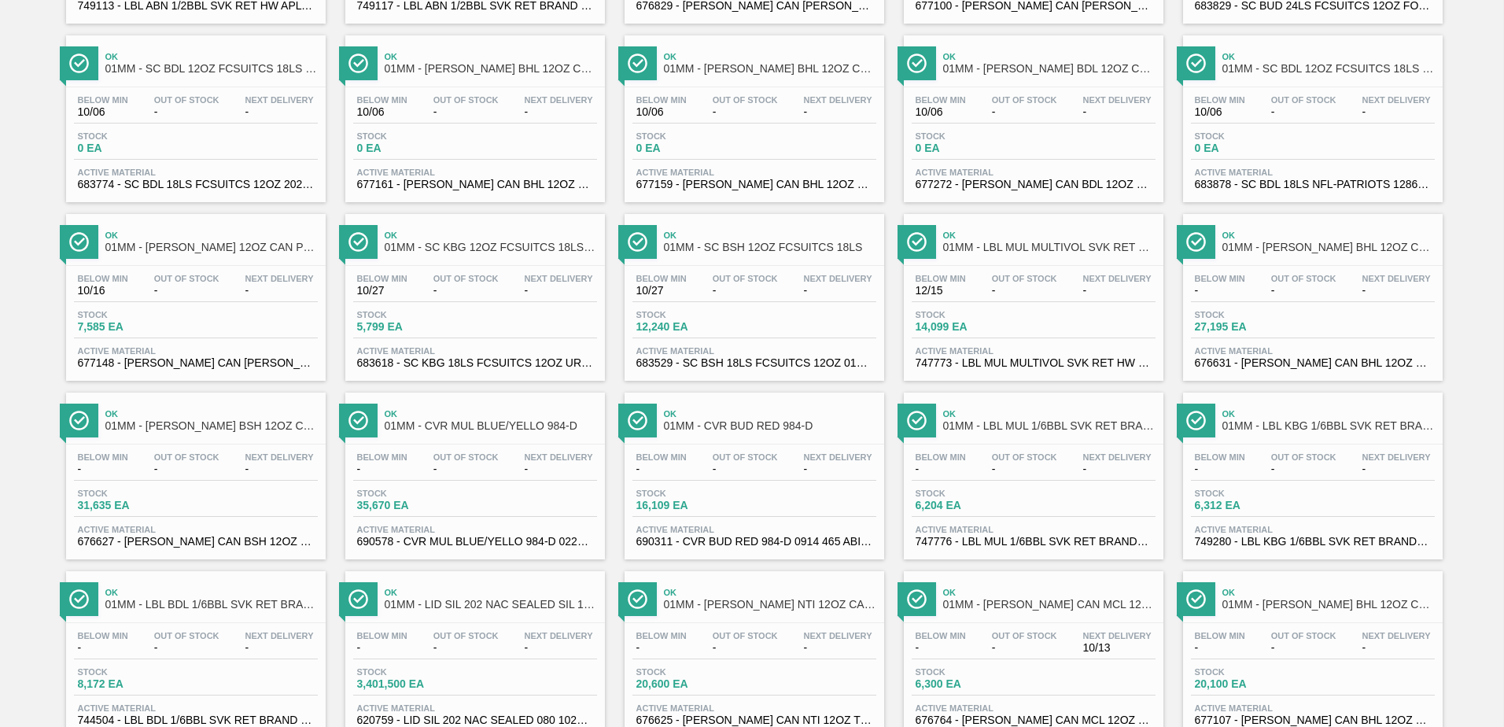
click at [204, 300] on div "Below Min 10/16 Out Of Stock - Next Delivery -" at bounding box center [196, 288] width 244 height 28
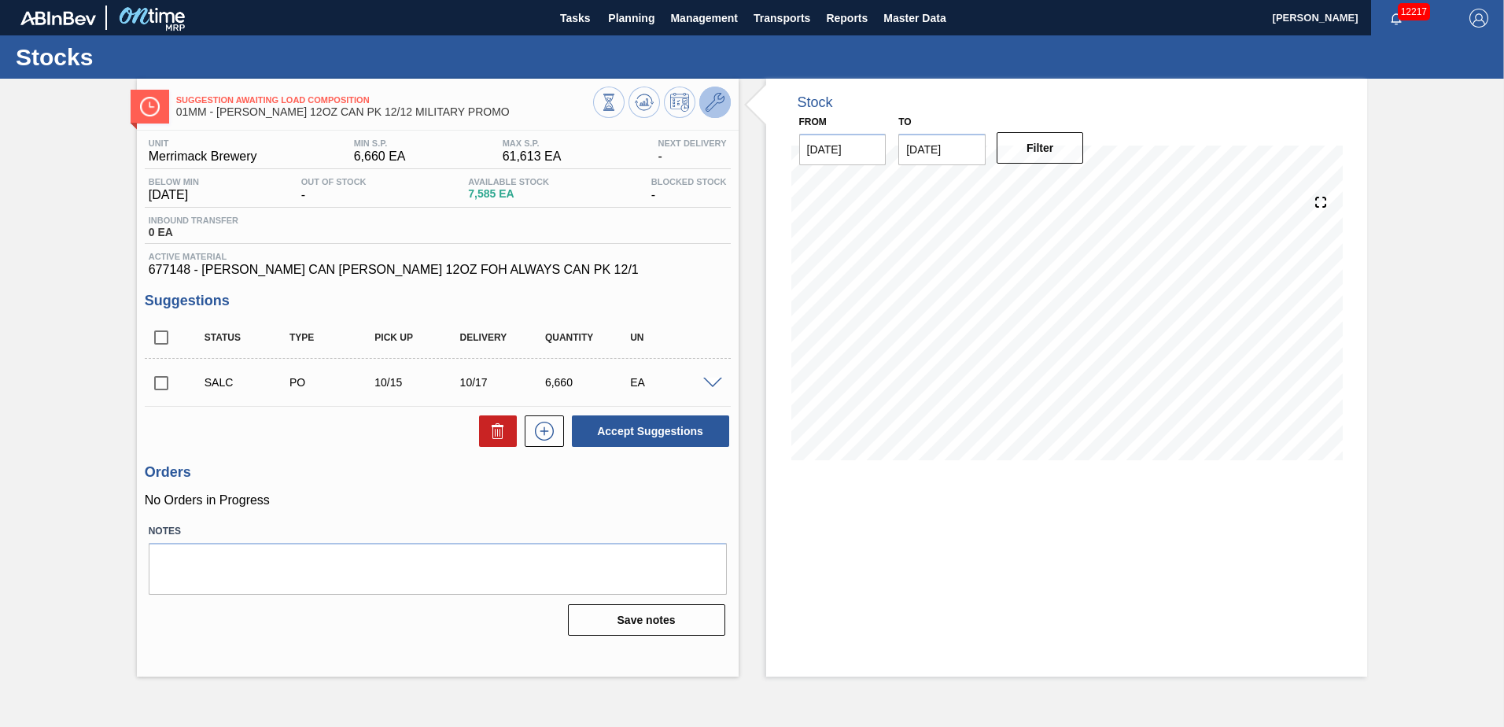
click at [712, 105] on icon at bounding box center [714, 102] width 19 height 19
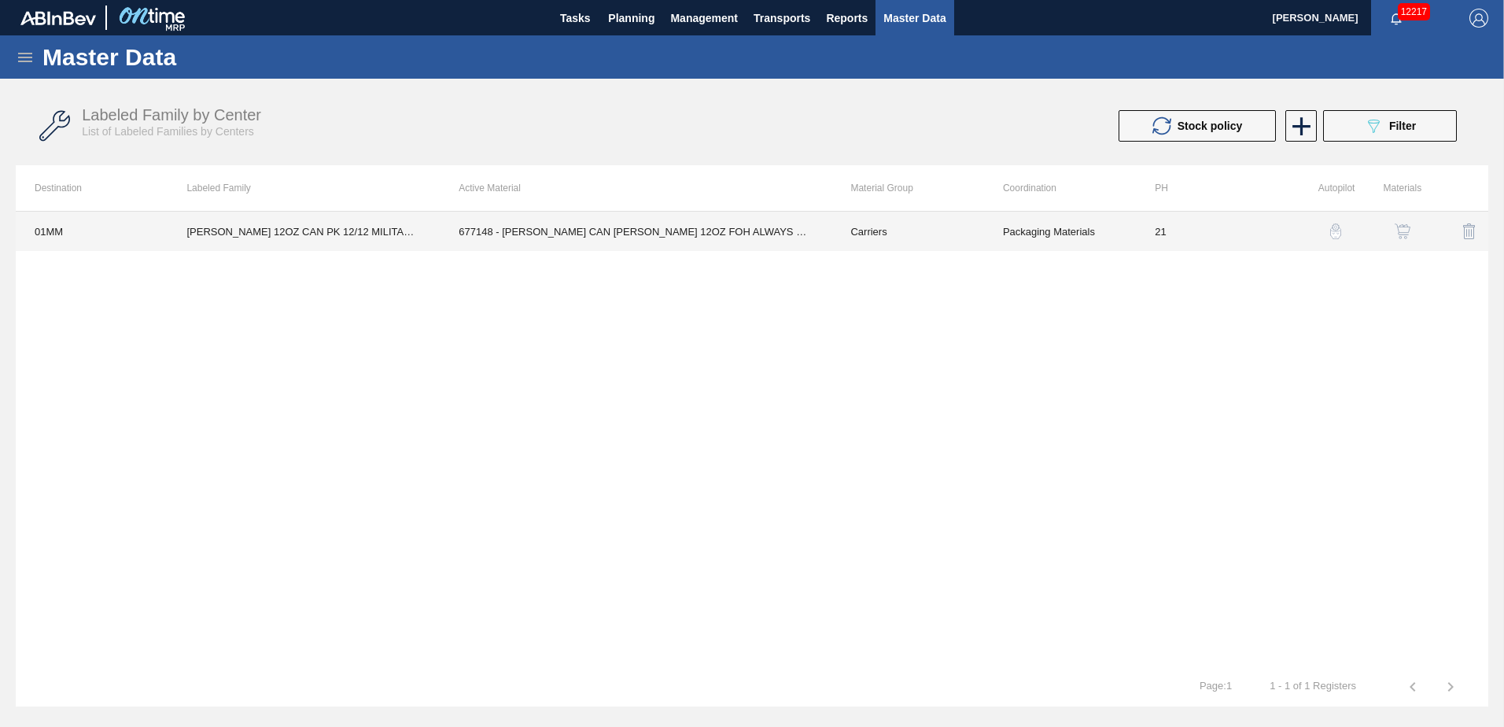
click at [794, 234] on td "677148 - [PERSON_NAME] CAN [PERSON_NAME] 12OZ FOH ALWAYS CAN PK 12/1" at bounding box center [636, 231] width 392 height 39
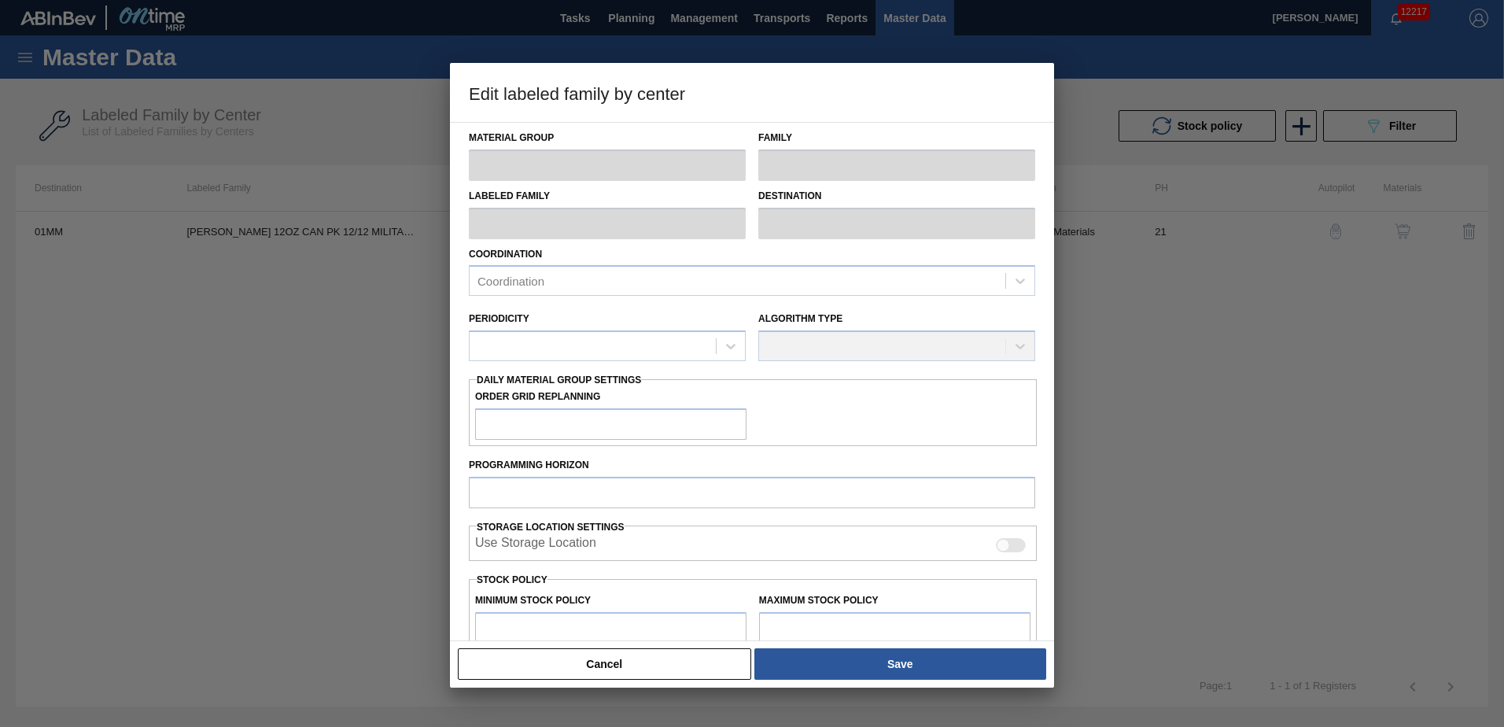
type input "Carriers"
type input "Can Carriers"
type input "CARR BUD 12OZ CAN PK 12/12 MILITARY PROMO"
type input "01MM - Merrimack Brewery"
type input "21"
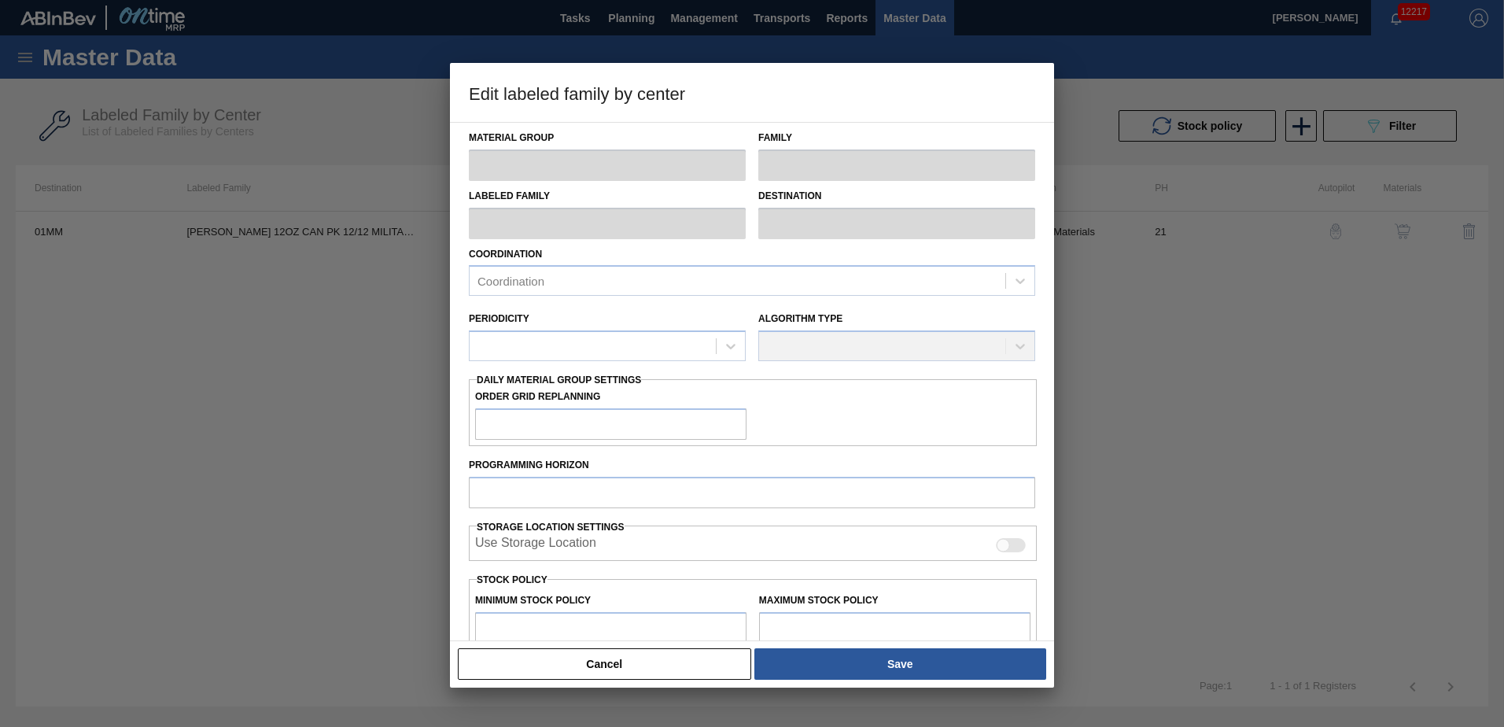
type input "6,660"
type input "61,613"
type input "0"
type input "6,660"
checkbox input "true"
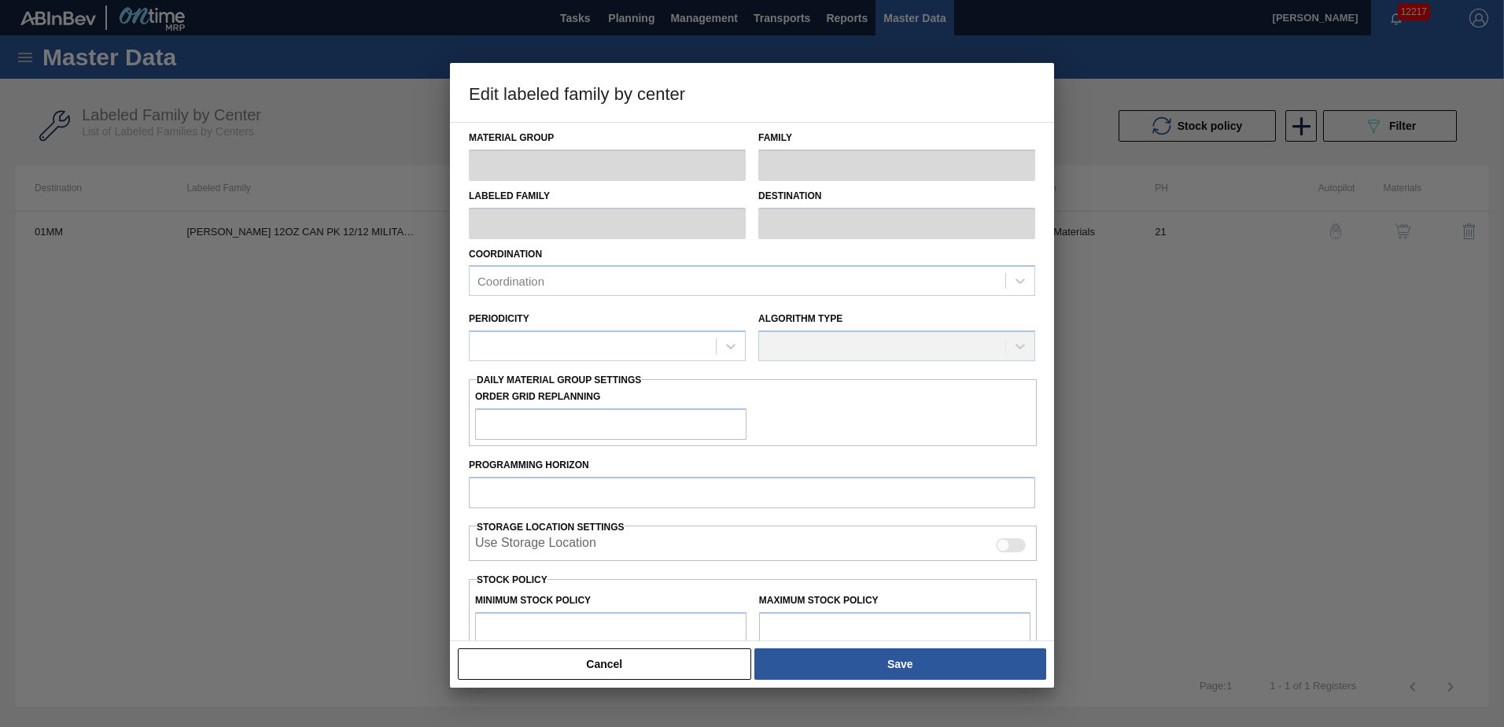
checkbox input "true"
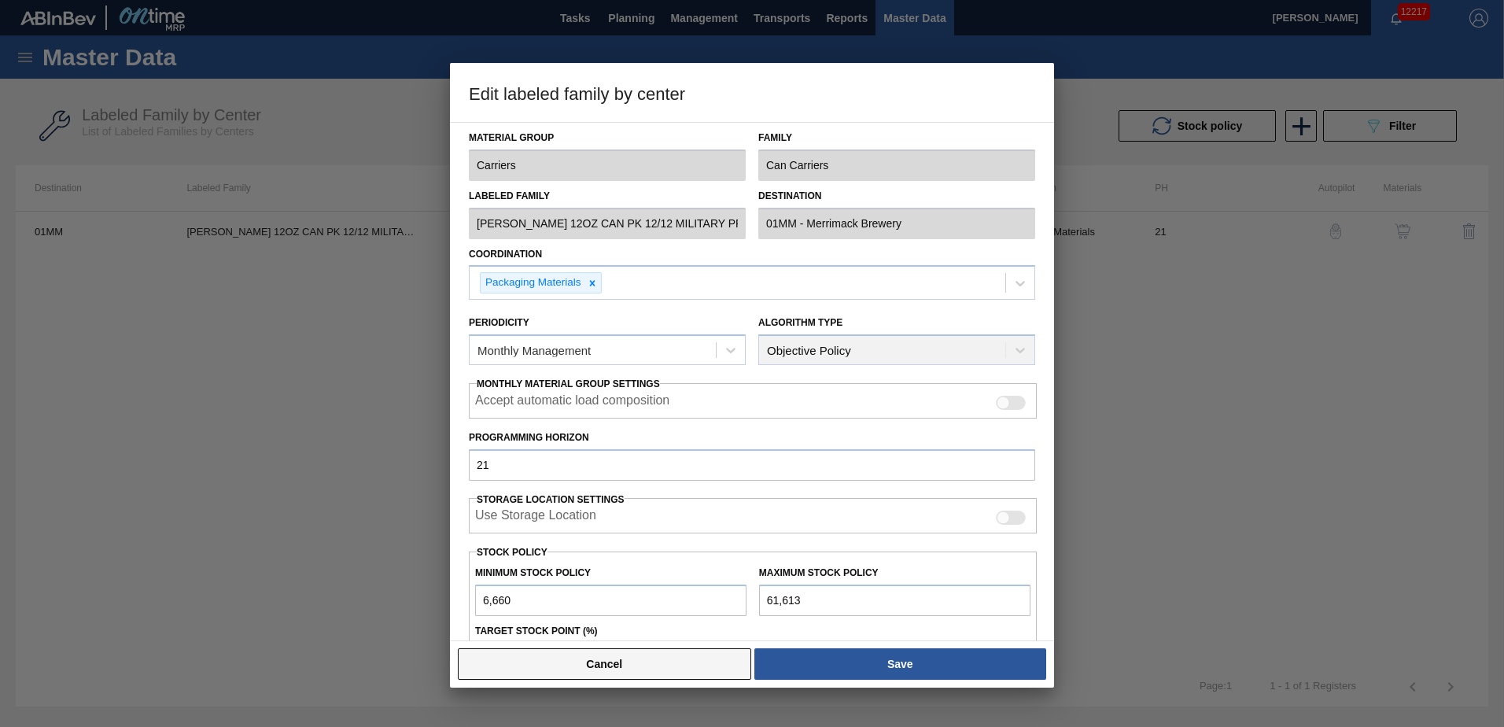
click at [683, 664] on button "Cancel" at bounding box center [604, 663] width 293 height 31
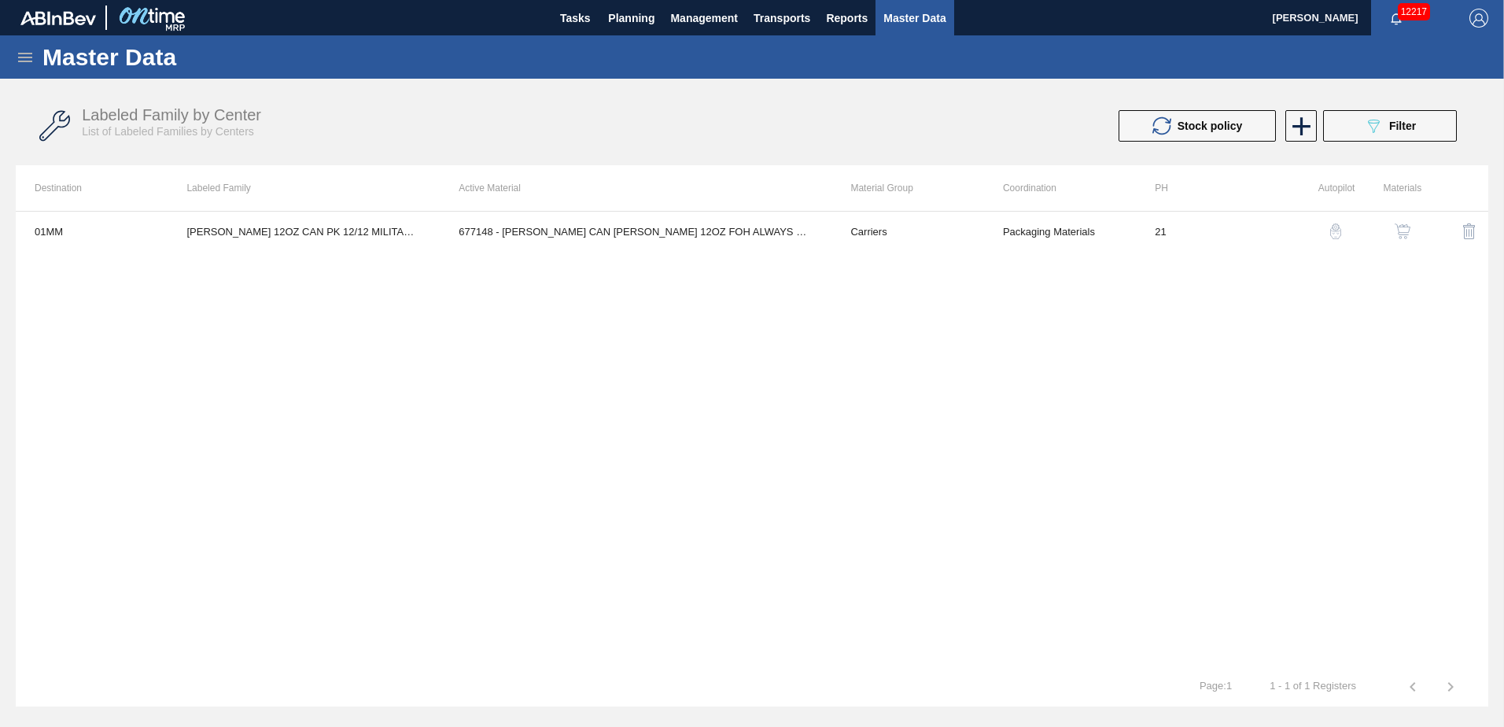
click at [1395, 229] on img "button" at bounding box center [1402, 231] width 16 height 16
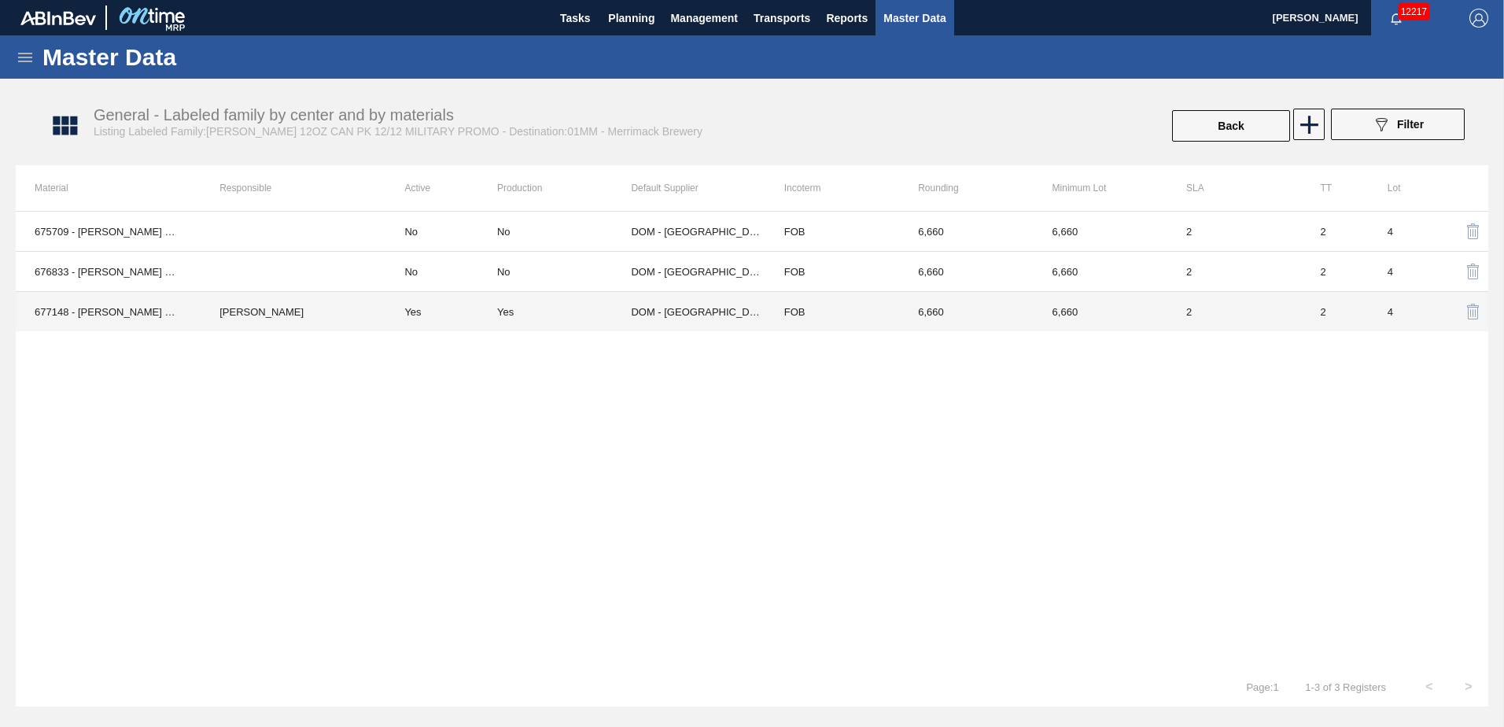
click at [660, 313] on td "DOM - [GEOGRAPHIC_DATA]" at bounding box center [698, 312] width 134 height 40
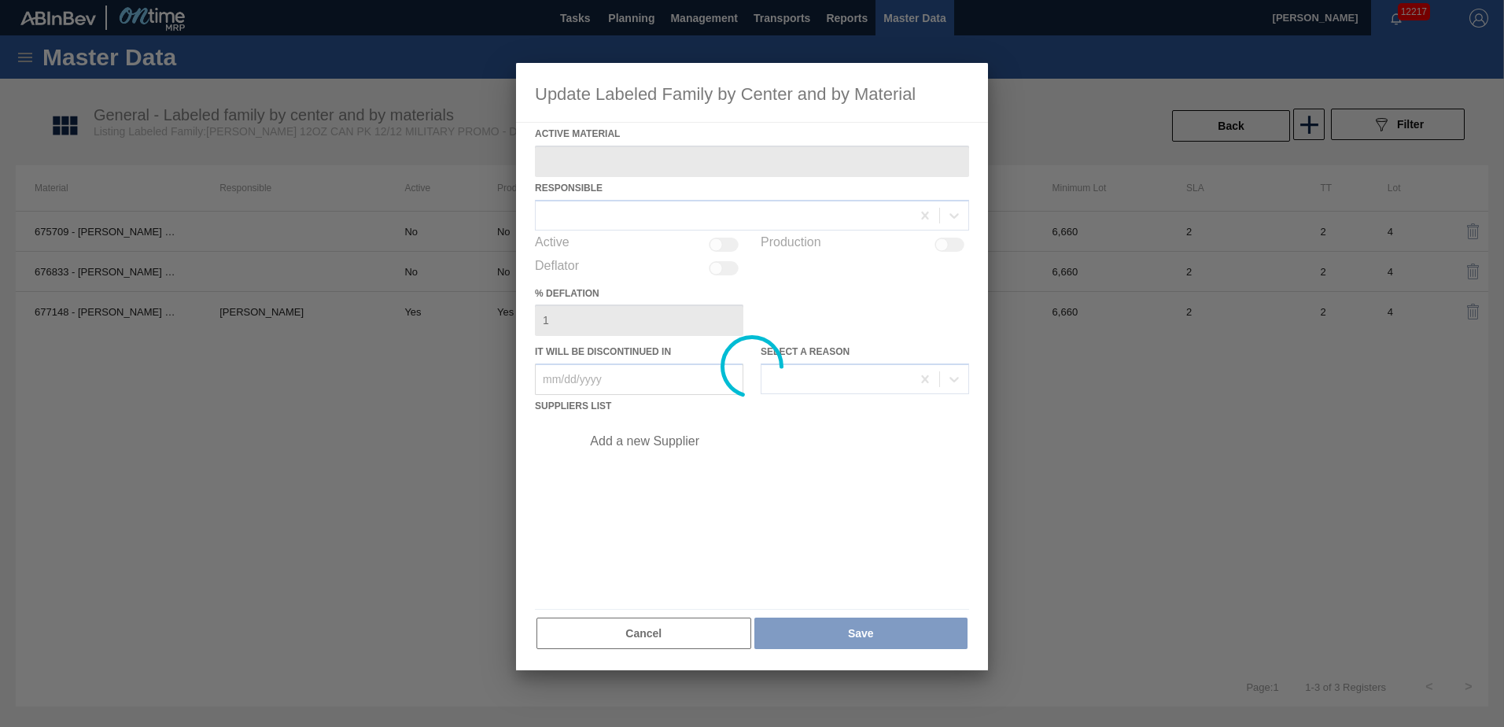
type Material "677148 - [PERSON_NAME] CAN [PERSON_NAME] 12OZ FOH ALWAYS CAN PK 12/1"
checkbox input "true"
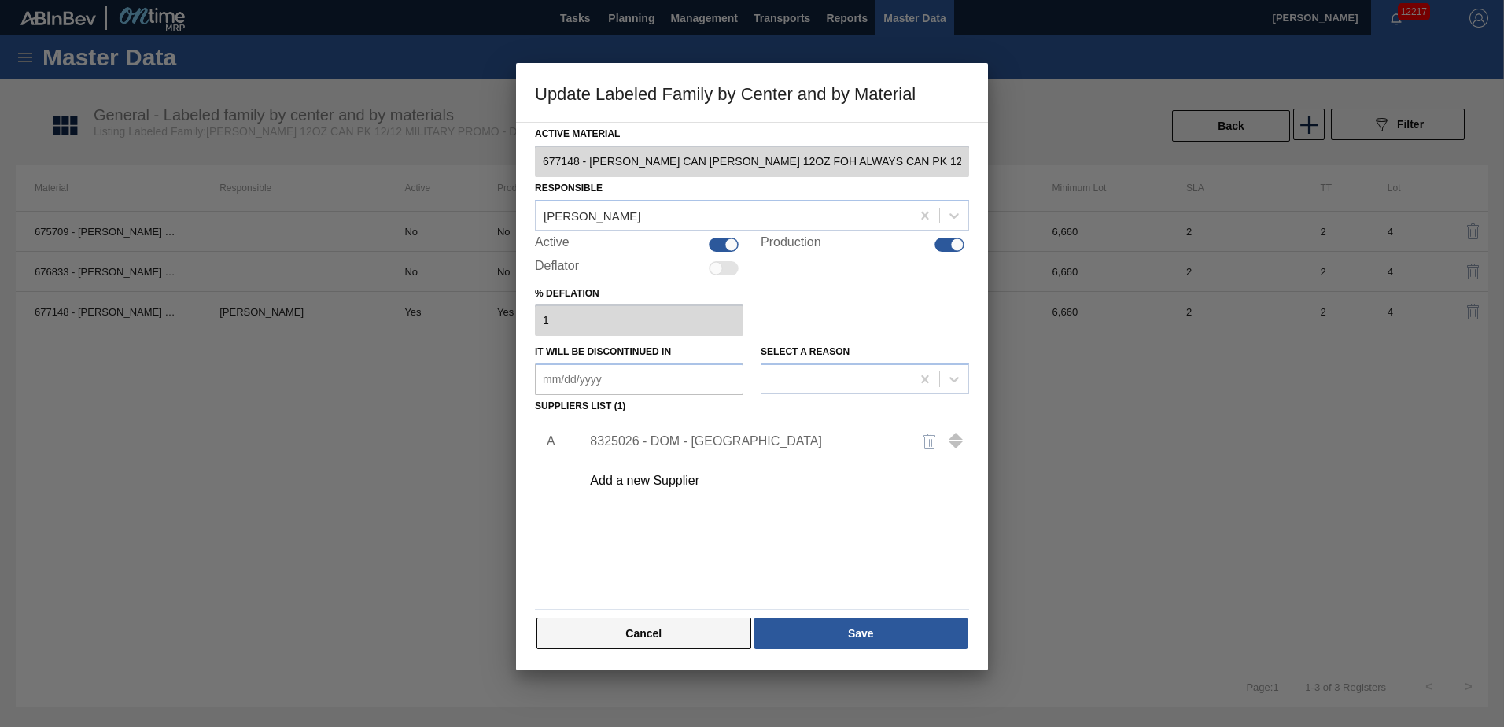
click at [662, 620] on button "Cancel" at bounding box center [643, 632] width 215 height 31
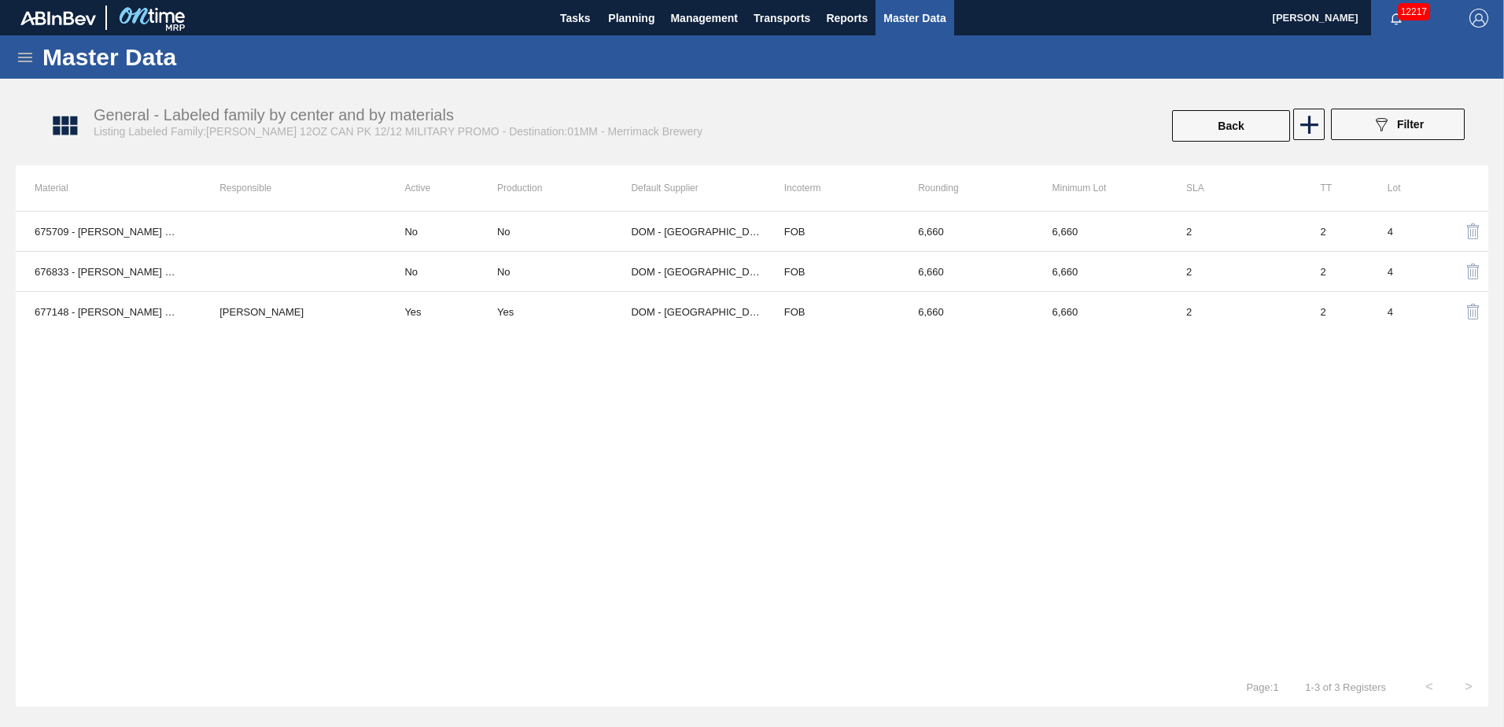
click at [782, 483] on div "675709 - CARR CAN BUD 12OZ CAN PK 12/12 CAN 0721 No No DOM - Richmond FOB 6,660…" at bounding box center [752, 439] width 1472 height 456
click at [628, 16] on span "Planning" at bounding box center [631, 18] width 46 height 19
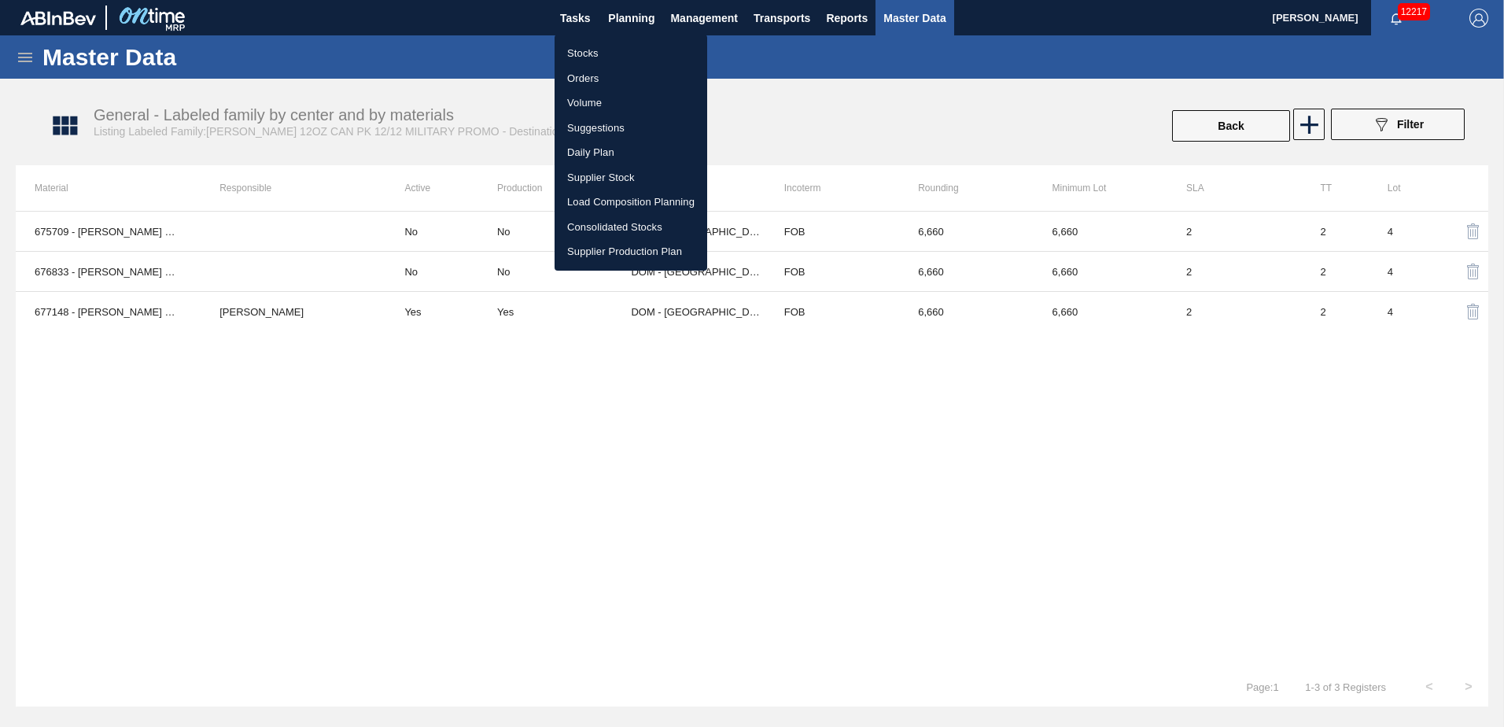
click at [609, 202] on li "Load Composition Planning" at bounding box center [630, 202] width 153 height 25
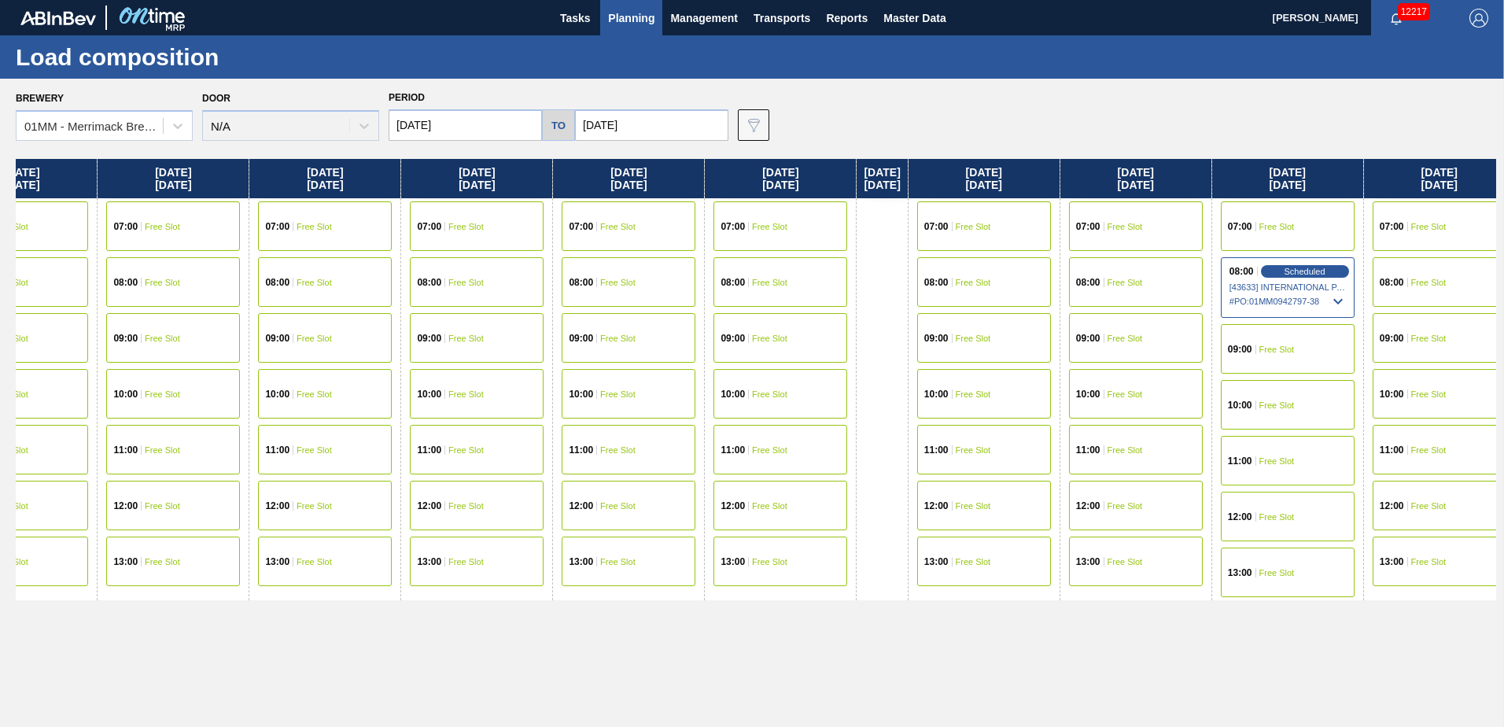
drag, startPoint x: 1251, startPoint y: 319, endPoint x: 632, endPoint y: 329, distance: 619.0
click at [632, 329] on div "[DATE] 07:00 Free Slot 08:00 Free Slot 10:00 Free Slot 11:00 Free Slot 12:00 Fr…" at bounding box center [756, 438] width 1480 height 559
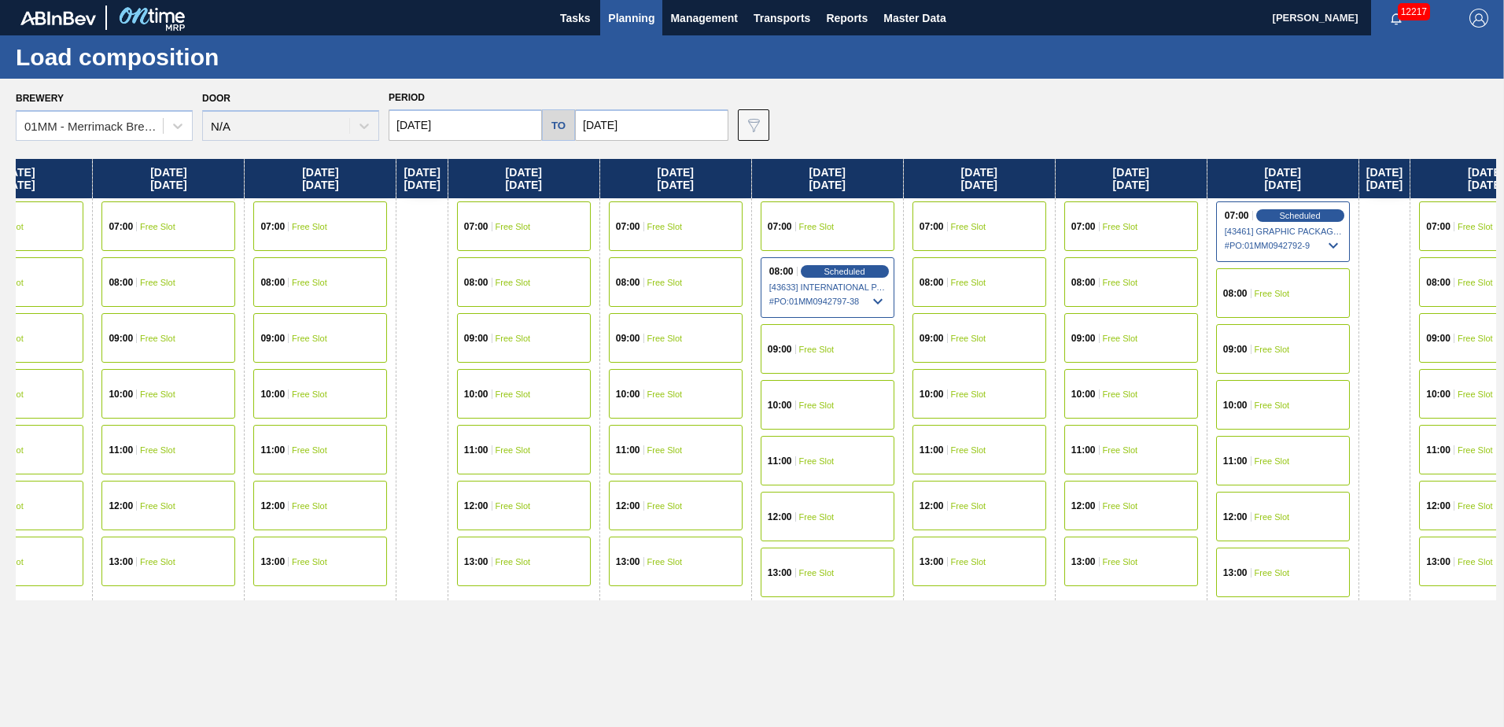
drag, startPoint x: 1096, startPoint y: 343, endPoint x: 627, endPoint y: 344, distance: 469.5
click at [556, 348] on div "[DATE] 07:00 Free Slot 08:00 Free Slot 10:00 Free Slot 11:00 Free Slot 12:00 Fr…" at bounding box center [756, 438] width 1480 height 559
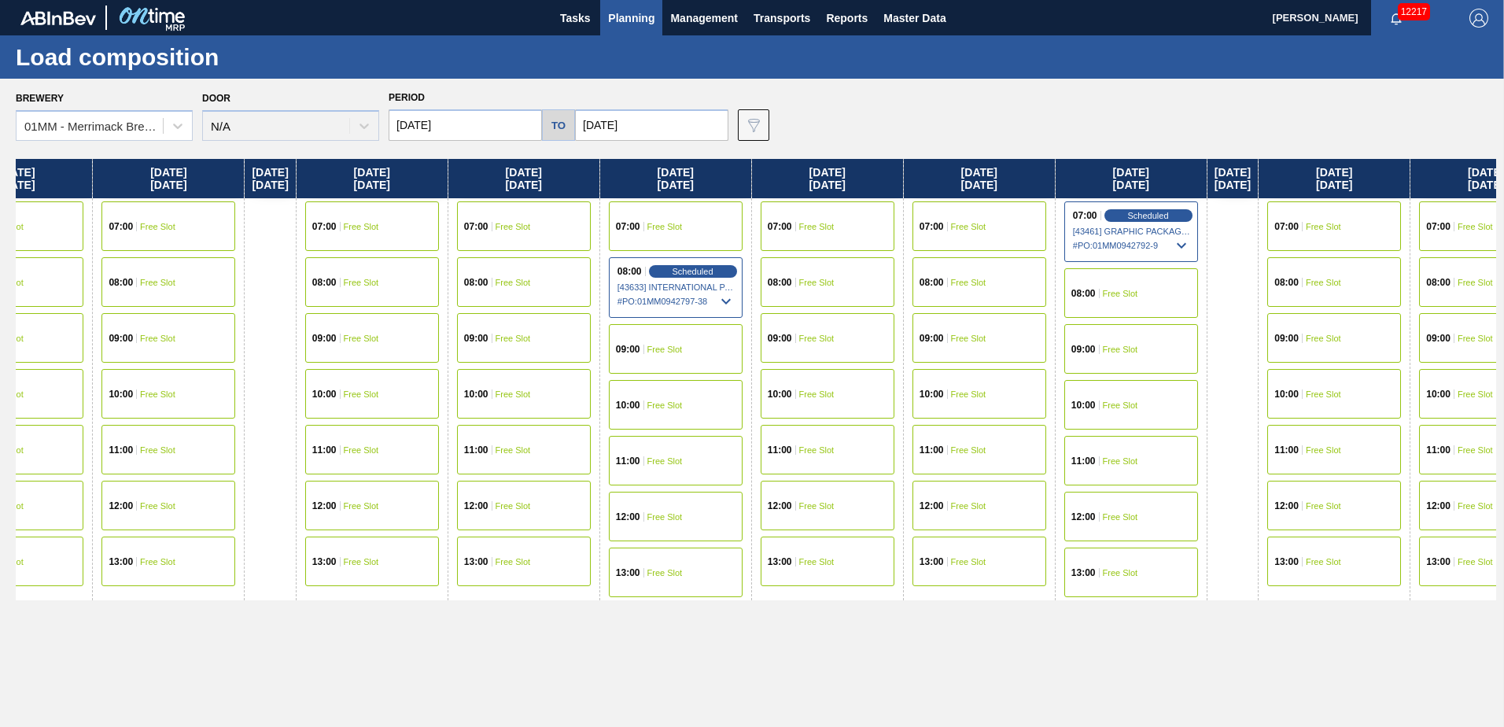
click at [834, 278] on span "Free Slot" at bounding box center [816, 282] width 35 height 9
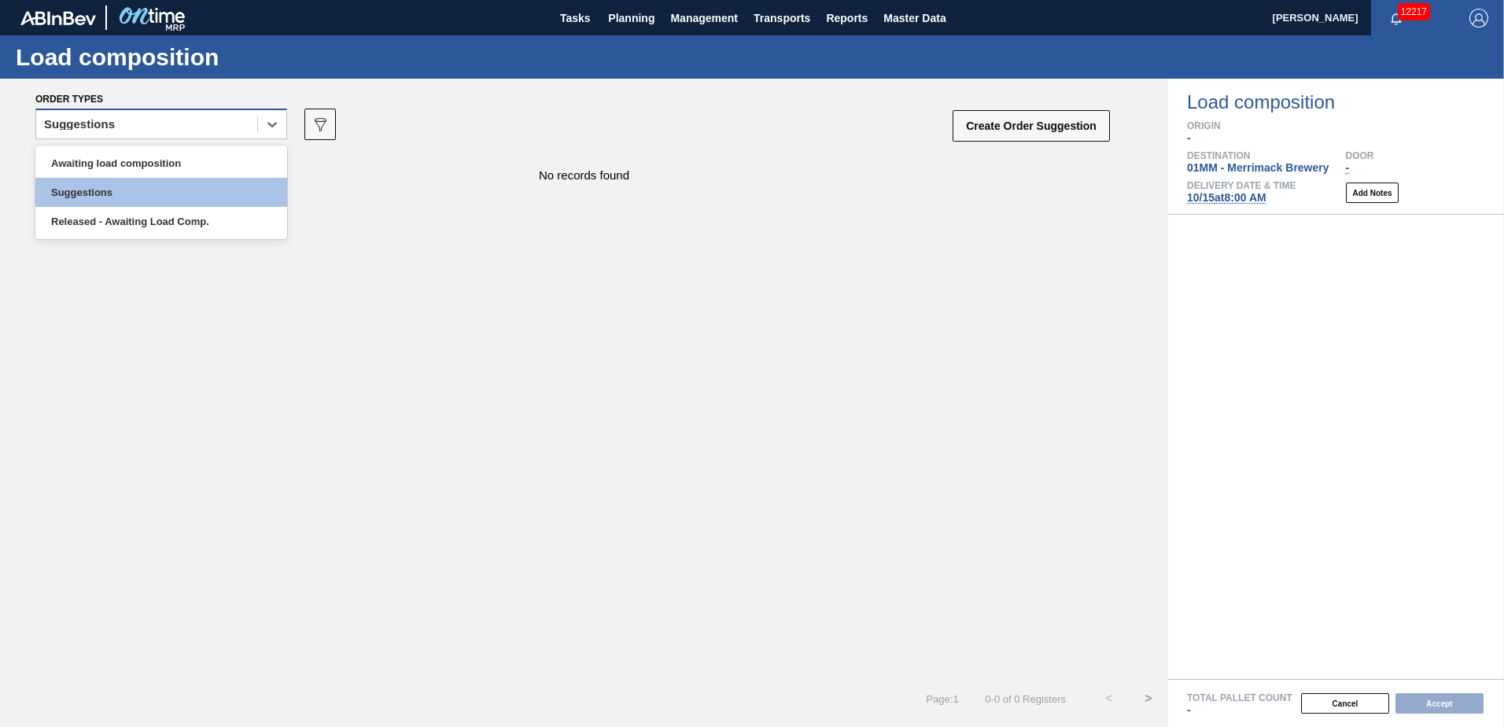
drag, startPoint x: 193, startPoint y: 117, endPoint x: 182, endPoint y: 127, distance: 15.0
click at [194, 117] on div "Suggestions" at bounding box center [146, 124] width 221 height 23
click at [144, 153] on div "Awaiting load composition" at bounding box center [161, 163] width 252 height 29
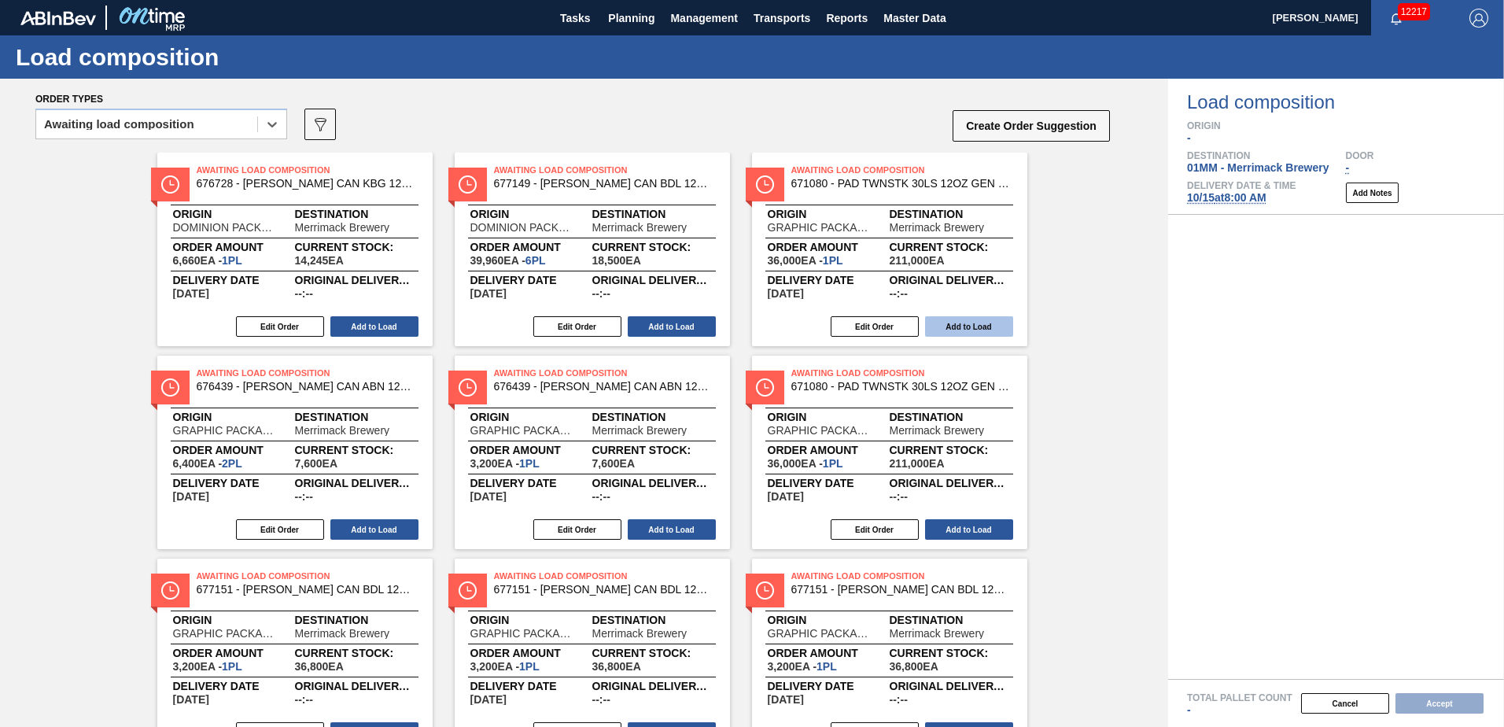
click at [966, 322] on button "Add to Load" at bounding box center [969, 326] width 88 height 20
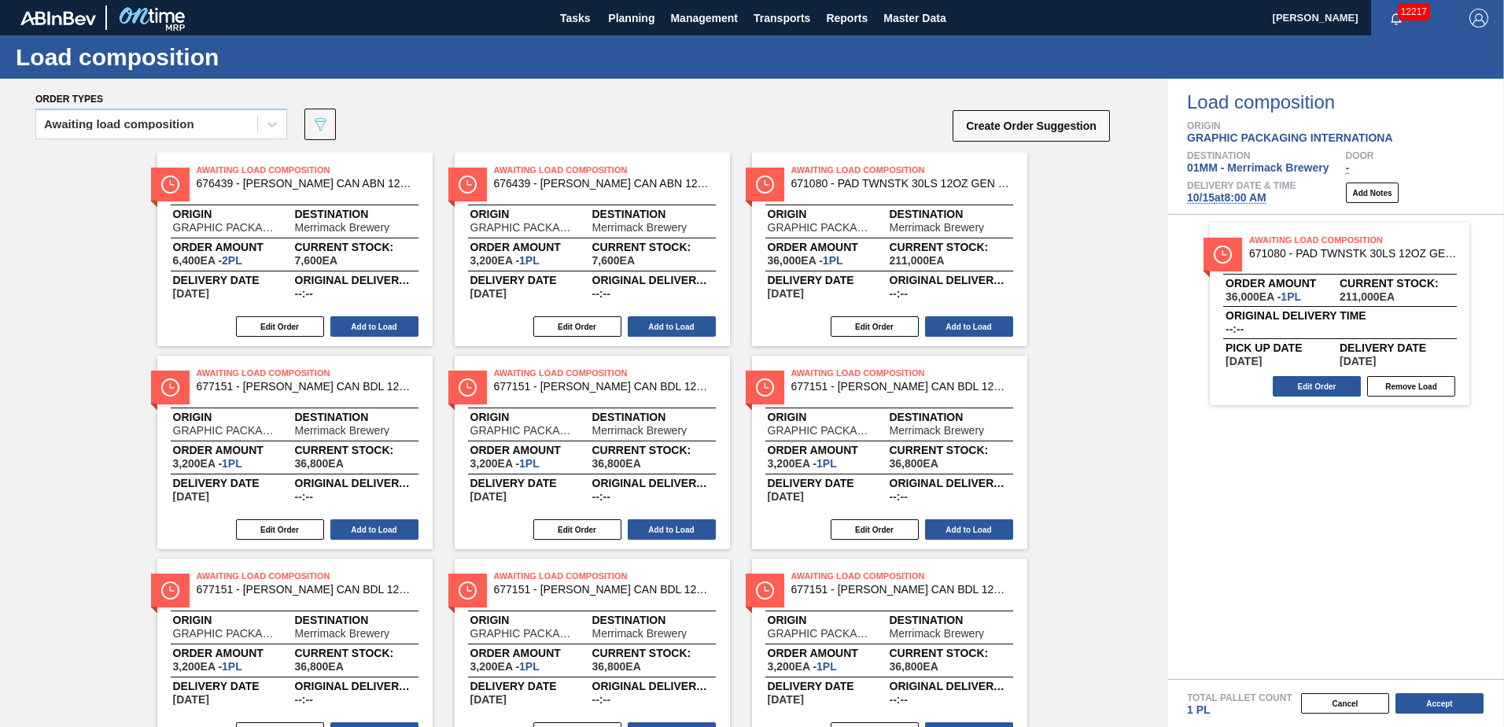
click at [966, 322] on button "Add to Load" at bounding box center [969, 326] width 88 height 20
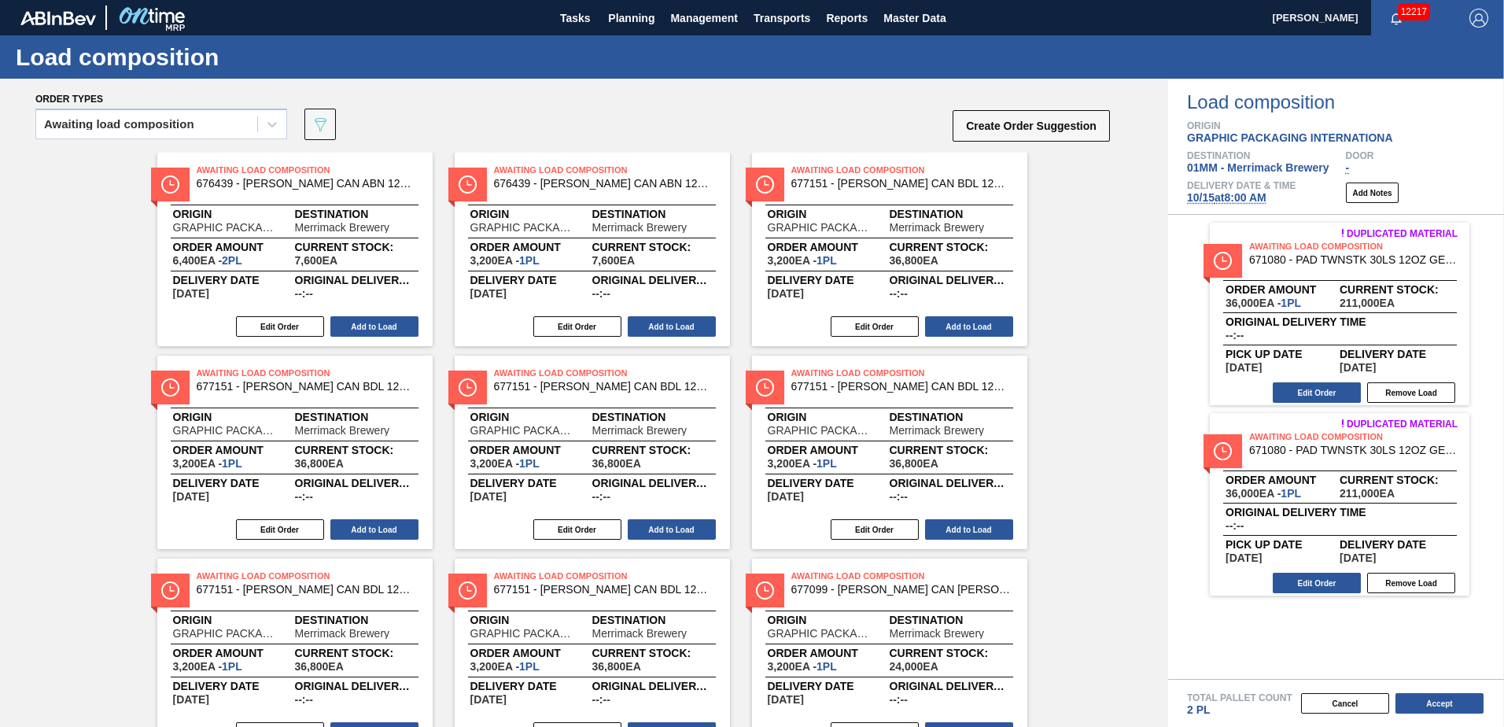
click at [966, 322] on button "Add to Load" at bounding box center [969, 326] width 88 height 20
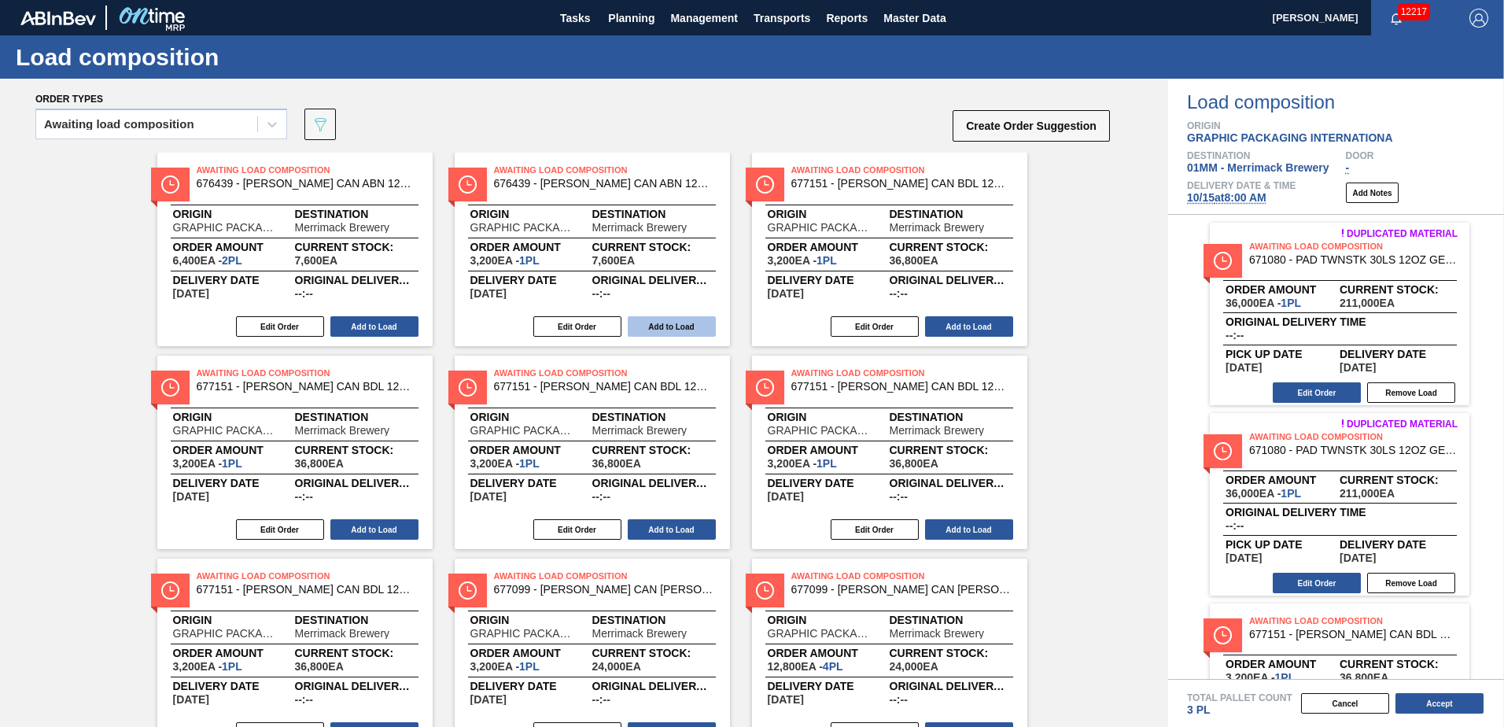
click at [679, 331] on button "Add to Load" at bounding box center [672, 326] width 88 height 20
click at [394, 322] on button "Add to Load" at bounding box center [374, 326] width 88 height 20
click at [362, 523] on button "Add to Load" at bounding box center [374, 529] width 88 height 20
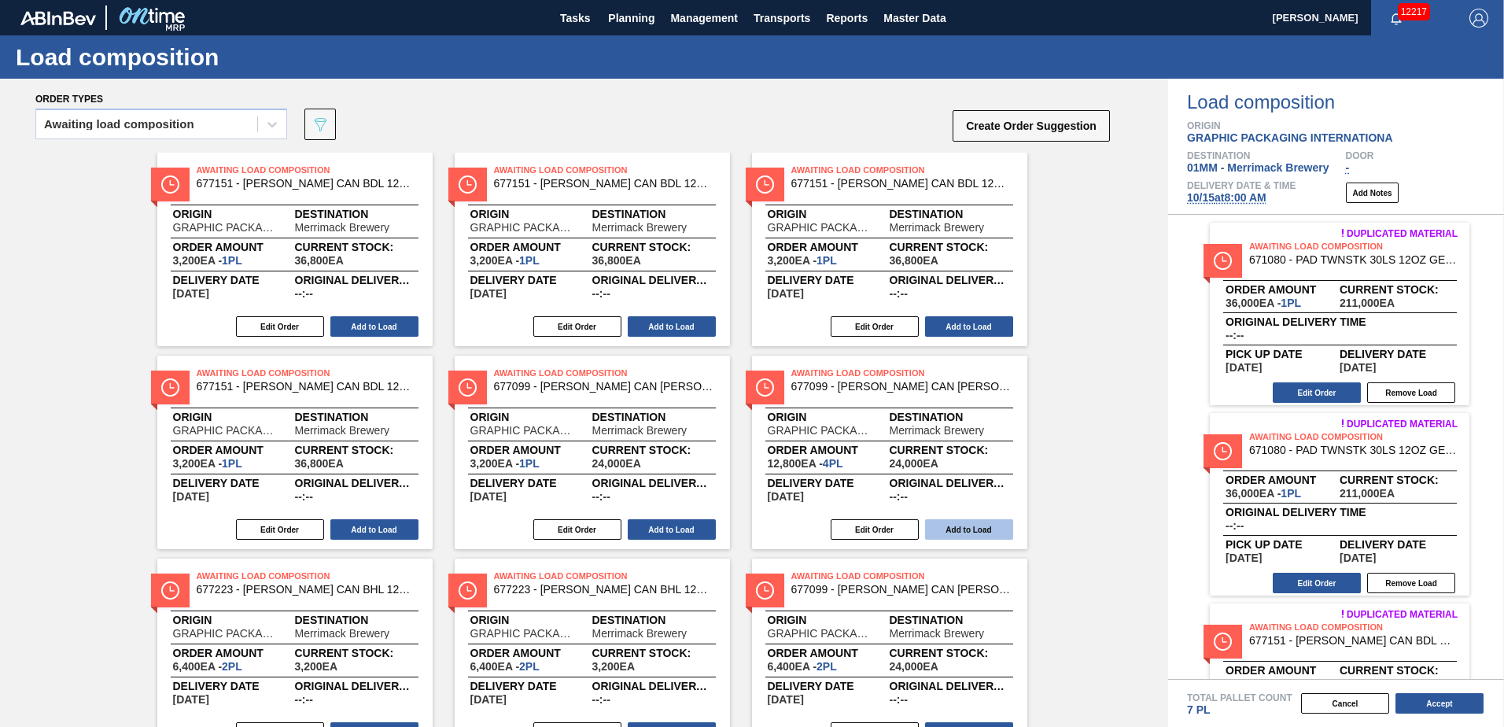
click at [965, 527] on button "Add to Load" at bounding box center [969, 529] width 88 height 20
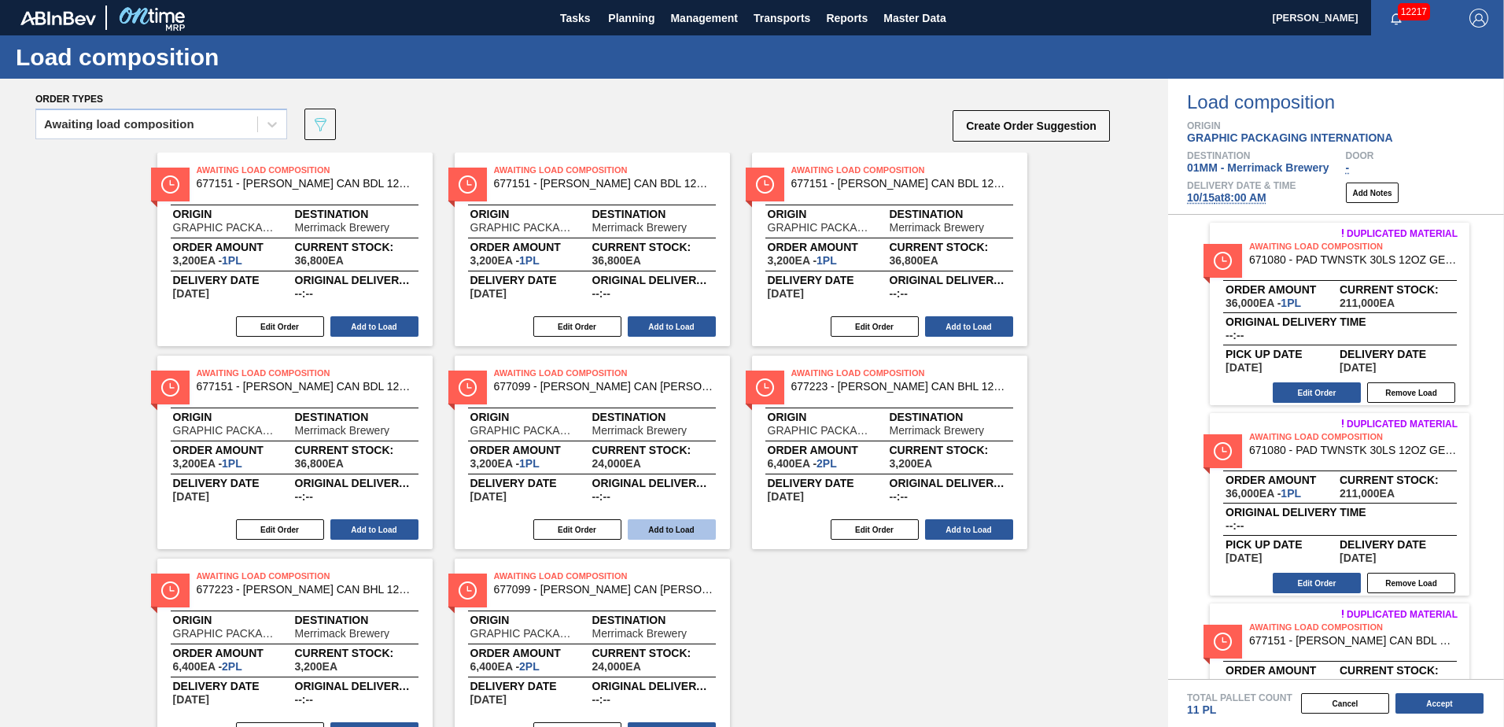
click at [665, 525] on button "Add to Load" at bounding box center [672, 529] width 88 height 20
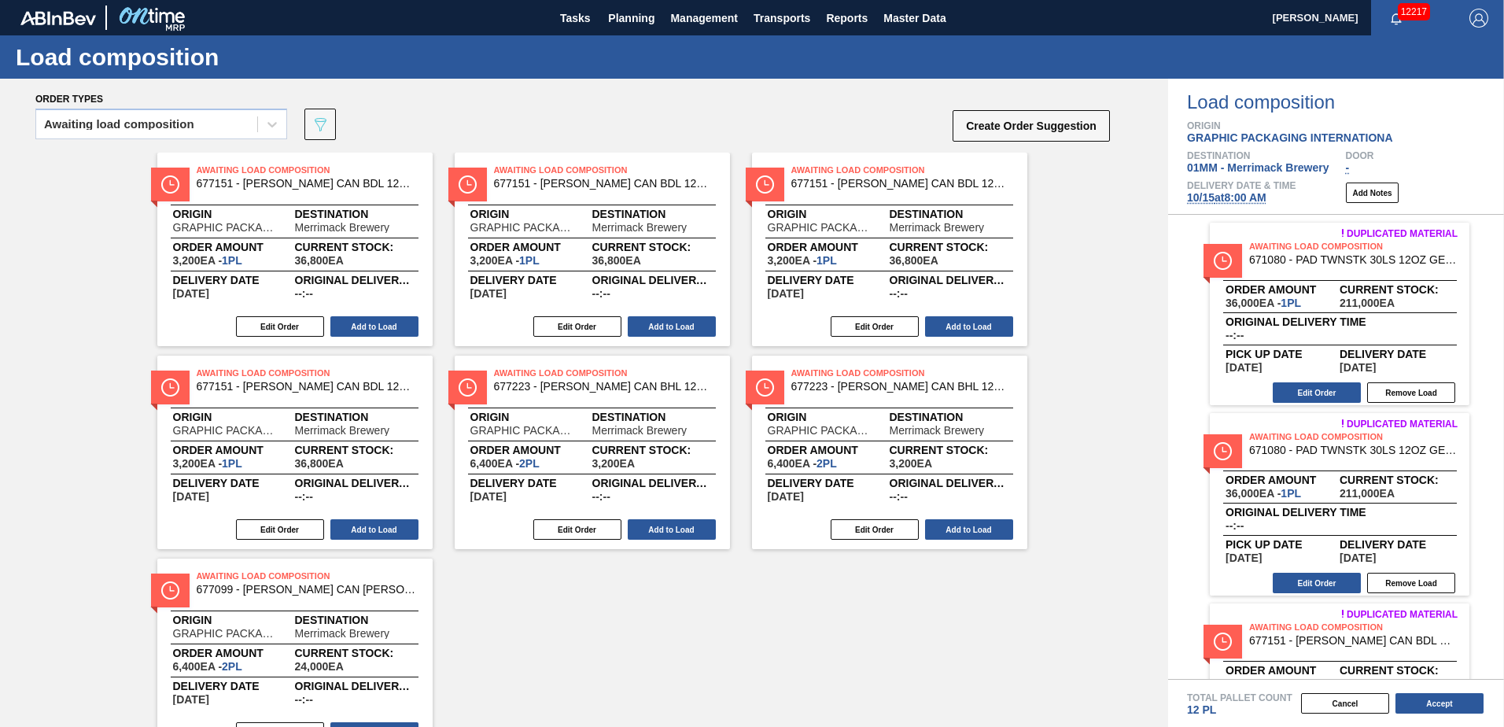
scroll to position [72, 0]
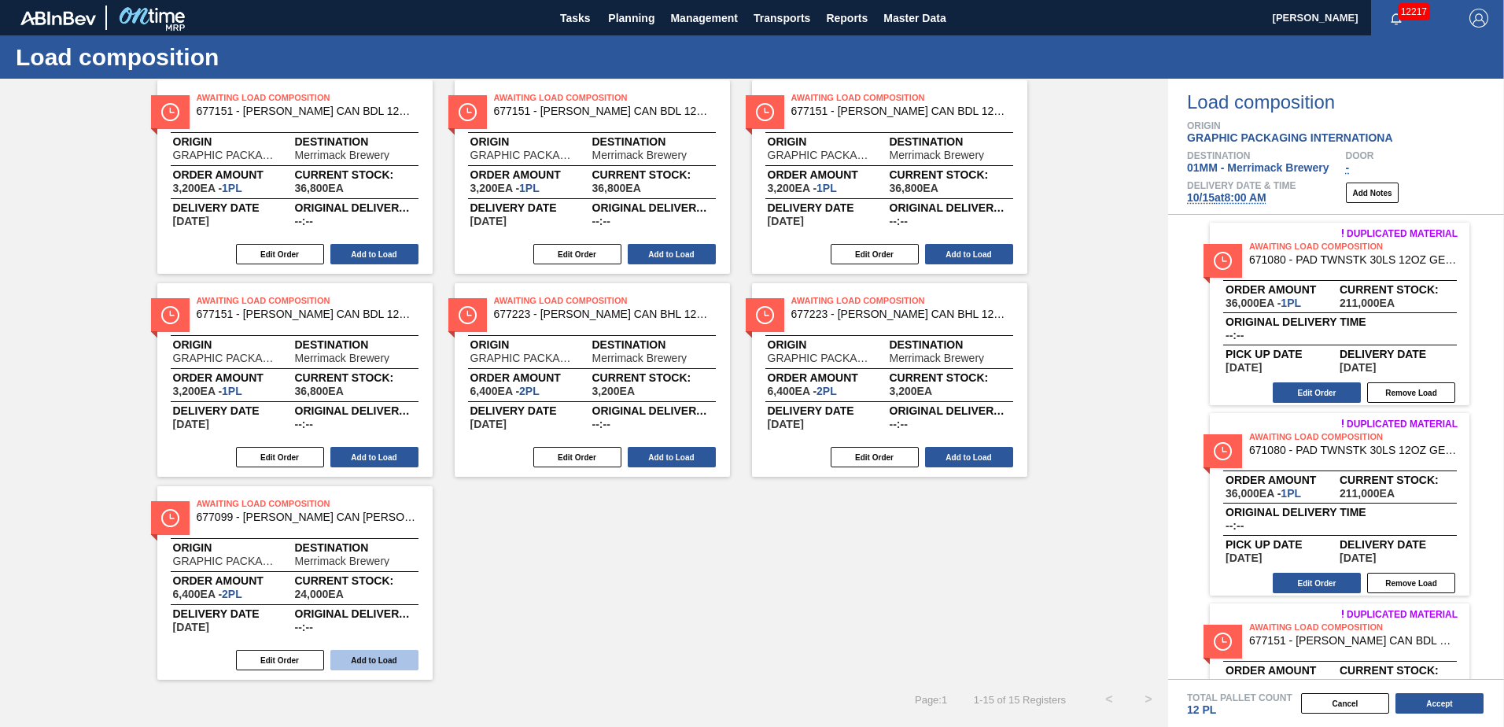
click at [362, 650] on button "Add to Load" at bounding box center [374, 660] width 88 height 20
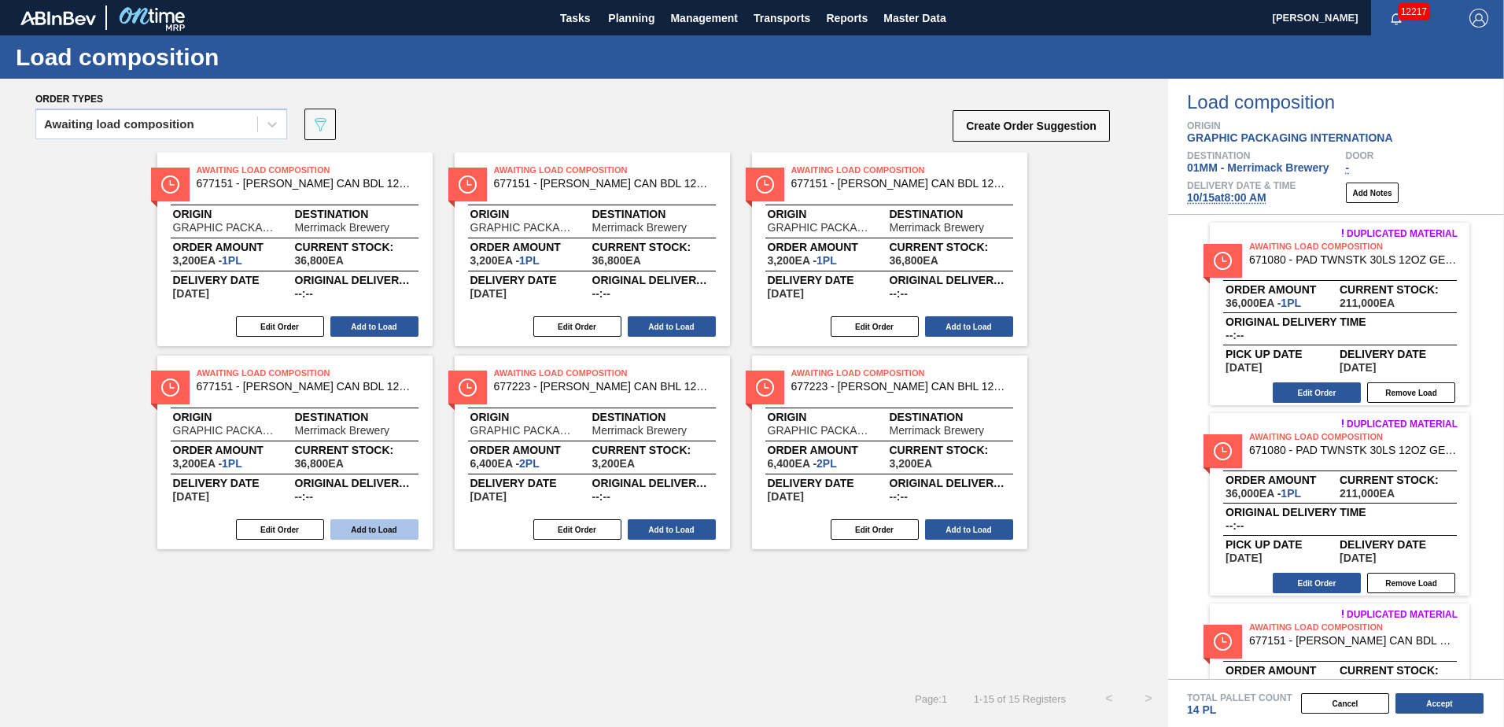
click at [357, 532] on button "Add to Load" at bounding box center [374, 529] width 88 height 20
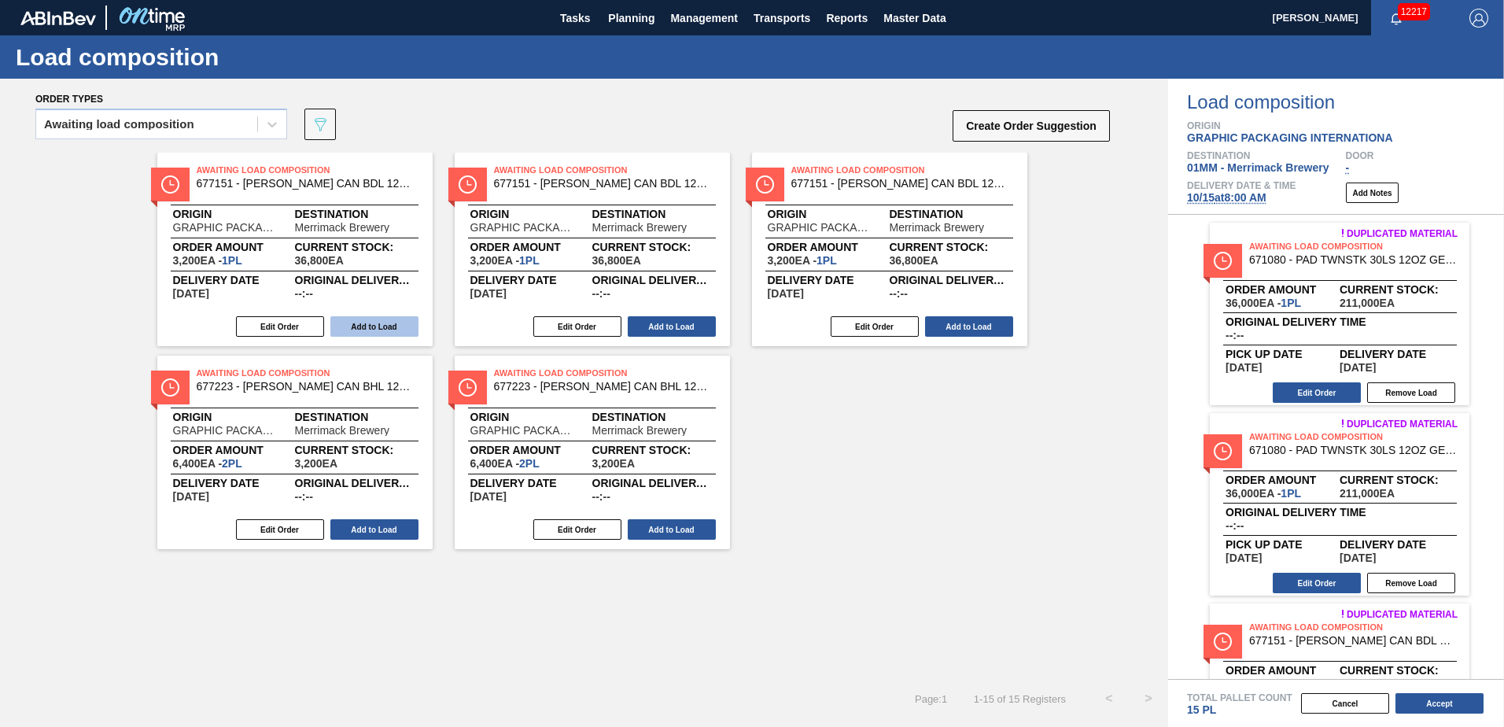
click at [371, 328] on button "Add to Load" at bounding box center [374, 326] width 88 height 20
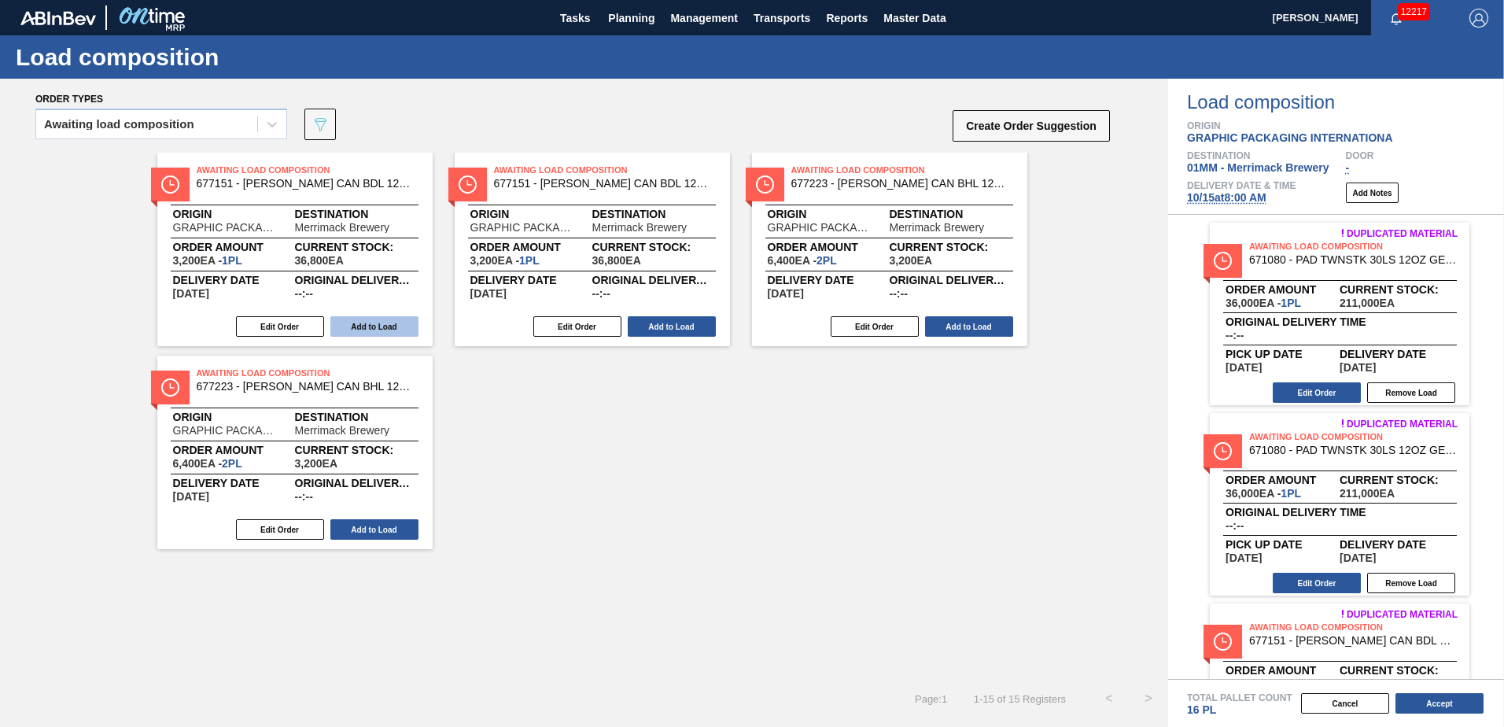
click at [371, 325] on button "Add to Load" at bounding box center [374, 326] width 88 height 20
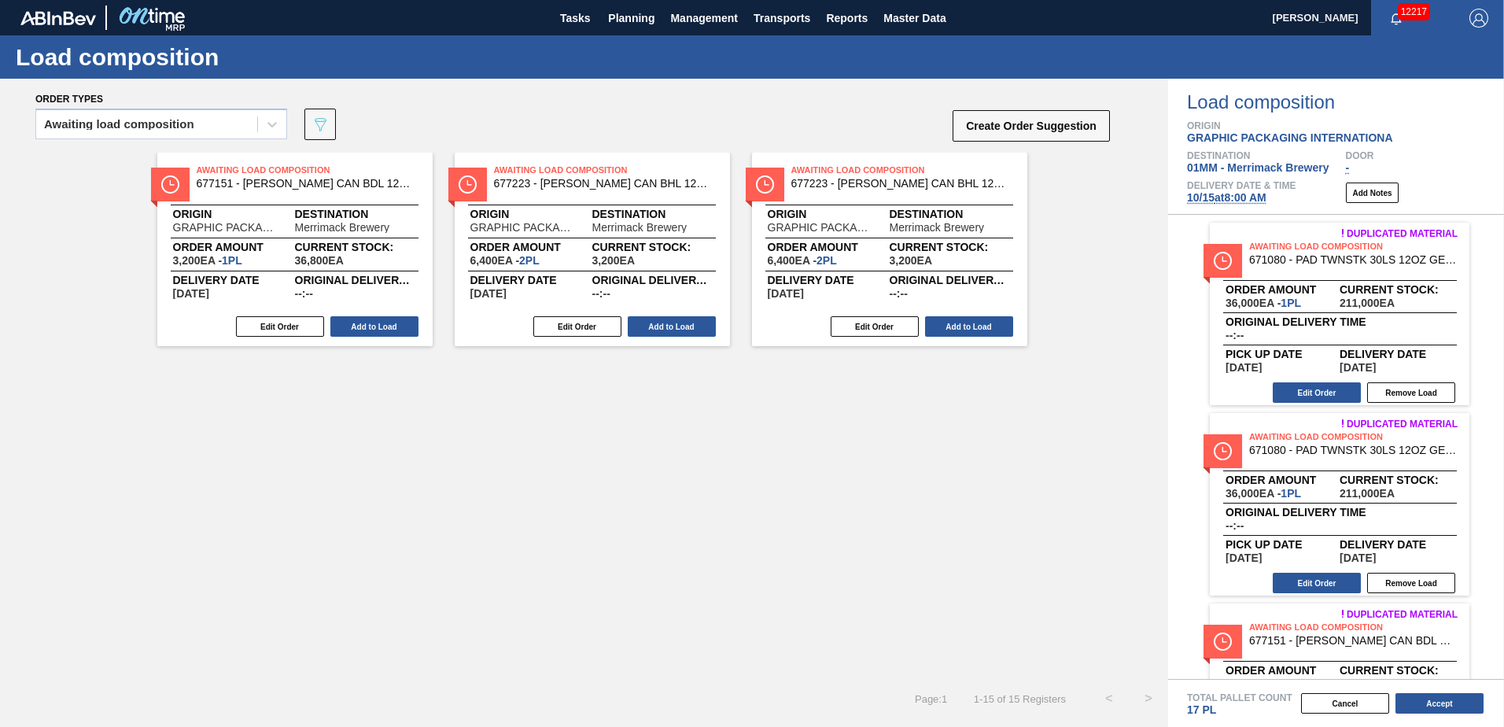
click at [371, 325] on button "Add to Load" at bounding box center [374, 326] width 88 height 20
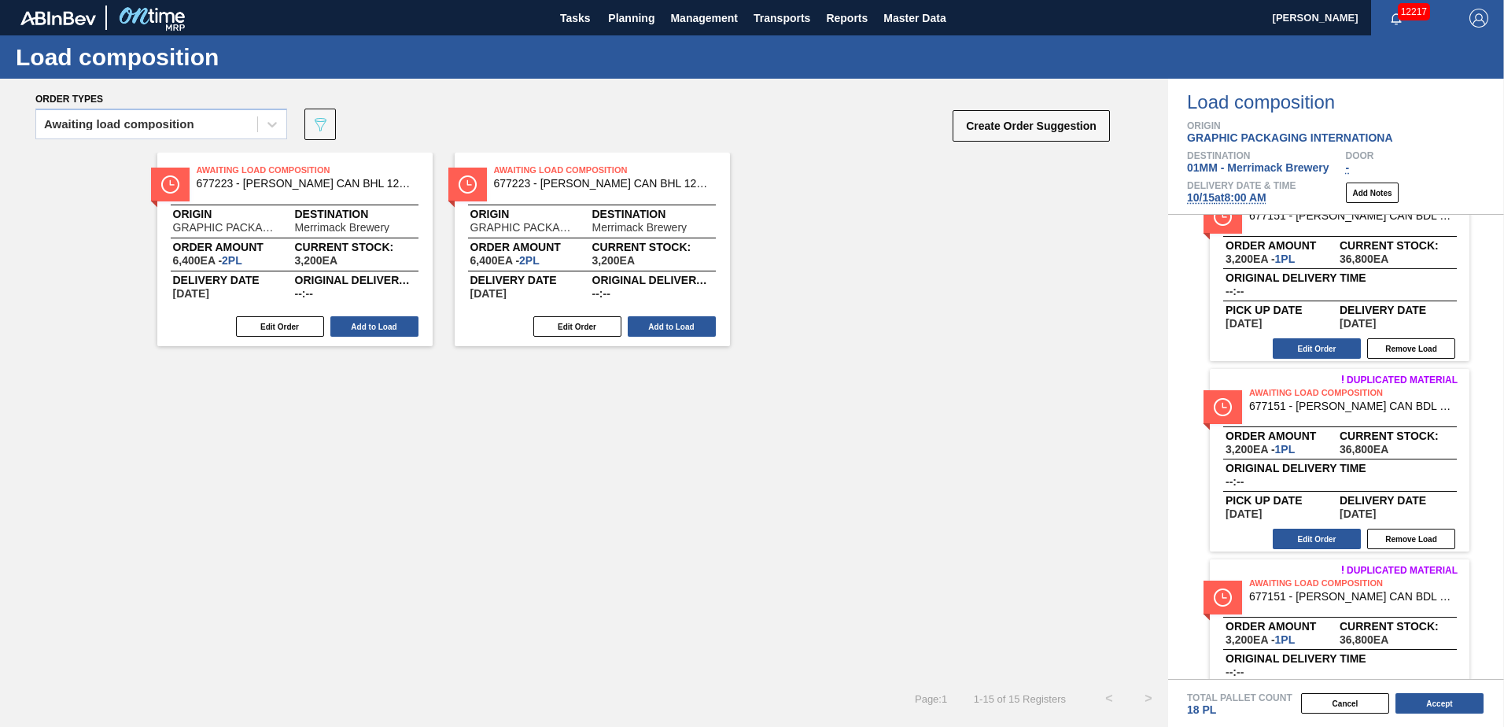
scroll to position [2018, 0]
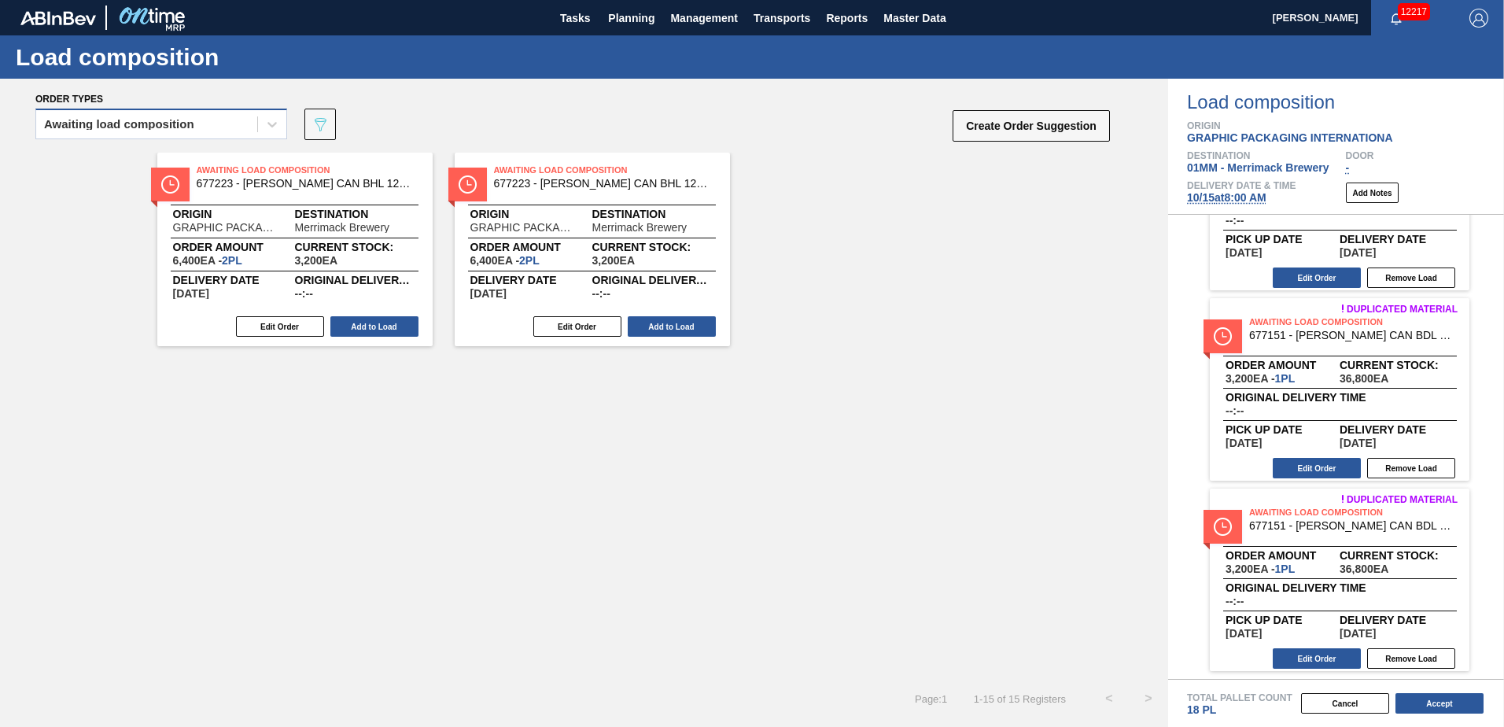
click at [219, 126] on div "Awaiting load composition" at bounding box center [146, 124] width 221 height 23
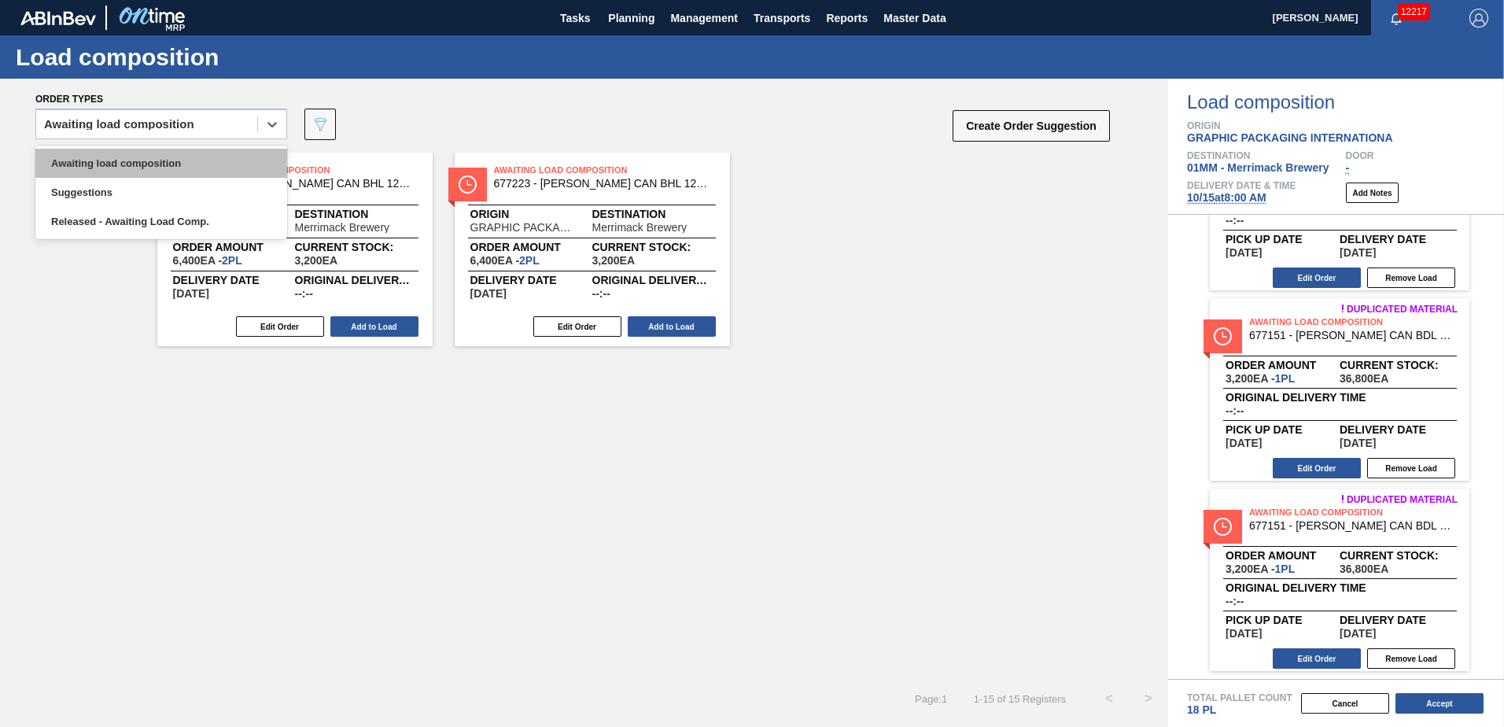
click at [182, 167] on div "Awaiting load composition" at bounding box center [161, 163] width 252 height 29
click at [215, 121] on div "Awaiting load composition" at bounding box center [146, 124] width 221 height 23
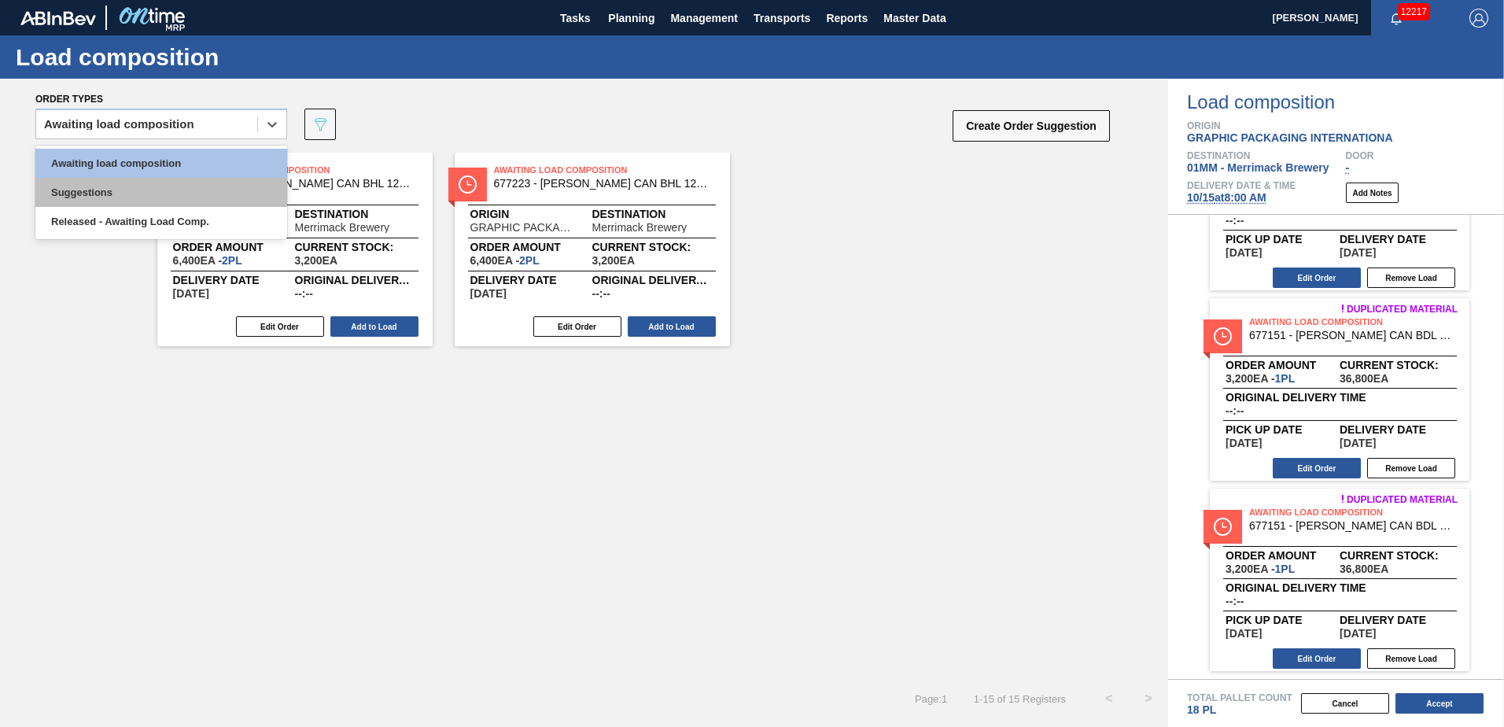
click at [125, 185] on div "Suggestions" at bounding box center [161, 192] width 252 height 29
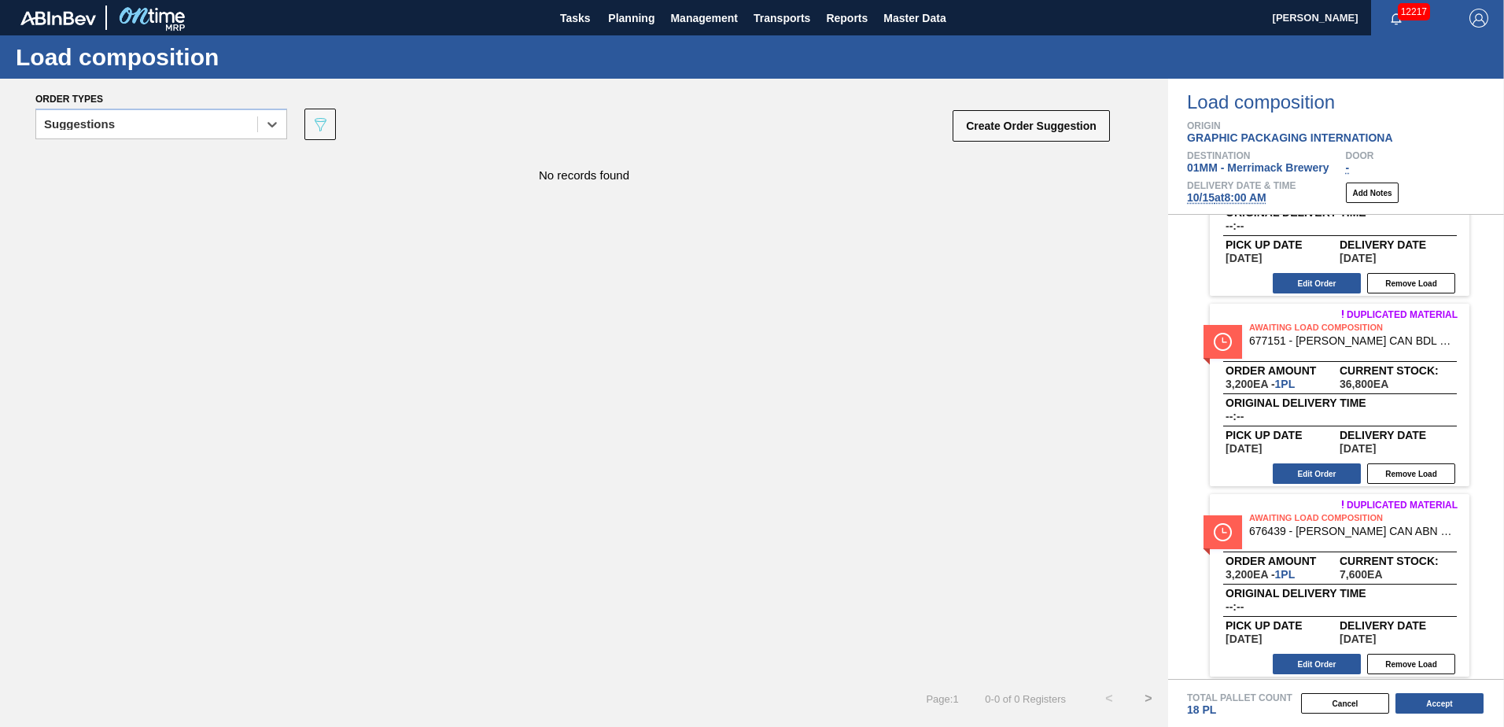
scroll to position [131, 0]
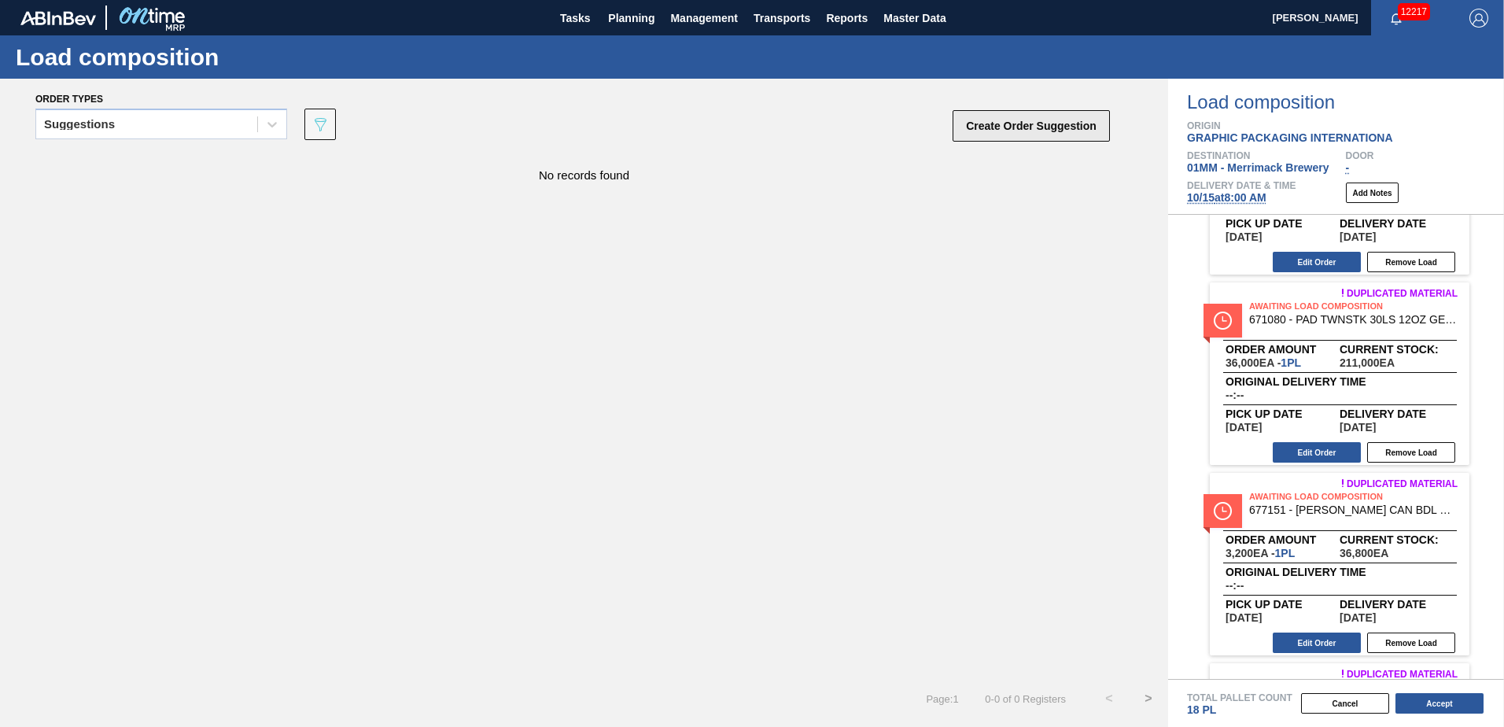
click at [1020, 127] on button "Create Order Suggestion" at bounding box center [1030, 125] width 157 height 31
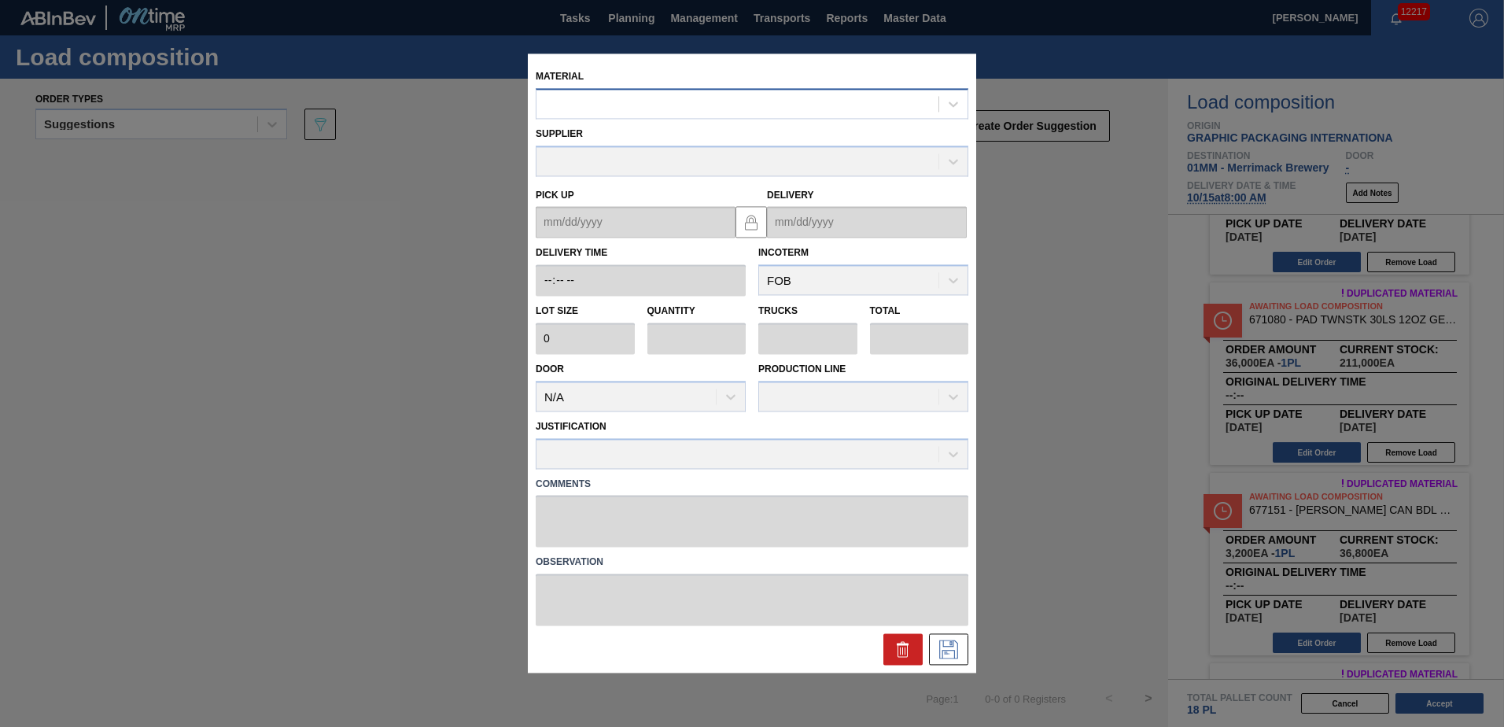
click at [854, 112] on div at bounding box center [737, 104] width 402 height 23
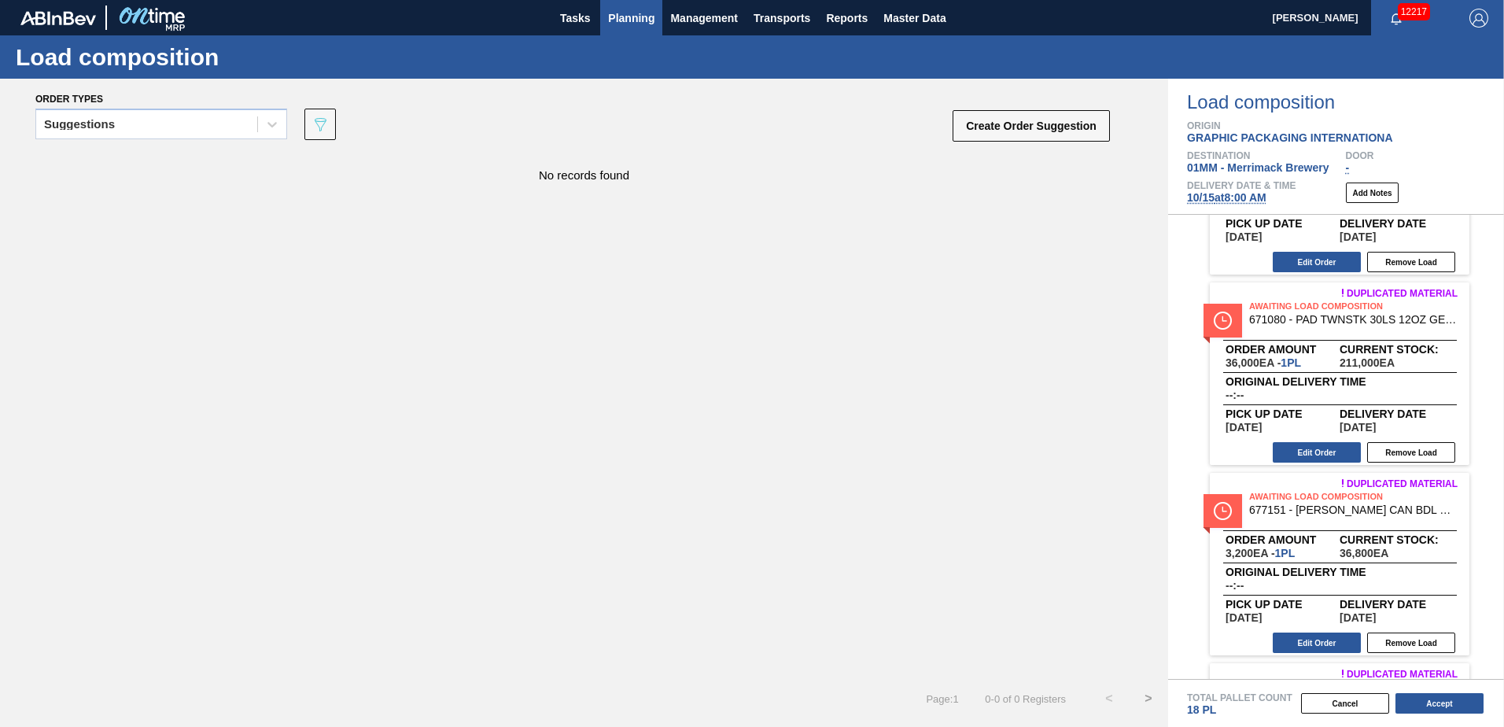
click at [639, 28] on button "Planning" at bounding box center [631, 17] width 62 height 35
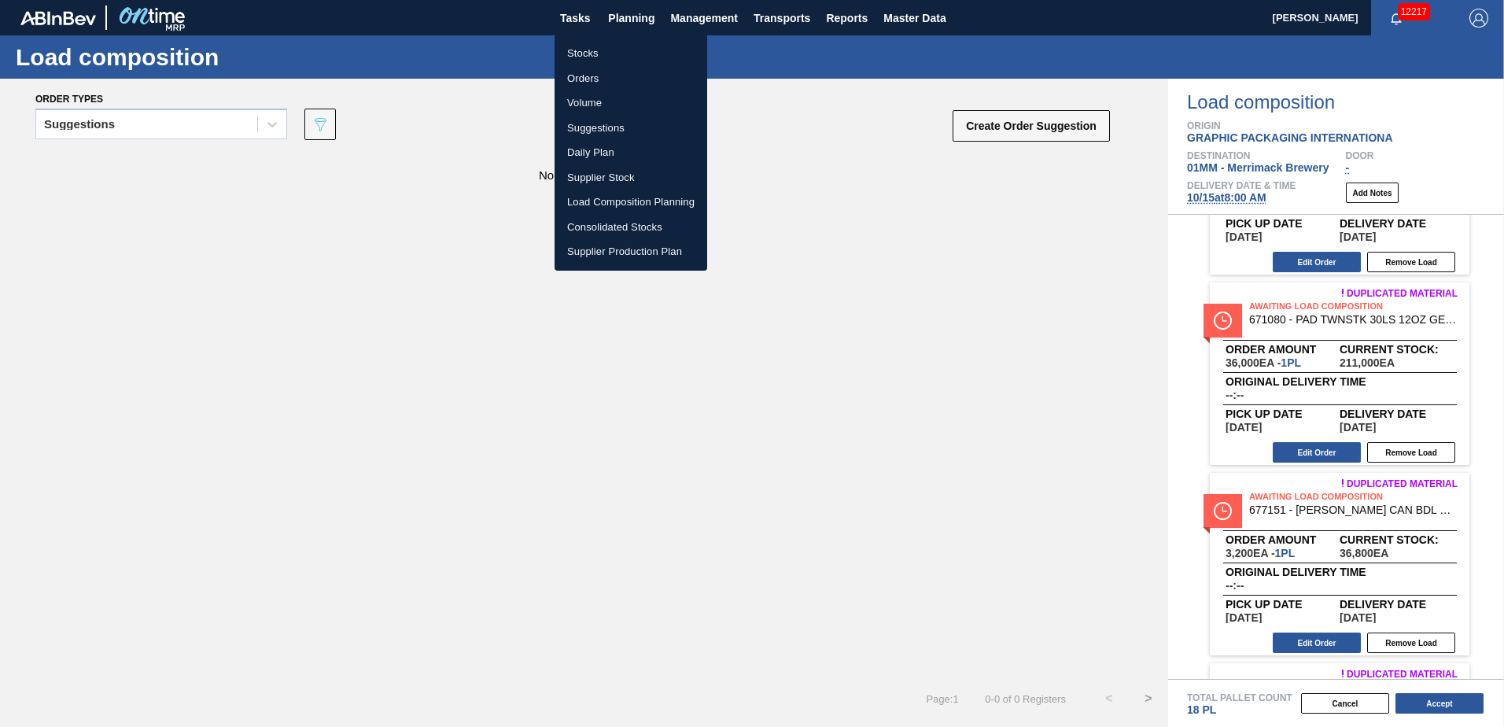
click at [617, 129] on li "Suggestions" at bounding box center [630, 128] width 153 height 25
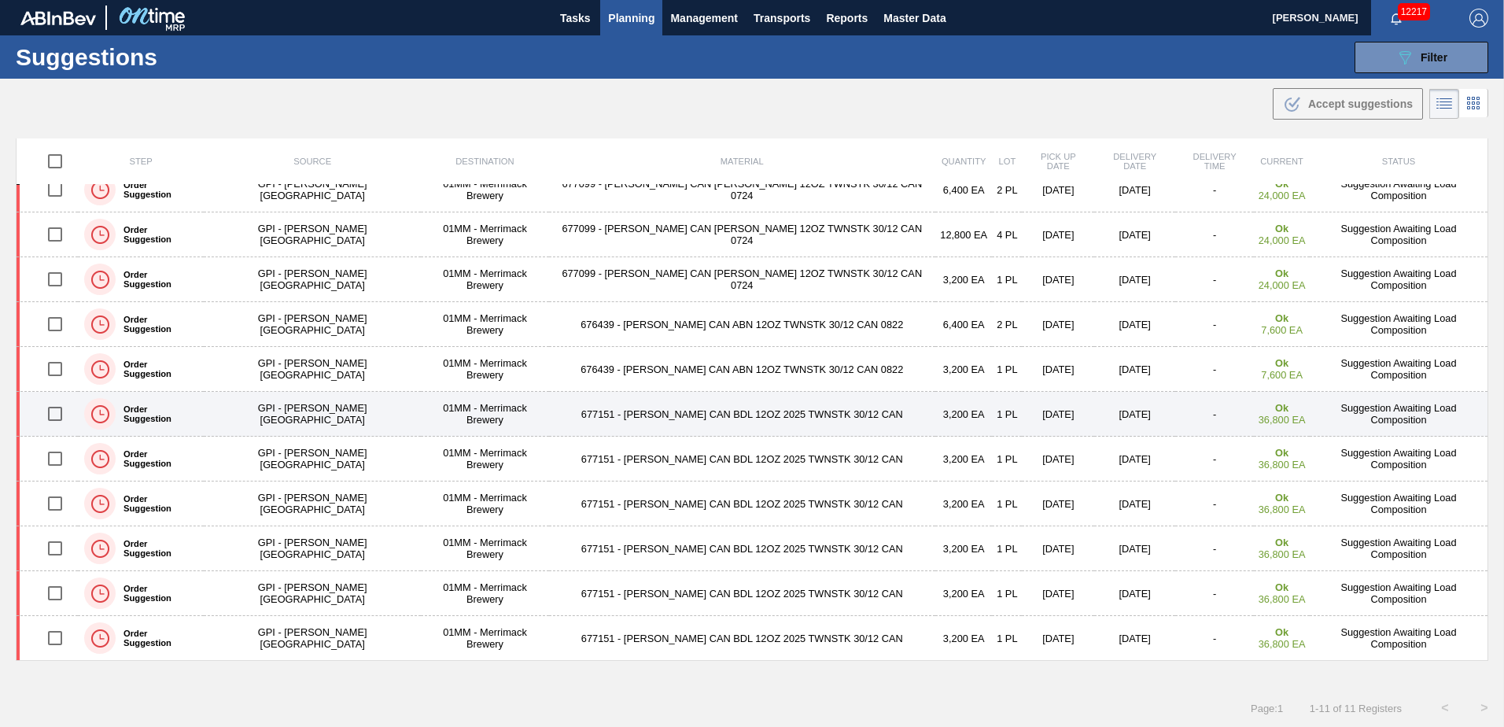
scroll to position [1, 0]
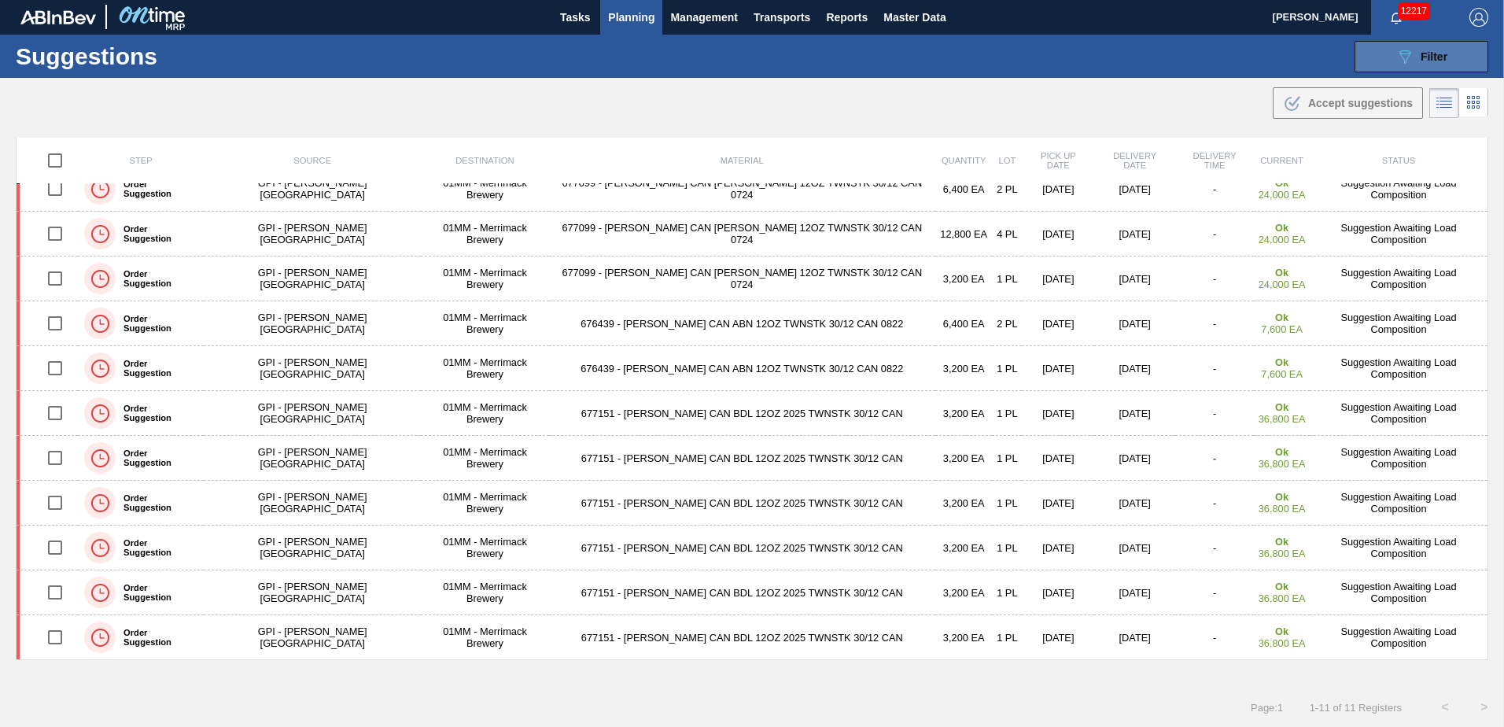
click at [1434, 57] on span "Filter" at bounding box center [1433, 56] width 27 height 13
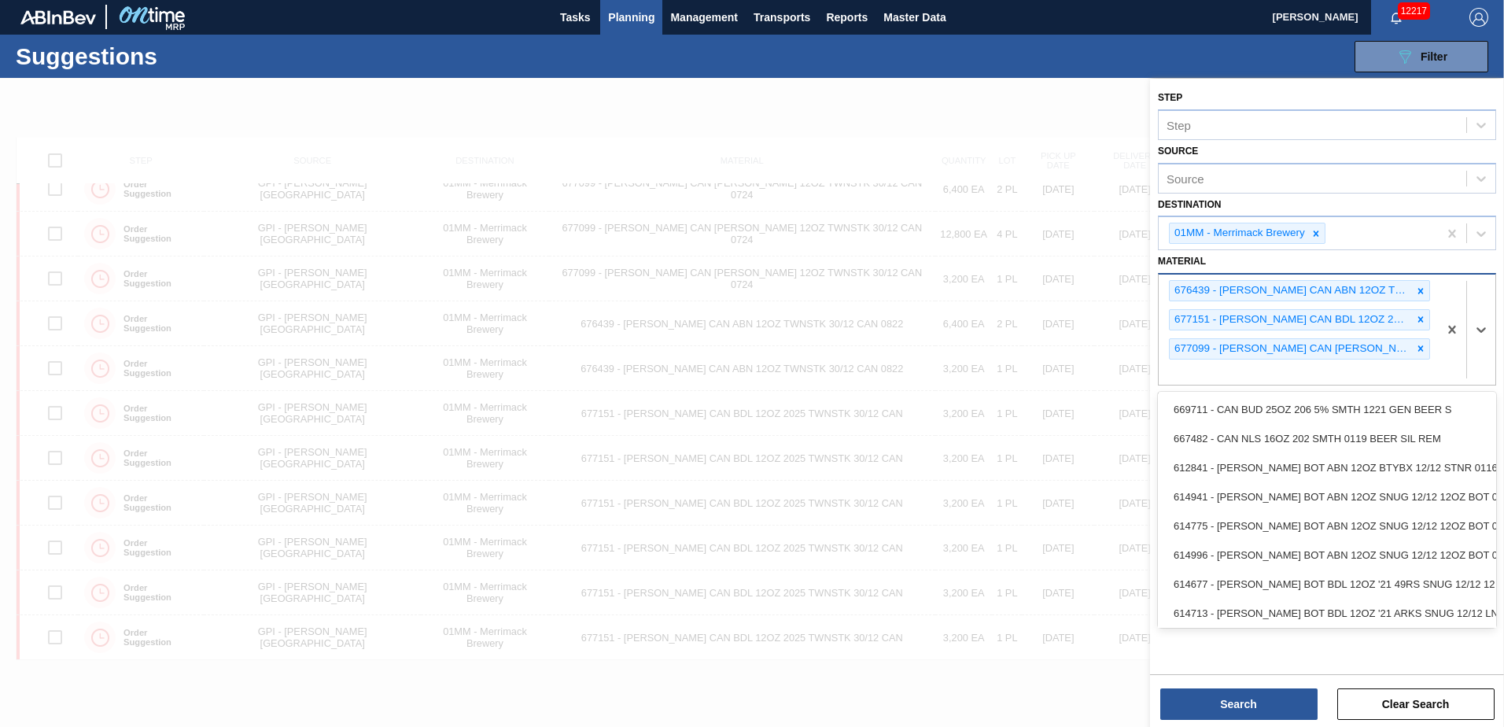
click at [1251, 375] on div "676439 - CARR CAN ABN 12OZ TWNSTK 30/12 CAN 0822 677151 - CARR CAN BDL 12OZ 202…" at bounding box center [1297, 329] width 279 height 110
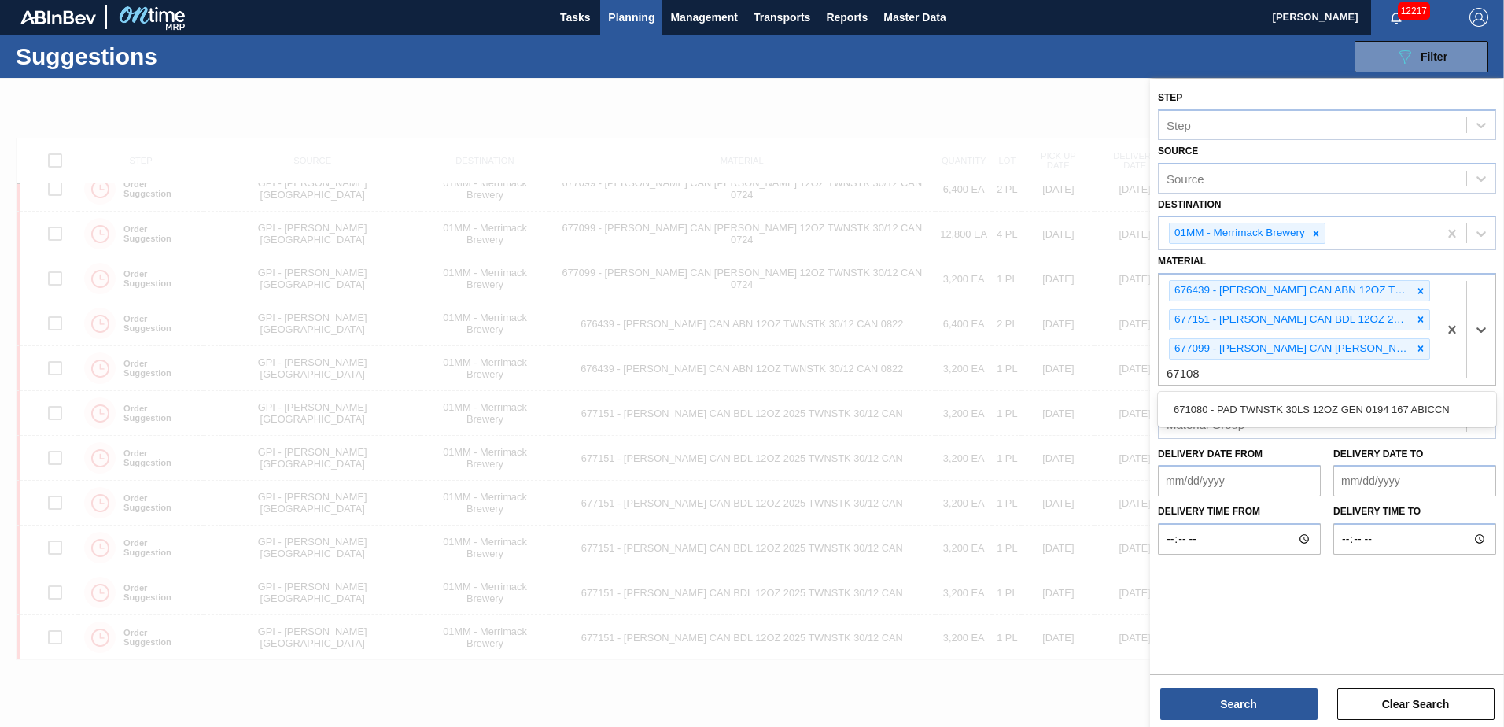
type input "671080"
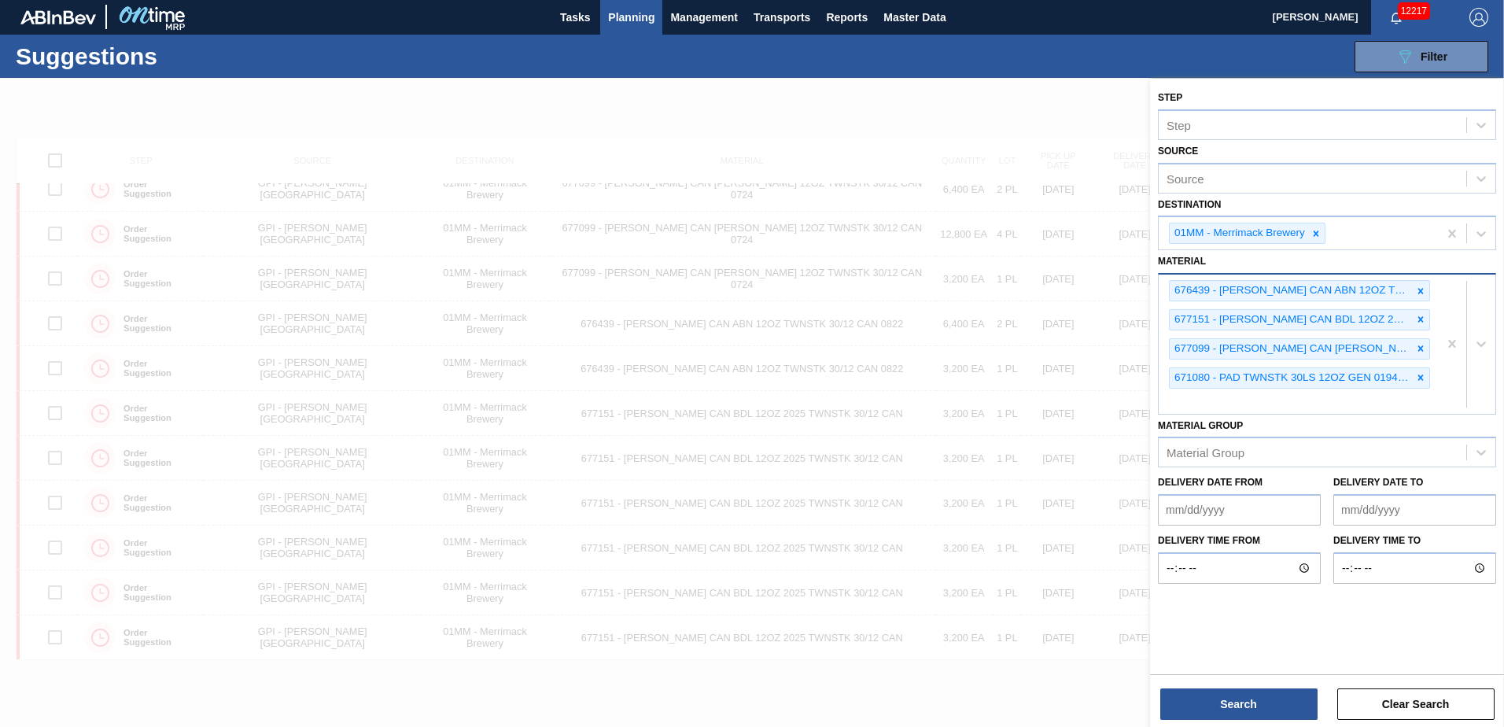
click at [1255, 392] on div "676439 - CARR CAN ABN 12OZ TWNSTK 30/12 CAN 0822 677151 - CARR CAN BDL 12OZ 202…" at bounding box center [1297, 343] width 279 height 139
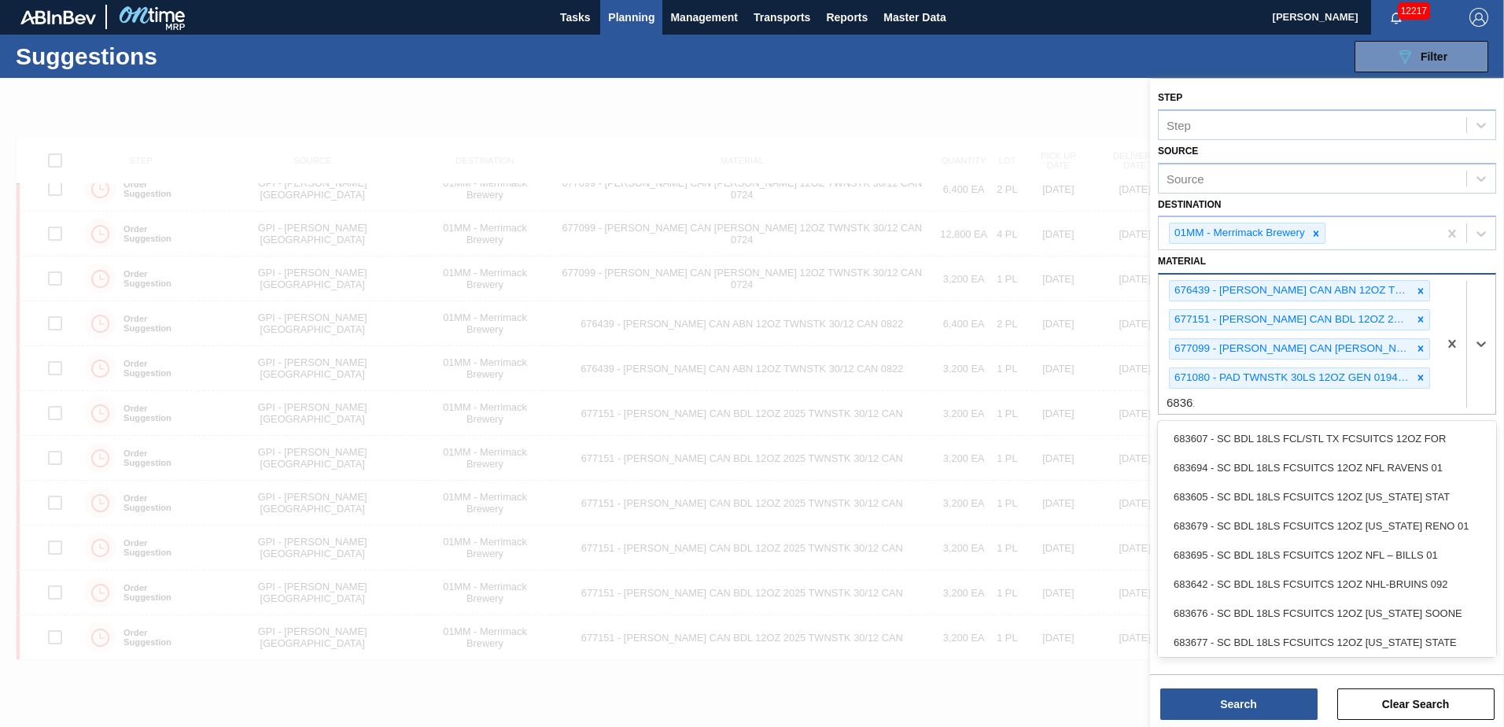
type input "683618"
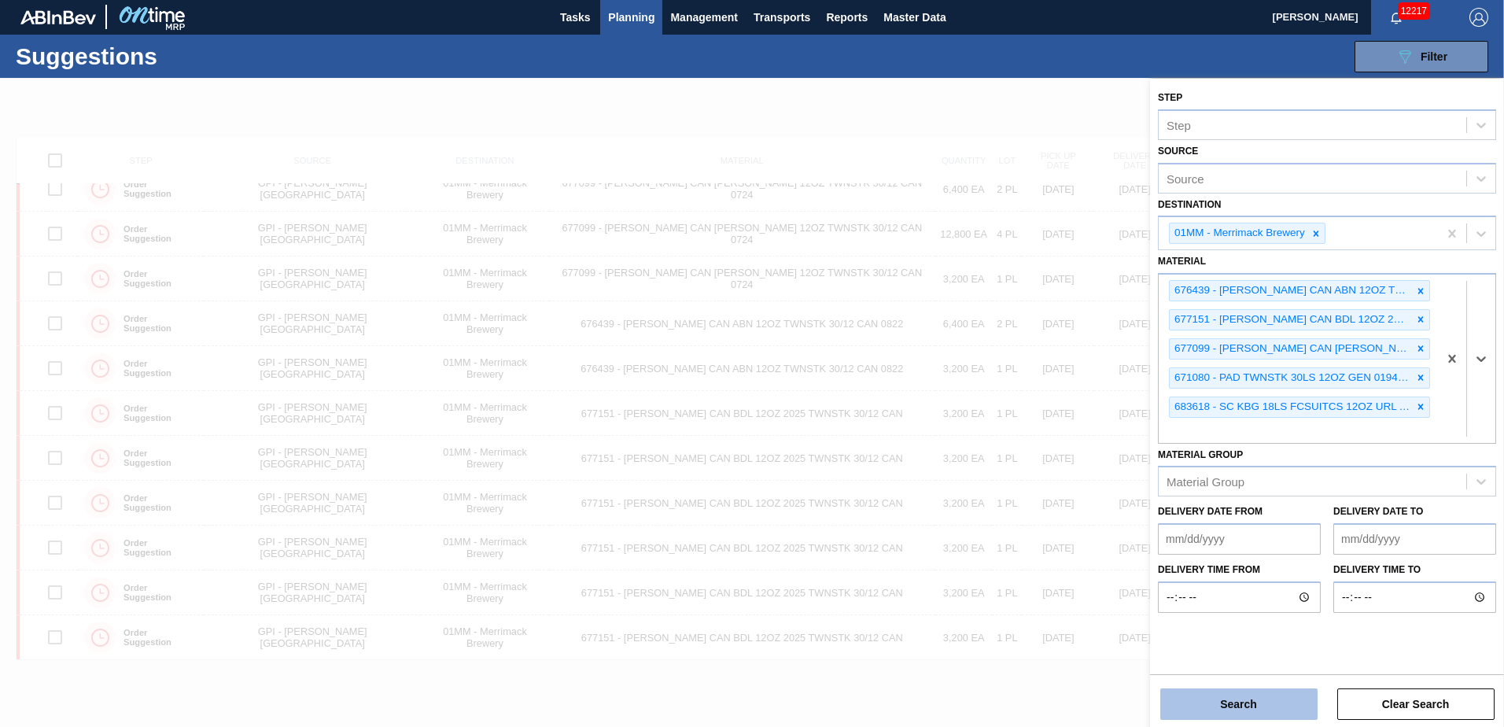
click at [1257, 710] on button "Search" at bounding box center [1238, 703] width 157 height 31
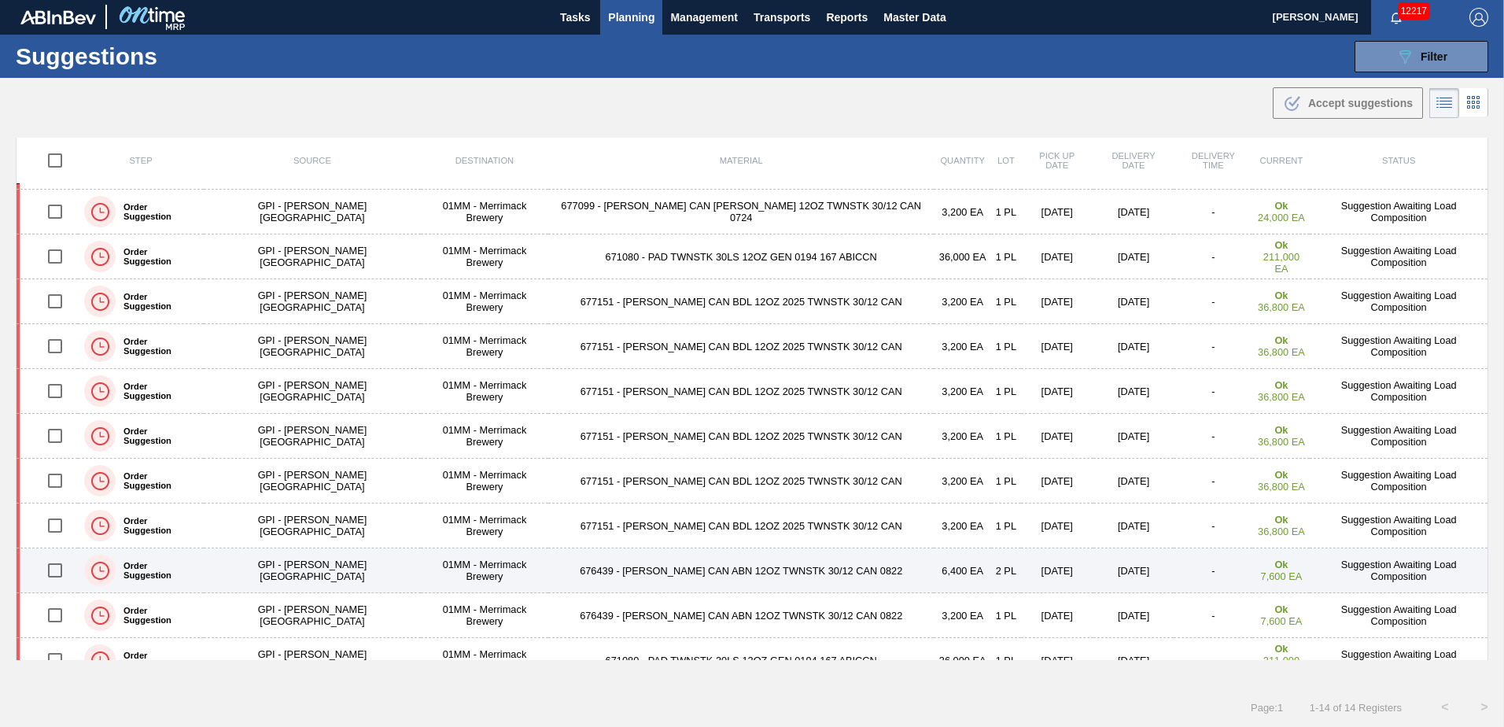
scroll to position [153, 0]
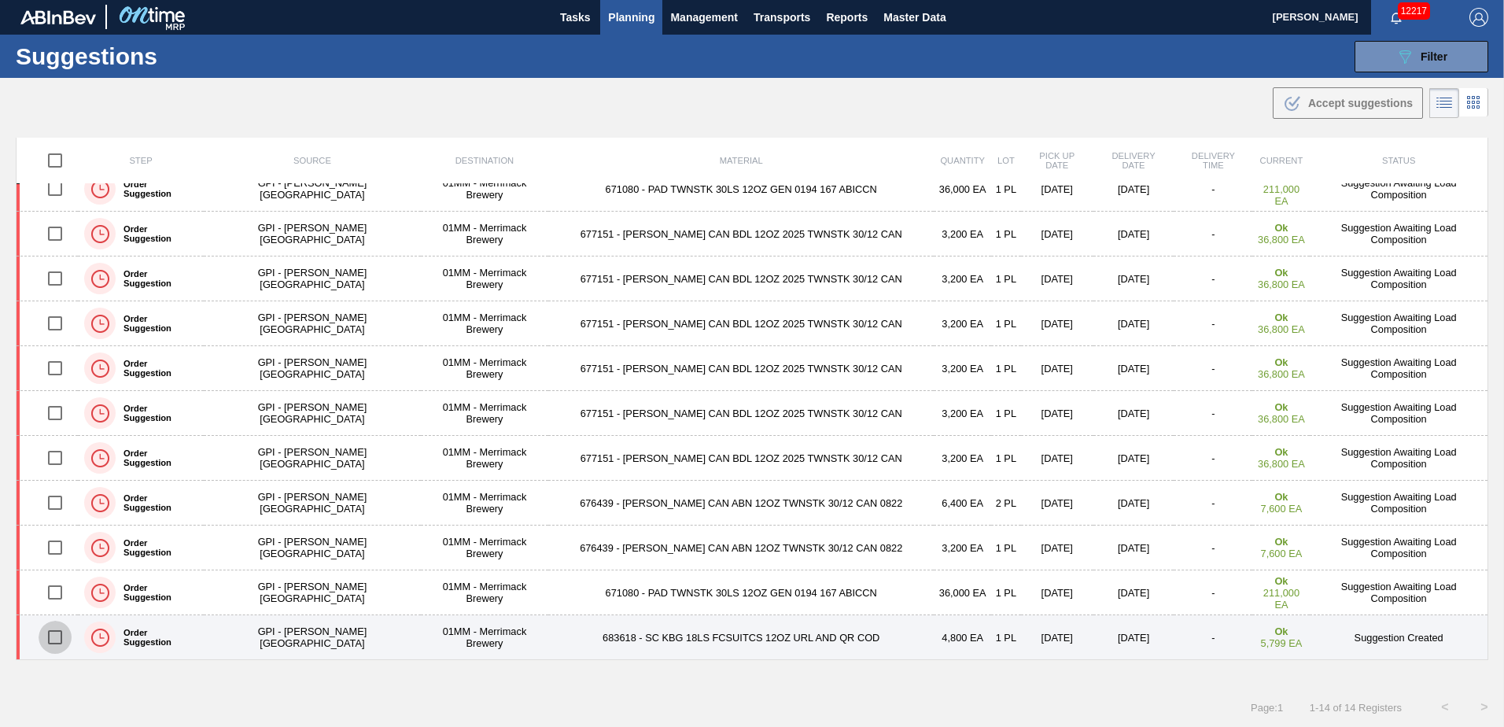
click at [55, 635] on input "checkbox" at bounding box center [55, 636] width 33 height 33
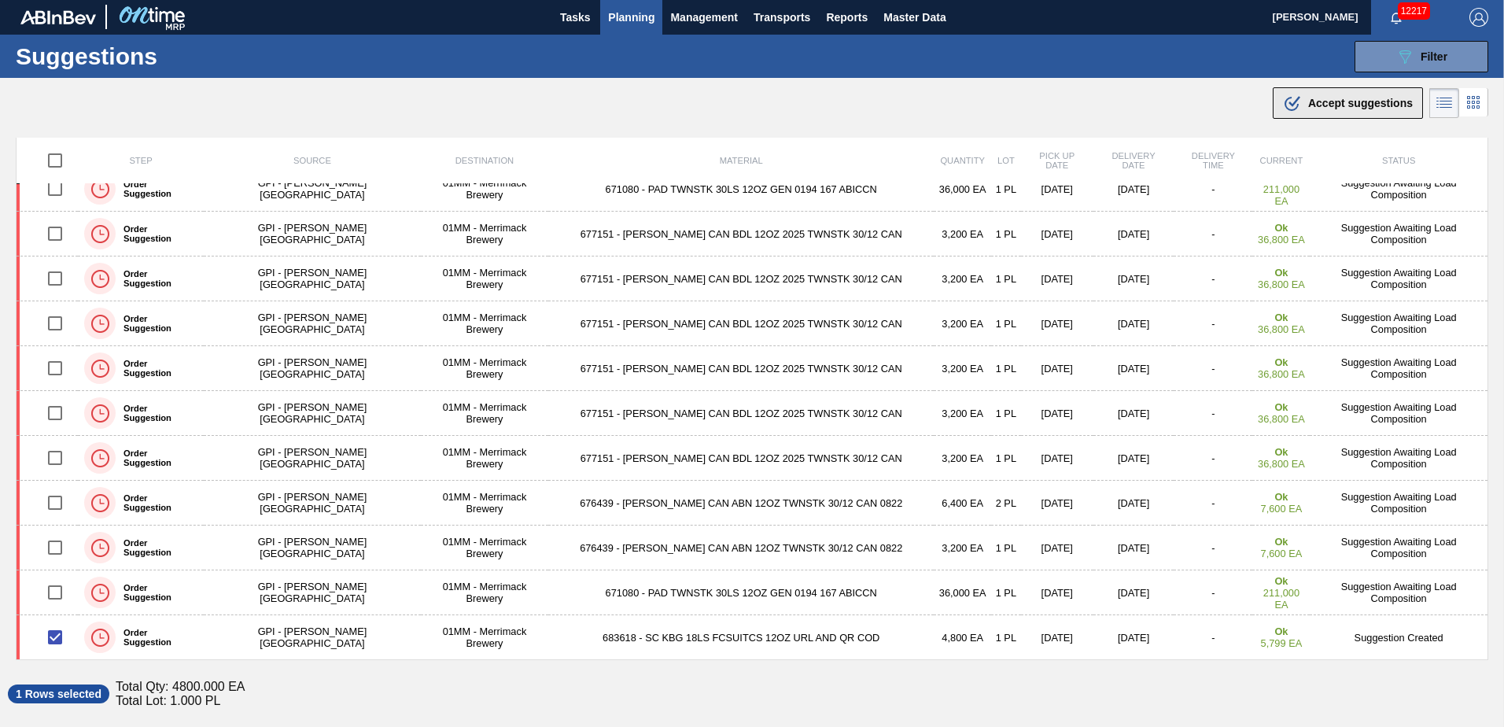
click at [1362, 105] on span "Accept suggestions" at bounding box center [1360, 103] width 105 height 13
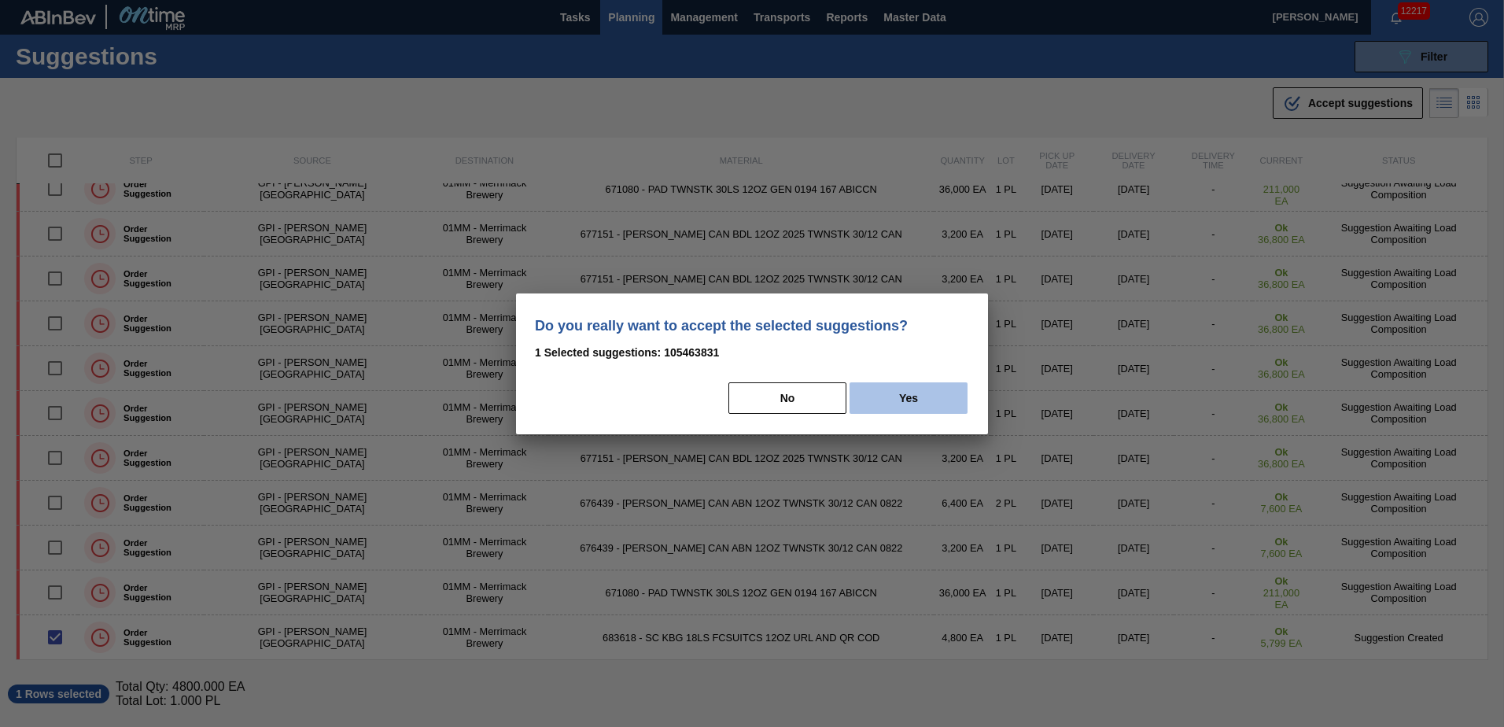
click at [925, 392] on button "Yes" at bounding box center [908, 397] width 118 height 31
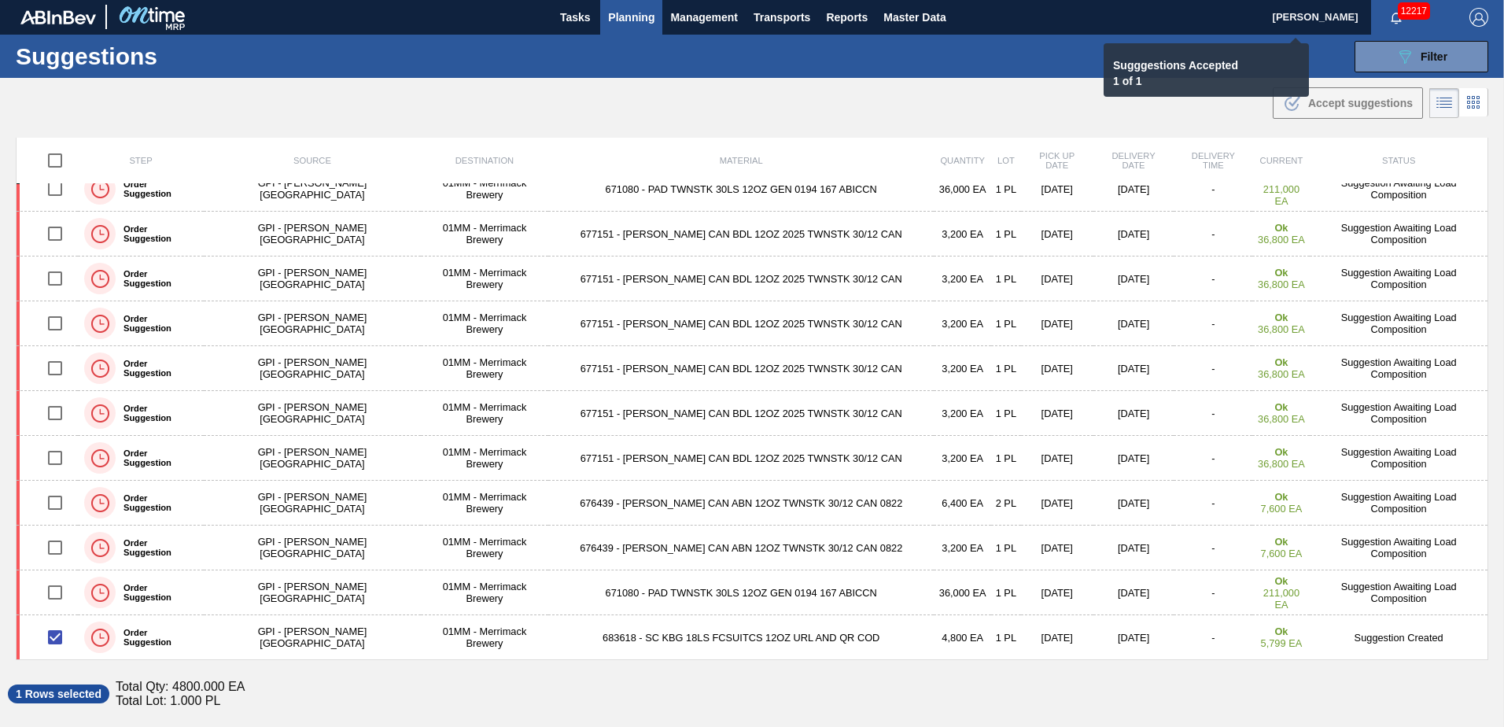
checkbox input "false"
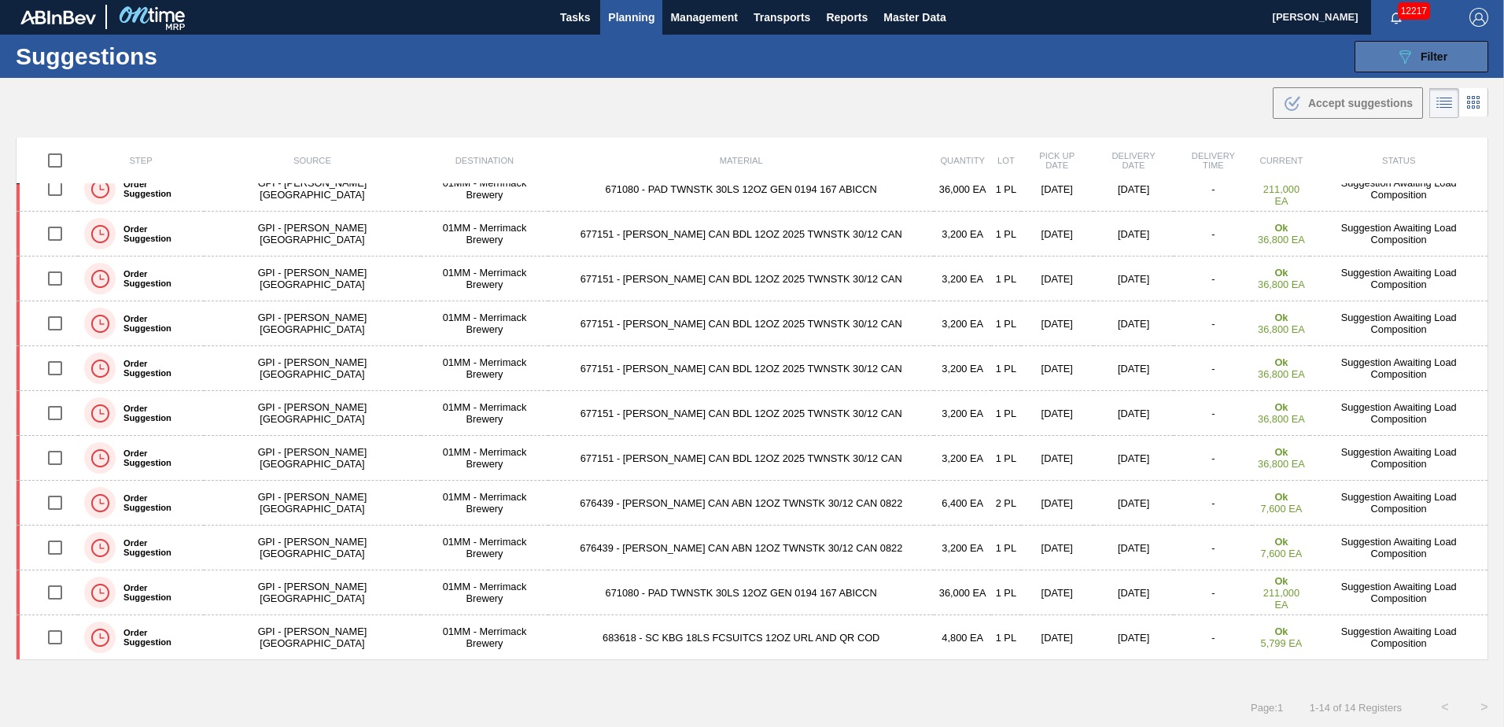
click at [1421, 51] on span "Filter" at bounding box center [1433, 56] width 27 height 13
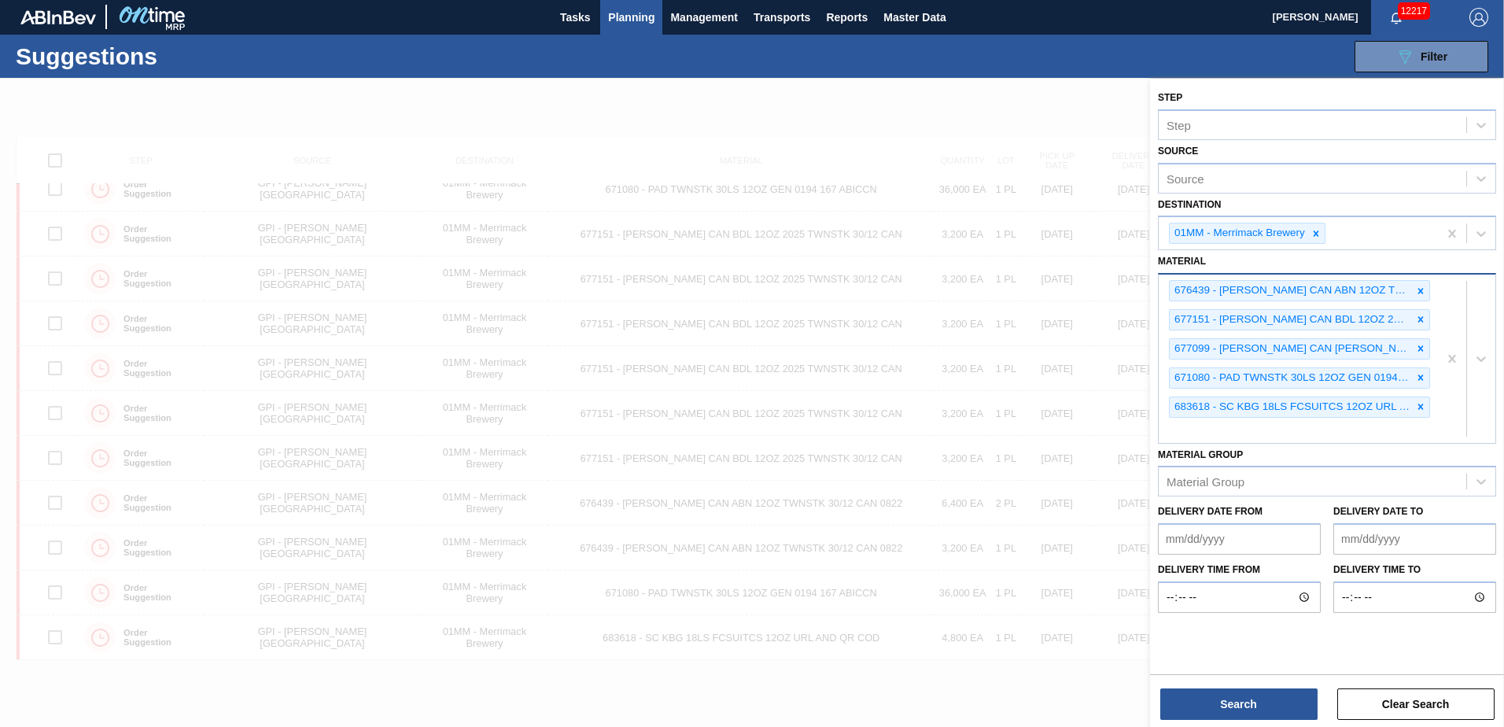
click at [1252, 427] on div "676439 - CARR CAN ABN 12OZ TWNSTK 30/12 CAN 0822 677151 - CARR CAN BDL 12OZ 202…" at bounding box center [1297, 357] width 279 height 167
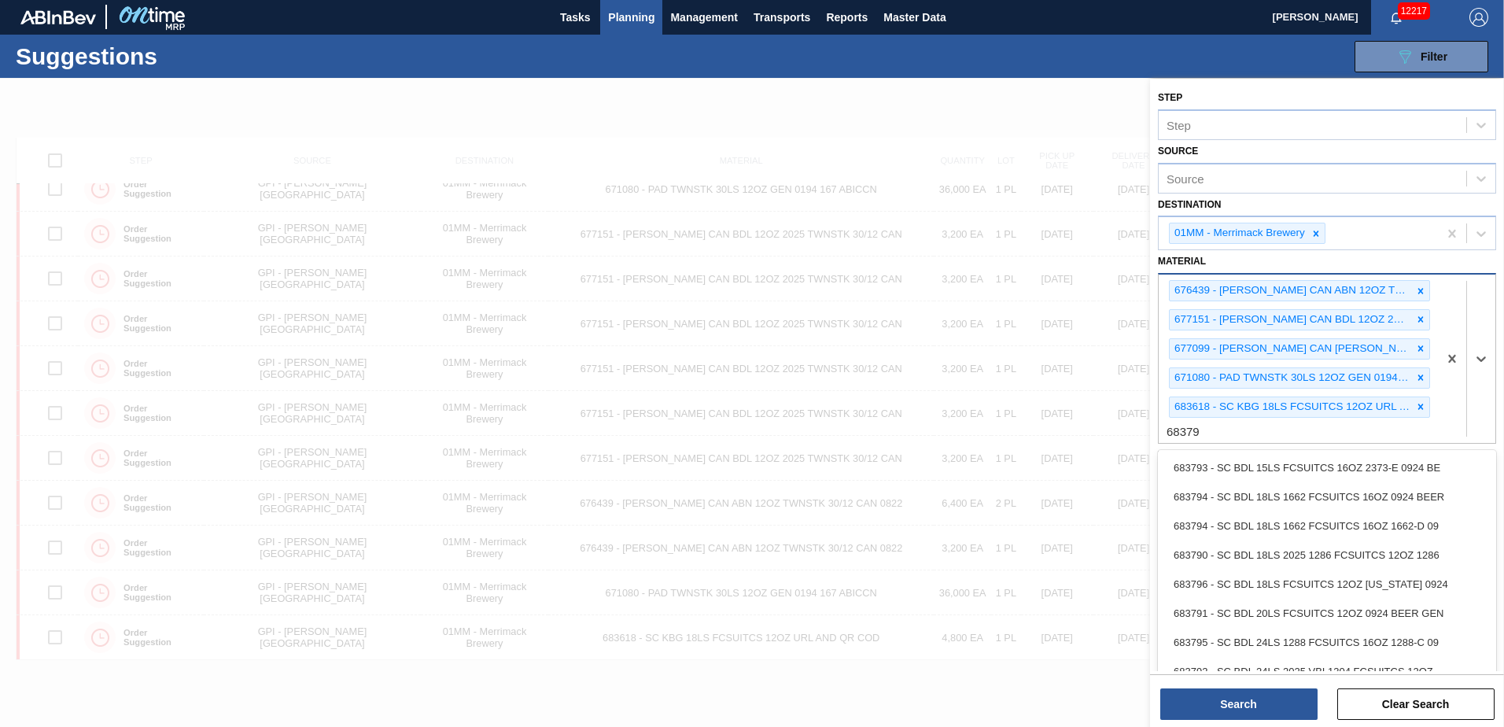
type input "683790"
type input "683479"
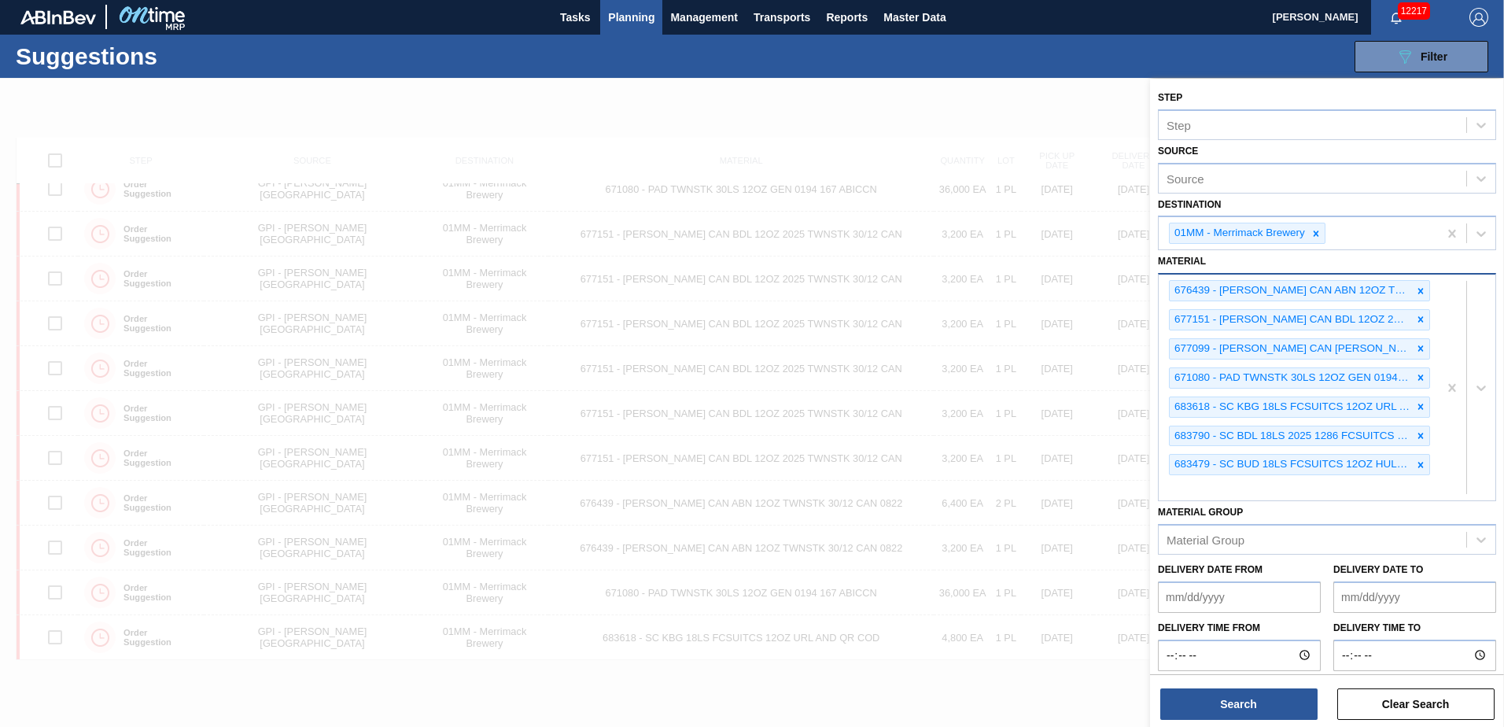
click at [1216, 473] on div "683479 - SC BUD 18LS FCSUITCS 12OZ HULK HANDLE 09" at bounding box center [1290, 465] width 242 height 20
type input "676764"
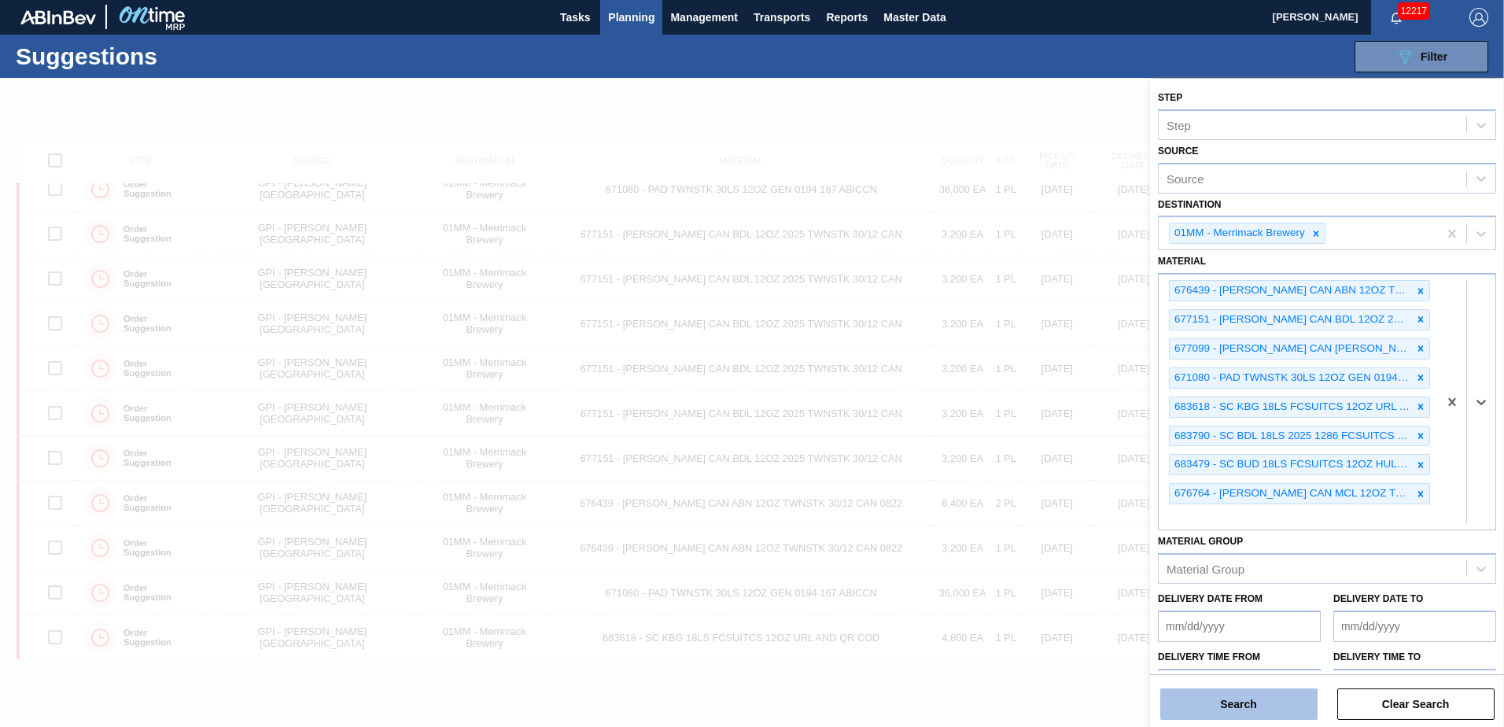
click at [1224, 705] on button "Search" at bounding box center [1238, 703] width 157 height 31
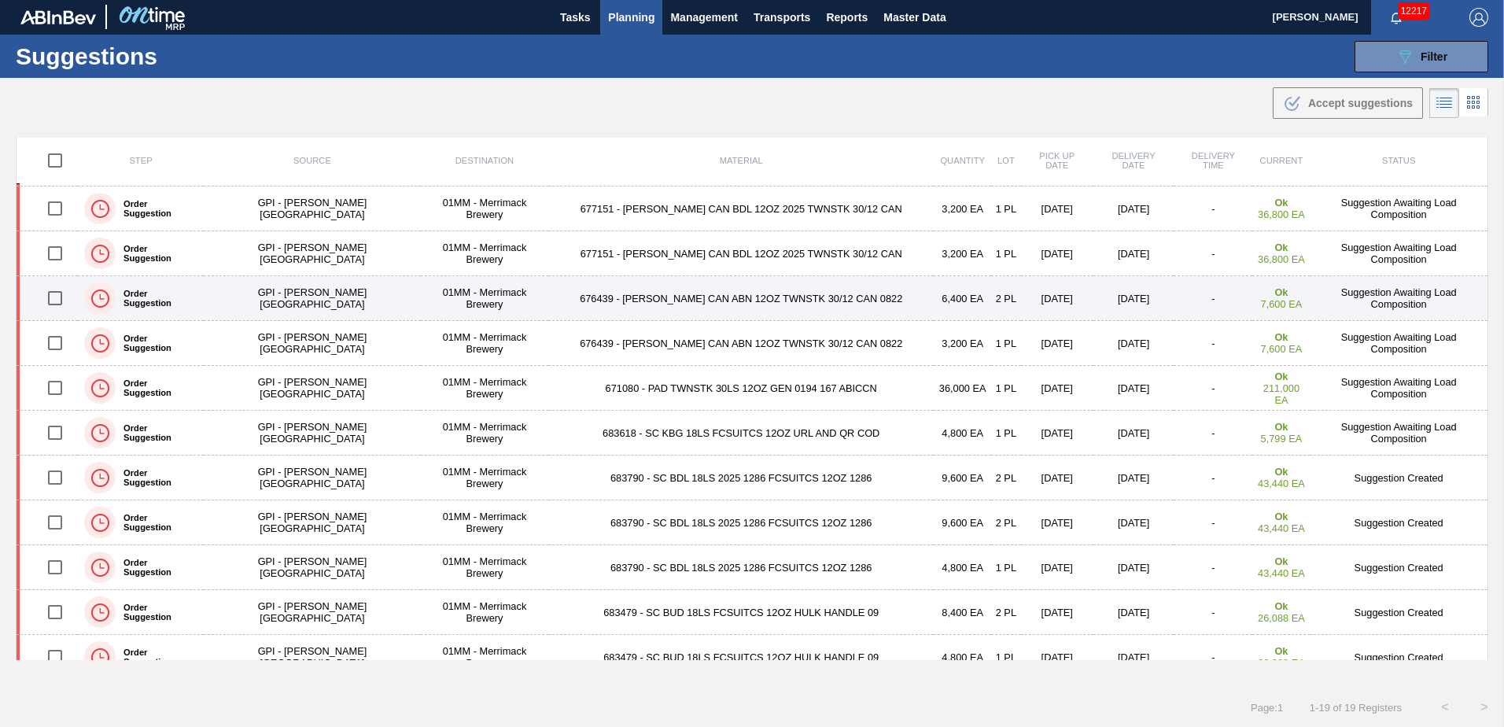
scroll to position [377, 0]
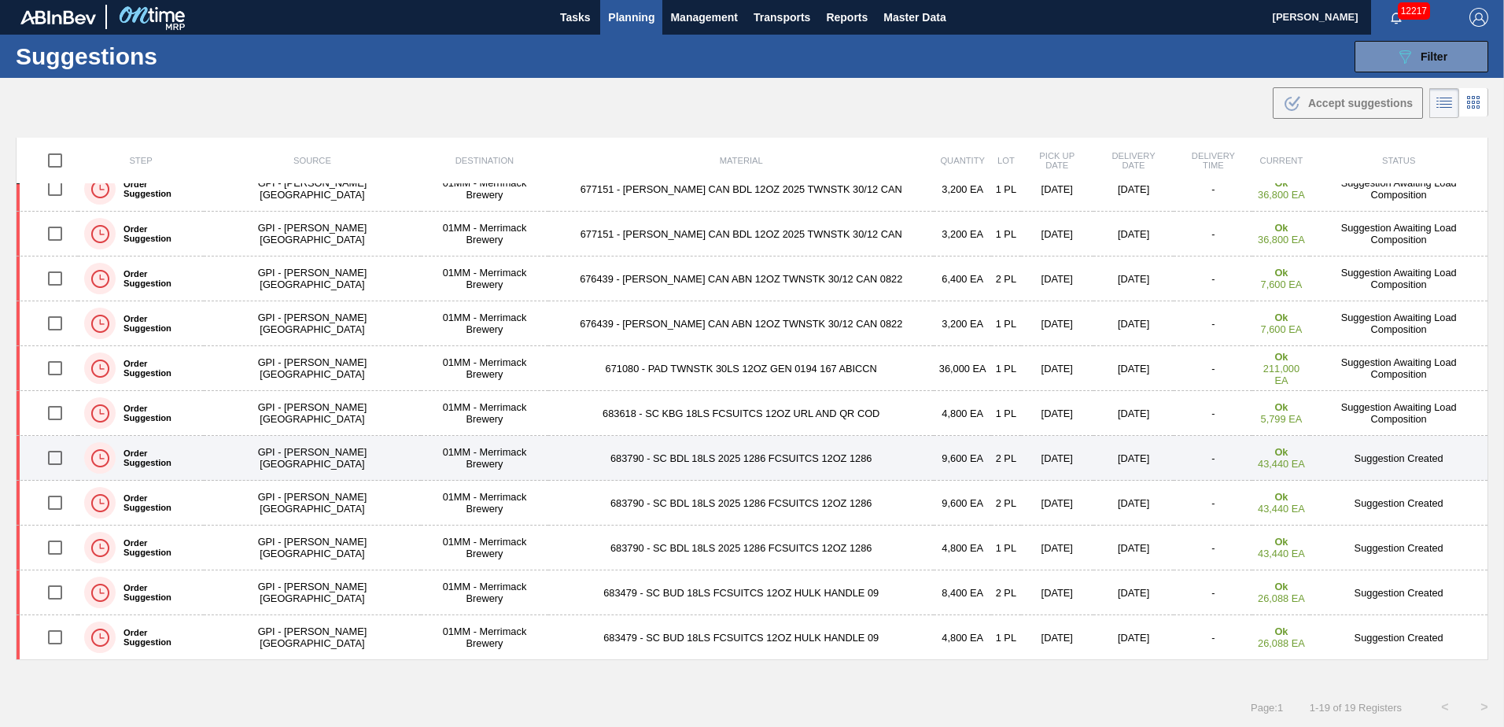
click at [57, 453] on input "checkbox" at bounding box center [55, 457] width 33 height 33
checkbox input "true"
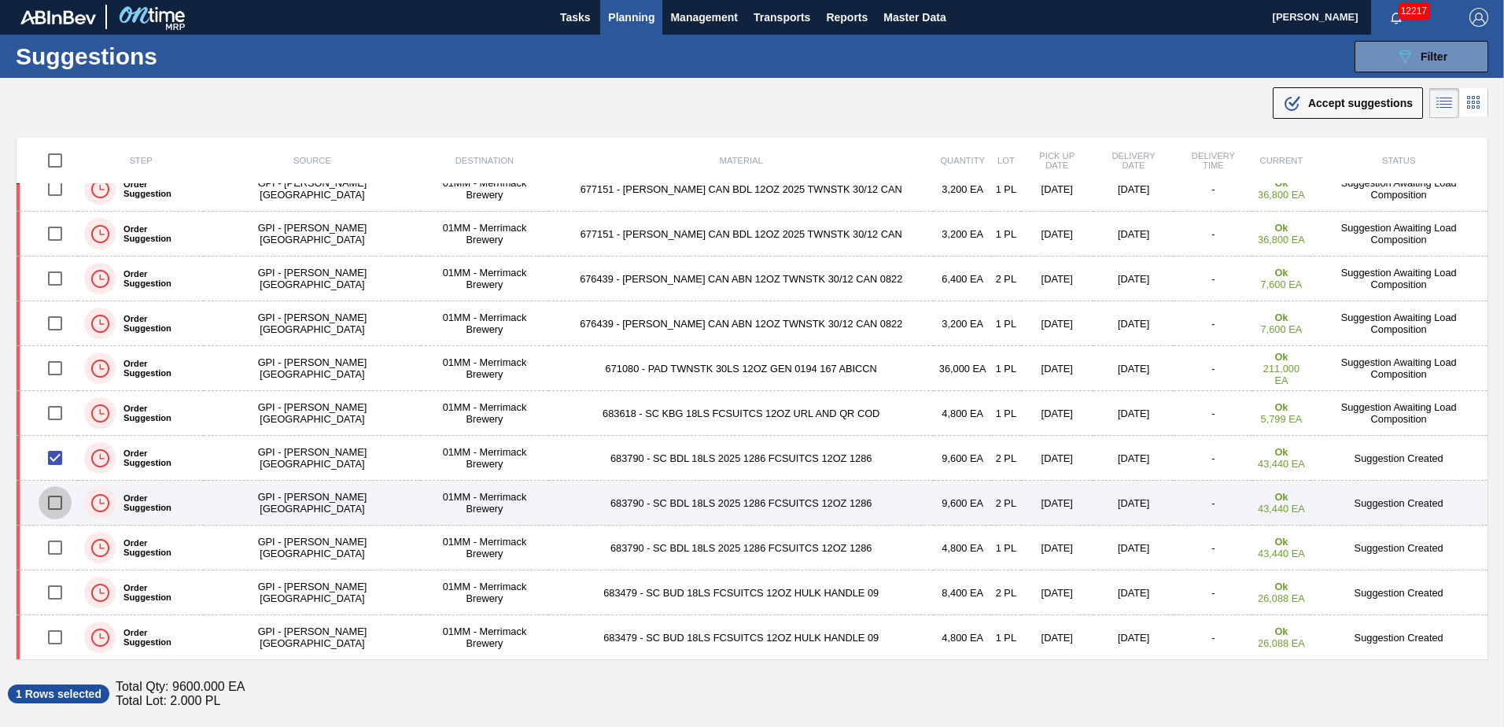
click at [61, 500] on input "checkbox" at bounding box center [55, 502] width 33 height 33
checkbox input "true"
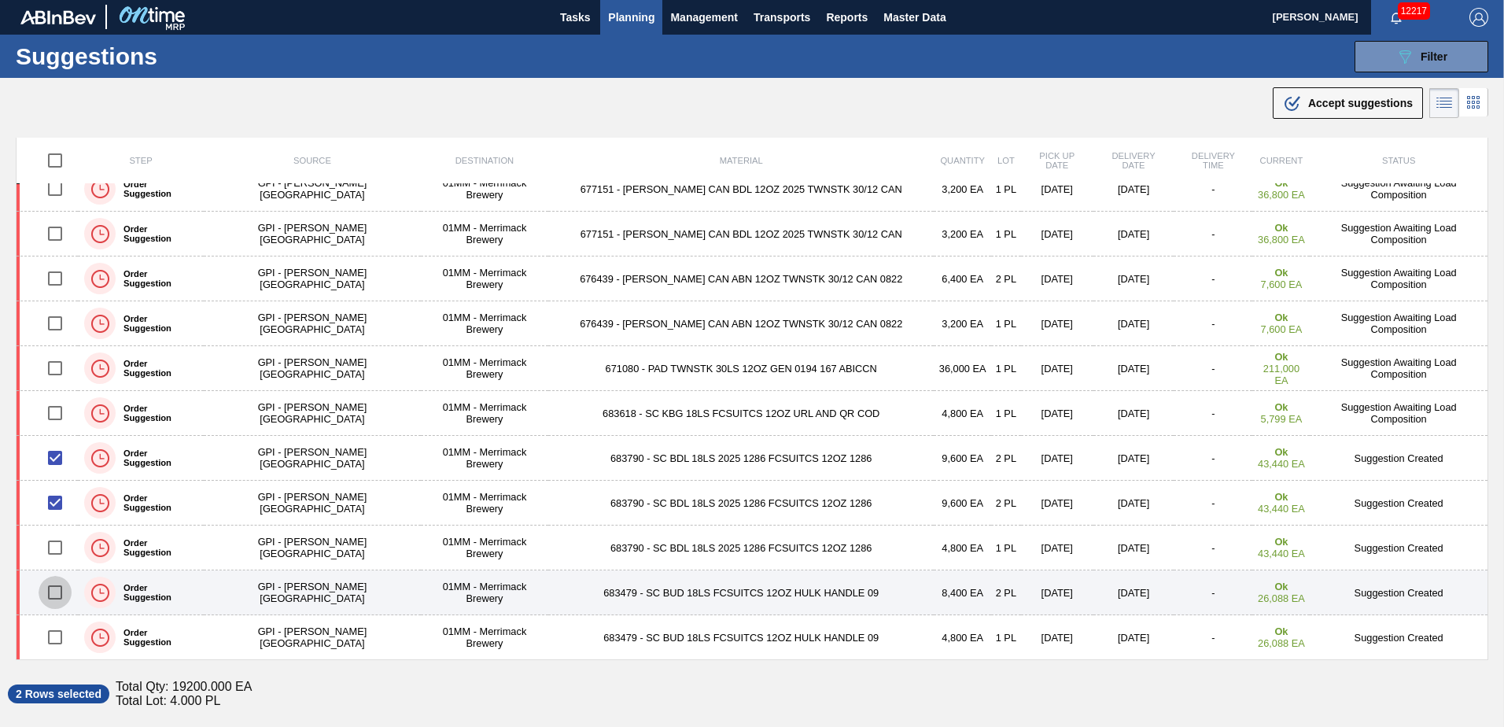
click at [61, 591] on input "checkbox" at bounding box center [55, 592] width 33 height 33
checkbox input "true"
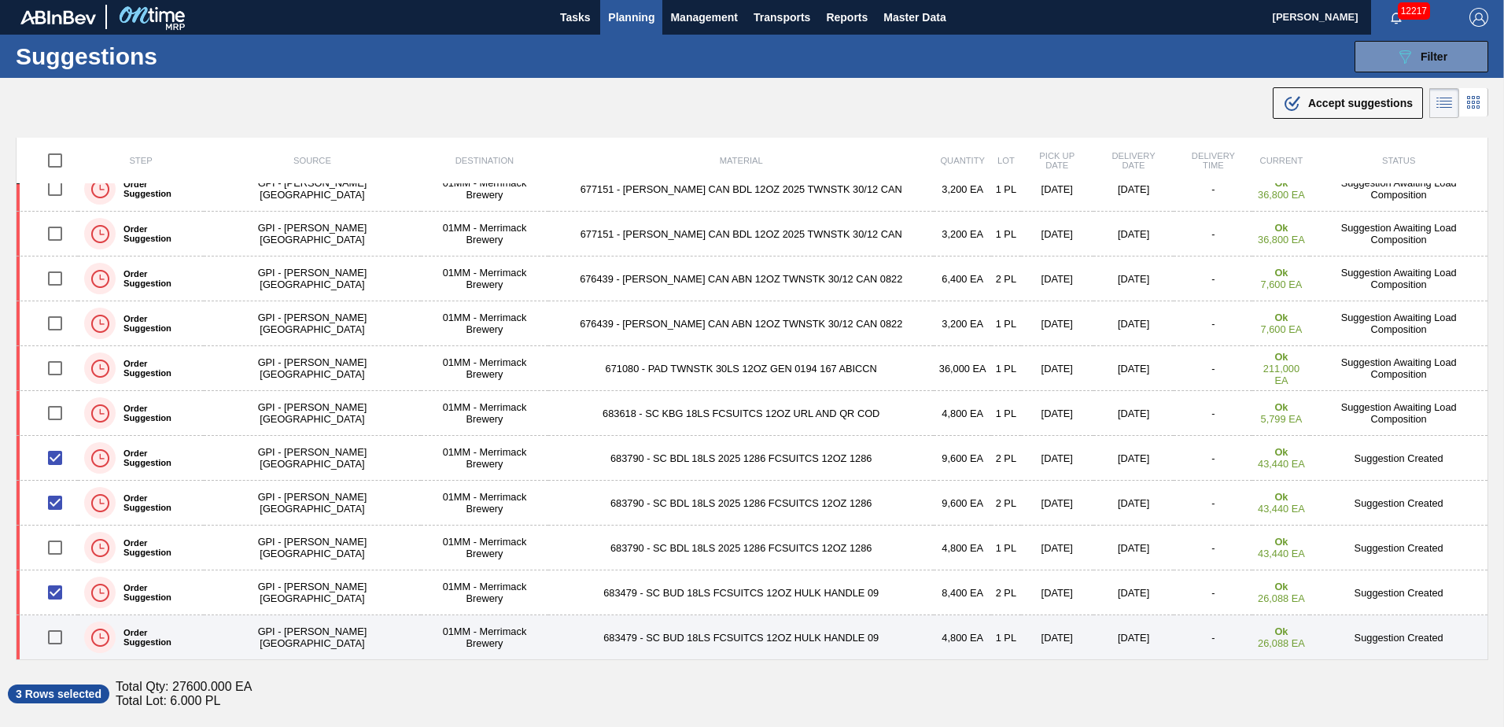
click at [61, 639] on input "checkbox" at bounding box center [55, 636] width 33 height 33
checkbox input "true"
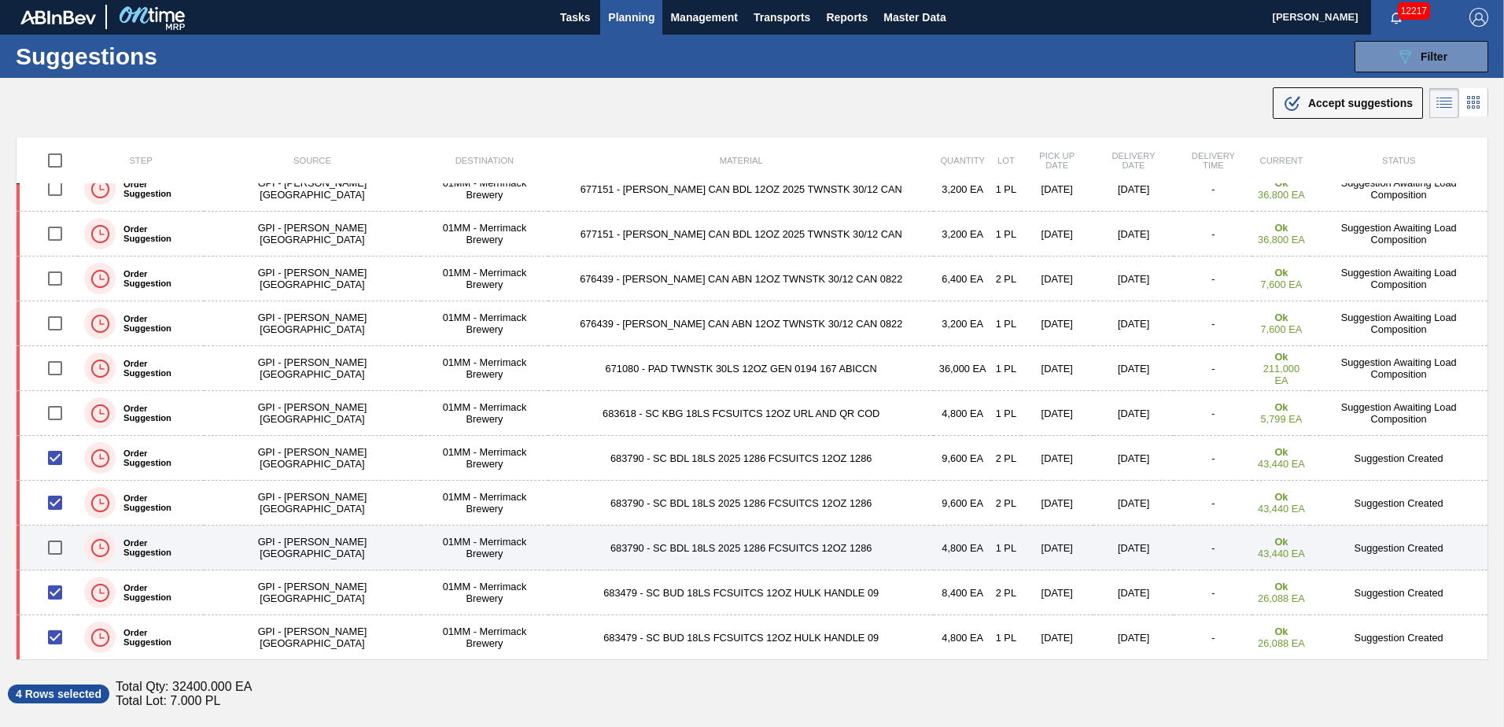
scroll to position [25, 0]
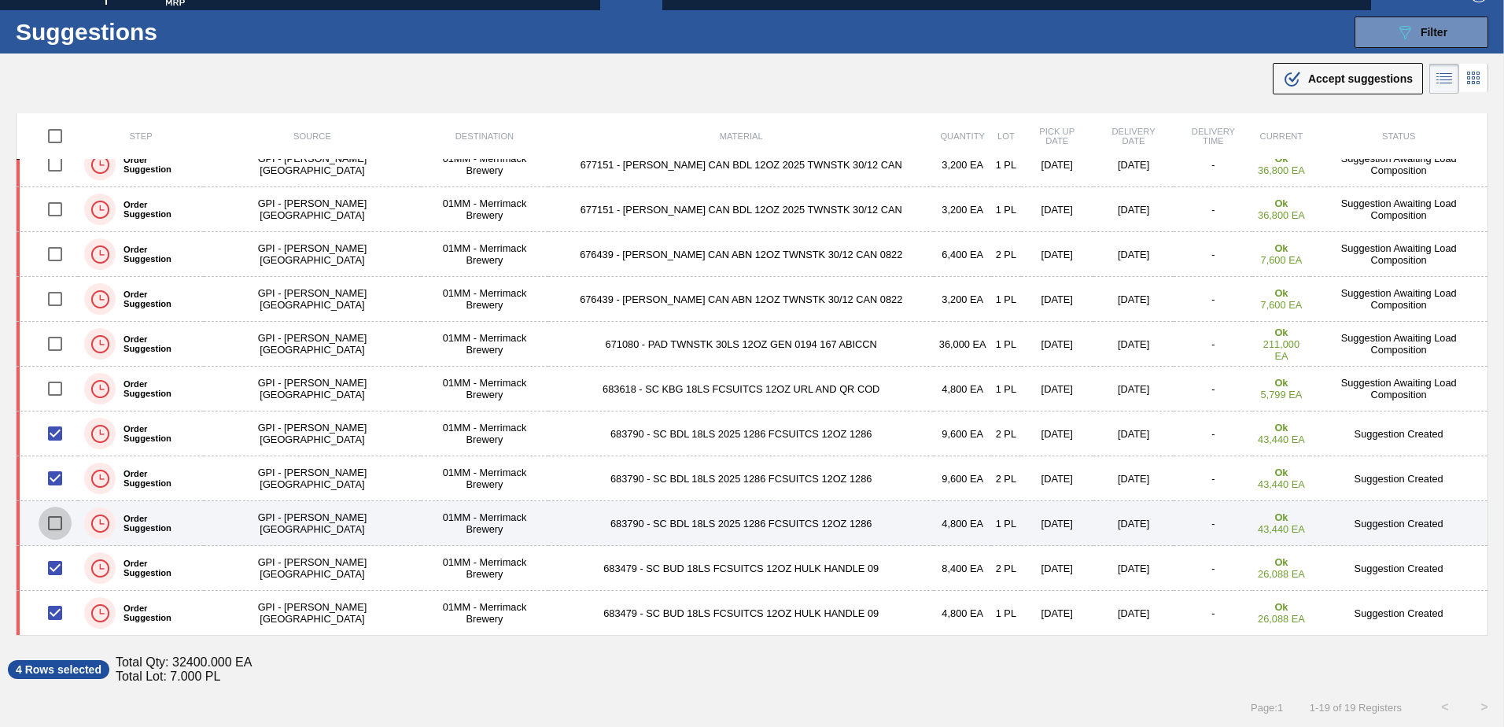
click at [59, 524] on input "checkbox" at bounding box center [55, 522] width 33 height 33
checkbox input "true"
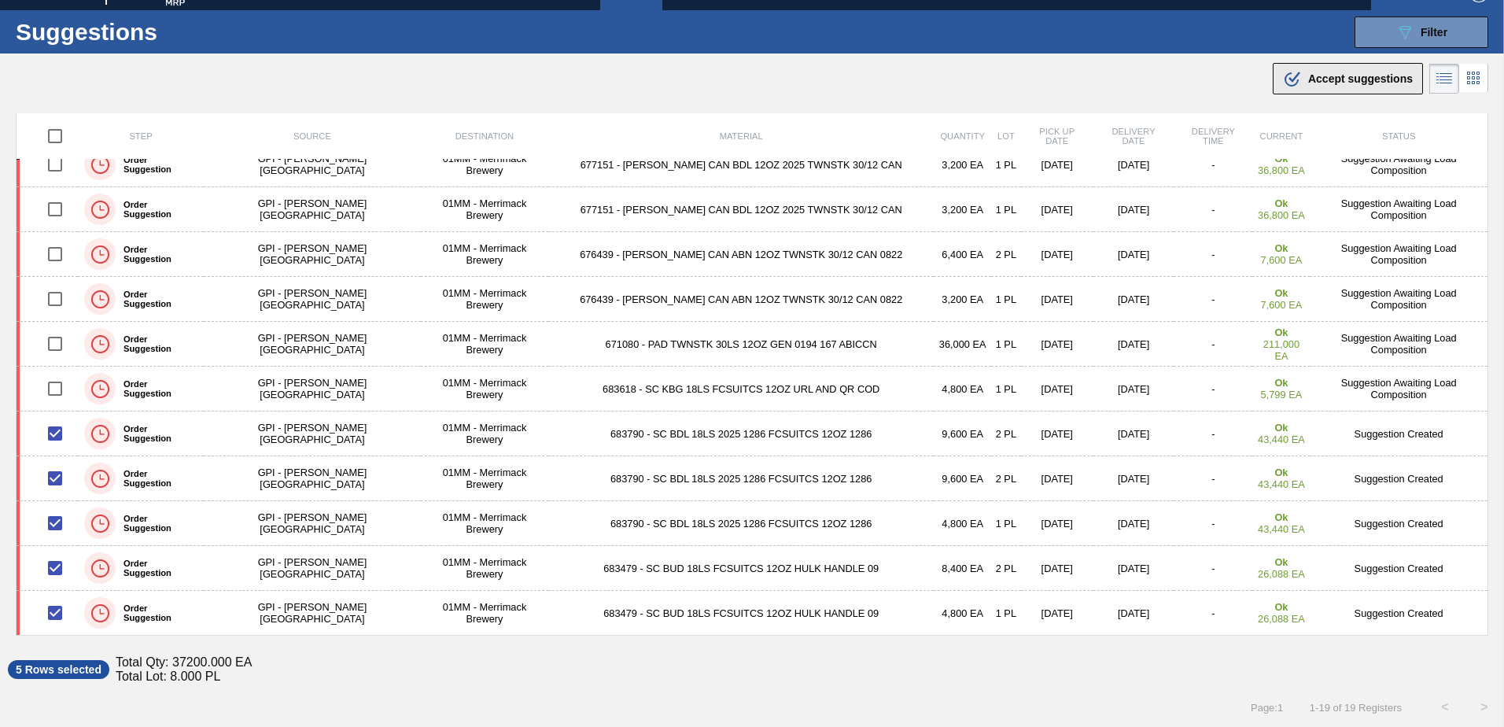
click at [1372, 78] on span "Accept suggestions" at bounding box center [1360, 78] width 105 height 13
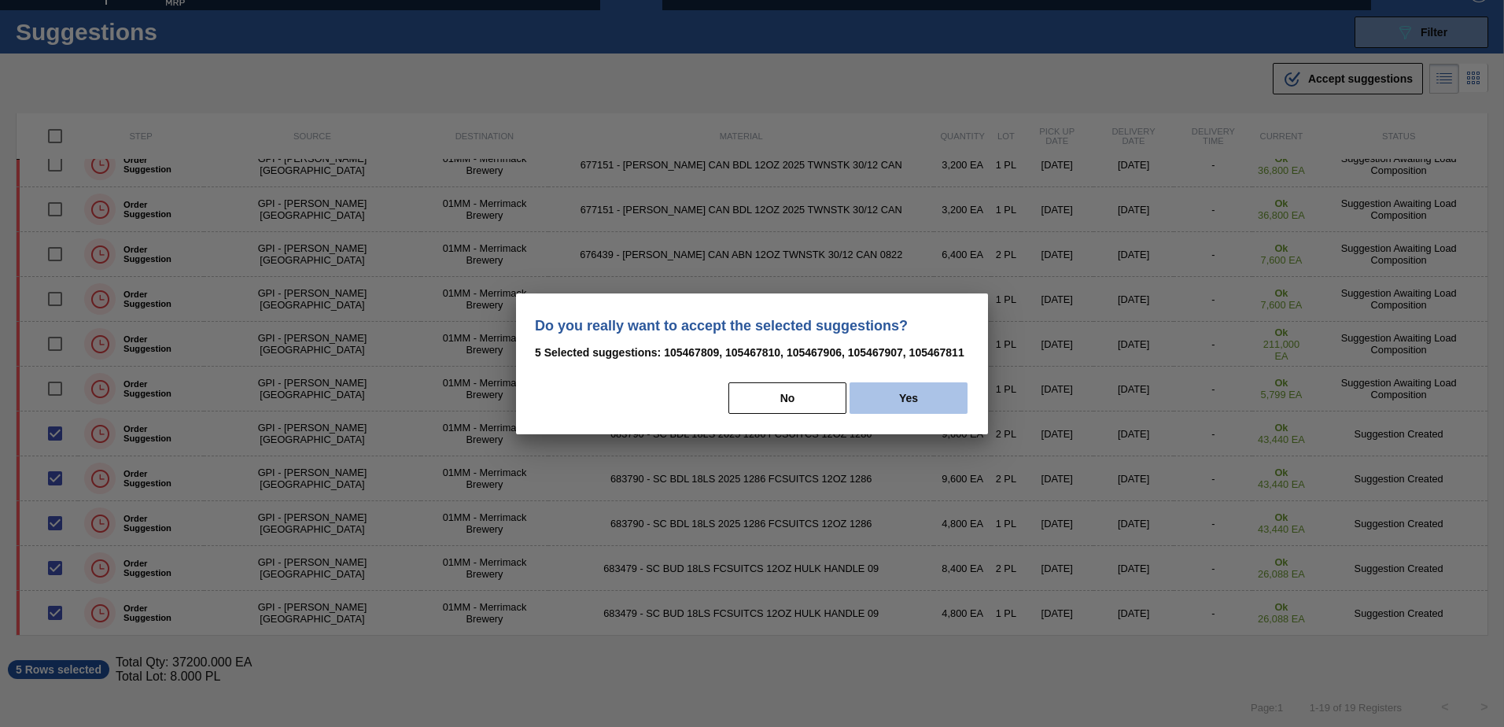
click at [954, 388] on button "Yes" at bounding box center [908, 397] width 118 height 31
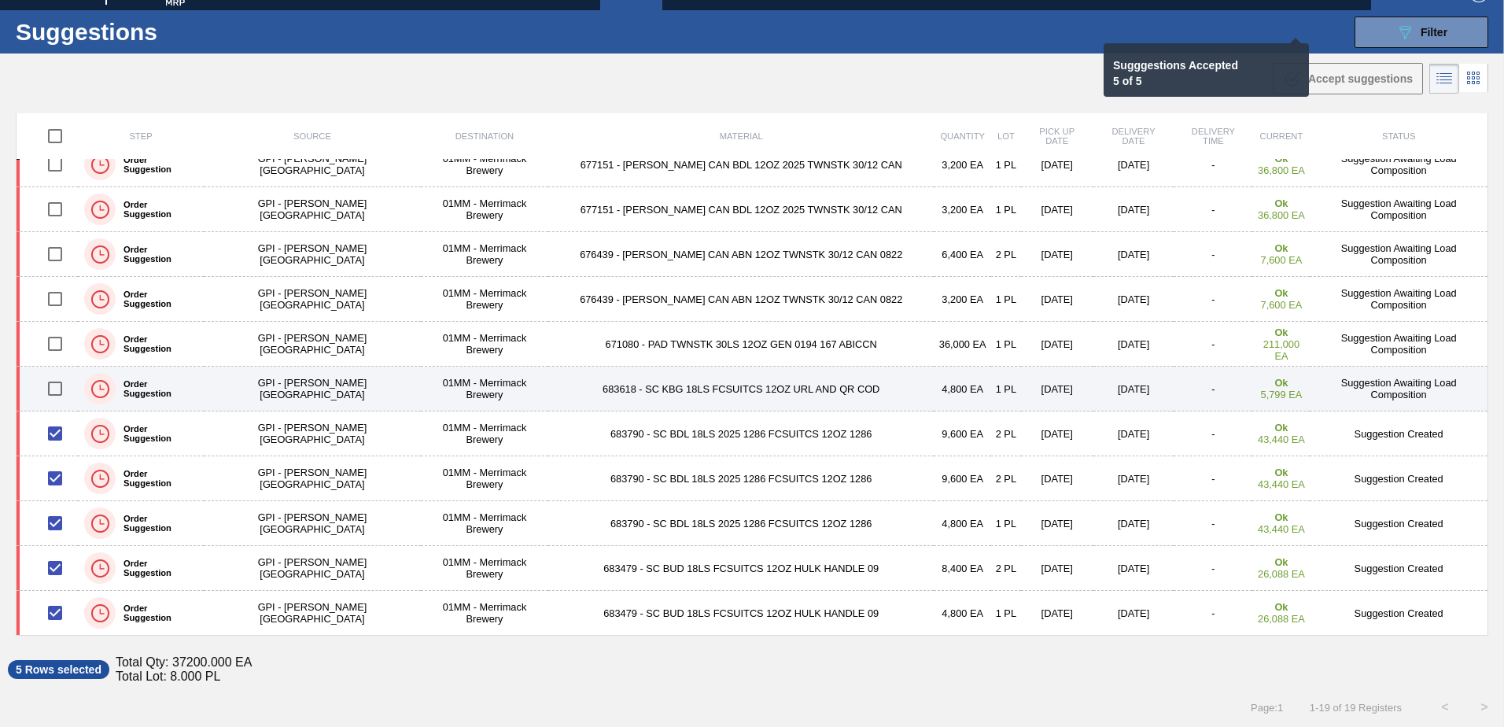
checkbox input "false"
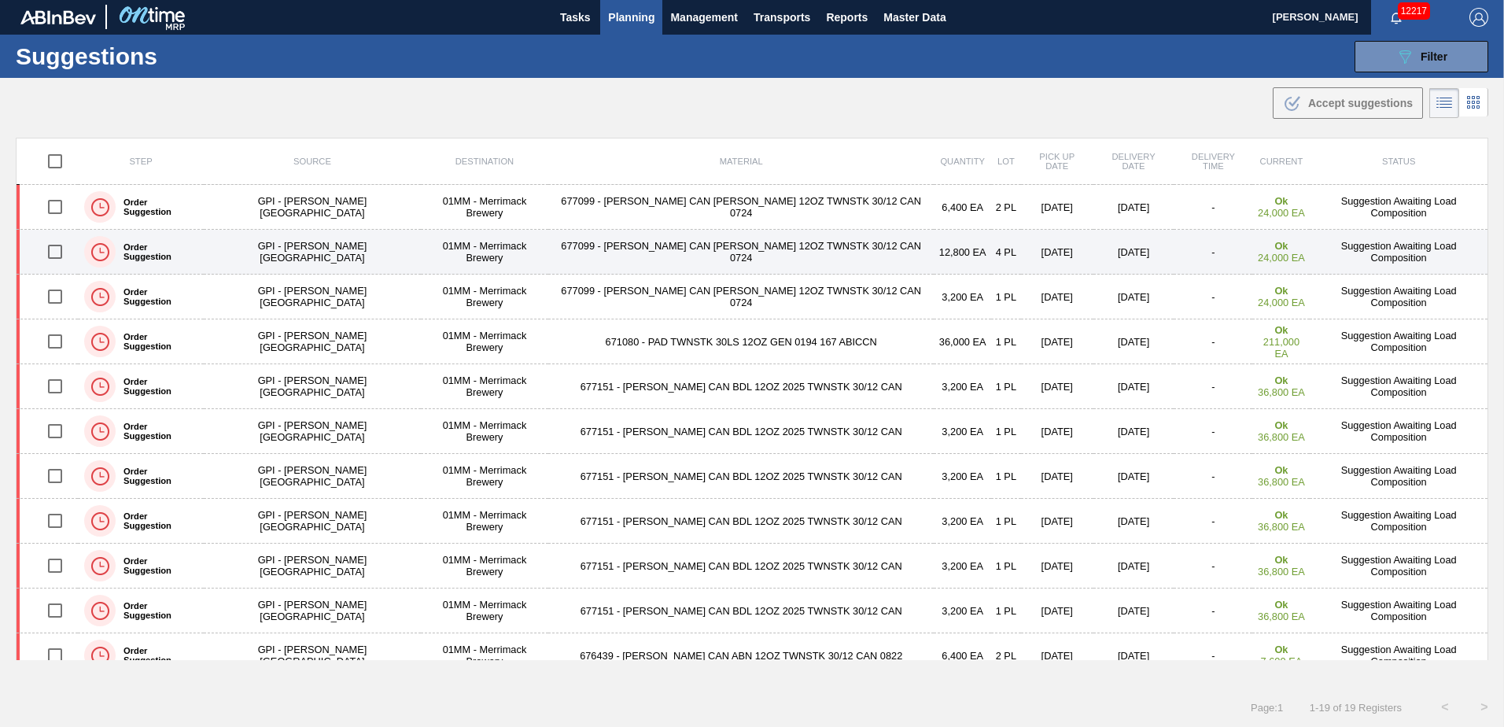
scroll to position [0, 0]
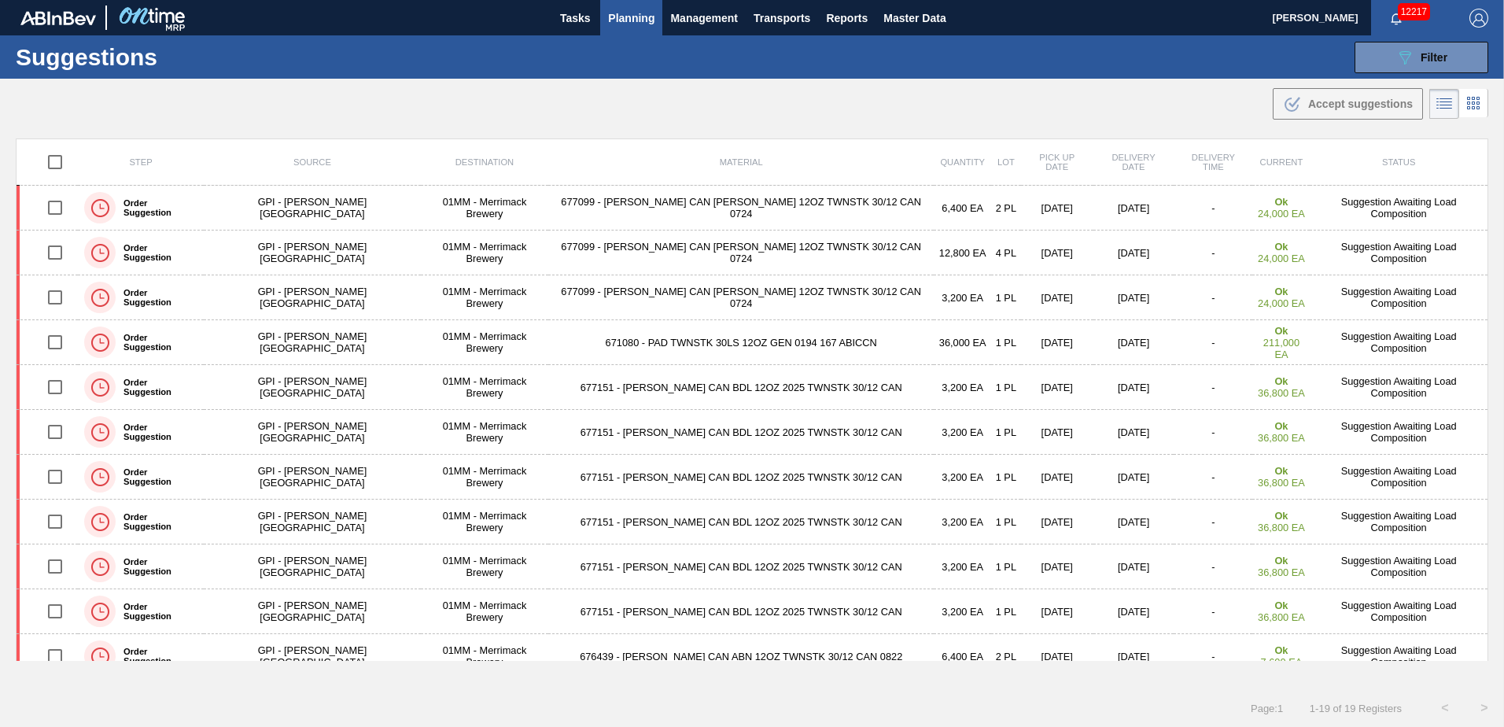
click at [610, 20] on span "Planning" at bounding box center [631, 18] width 46 height 19
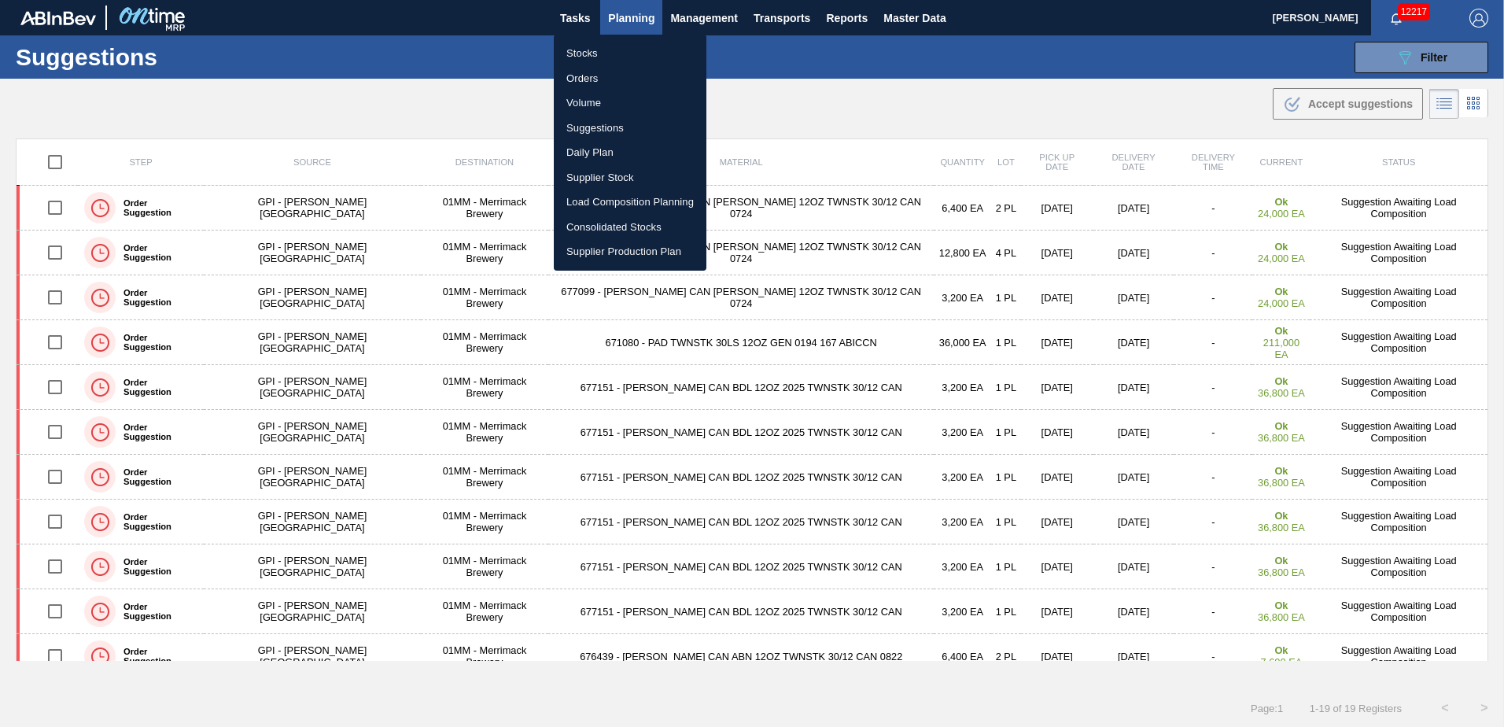
click at [624, 199] on li "Load Composition Planning" at bounding box center [630, 202] width 153 height 25
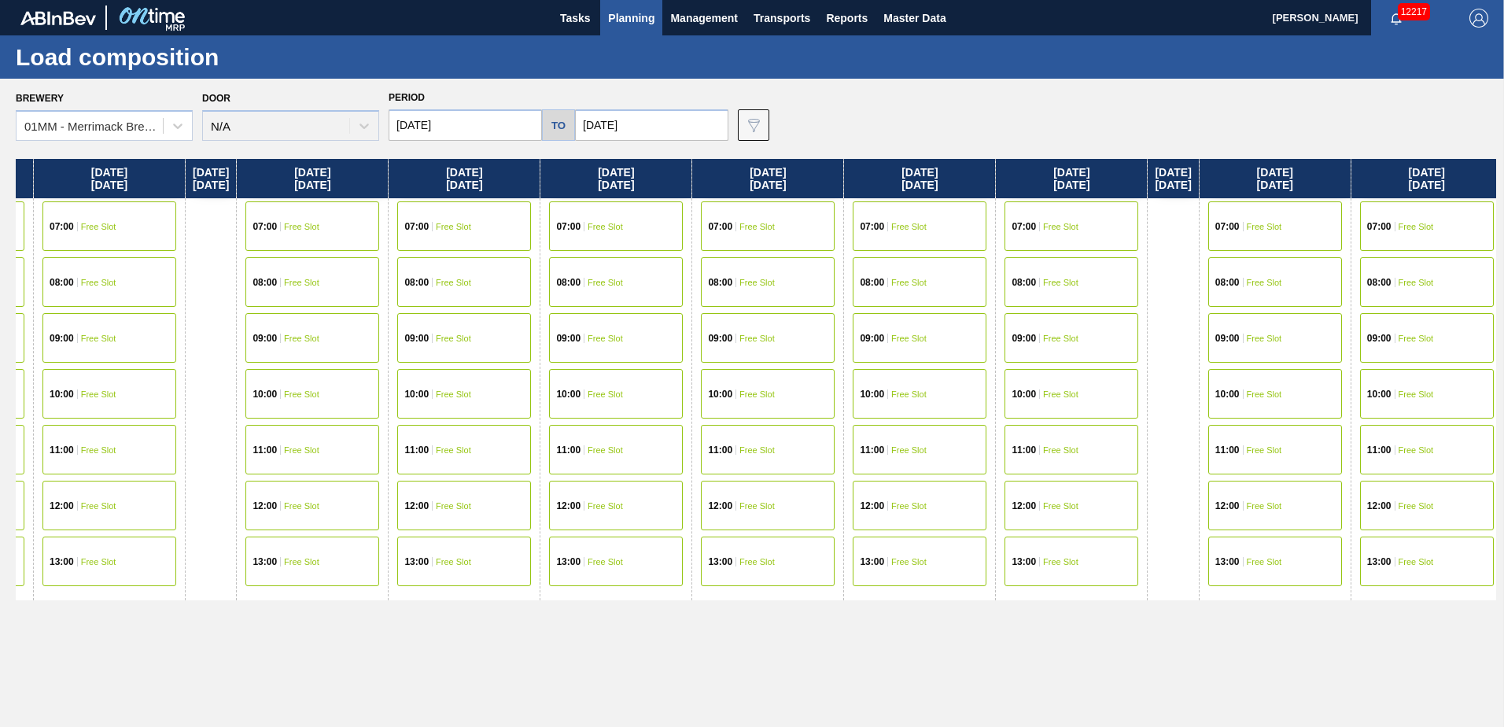
drag, startPoint x: 1150, startPoint y: 371, endPoint x: 572, endPoint y: 356, distance: 579.0
click at [573, 356] on div "[DATE] 07:00 Free Slot 08:00 Free Slot 10:00 Free Slot 11:00 Free Slot 12:00 Fr…" at bounding box center [756, 438] width 1480 height 559
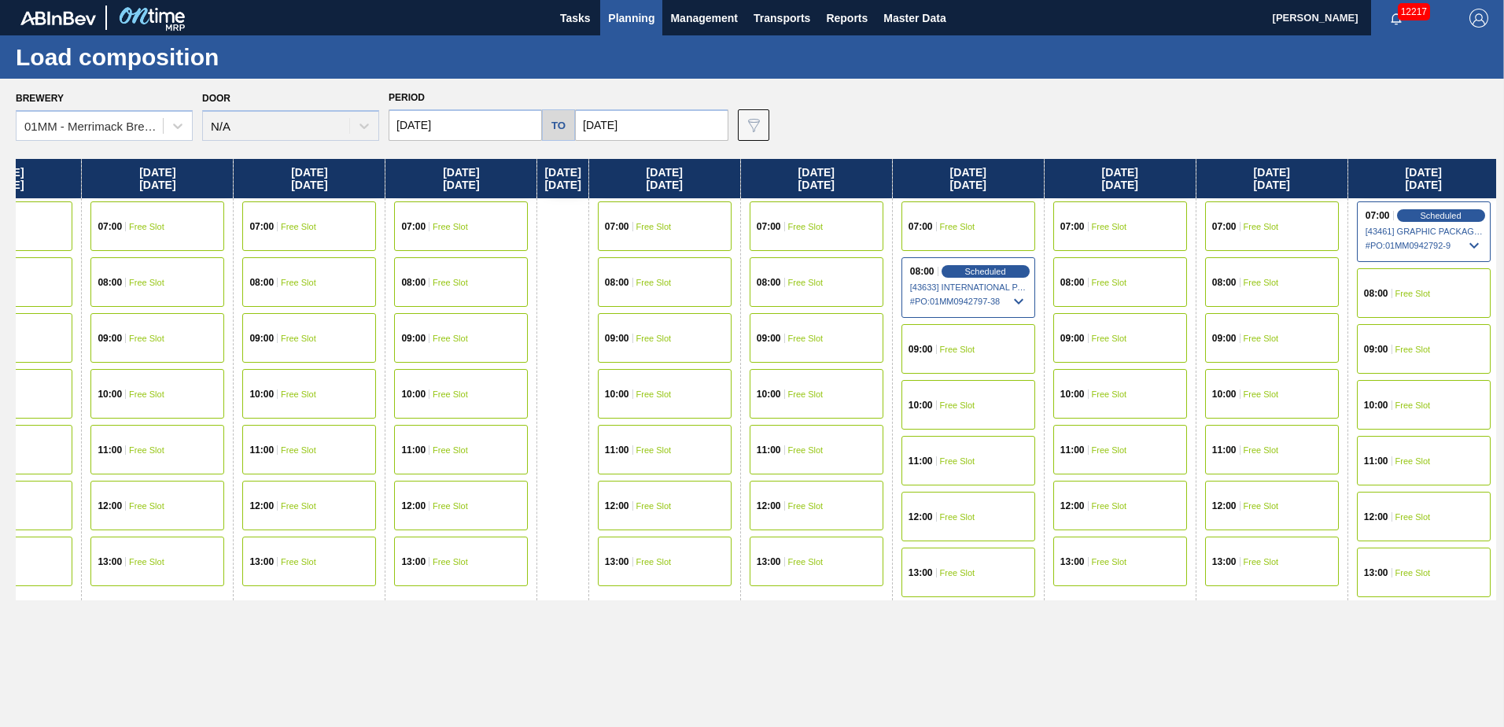
drag, startPoint x: 980, startPoint y: 390, endPoint x: 517, endPoint y: 390, distance: 462.4
click at [454, 390] on div "[DATE] 07:00 Free Slot 08:00 Free Slot 10:00 Free Slot 11:00 Free Slot 12:00 Fr…" at bounding box center [756, 438] width 1480 height 559
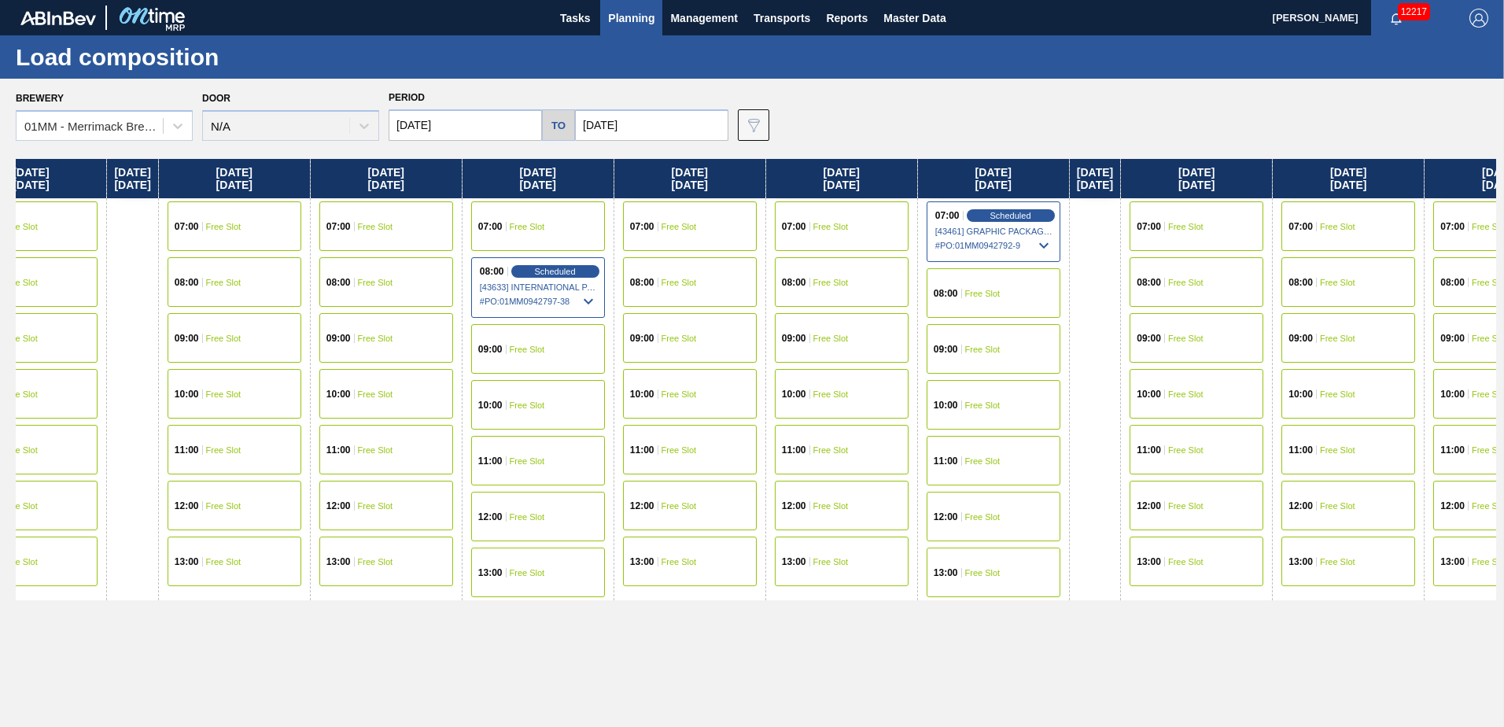
drag, startPoint x: 882, startPoint y: 431, endPoint x: 324, endPoint y: 397, distance: 559.4
click at [328, 397] on div "[DATE] 07:00 Free Slot 08:00 Free Slot 10:00 Free Slot 11:00 Free Slot 12:00 Fr…" at bounding box center [756, 438] width 1480 height 559
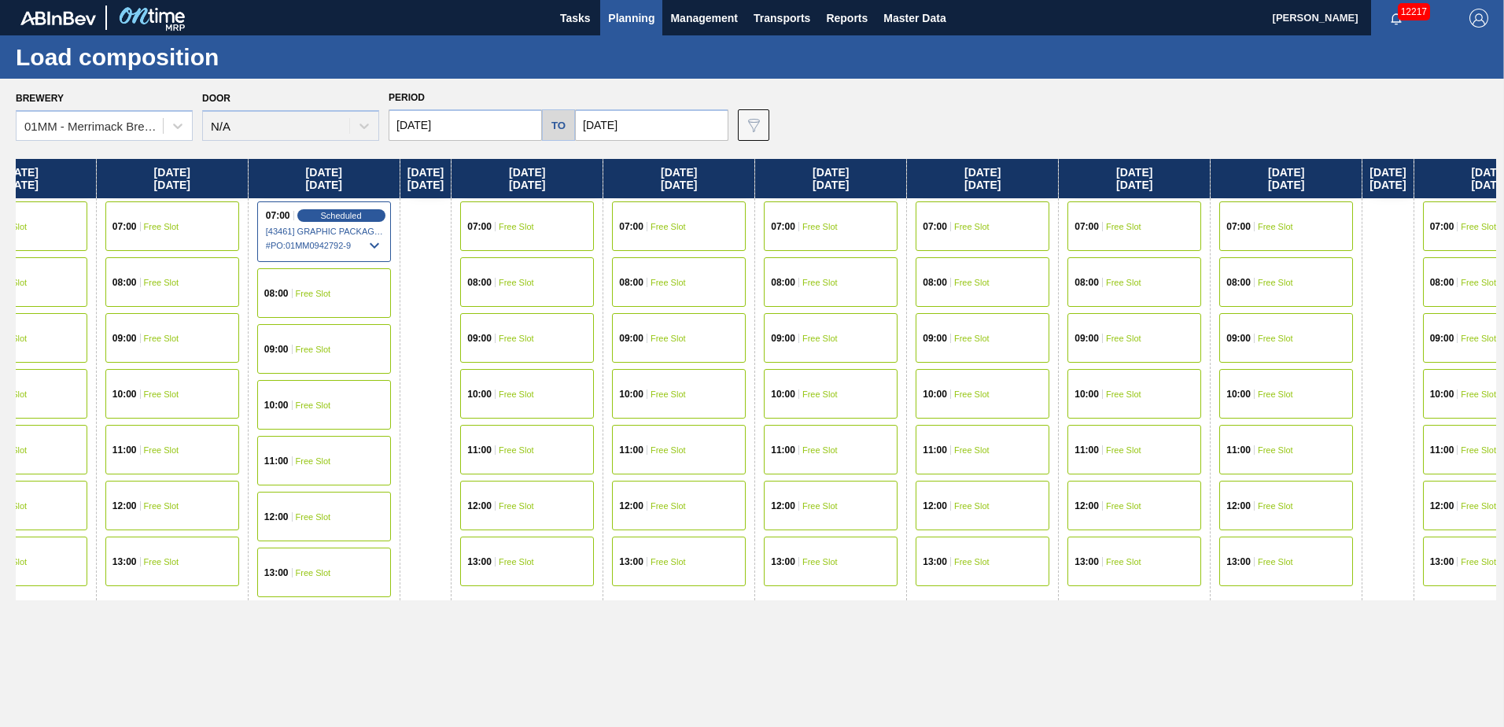
drag, startPoint x: 599, startPoint y: 409, endPoint x: 506, endPoint y: 403, distance: 93.0
click at [506, 403] on div "[DATE] 07:00 Free Slot 08:00 Free Slot 10:00 Free Slot 11:00 Free Slot 12:00 Fr…" at bounding box center [756, 438] width 1480 height 559
click at [714, 212] on div "07:00 Free Slot" at bounding box center [675, 226] width 134 height 50
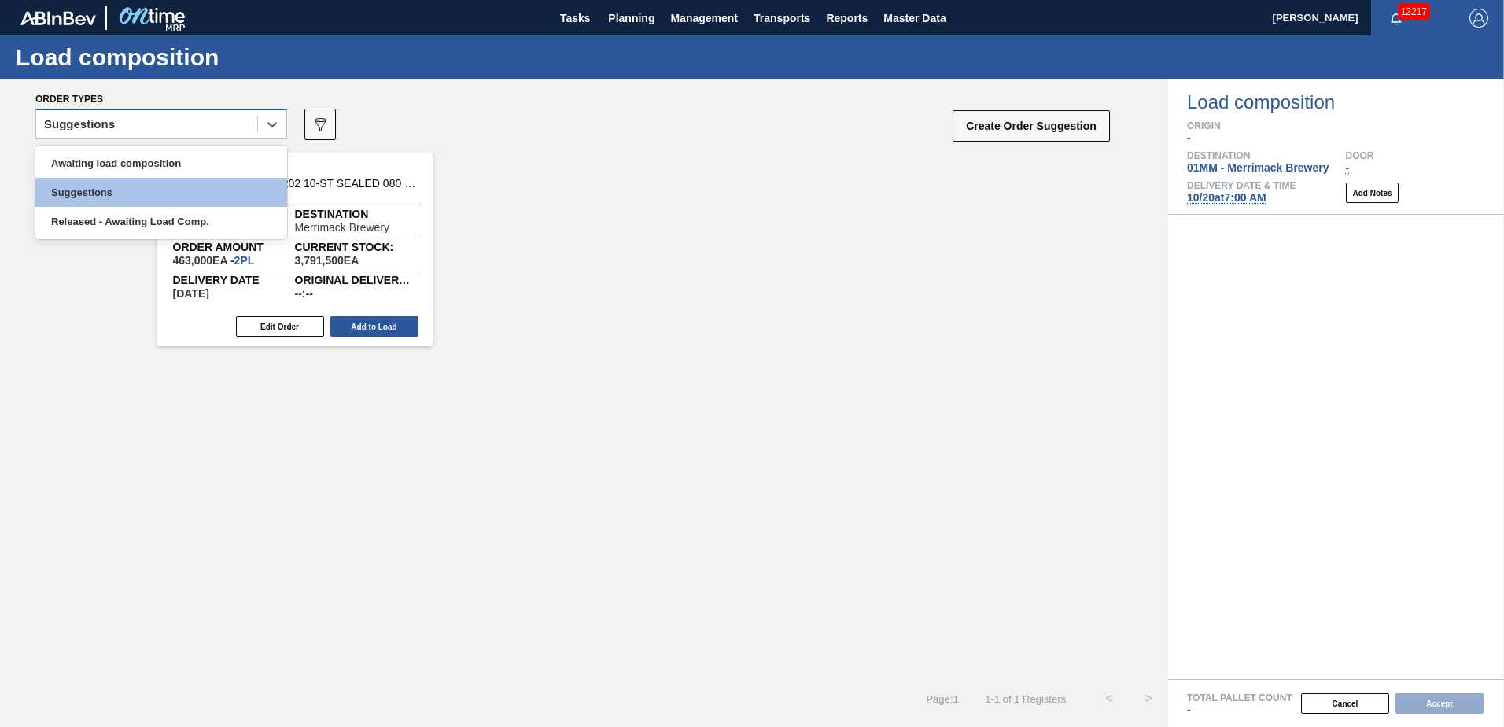
click at [210, 120] on div "Suggestions" at bounding box center [146, 124] width 221 height 23
click at [173, 156] on div "Awaiting load composition" at bounding box center [161, 163] width 252 height 29
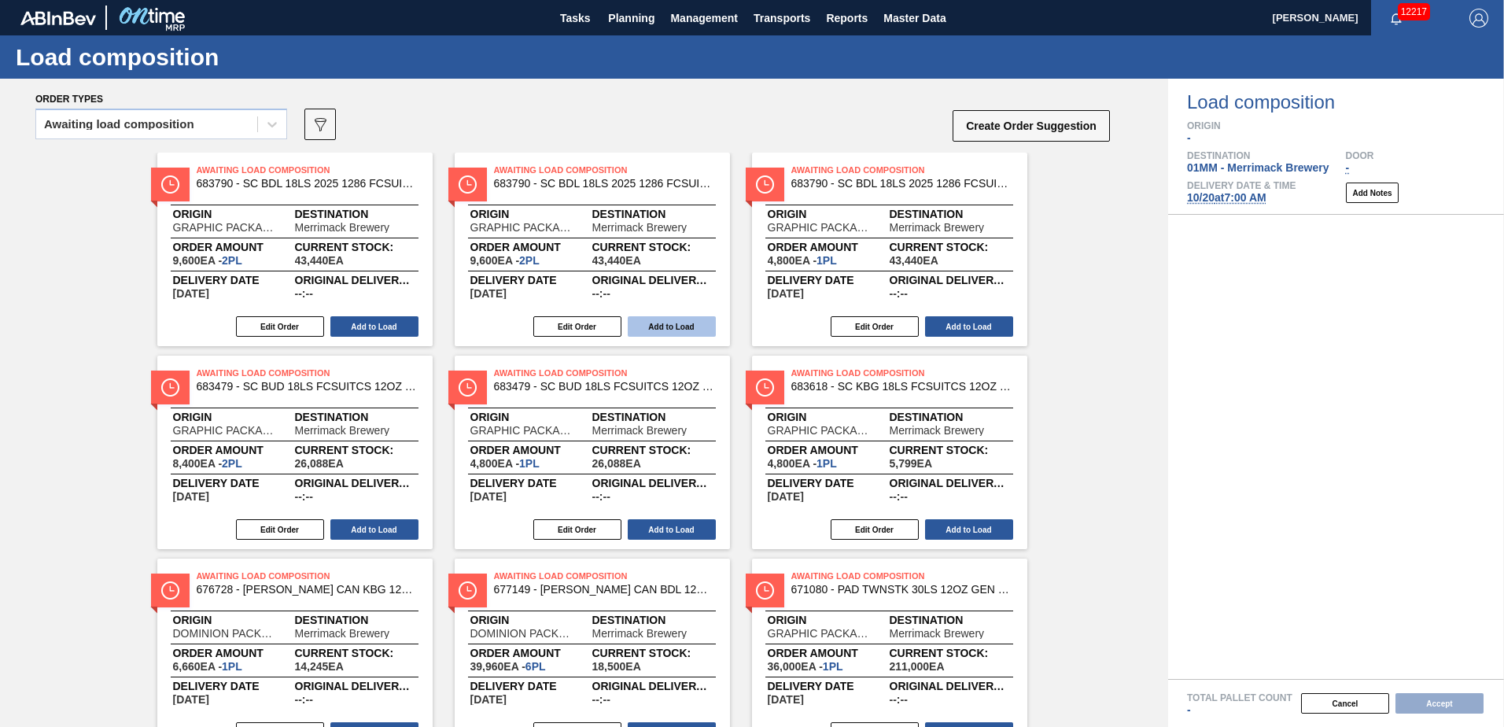
click at [676, 325] on button "Add to Load" at bounding box center [672, 326] width 88 height 20
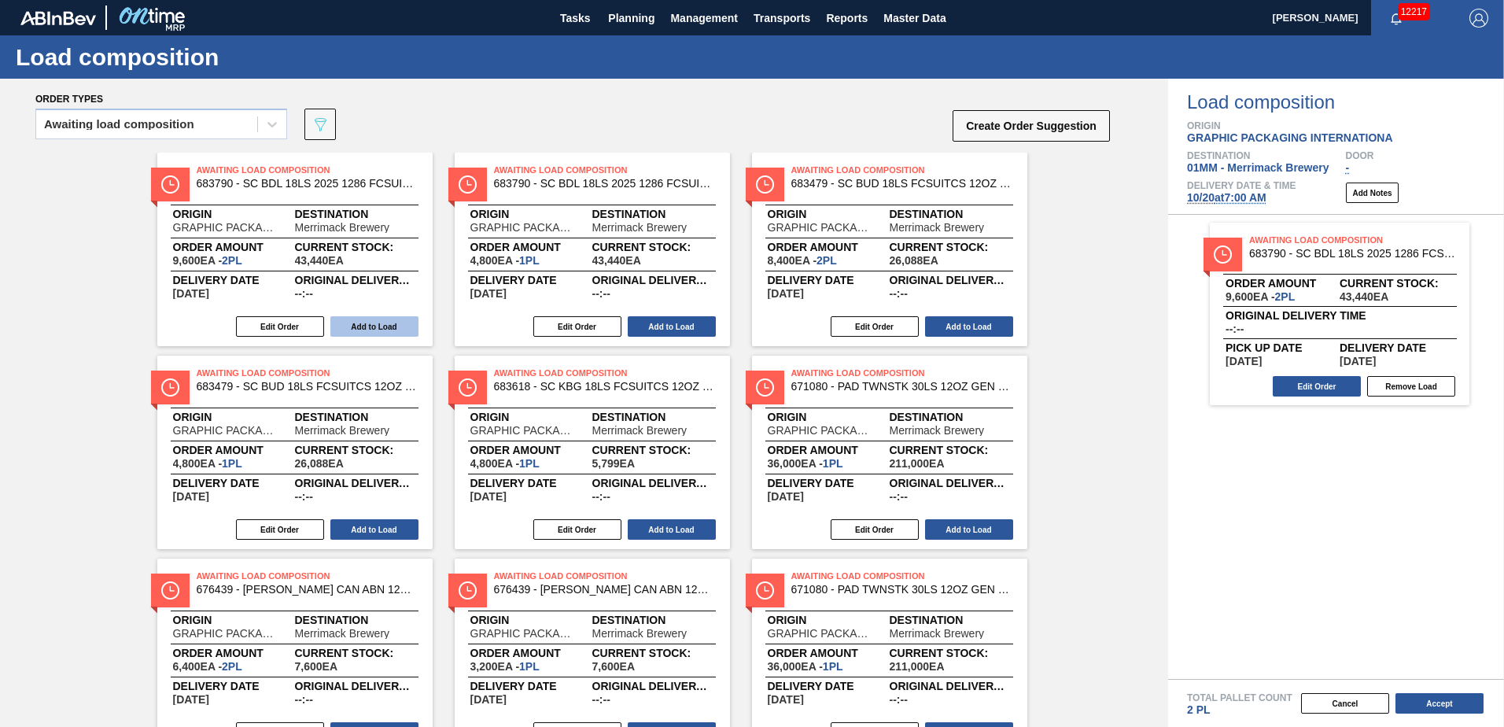
click at [395, 325] on button "Add to Load" at bounding box center [374, 326] width 88 height 20
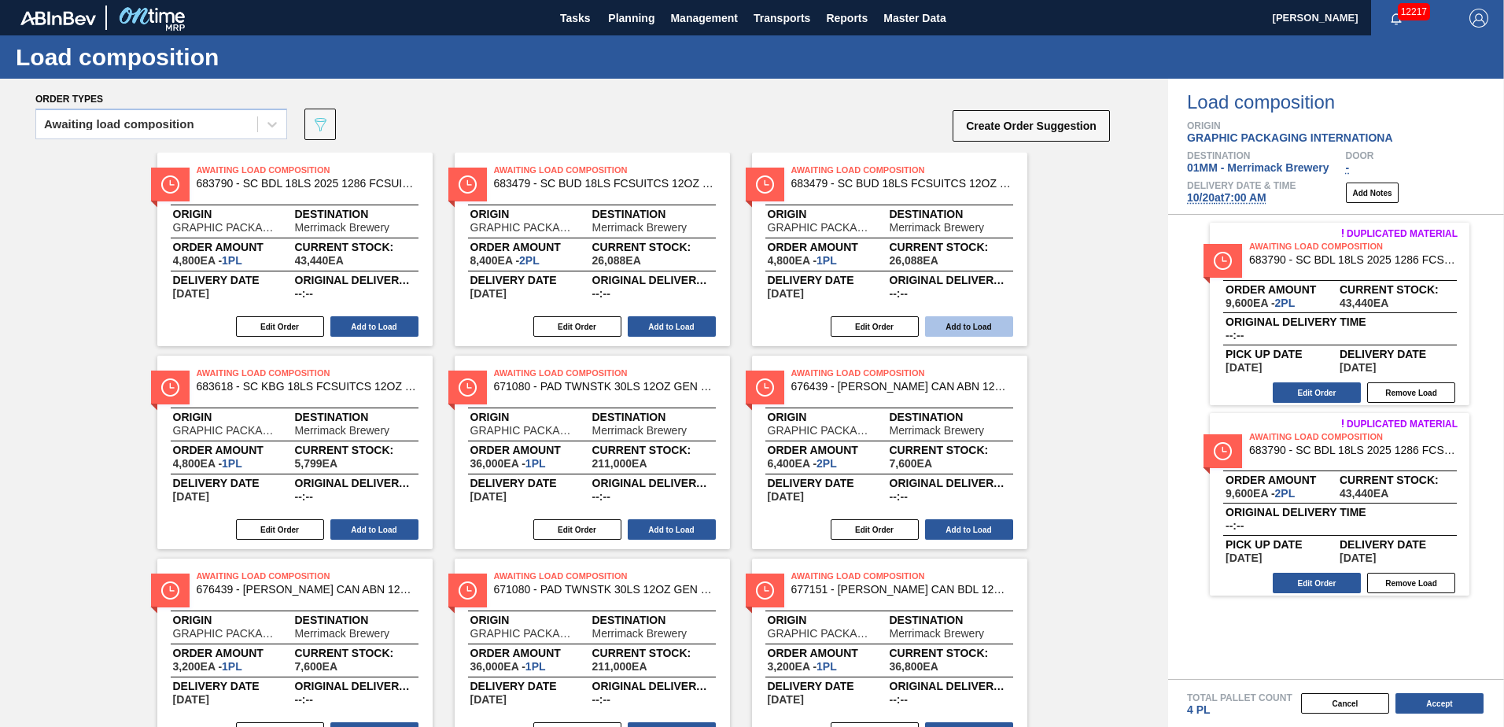
click at [963, 322] on button "Add to Load" at bounding box center [969, 326] width 88 height 20
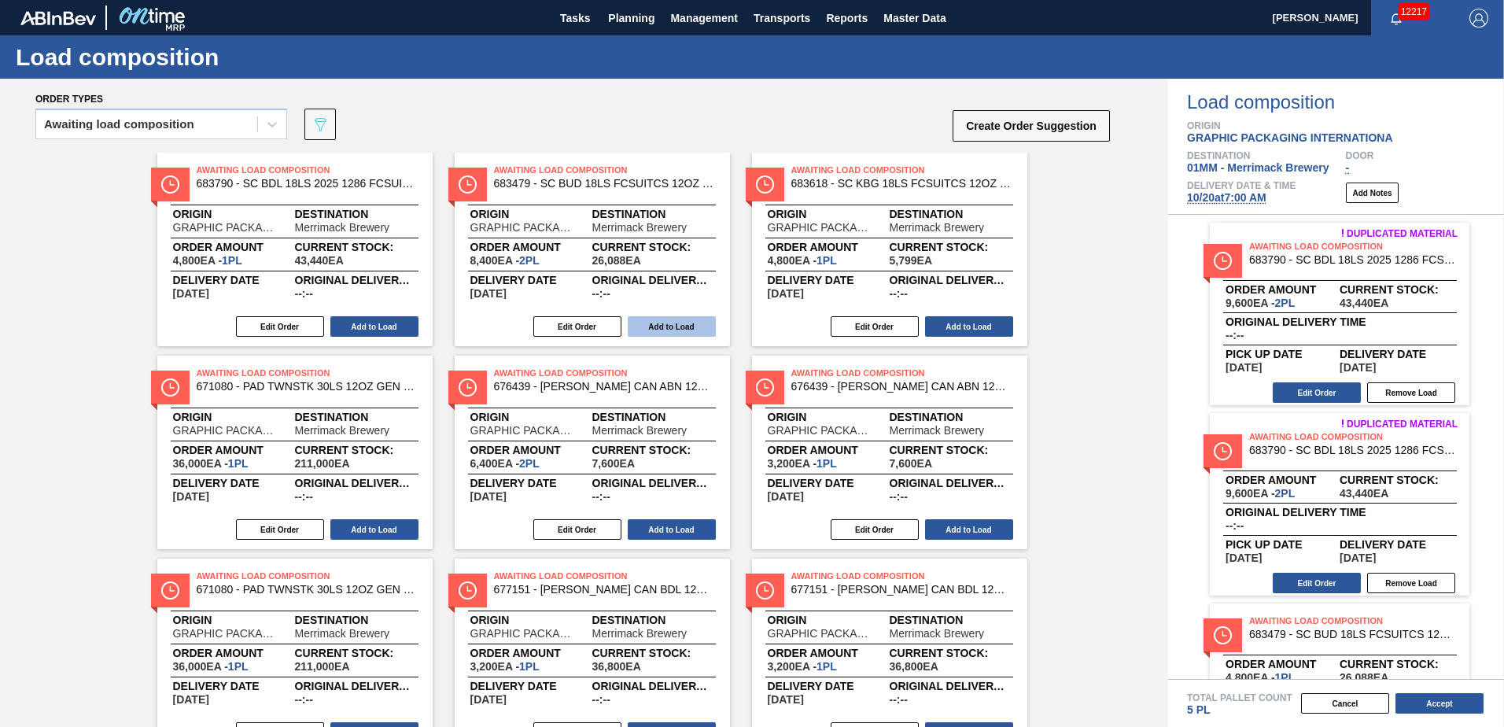
click at [672, 331] on button "Add to Load" at bounding box center [672, 326] width 88 height 20
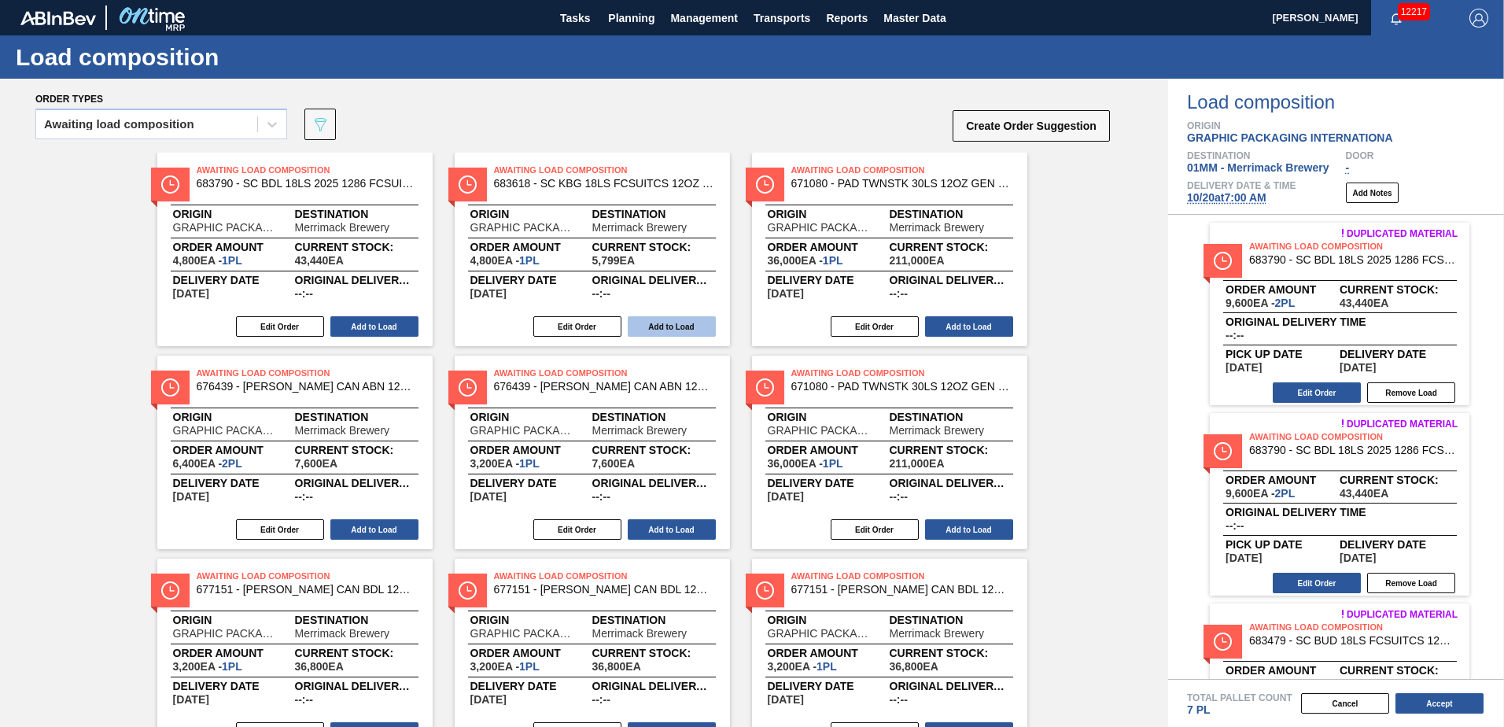
click at [688, 326] on button "Add to Load" at bounding box center [672, 326] width 88 height 20
click at [961, 319] on button "Add to Load" at bounding box center [969, 326] width 88 height 20
click at [374, 522] on button "Add to Load" at bounding box center [374, 529] width 88 height 20
click at [665, 322] on button "Add to Load" at bounding box center [672, 326] width 88 height 20
click at [665, 520] on button "Add to Load" at bounding box center [672, 529] width 88 height 20
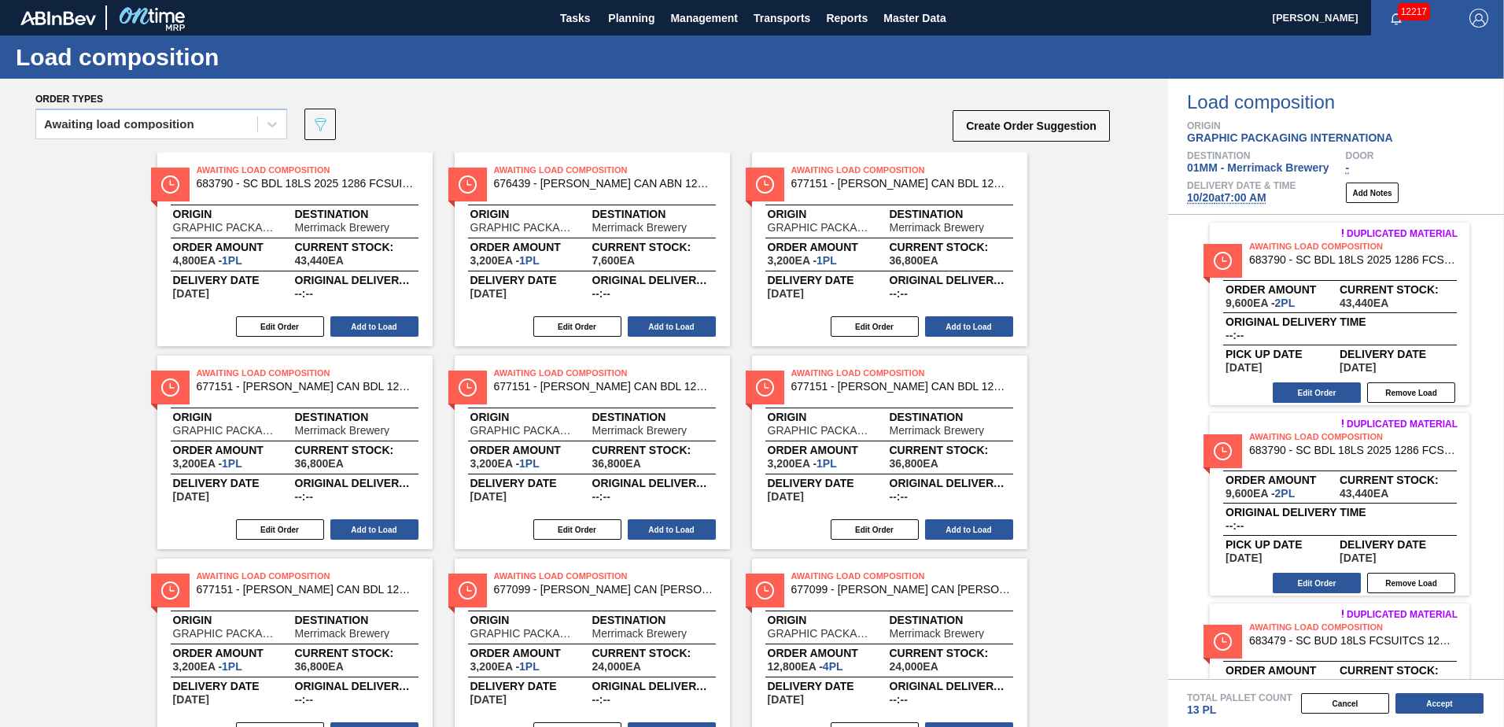
click at [672, 515] on div "Awaiting Load Composition 677151 - CARR CAN BDL 12OZ 2025 TWNSTK 30/12 CAN Orig…" at bounding box center [592, 451] width 275 height 193
click at [672, 521] on button "Add to Load" at bounding box center [672, 529] width 88 height 20
click at [671, 522] on button "Add to Load" at bounding box center [672, 529] width 88 height 20
click at [670, 524] on button "Add to Load" at bounding box center [672, 529] width 88 height 20
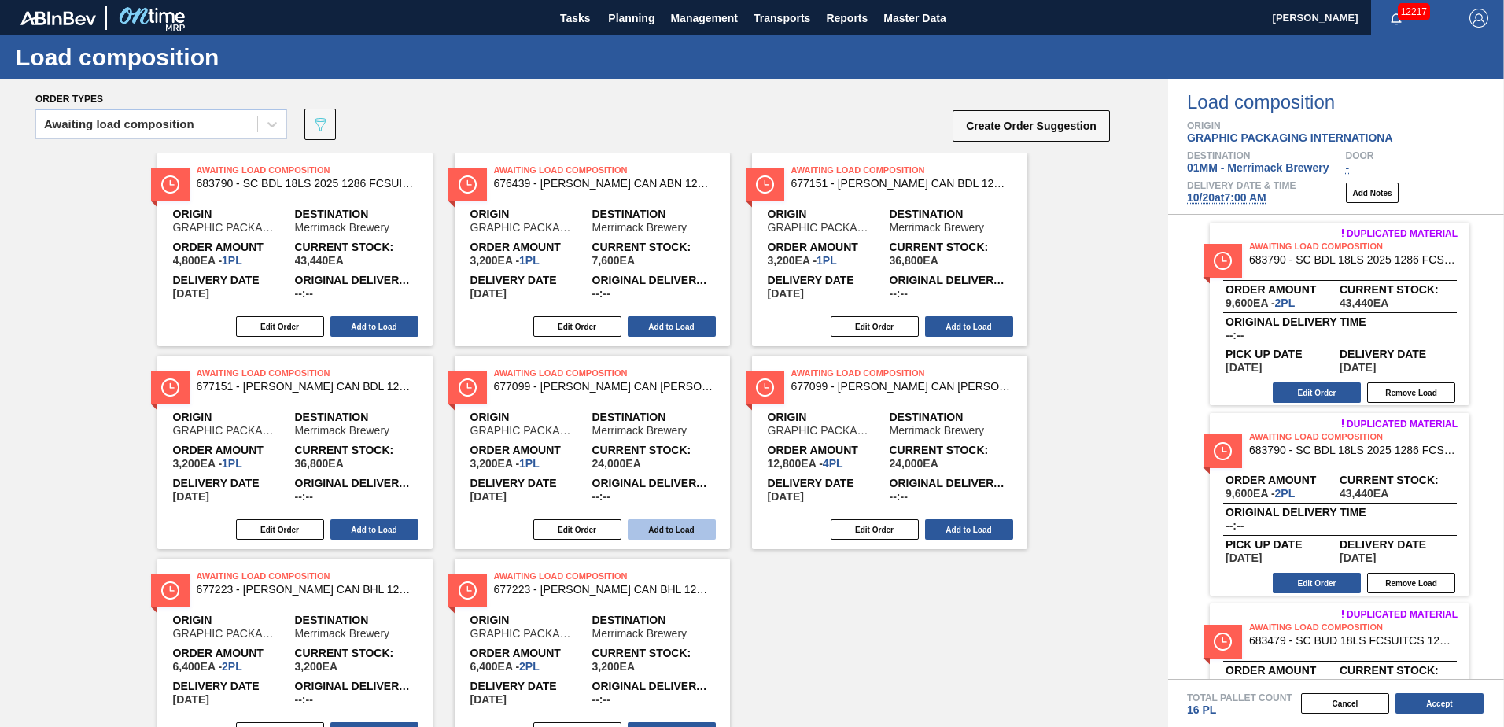
click at [668, 524] on button "Add to Load" at bounding box center [672, 529] width 88 height 20
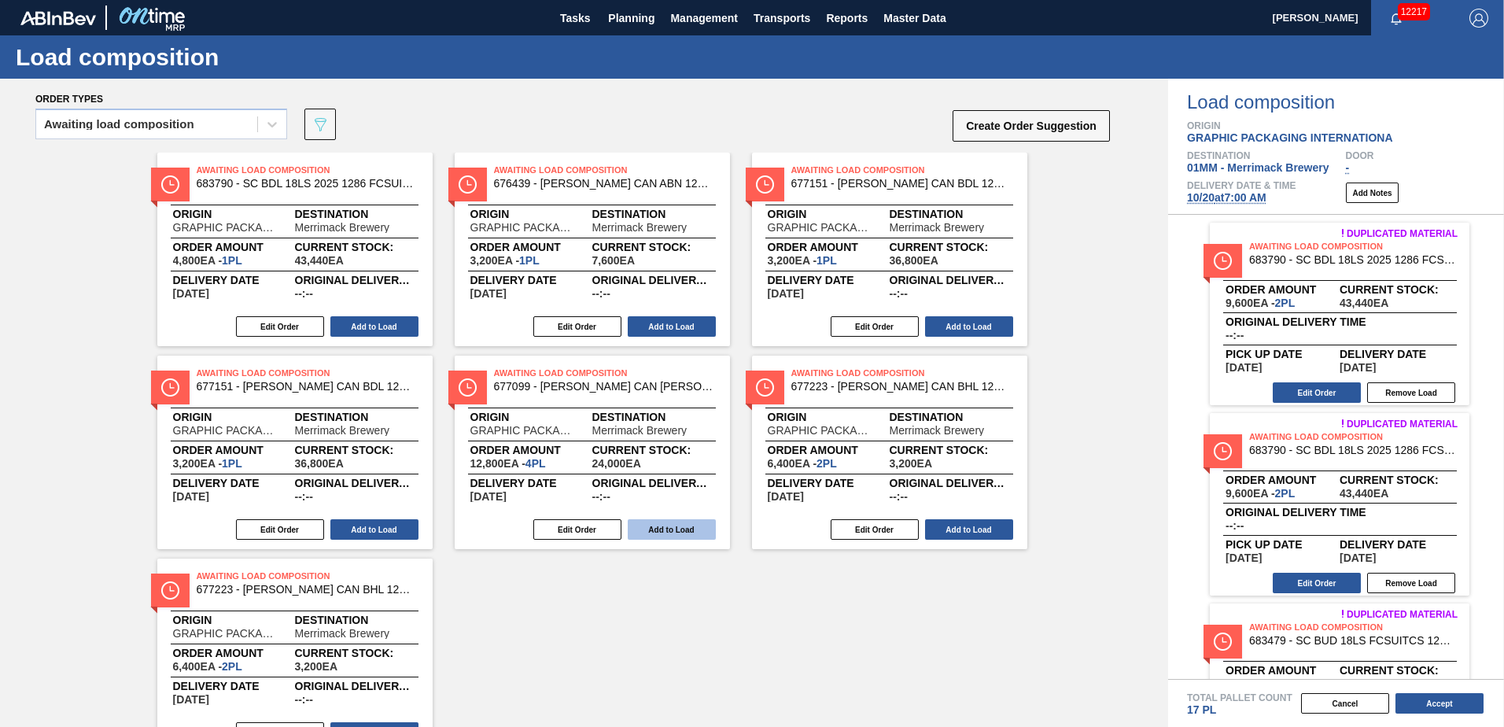
click at [664, 525] on button "Add to Load" at bounding box center [672, 529] width 88 height 20
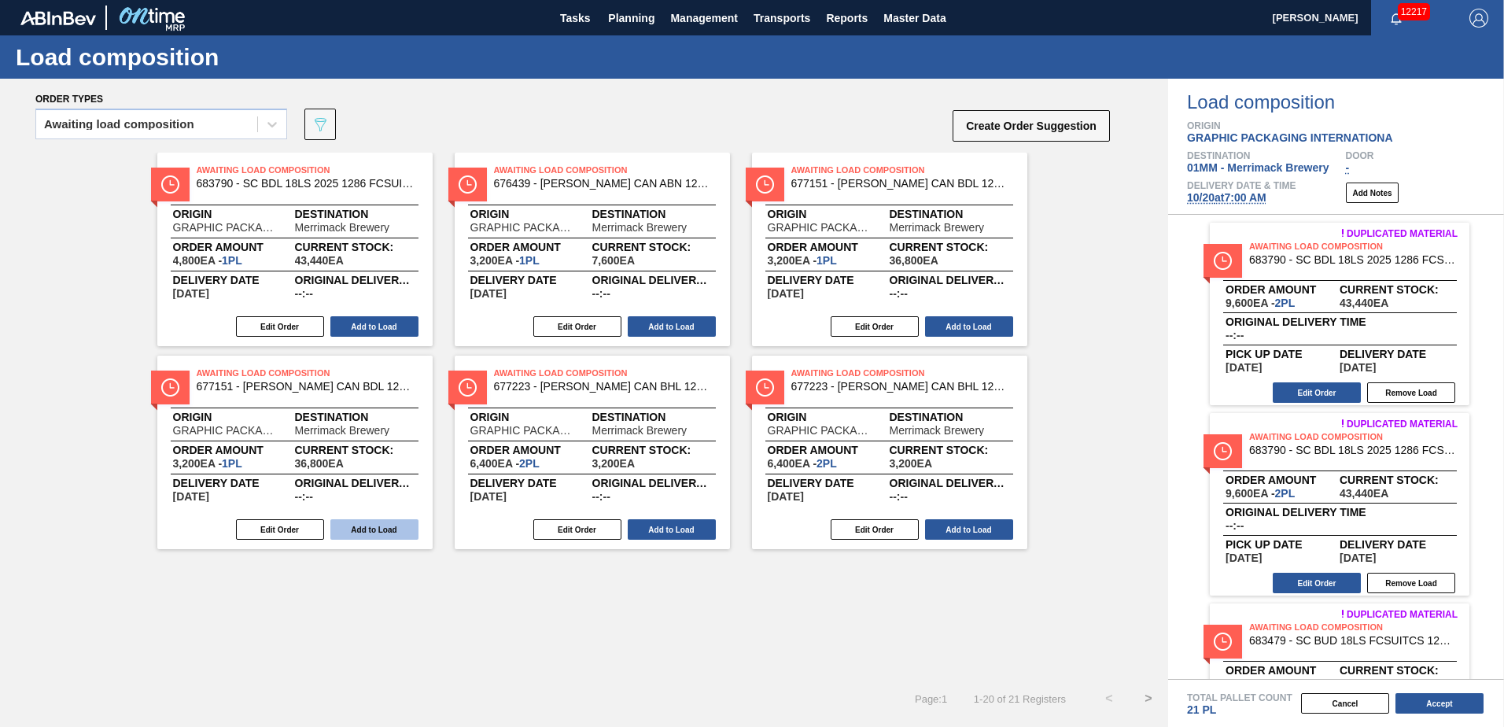
click at [357, 520] on button "Add to Load" at bounding box center [374, 529] width 88 height 20
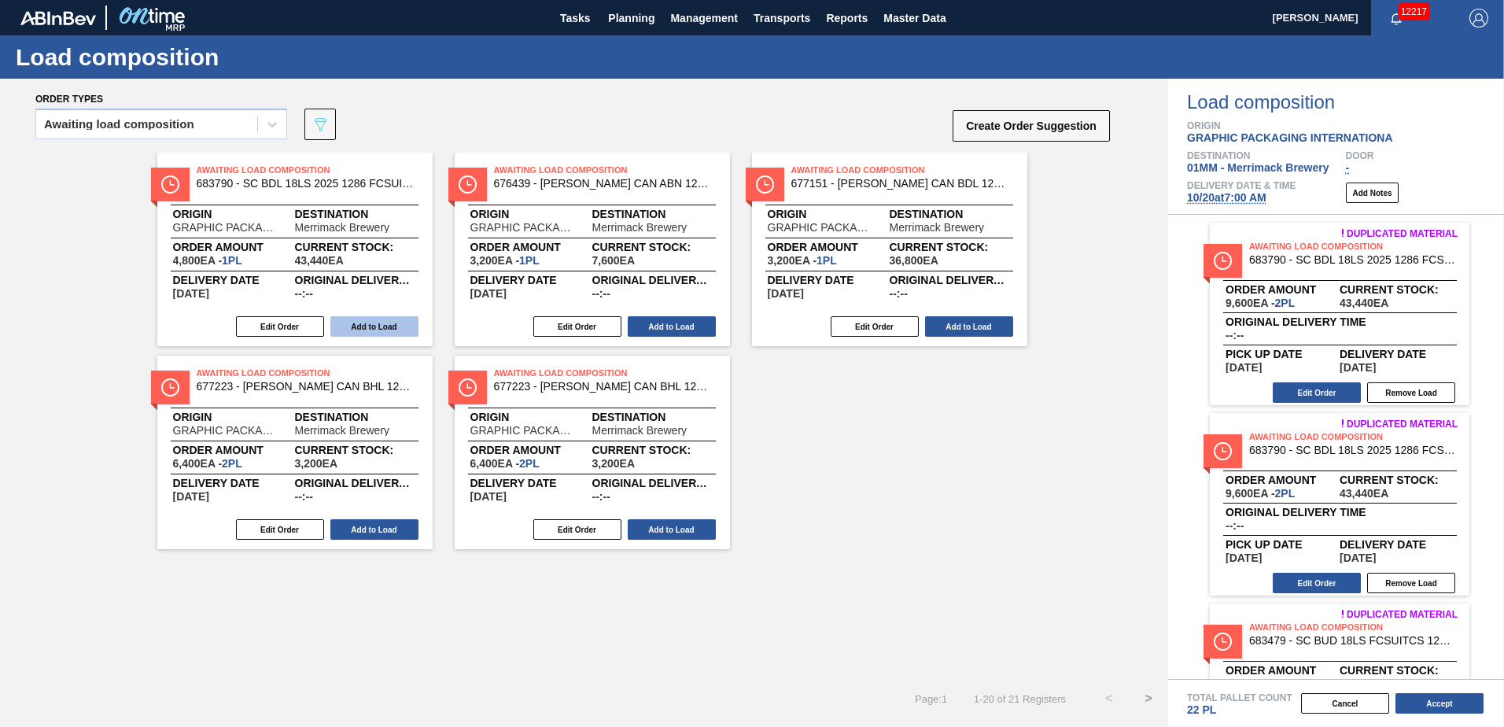
click at [385, 326] on button "Add to Load" at bounding box center [374, 326] width 88 height 20
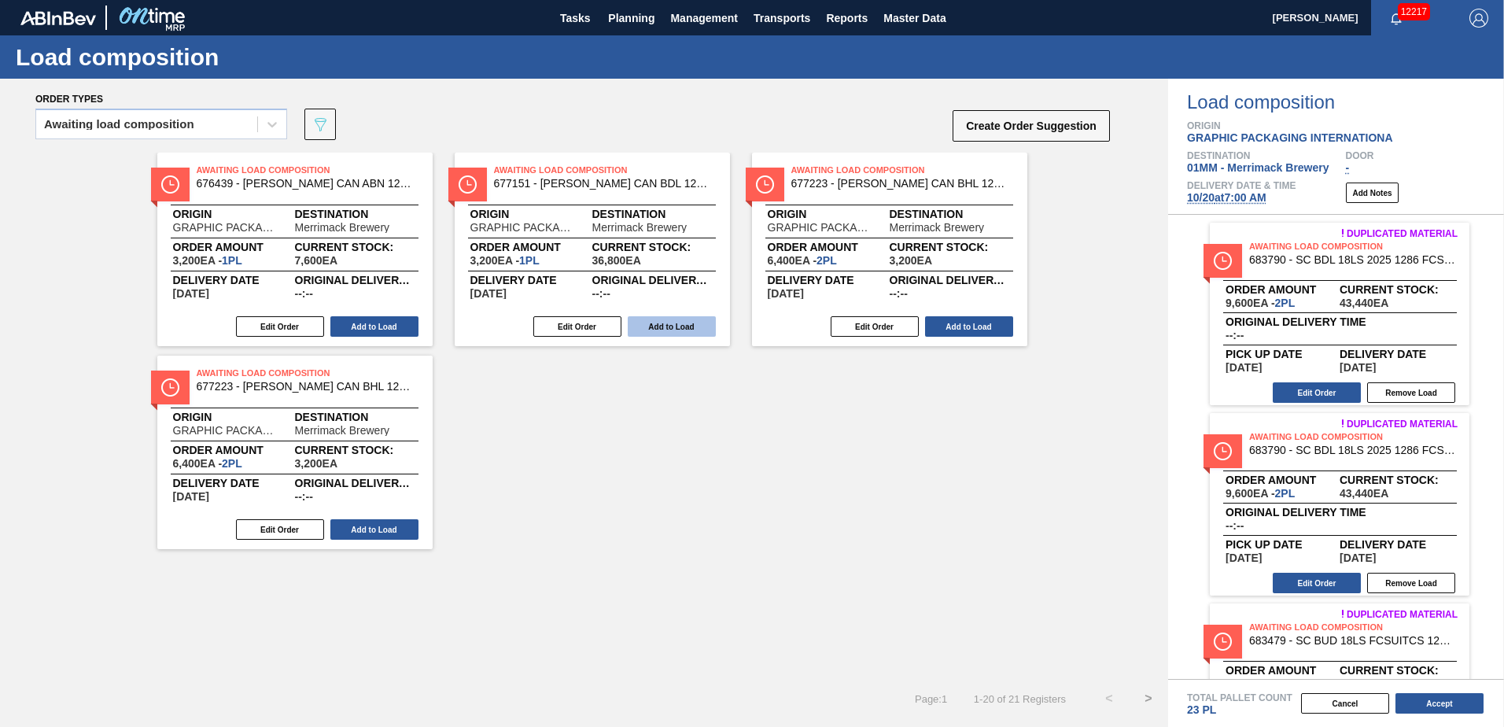
click at [654, 325] on button "Add to Load" at bounding box center [672, 326] width 88 height 20
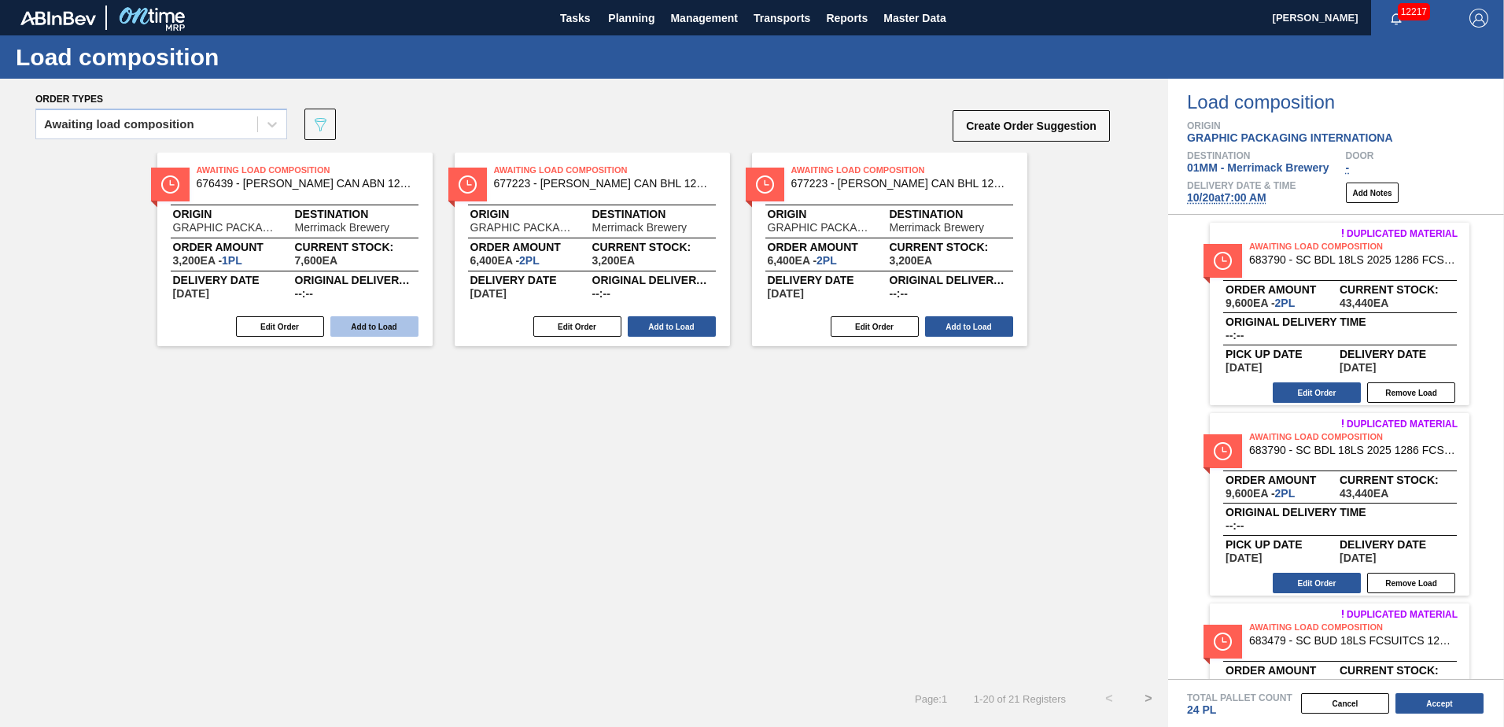
click at [372, 322] on button "Add to Load" at bounding box center [374, 326] width 88 height 20
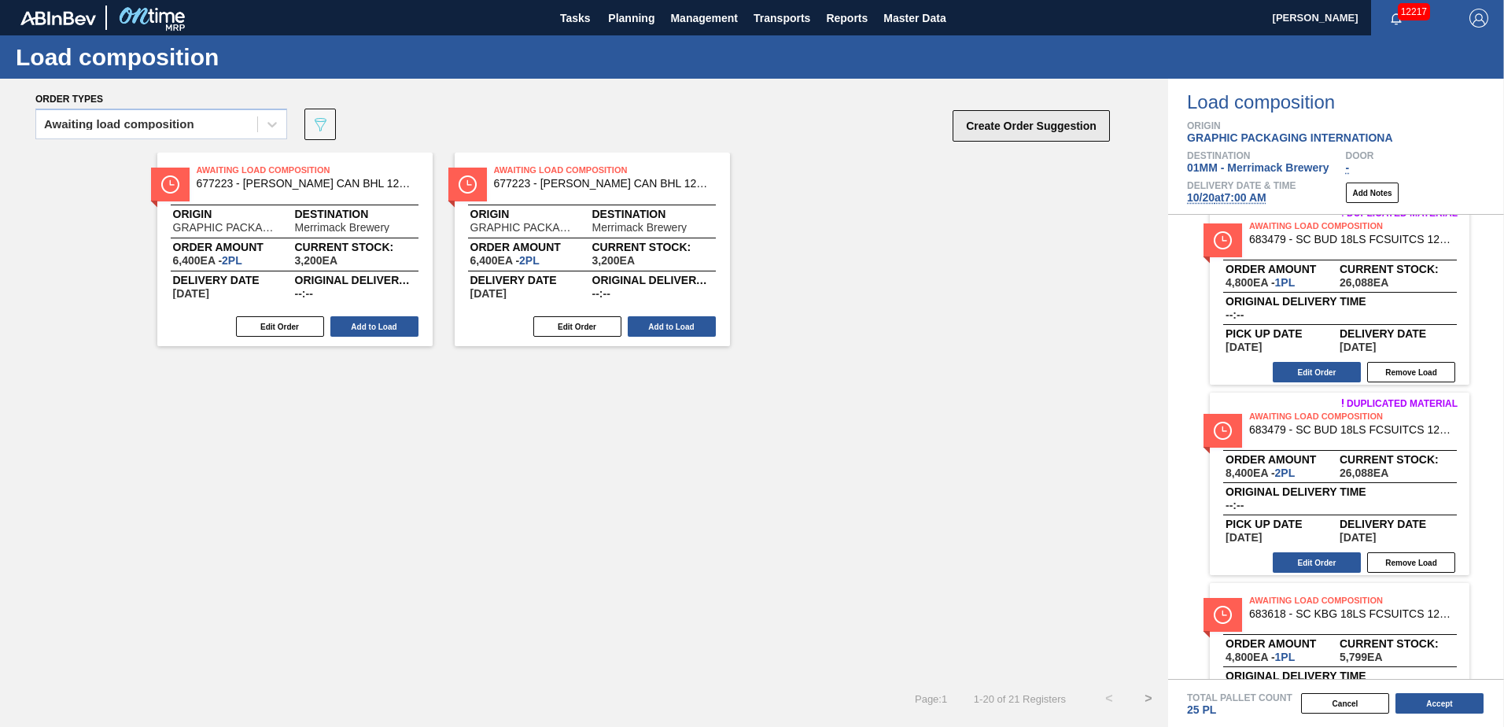
scroll to position [157, 0]
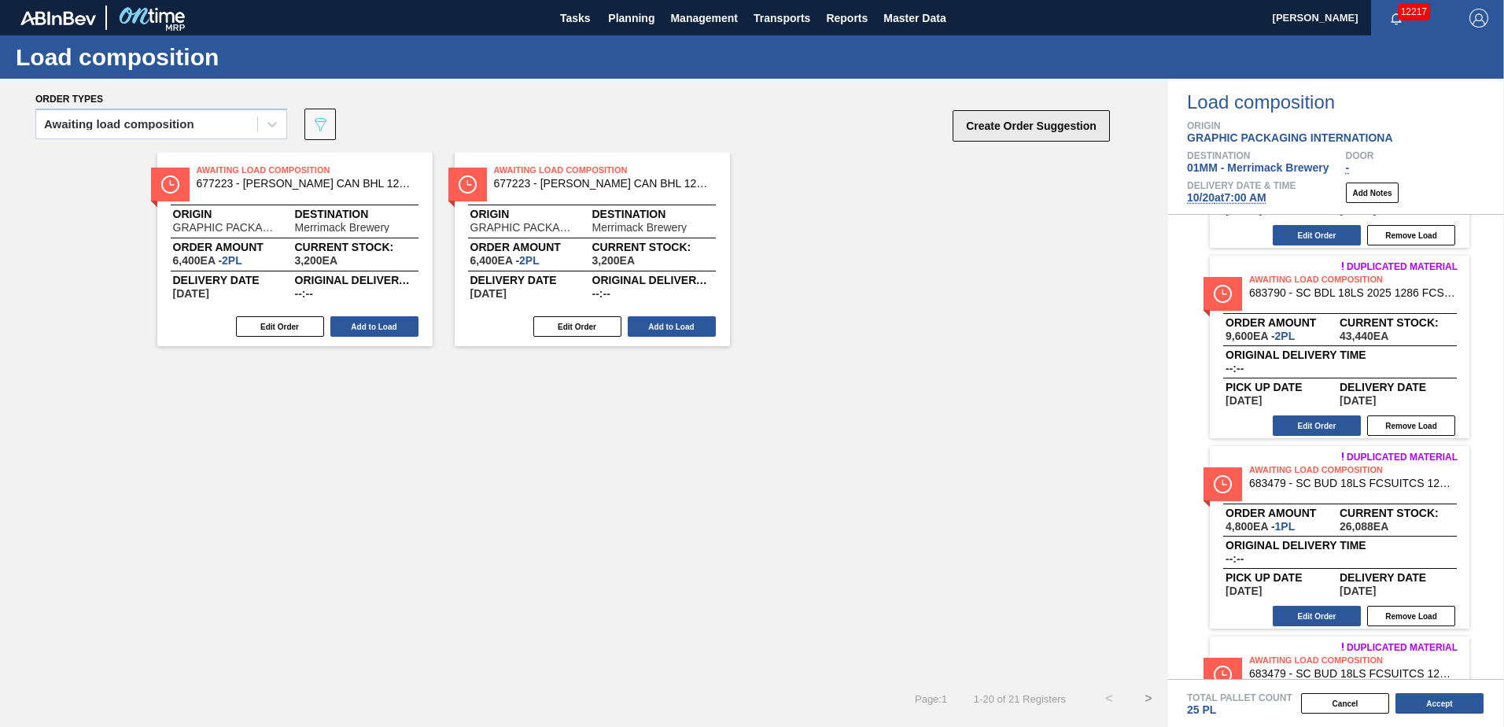
click at [1016, 124] on button "Create Order Suggestion" at bounding box center [1030, 125] width 157 height 31
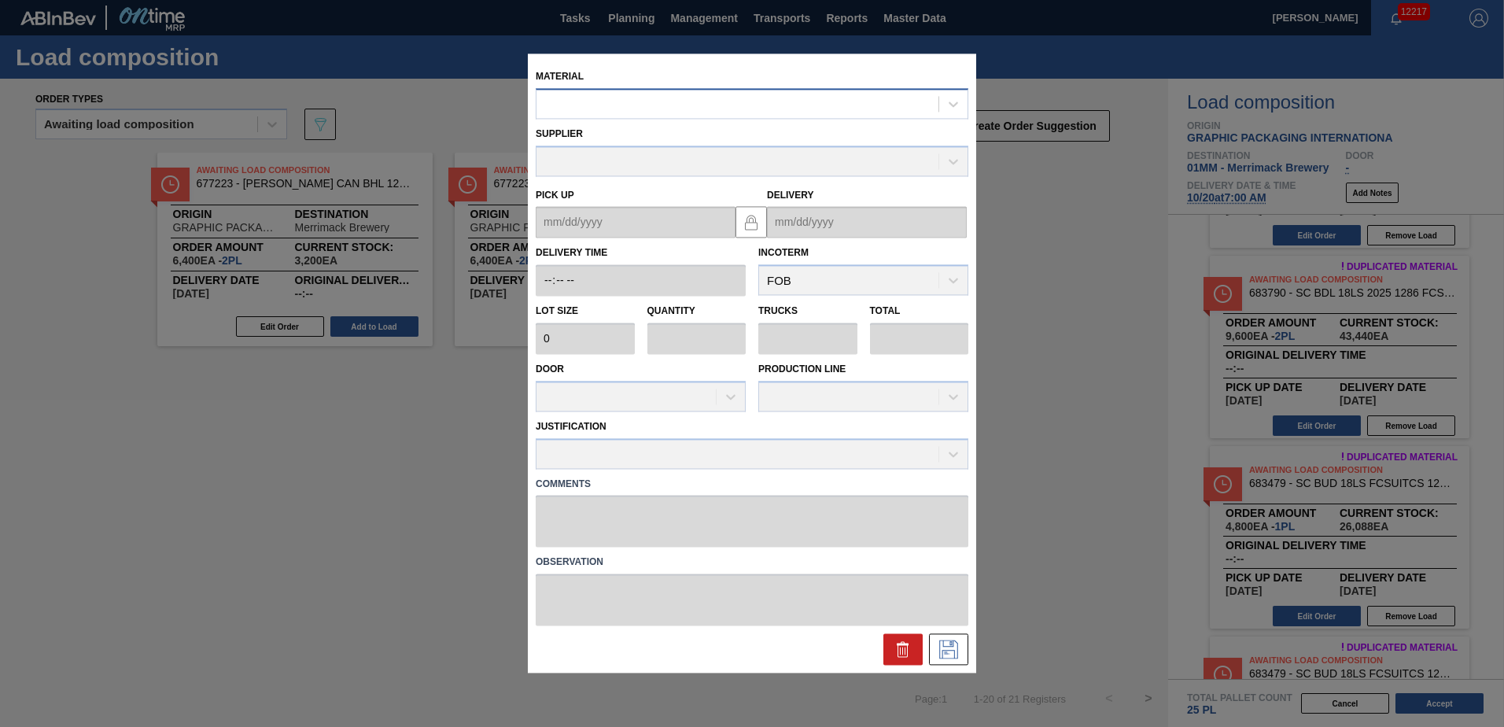
click at [801, 97] on div at bounding box center [737, 104] width 402 height 23
type input "677151"
type input "3,200"
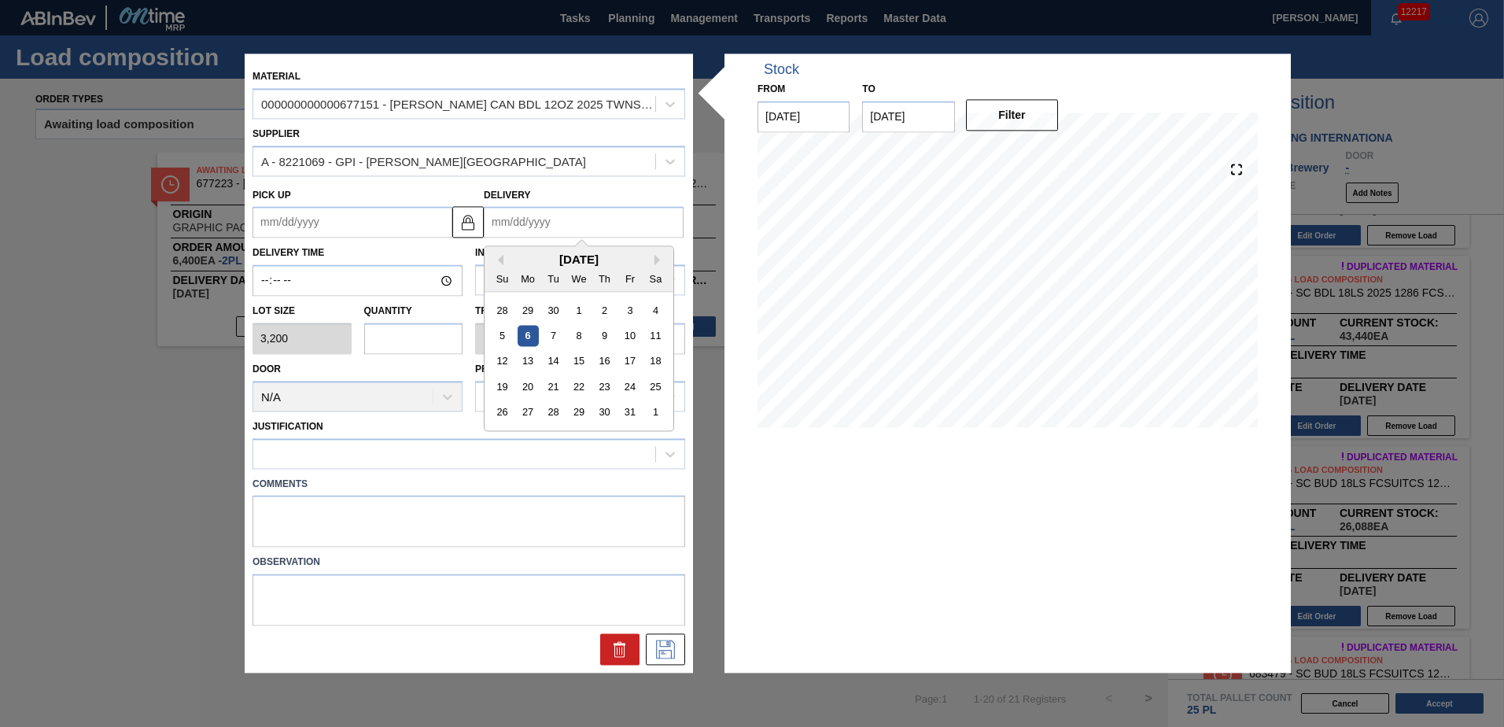
click at [542, 222] on input "Delivery" at bounding box center [584, 222] width 200 height 31
type input "[DATE]"
type up "[DATE]"
type input "17"
type input "36,720"
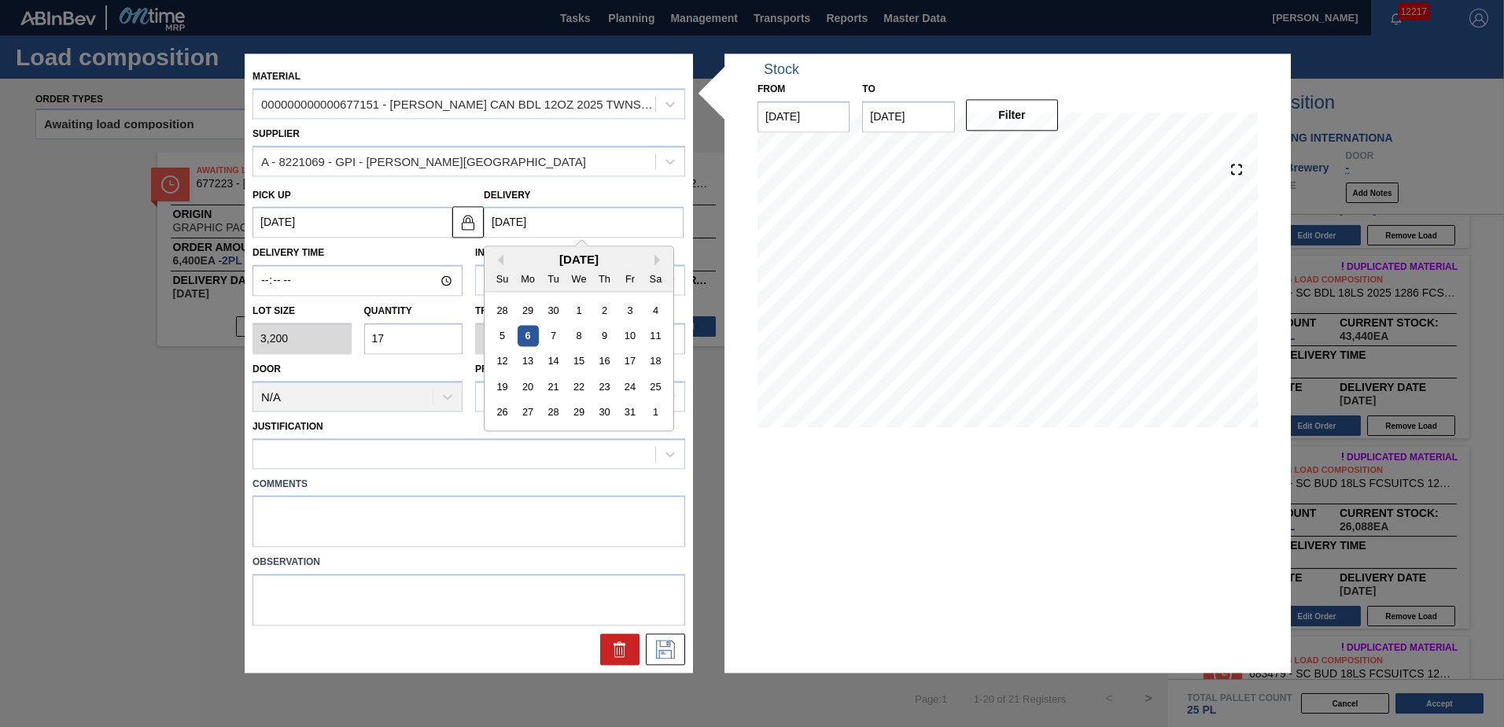
type input "11.475"
click at [532, 381] on div "20" at bounding box center [527, 387] width 21 height 21
type up "[DATE]"
type input "[DATE]"
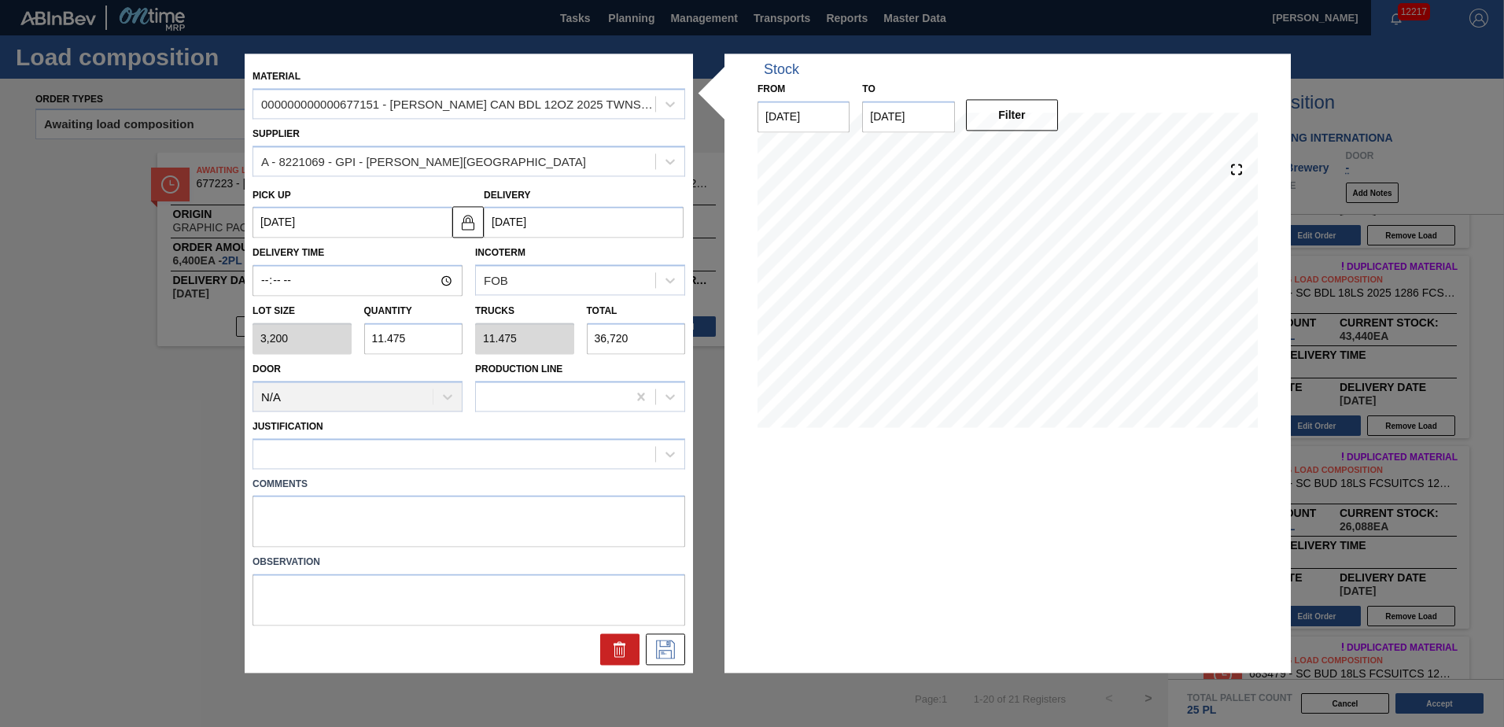
click at [344, 333] on div "Lot size 3,200 Quantity 11.475 Trucks 11.475 Total 36,720" at bounding box center [468, 325] width 445 height 58
type input "1"
type input "3,200"
type input "1"
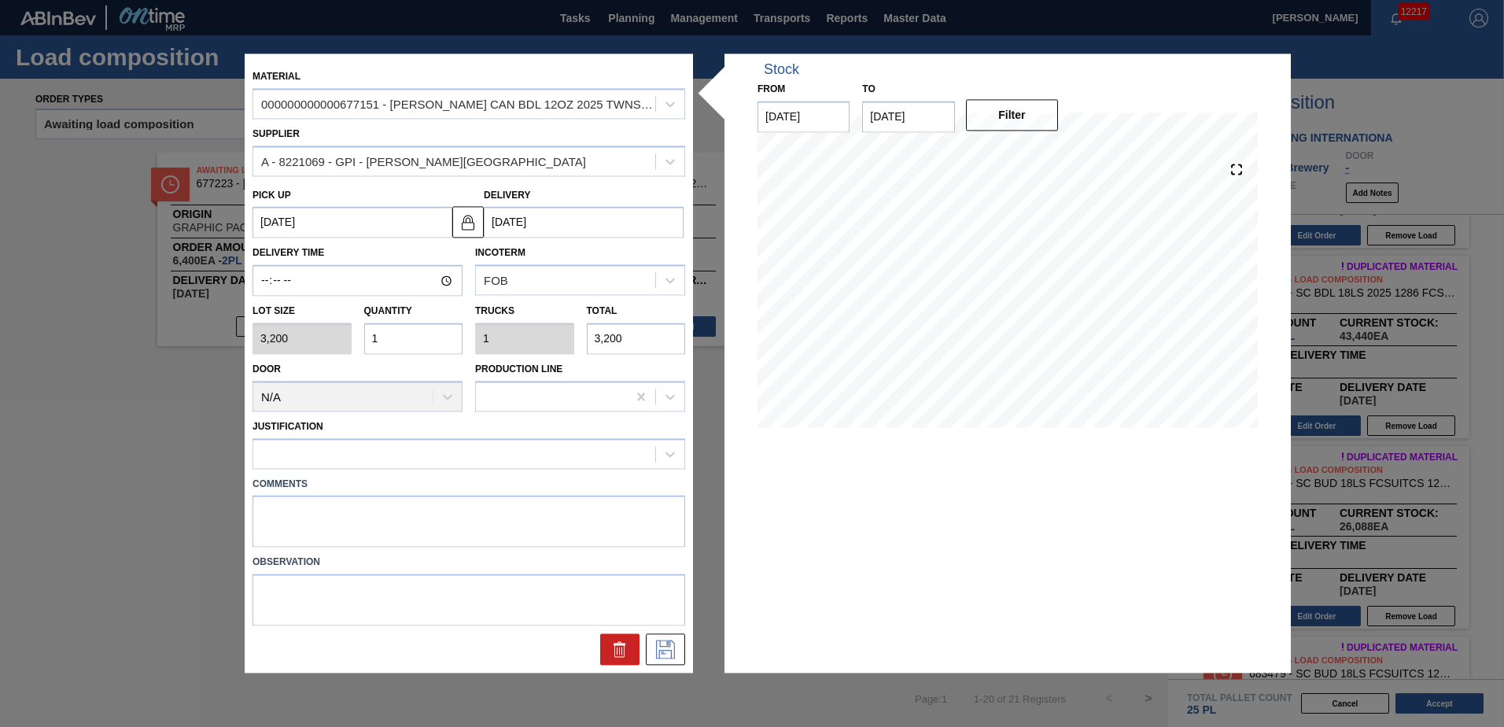
click at [404, 470] on div "Comments" at bounding box center [468, 508] width 445 height 79
click at [502, 442] on div at bounding box center [454, 453] width 402 height 23
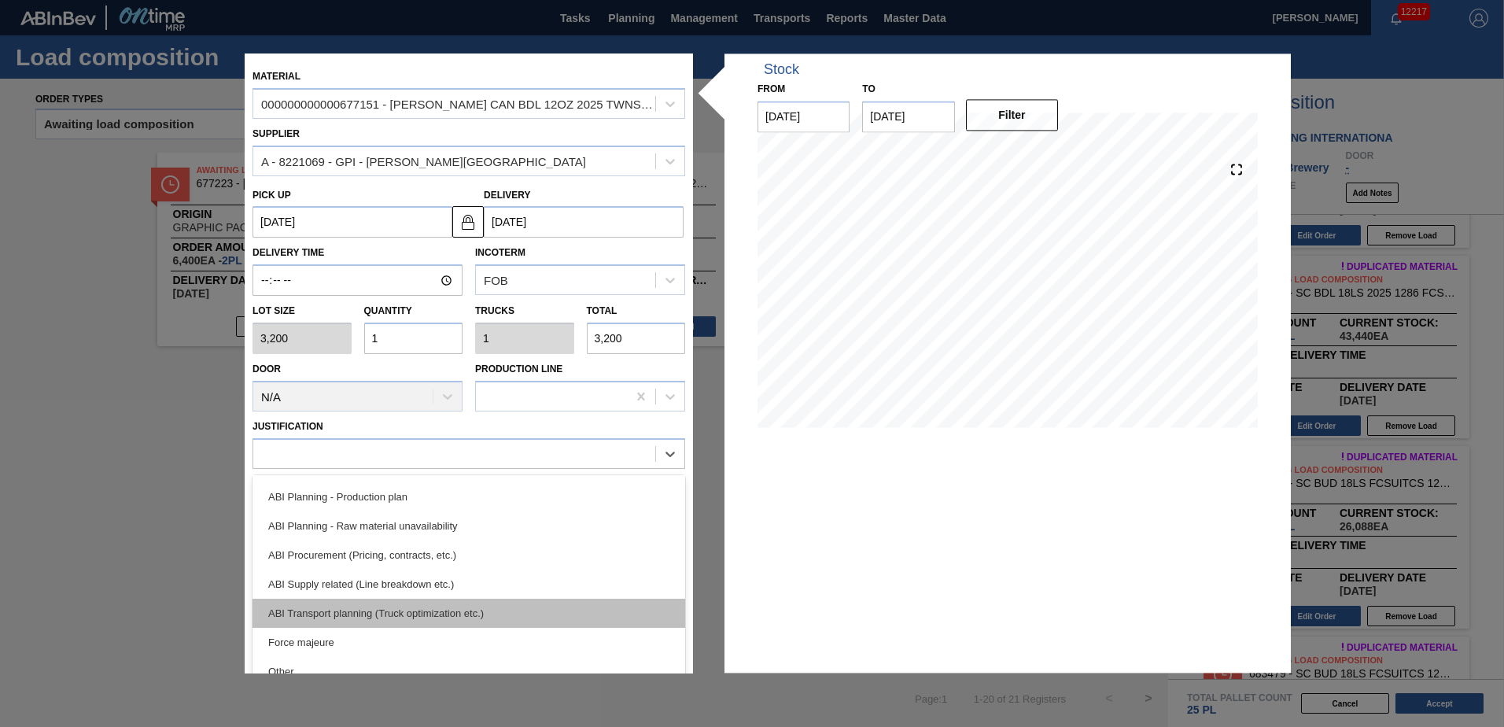
scroll to position [137, 0]
click at [417, 609] on div "ABI Transport planning (Truck optimization etc.)" at bounding box center [468, 617] width 433 height 29
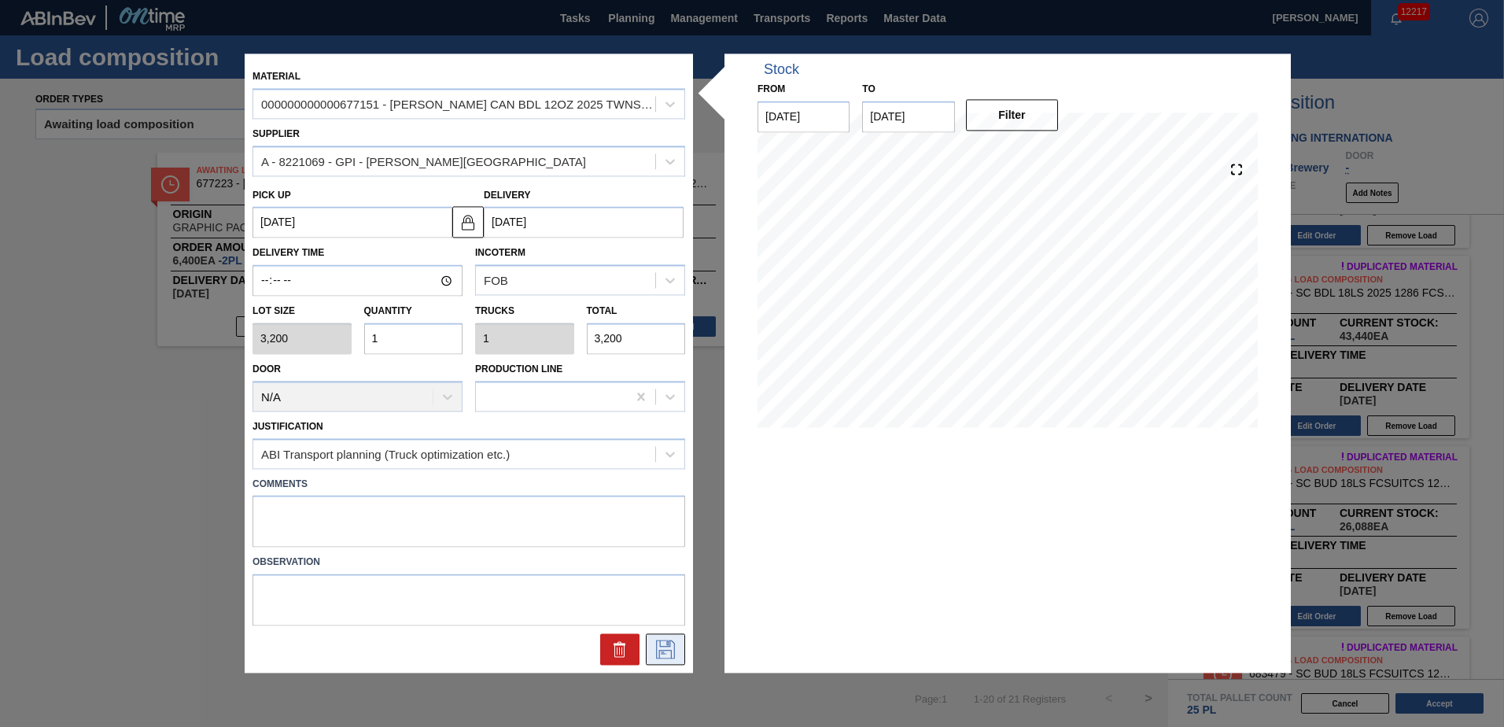
click at [670, 646] on icon at bounding box center [665, 649] width 19 height 19
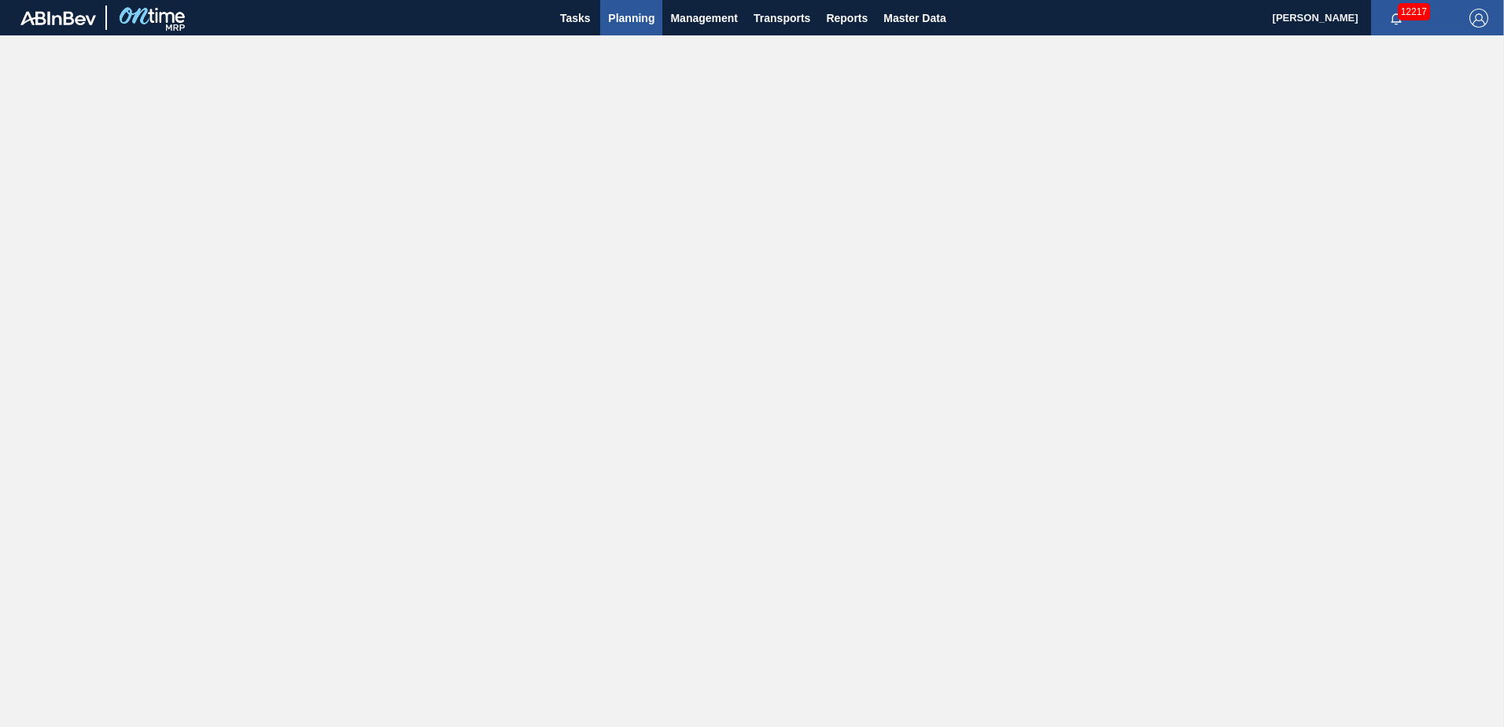
click at [638, 21] on span "Planning" at bounding box center [631, 18] width 46 height 19
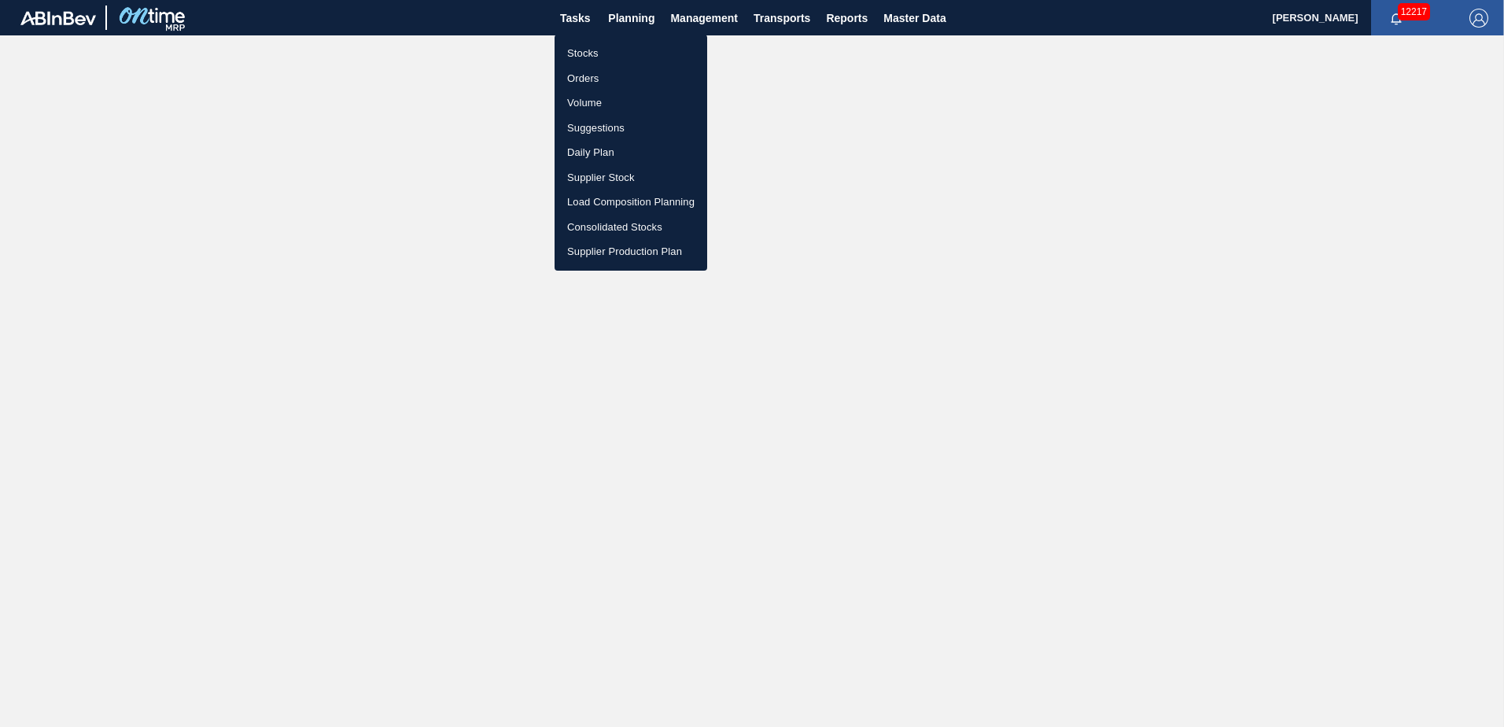
click at [606, 200] on li "Load Composition Planning" at bounding box center [630, 202] width 153 height 25
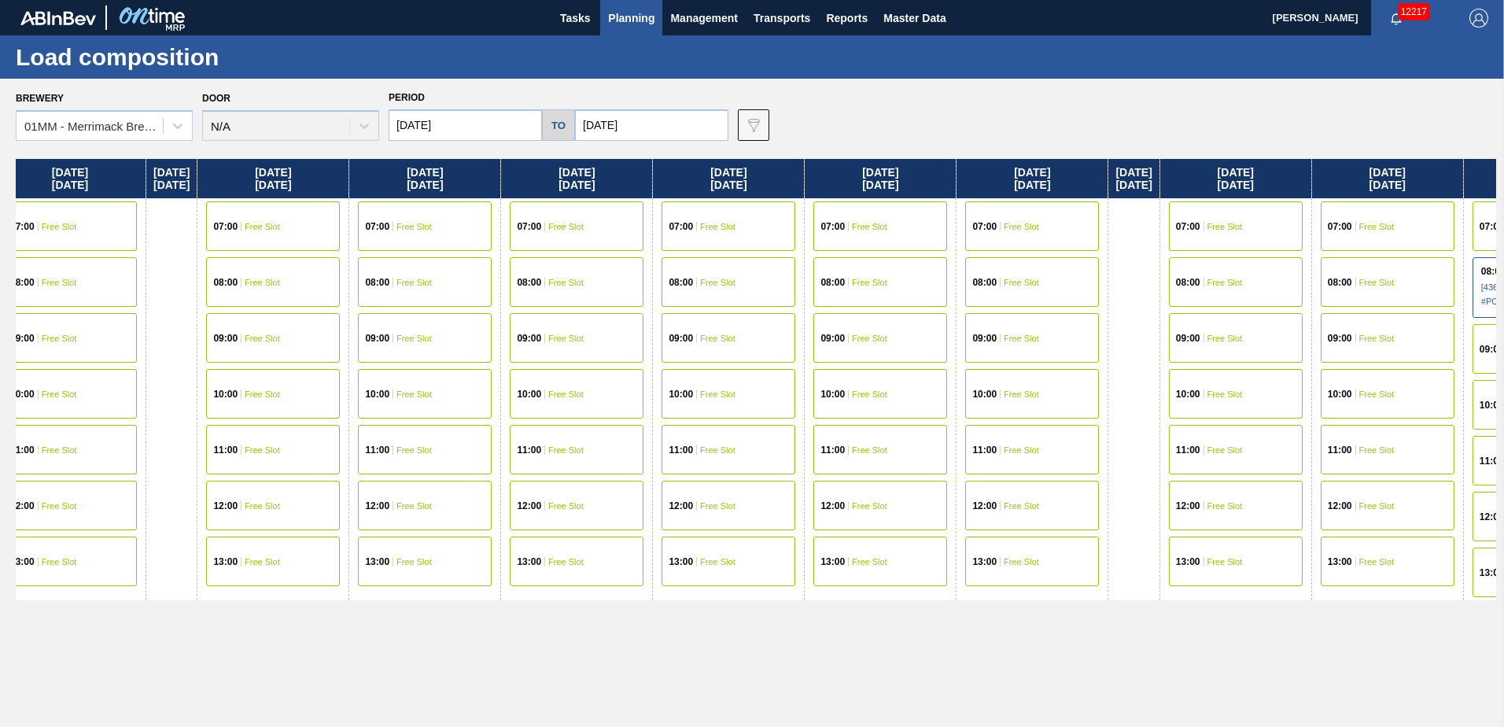
drag, startPoint x: 1132, startPoint y: 413, endPoint x: 551, endPoint y: 413, distance: 580.3
click at [574, 413] on div "[DATE] 07:00 Free Slot 08:00 Free Slot 10:00 Free Slot 11:00 Free Slot 12:00 Fr…" at bounding box center [756, 438] width 1480 height 559
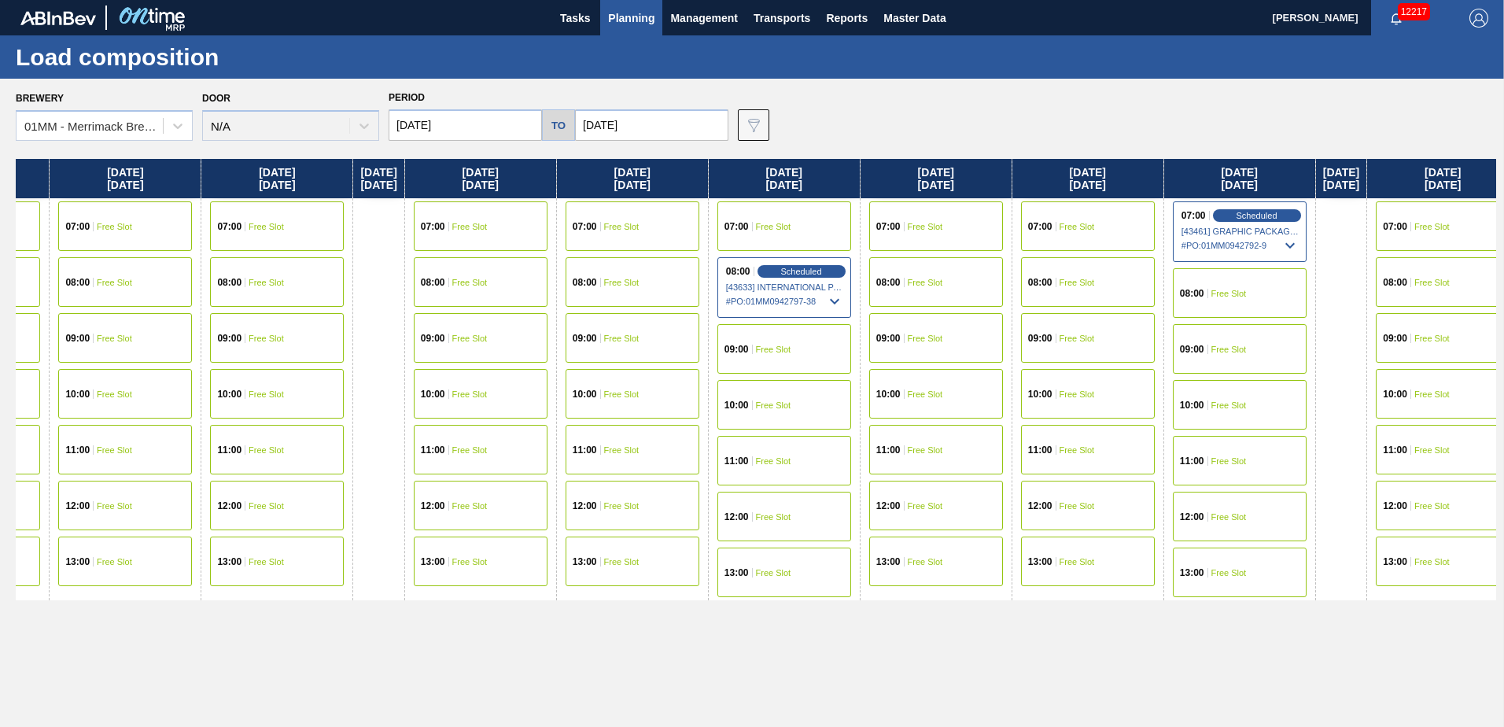
drag, startPoint x: 1228, startPoint y: 411, endPoint x: 689, endPoint y: 418, distance: 538.7
click at [689, 418] on div "[DATE] 07:00 Free Slot 08:00 Free Slot 10:00 Free Slot 11:00 Free Slot 12:00 Fr…" at bounding box center [756, 438] width 1480 height 559
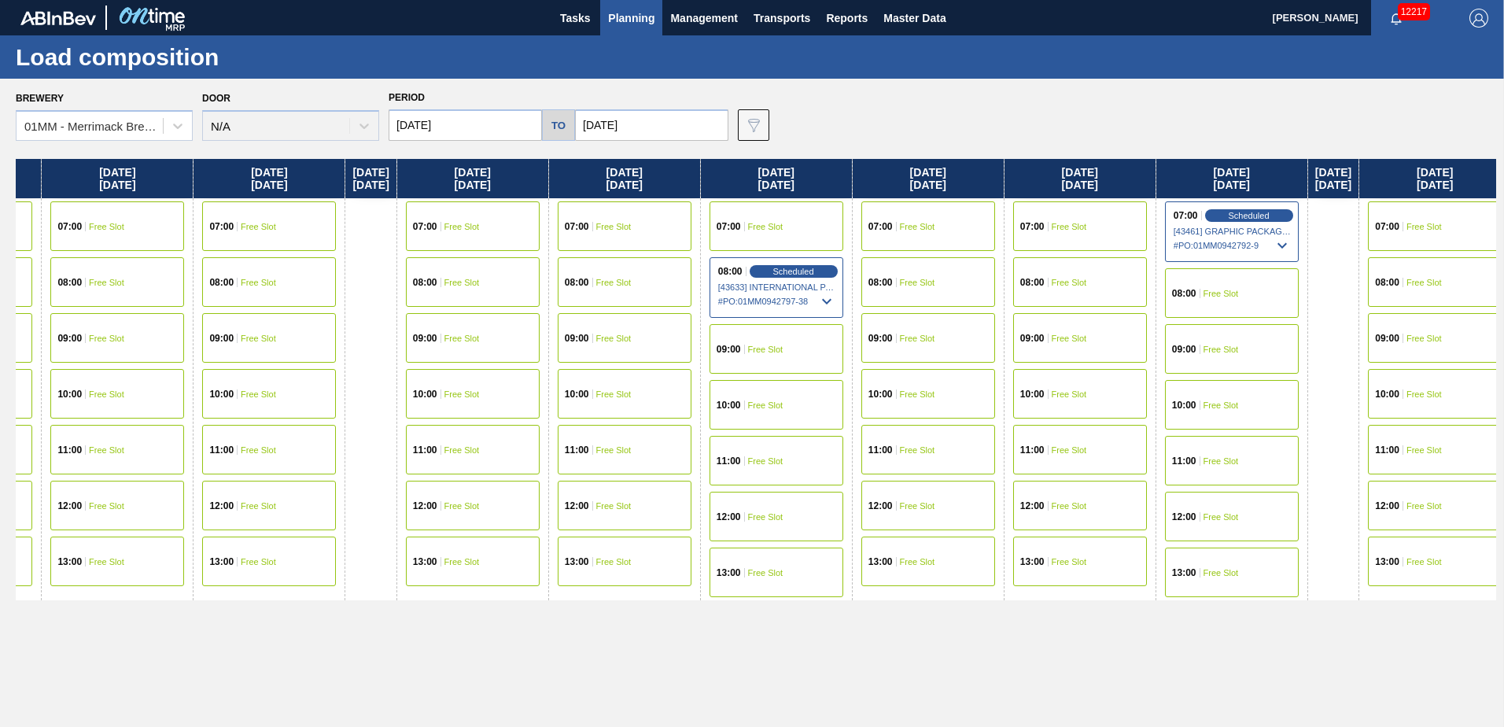
click at [935, 279] on span "Free Slot" at bounding box center [917, 282] width 35 height 9
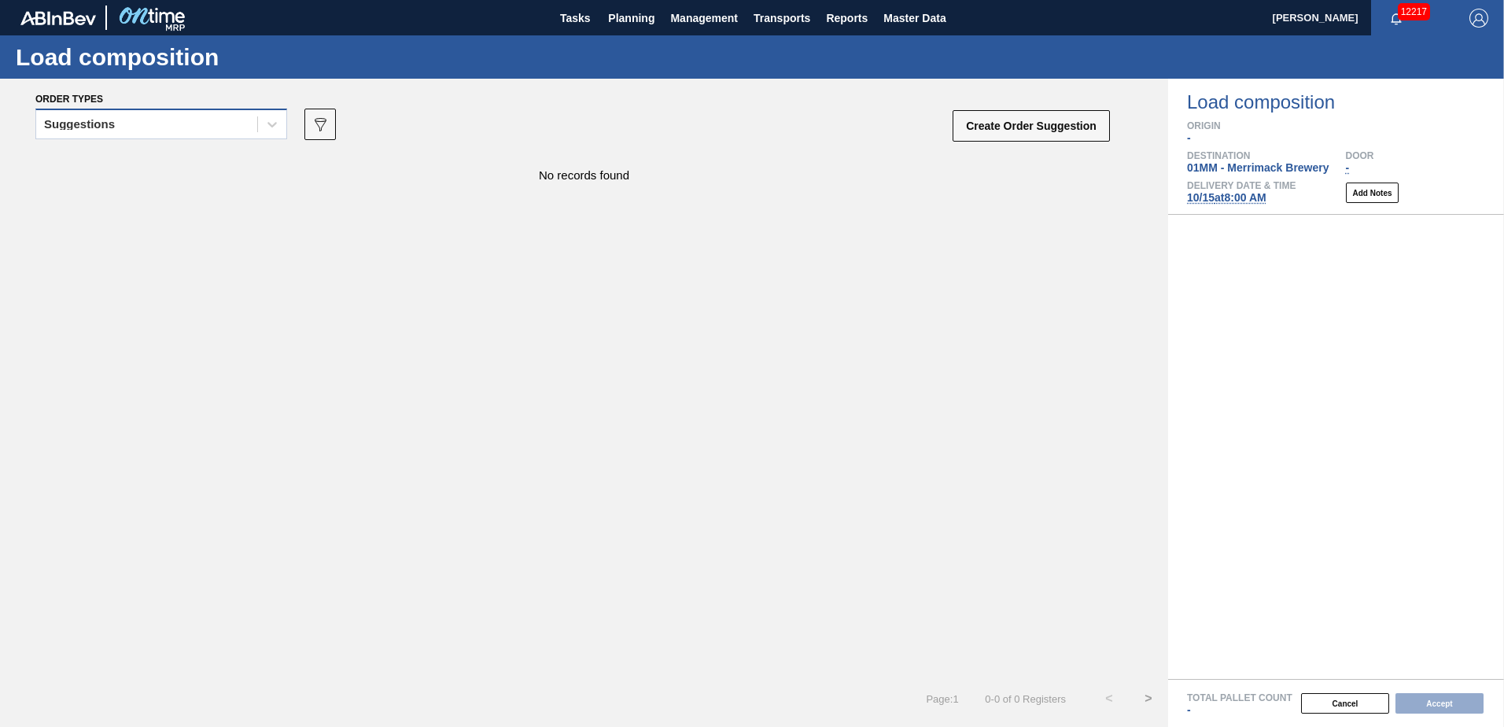
click at [200, 131] on div "Suggestions" at bounding box center [146, 124] width 221 height 23
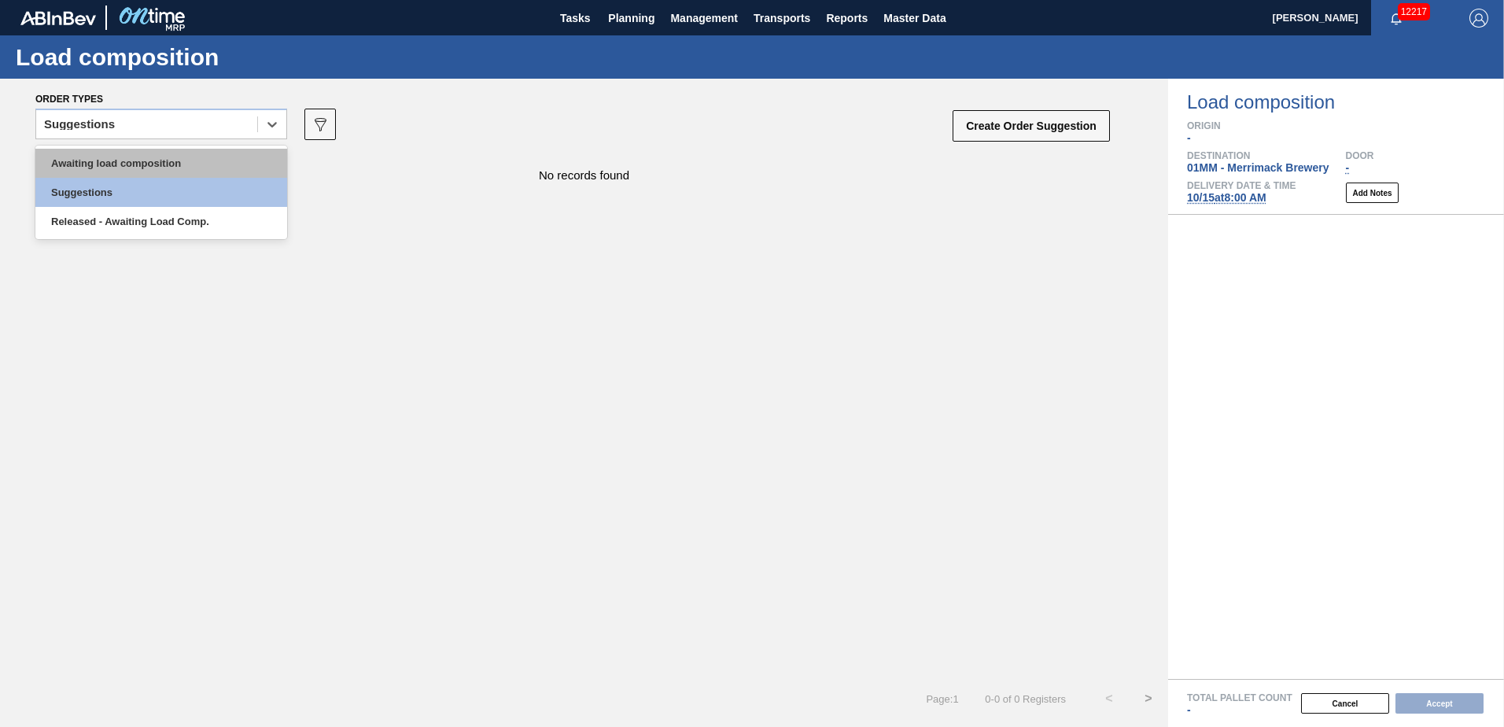
click at [167, 159] on div "Awaiting load composition" at bounding box center [161, 163] width 252 height 29
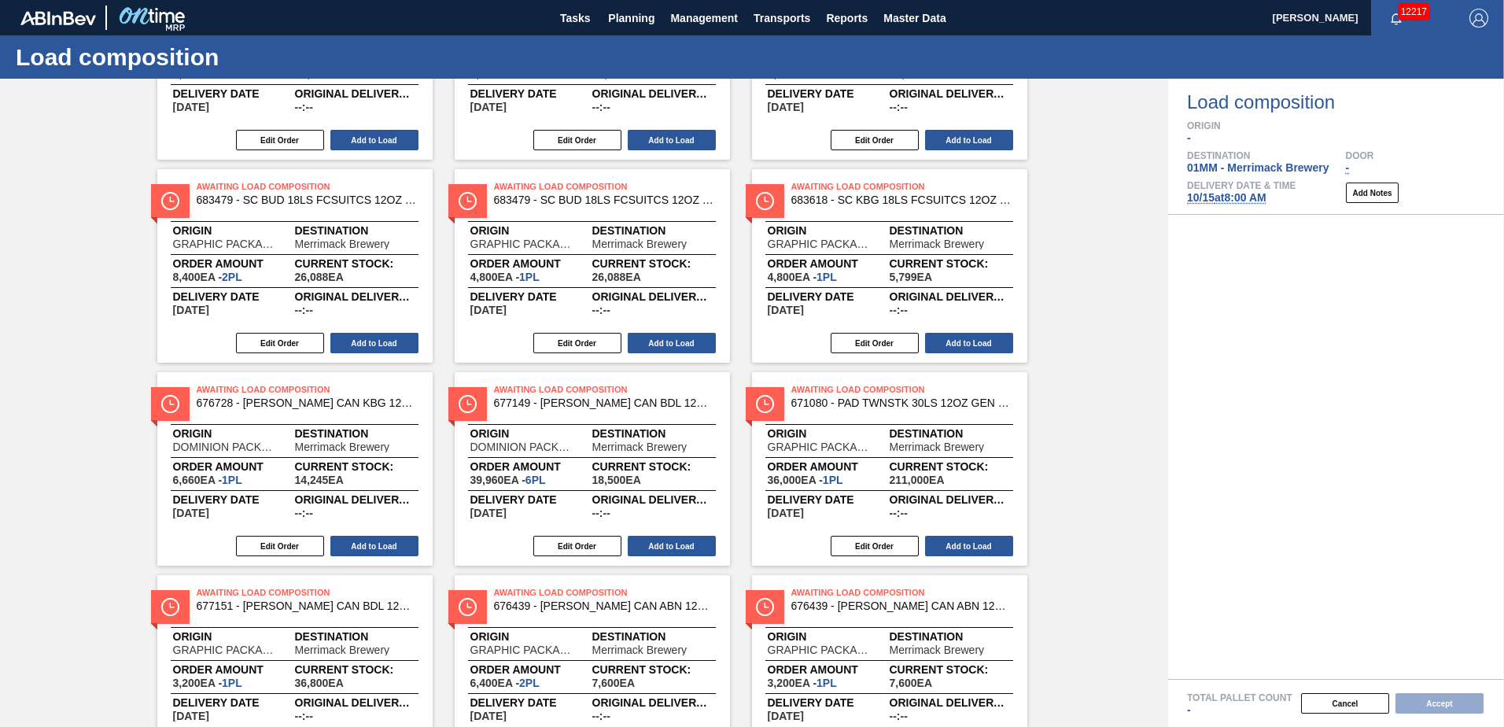
scroll to position [236, 0]
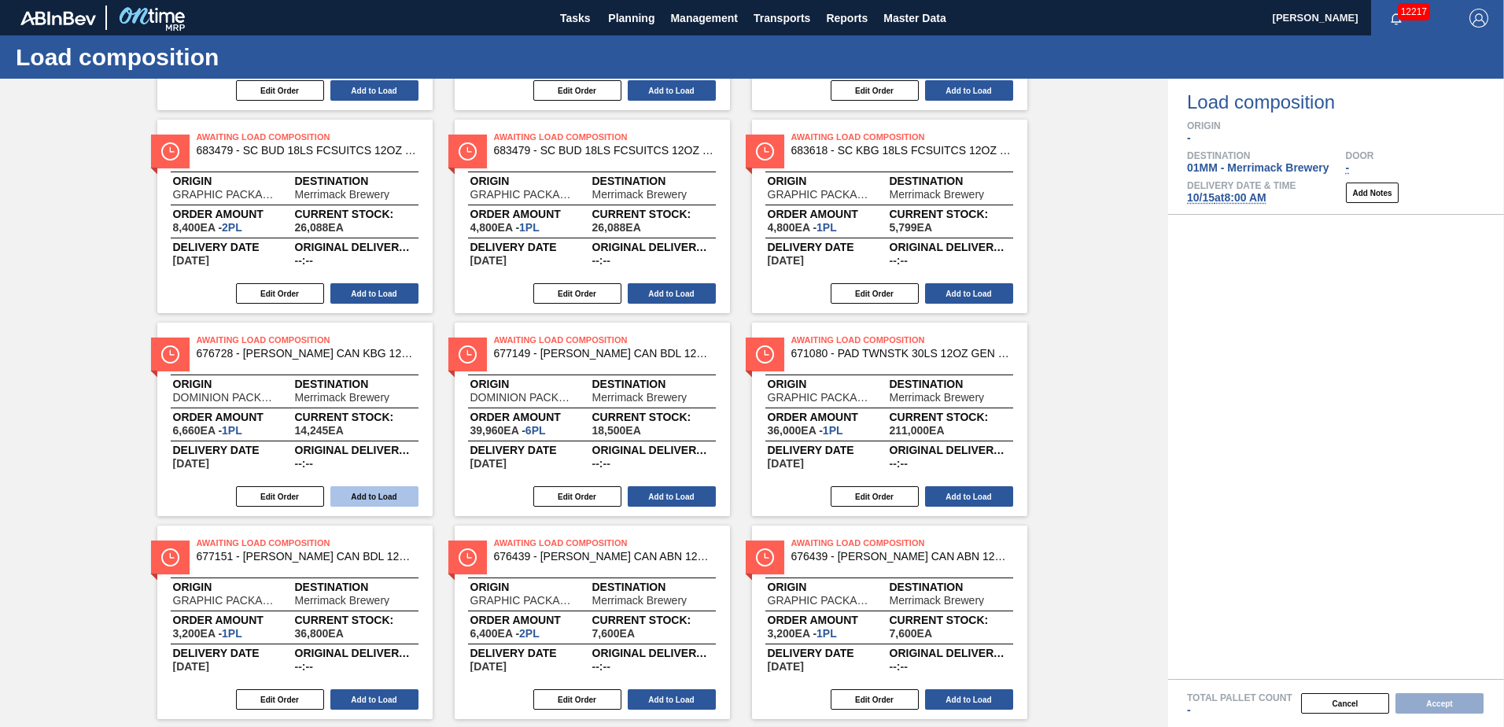
click at [376, 498] on button "Add to Load" at bounding box center [374, 496] width 88 height 20
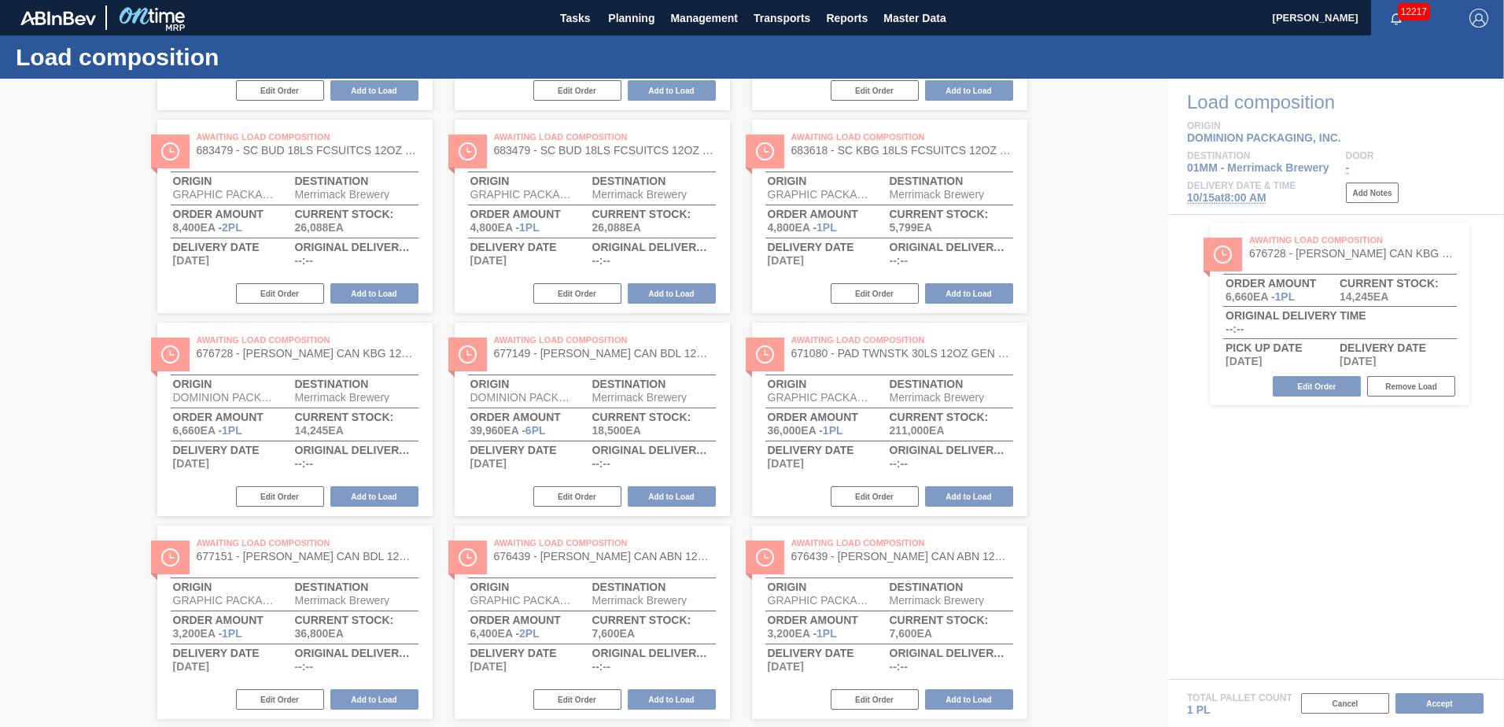
scroll to position [0, 0]
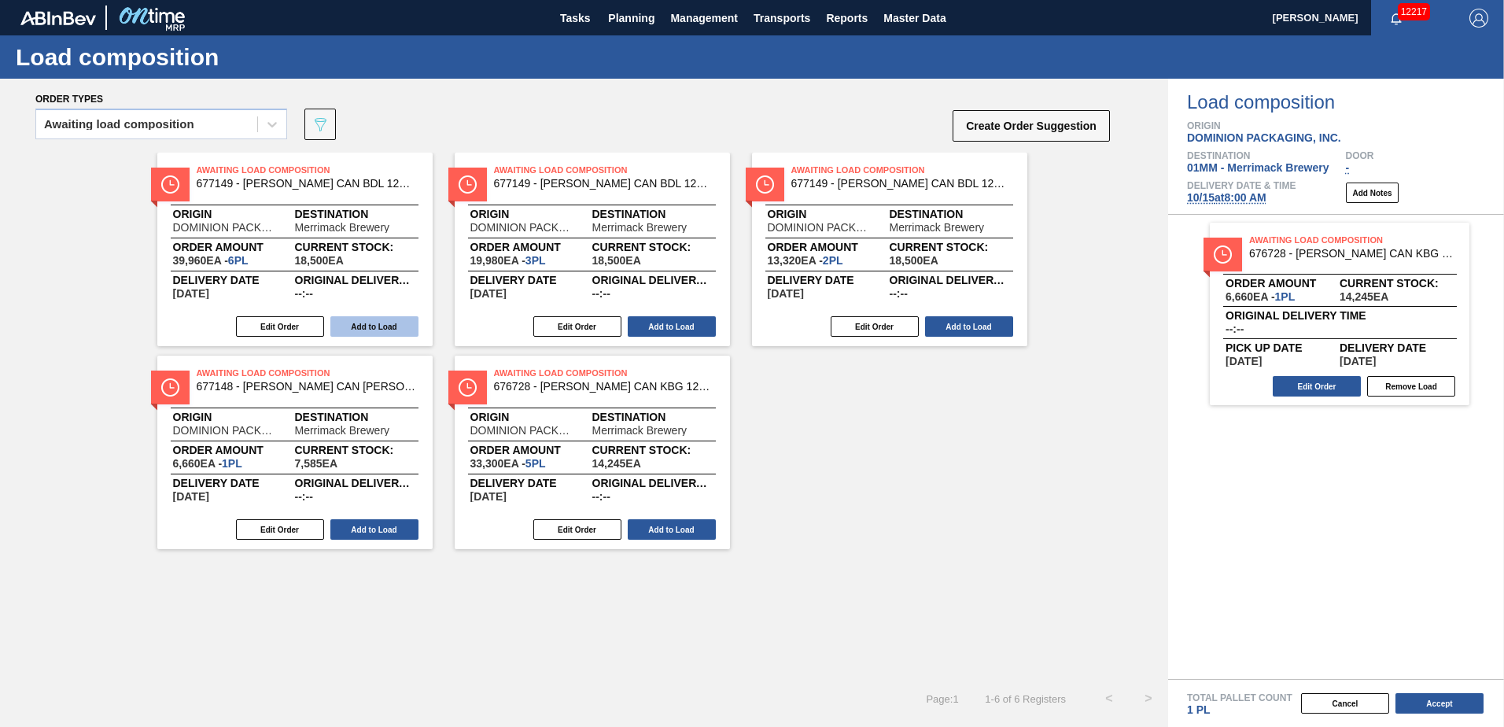
click at [364, 327] on button "Add to Load" at bounding box center [374, 326] width 88 height 20
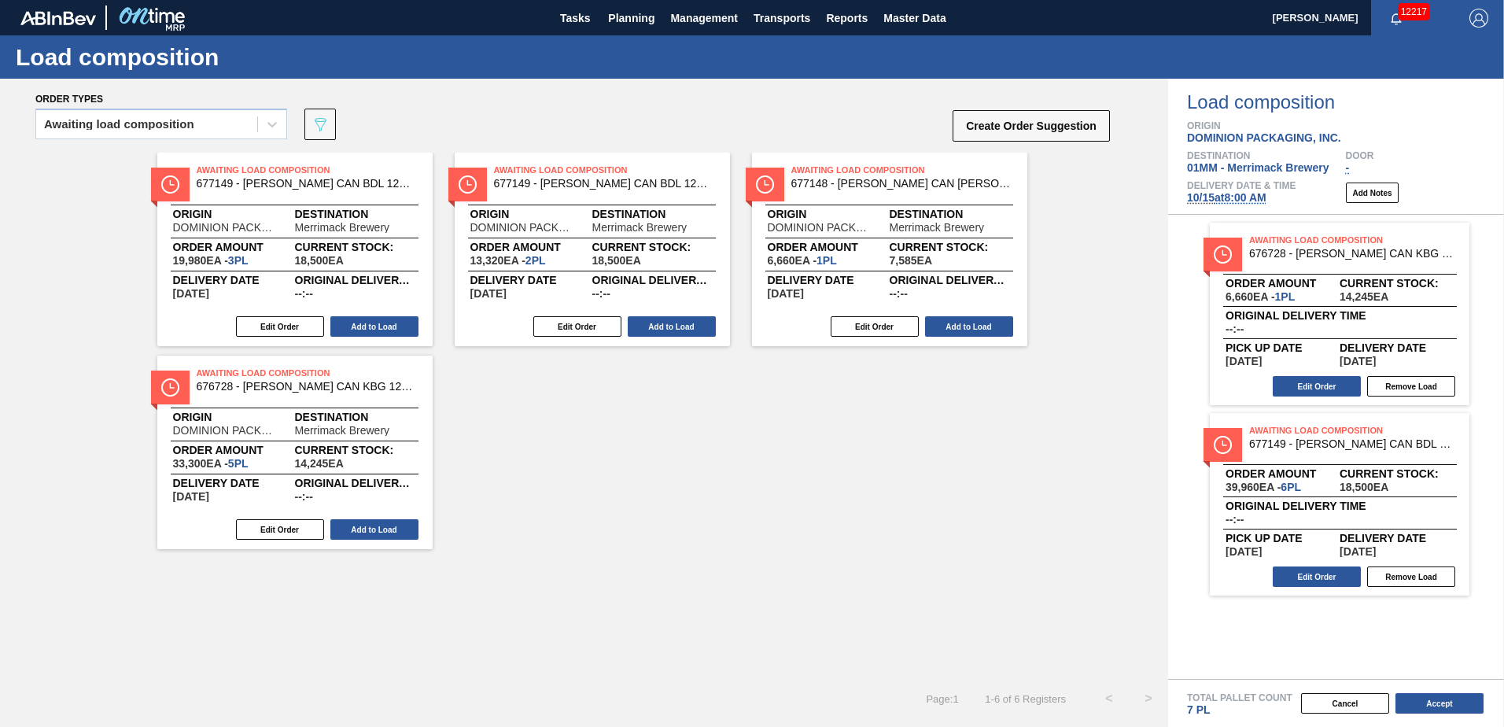
click at [364, 327] on button "Add to Load" at bounding box center [374, 326] width 88 height 20
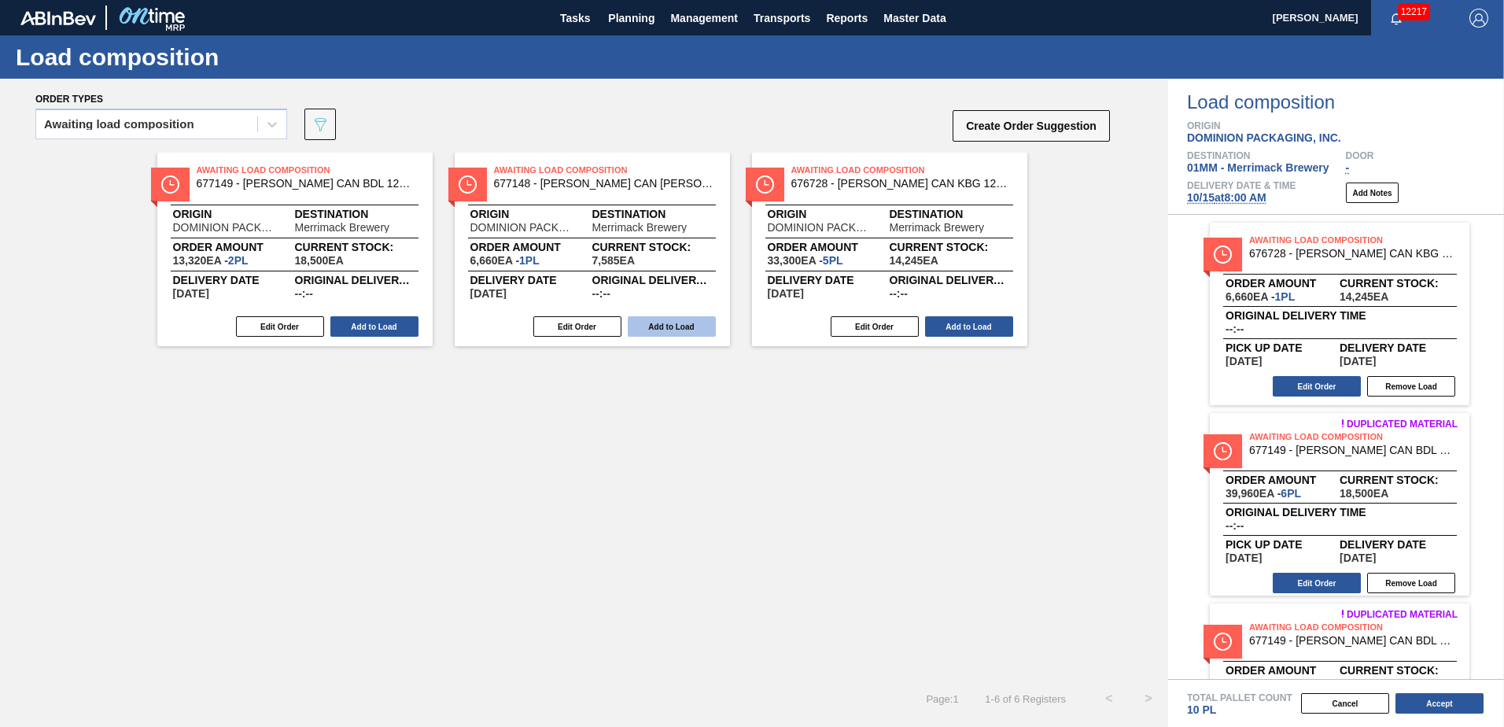
click at [364, 326] on button "Add to Load" at bounding box center [374, 326] width 88 height 20
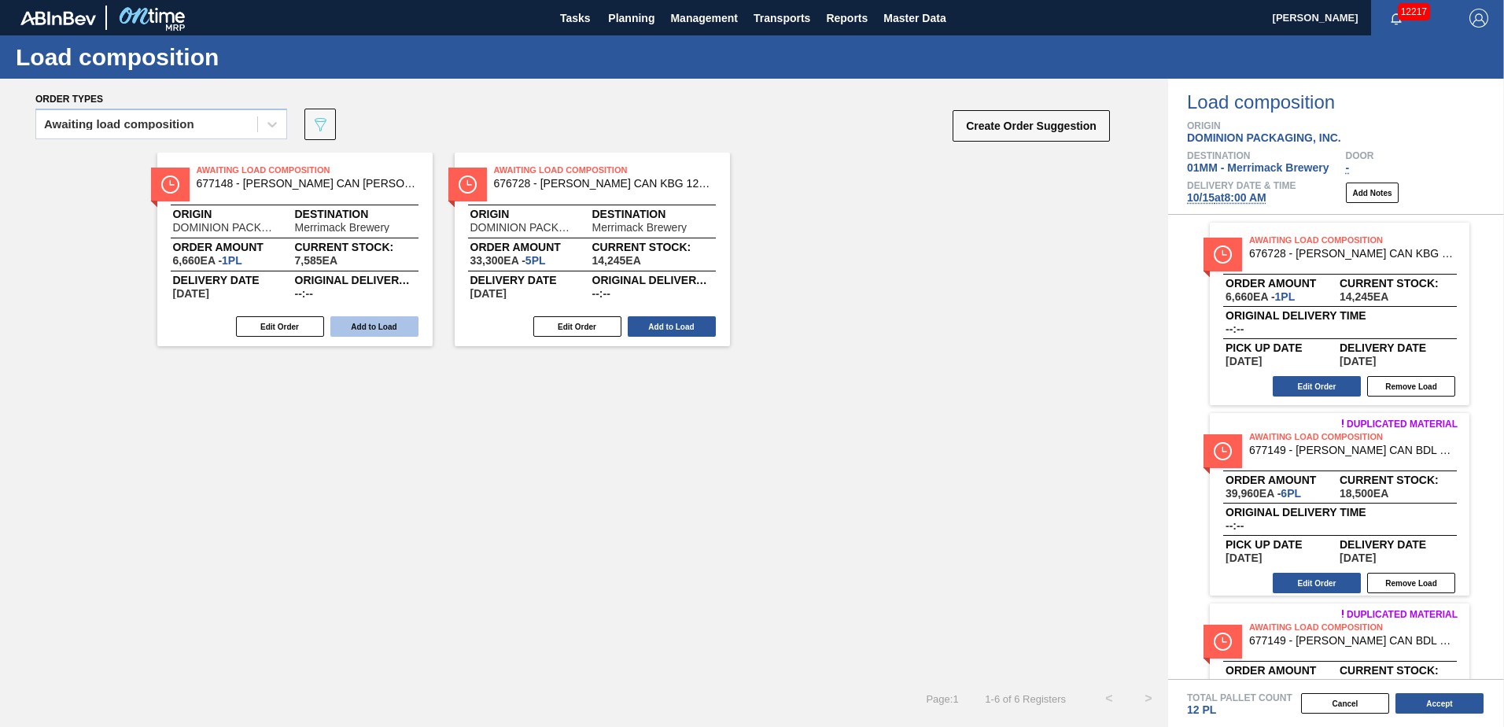
click at [364, 326] on button "Add to Load" at bounding box center [374, 326] width 88 height 20
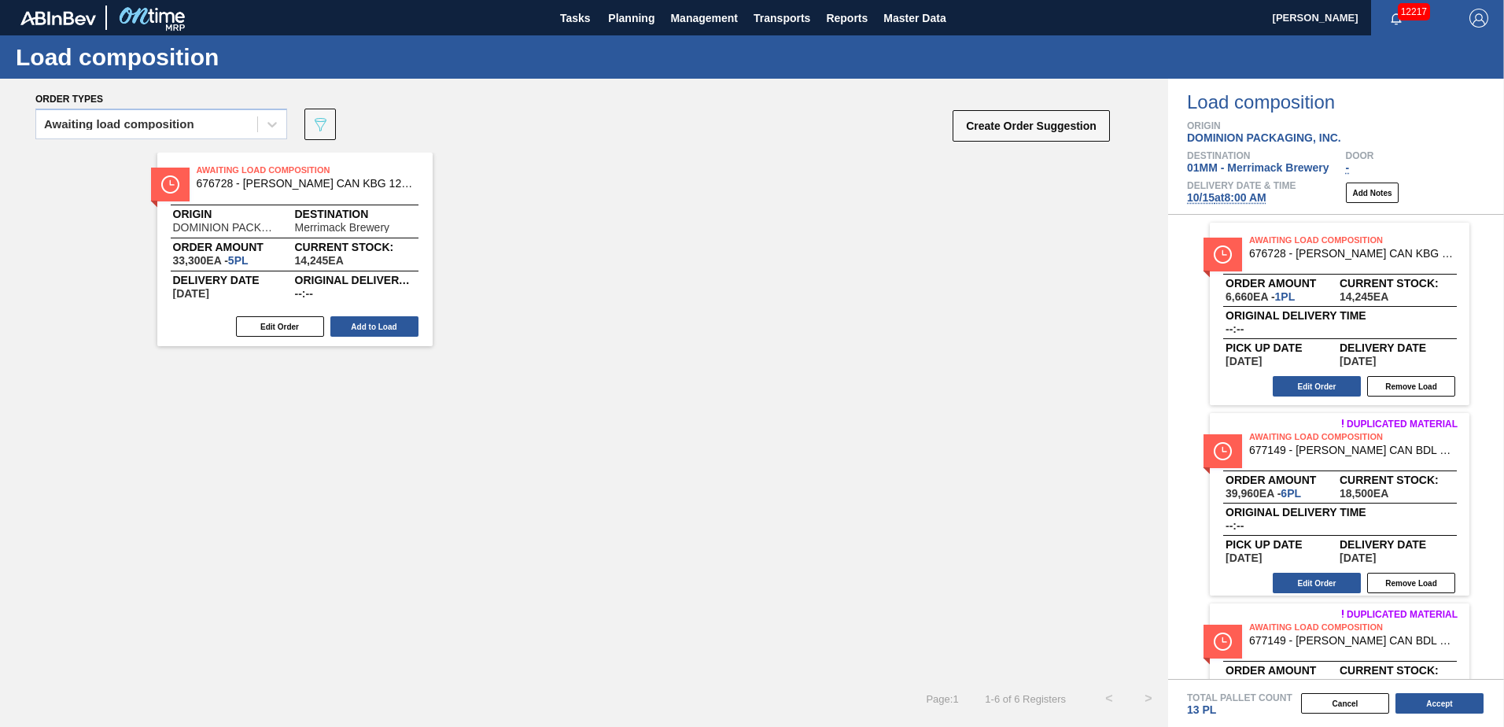
click at [364, 326] on button "Add to Load" at bounding box center [374, 326] width 88 height 20
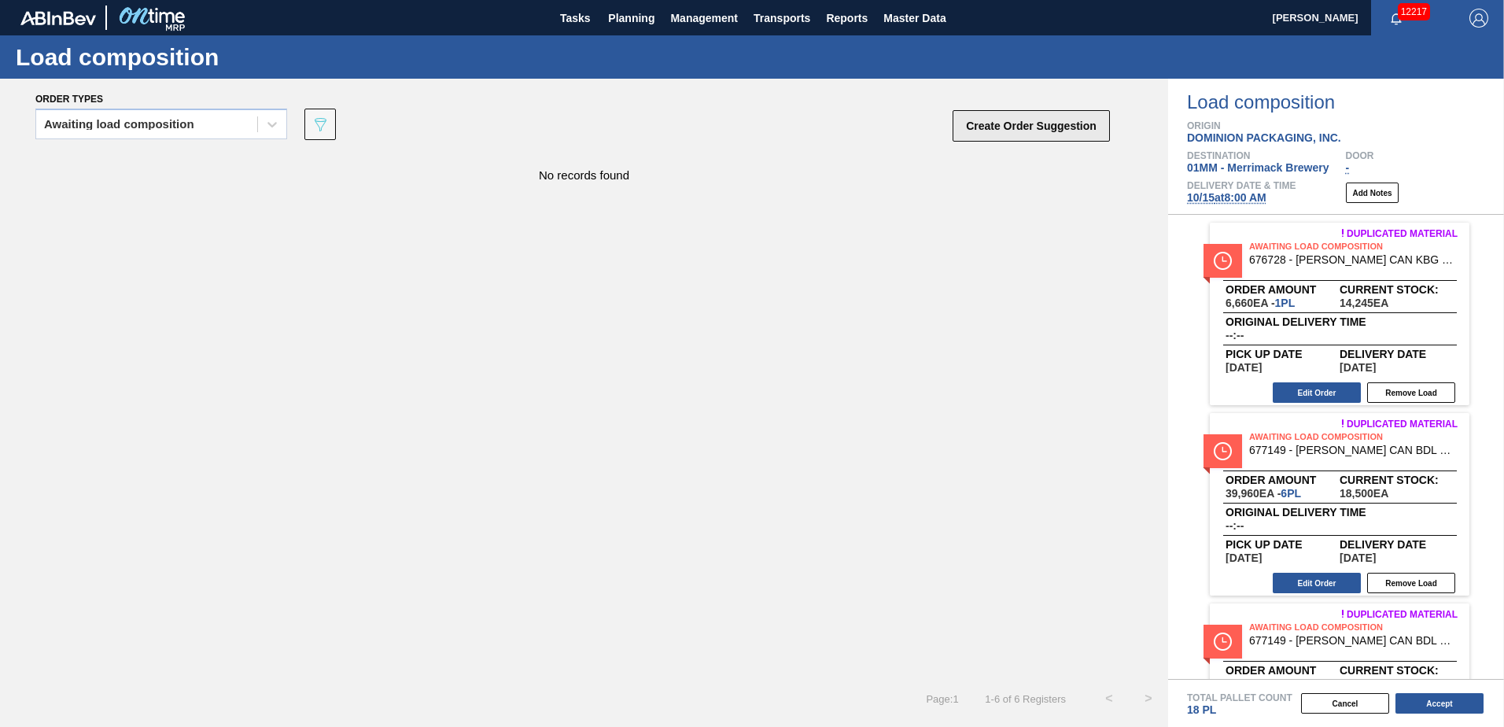
click at [1003, 131] on button "Create Order Suggestion" at bounding box center [1030, 125] width 157 height 31
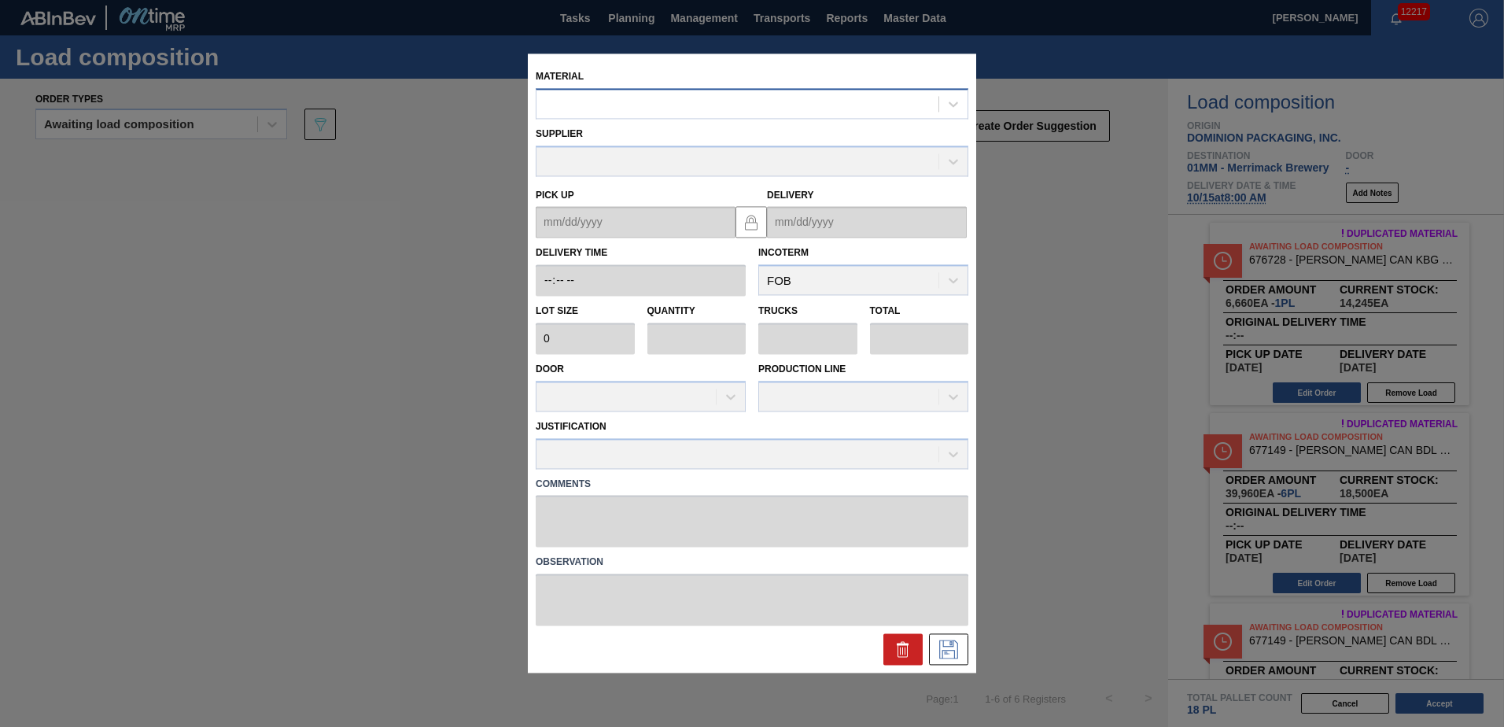
click at [698, 95] on div at bounding box center [737, 104] width 402 height 23
type input "676468"
click at [902, 651] on icon at bounding box center [902, 651] width 1 height 8
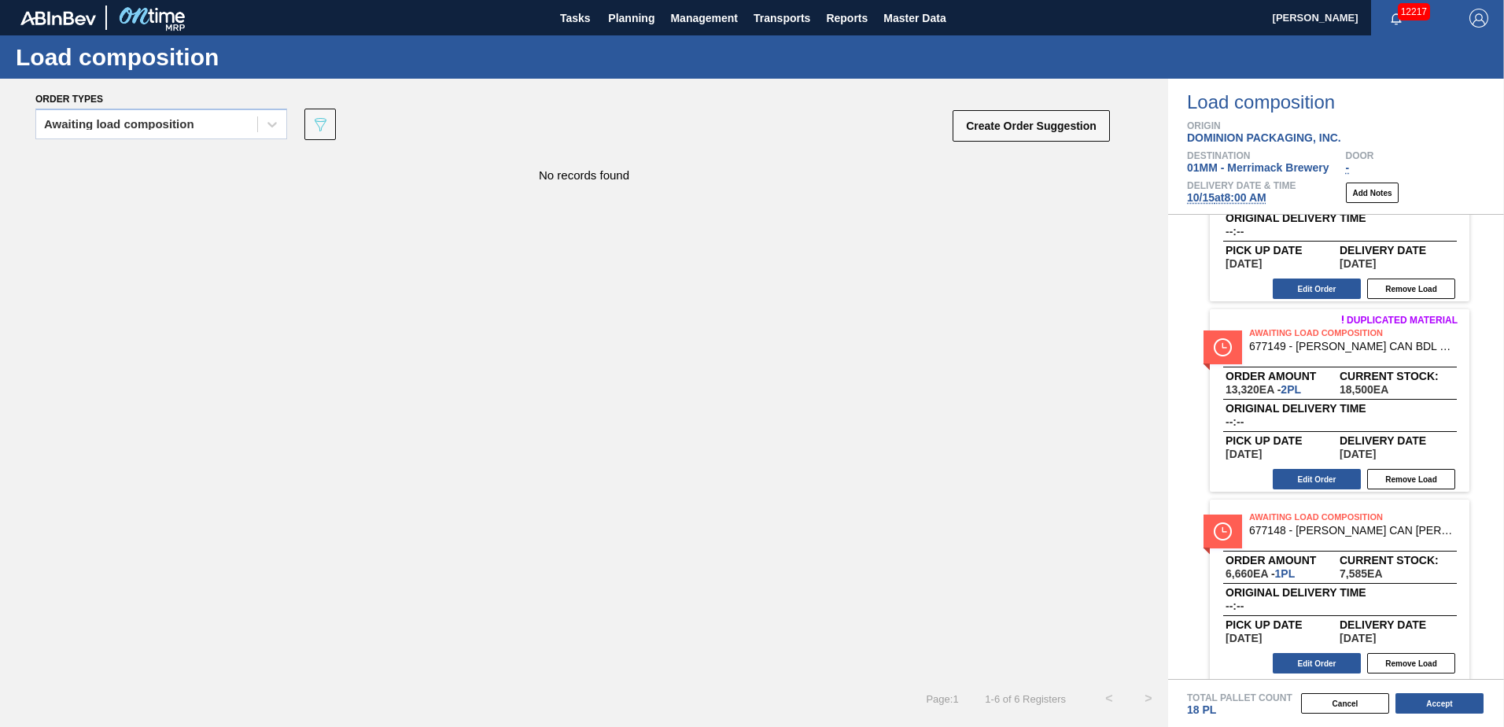
scroll to position [686, 0]
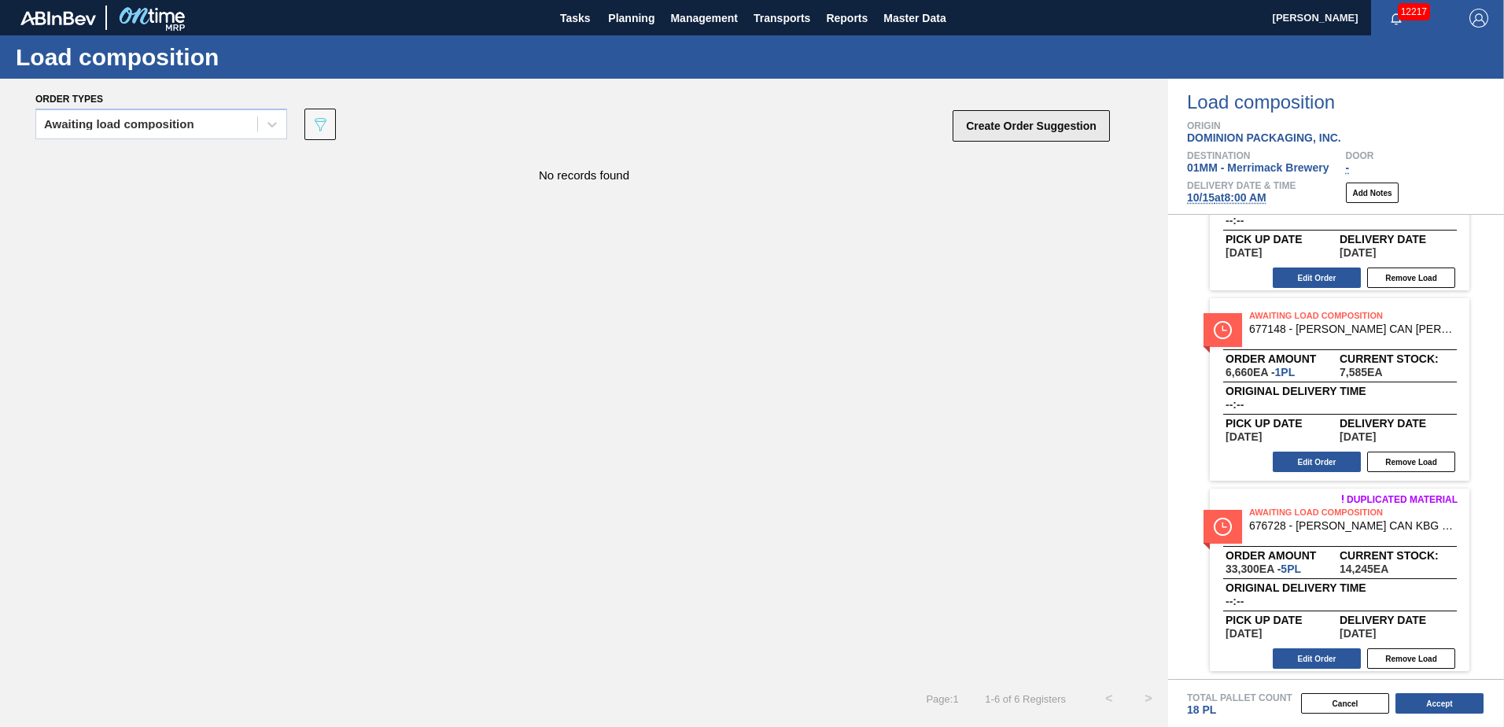
click at [1006, 124] on button "Create Order Suggestion" at bounding box center [1030, 125] width 157 height 31
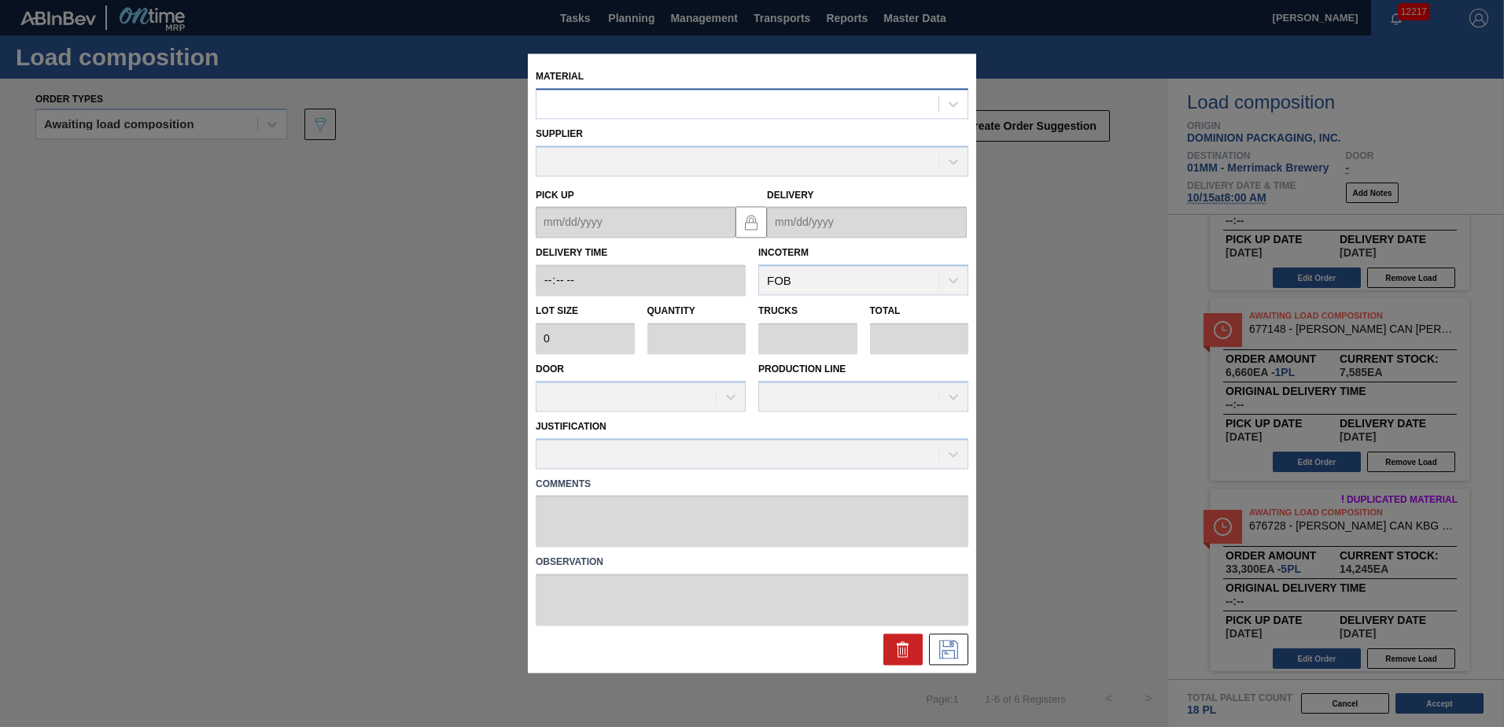
click at [740, 112] on div at bounding box center [737, 104] width 402 height 23
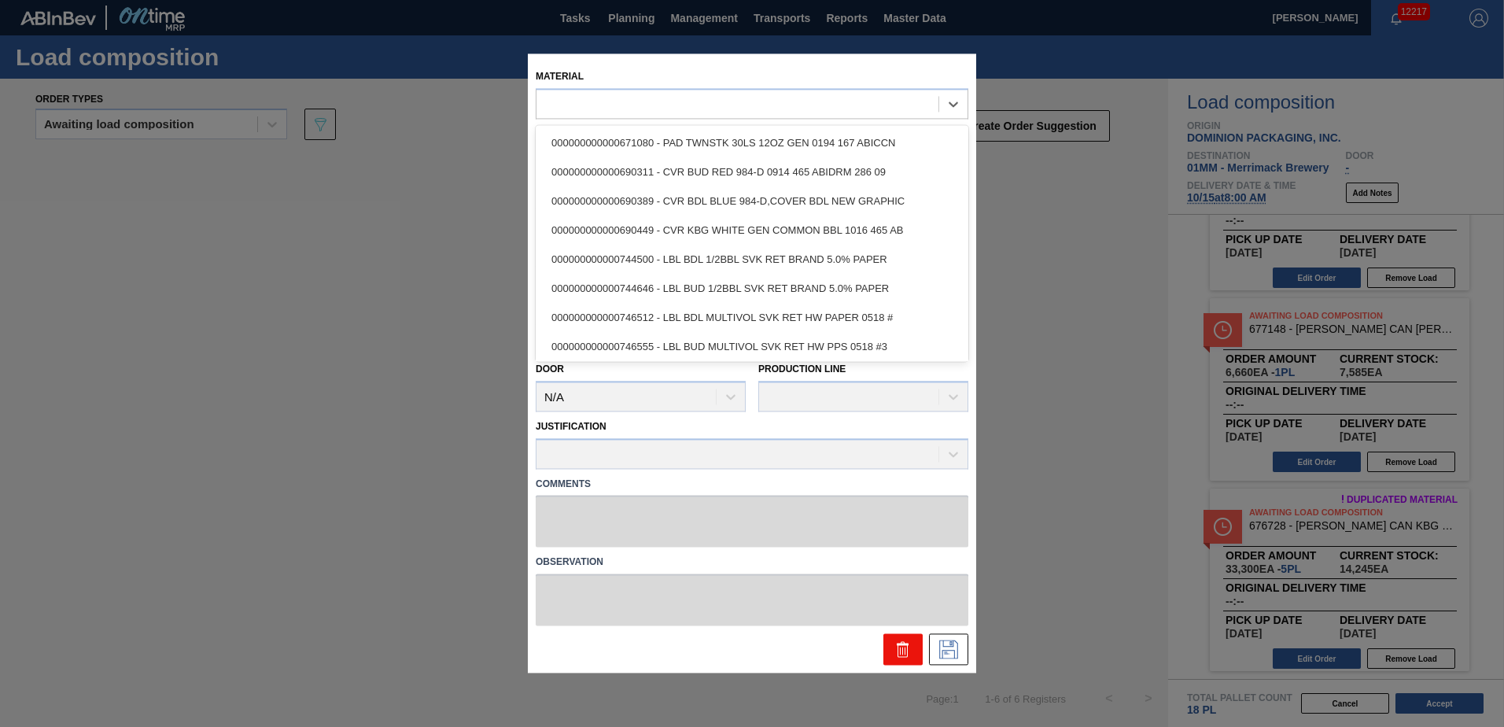
click at [906, 648] on icon at bounding box center [902, 649] width 19 height 19
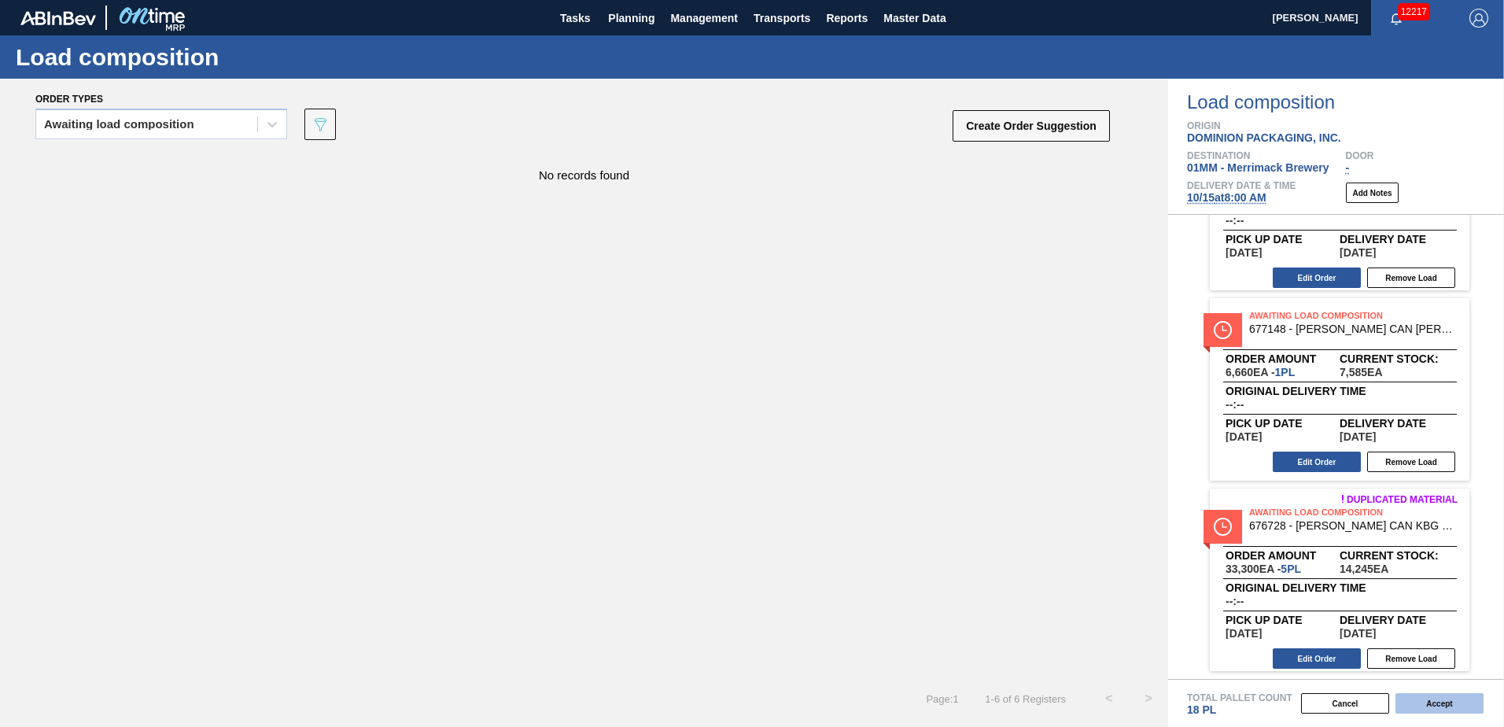
click at [1427, 703] on button "Accept" at bounding box center [1439, 703] width 88 height 20
click at [1434, 704] on button "Accept" at bounding box center [1439, 703] width 88 height 20
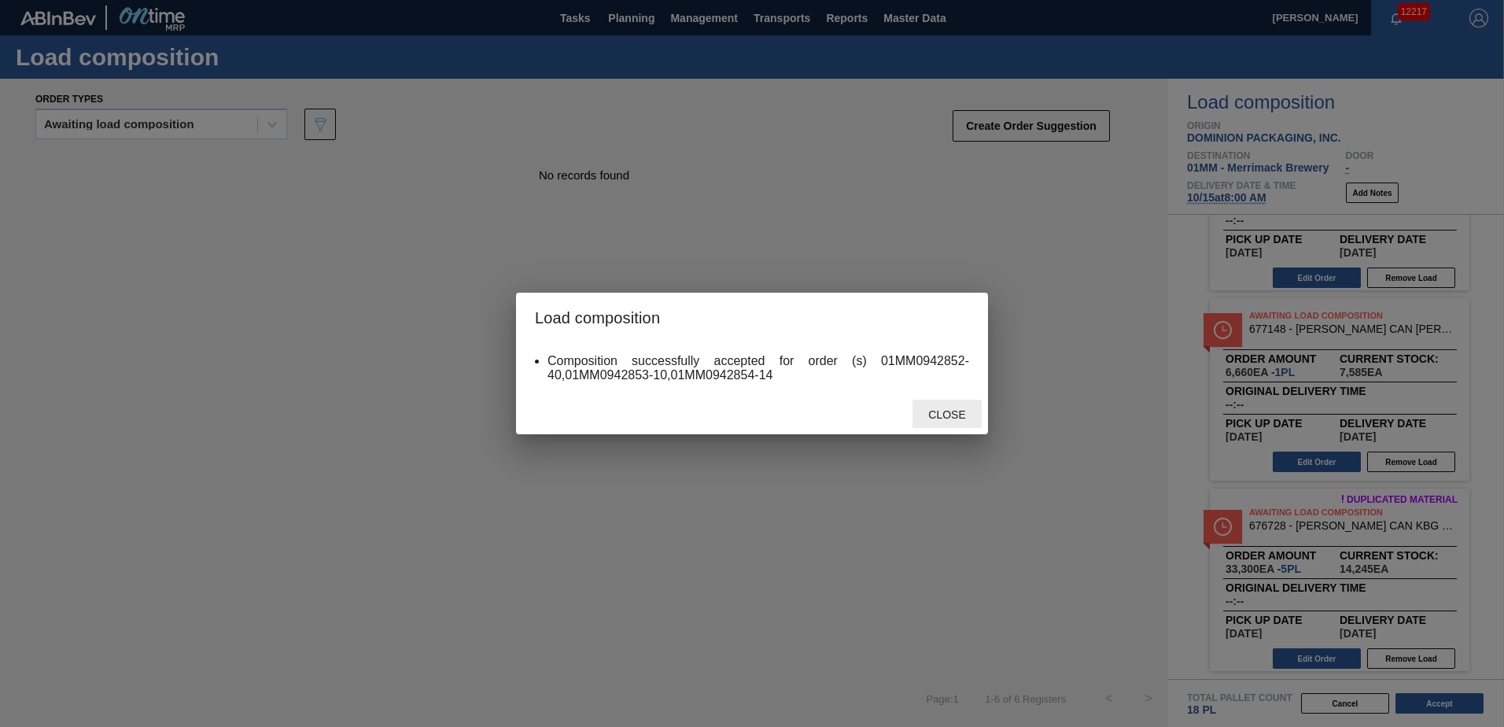
click at [961, 419] on span "Close" at bounding box center [946, 414] width 62 height 13
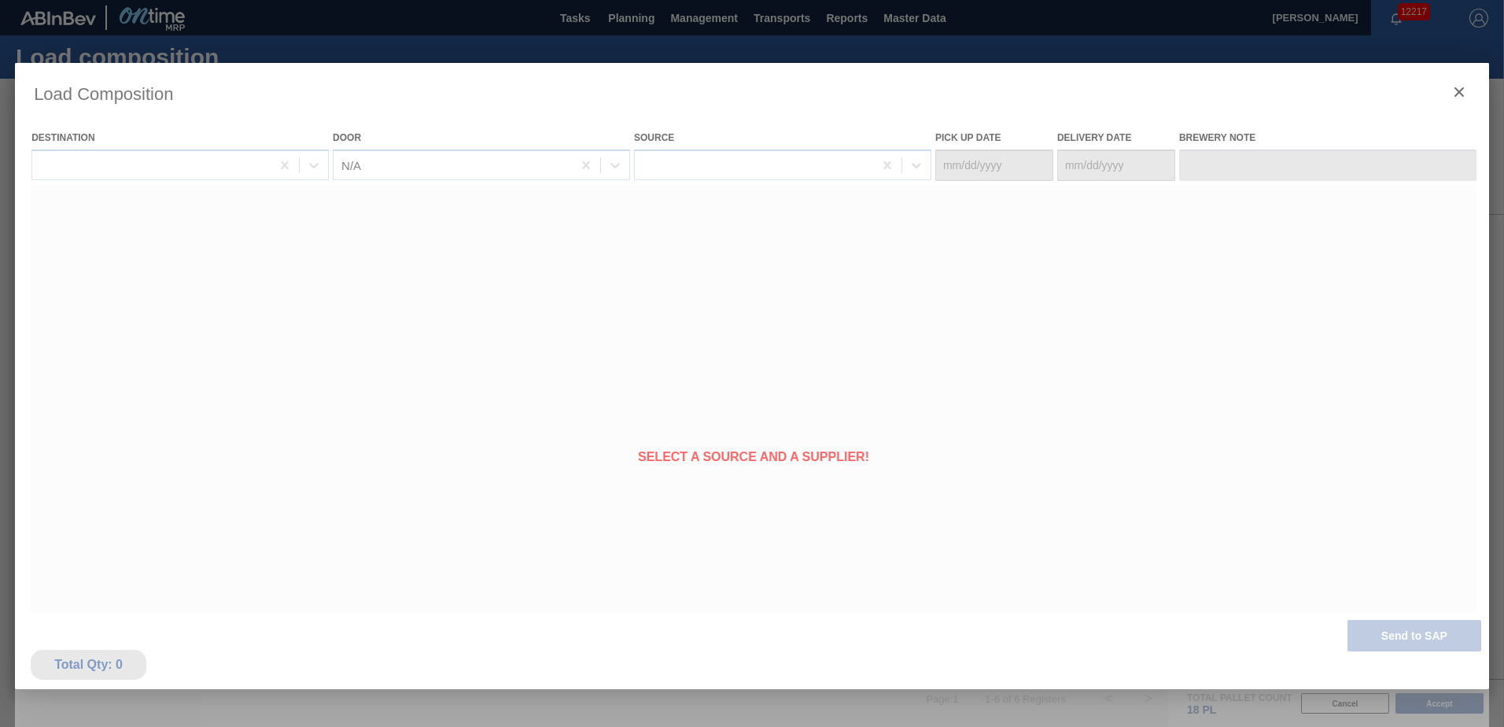
type Date "[DATE]"
